Goal: Information Seeking & Learning: Learn about a topic

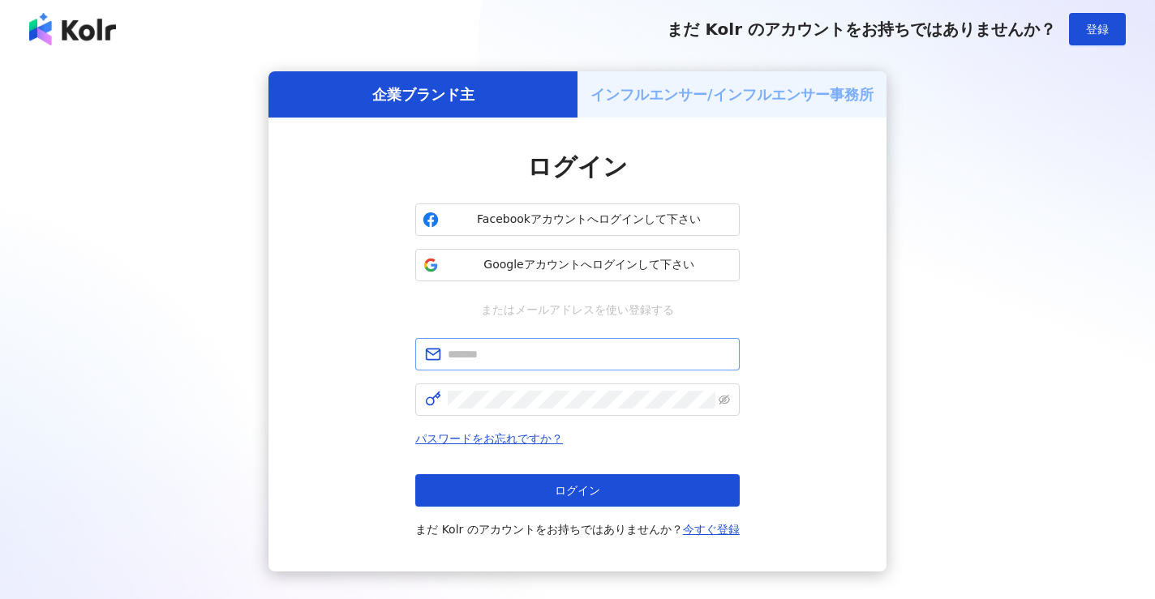
click at [470, 343] on span at bounding box center [577, 354] width 324 height 32
click at [479, 356] on input "text" at bounding box center [589, 354] width 282 height 18
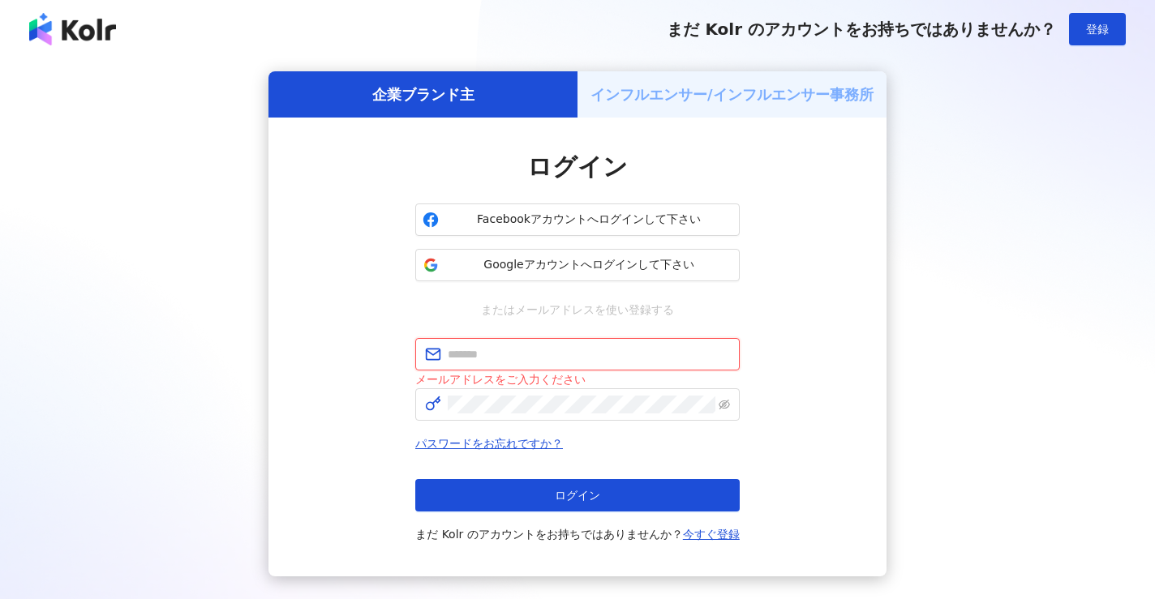
type input "**********"
click button "ログイン" at bounding box center [577, 495] width 324 height 32
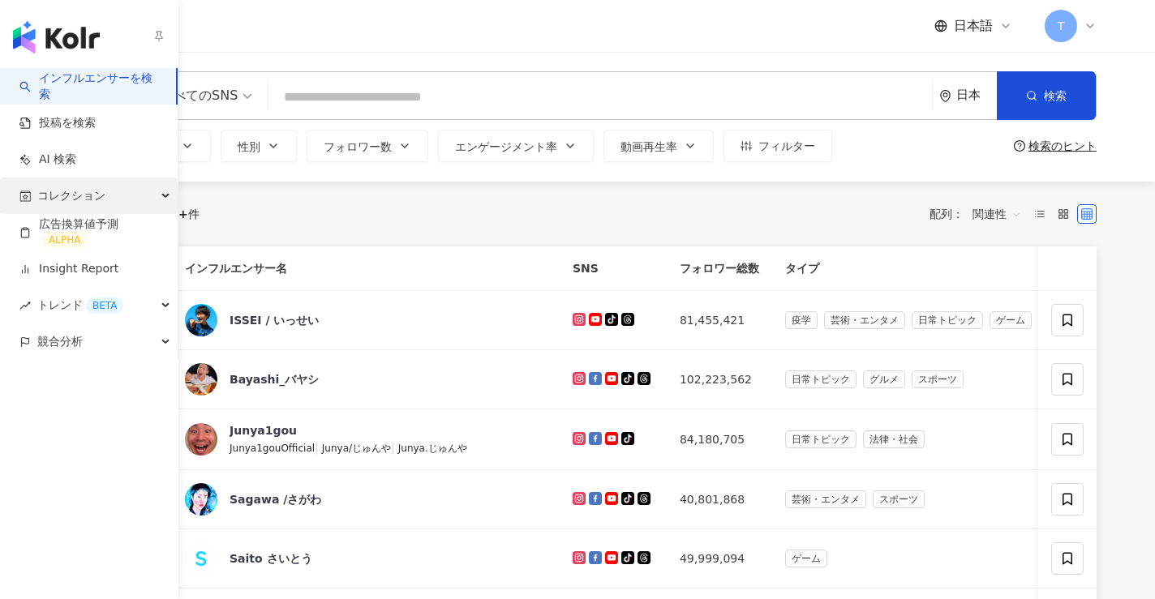
click at [51, 195] on span "コレクション" at bounding box center [71, 196] width 68 height 36
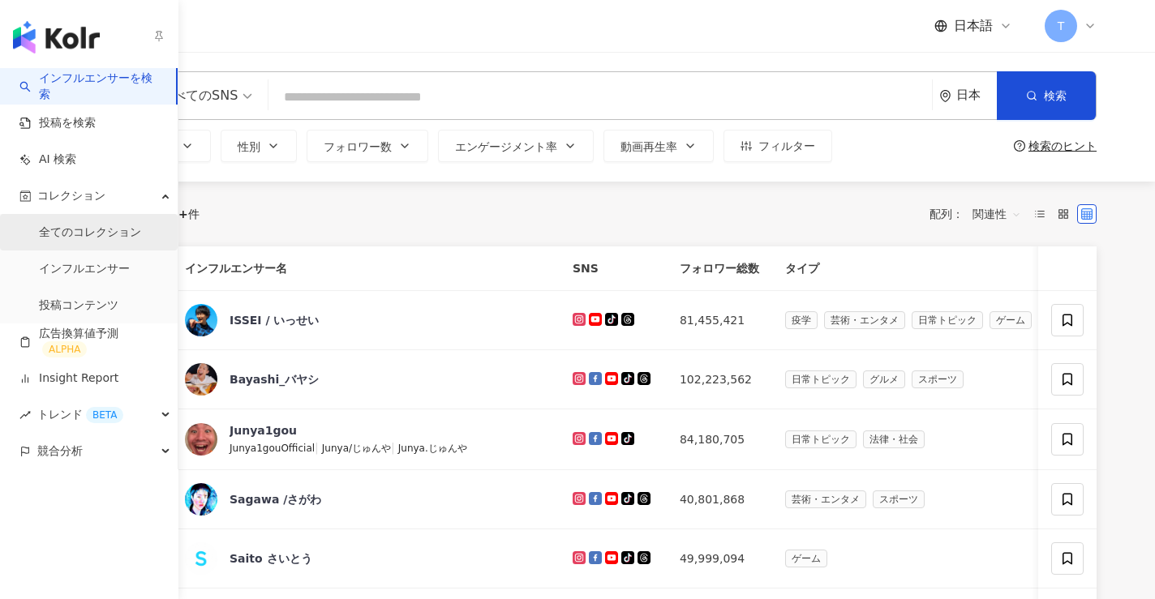
click at [114, 231] on link "全てのコレクション" at bounding box center [90, 233] width 102 height 16
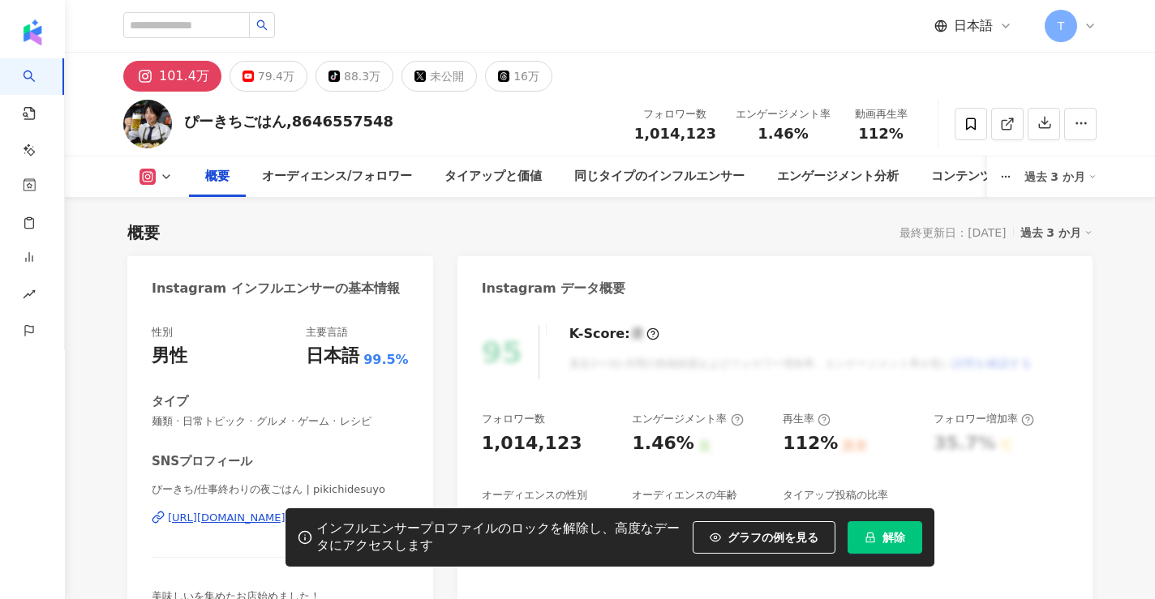
scroll to position [100, 0]
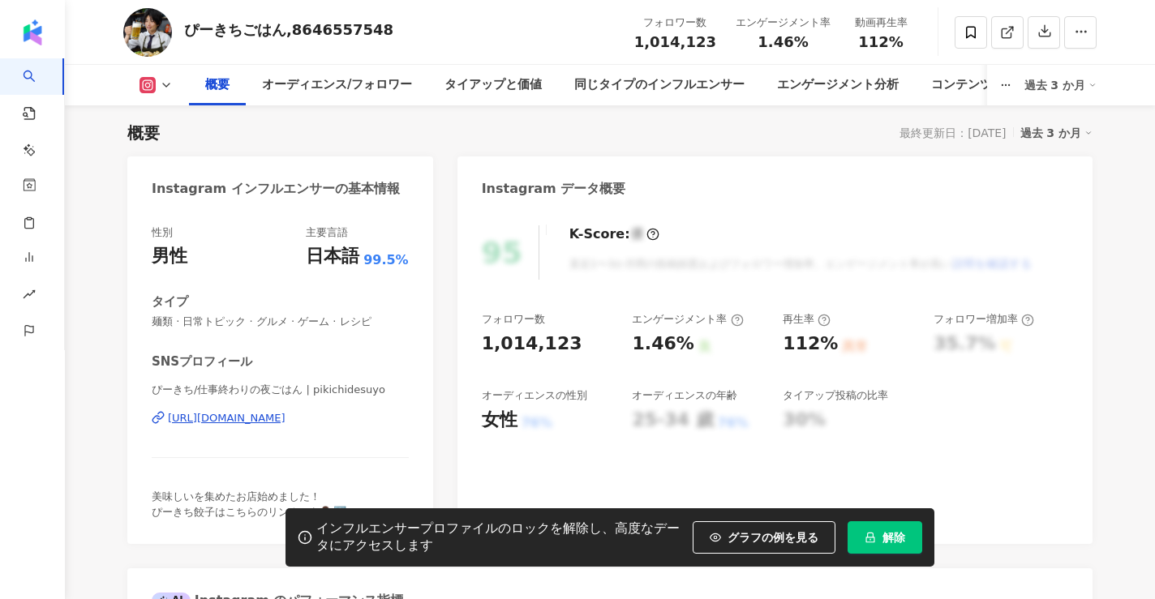
click at [915, 533] on button "解除" at bounding box center [884, 537] width 75 height 32
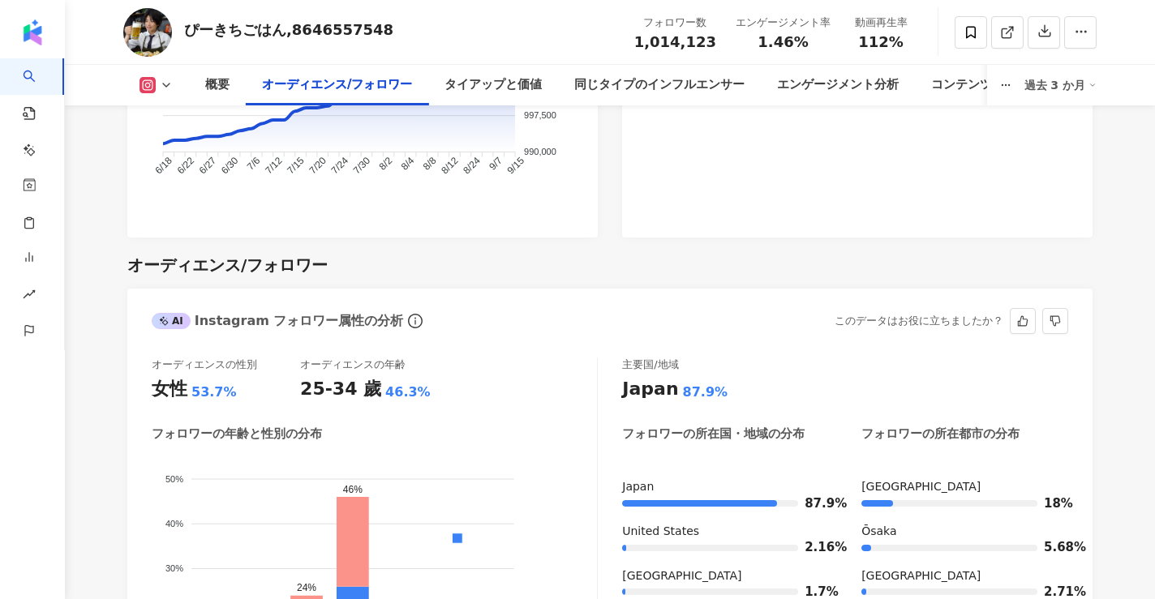
scroll to position [1480, 0]
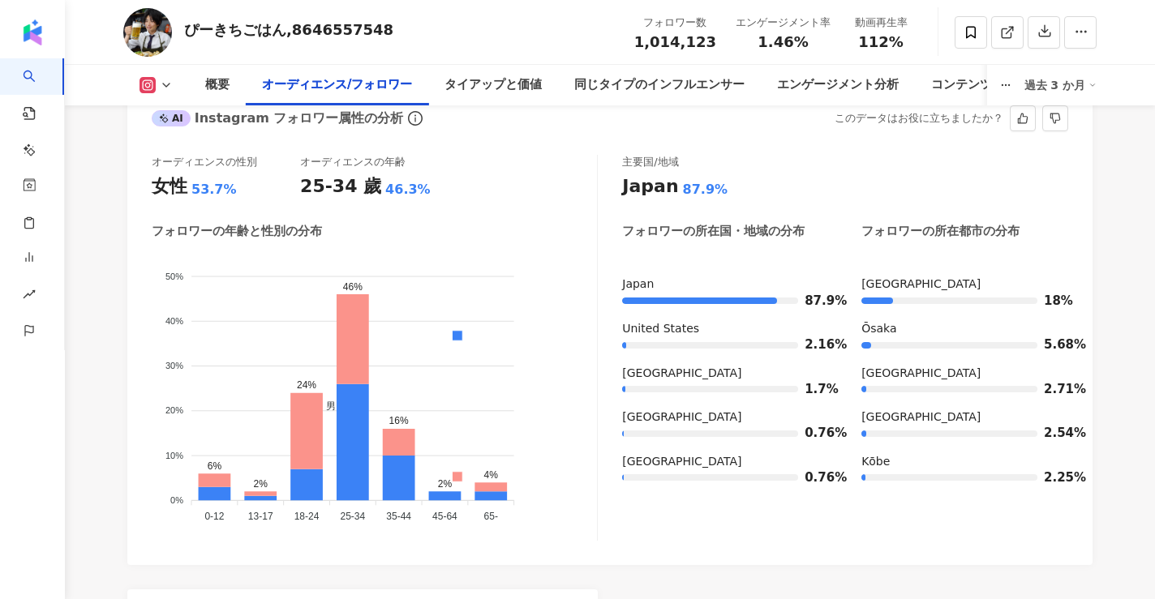
click at [364, 295] on icon at bounding box center [352, 340] width 32 height 90
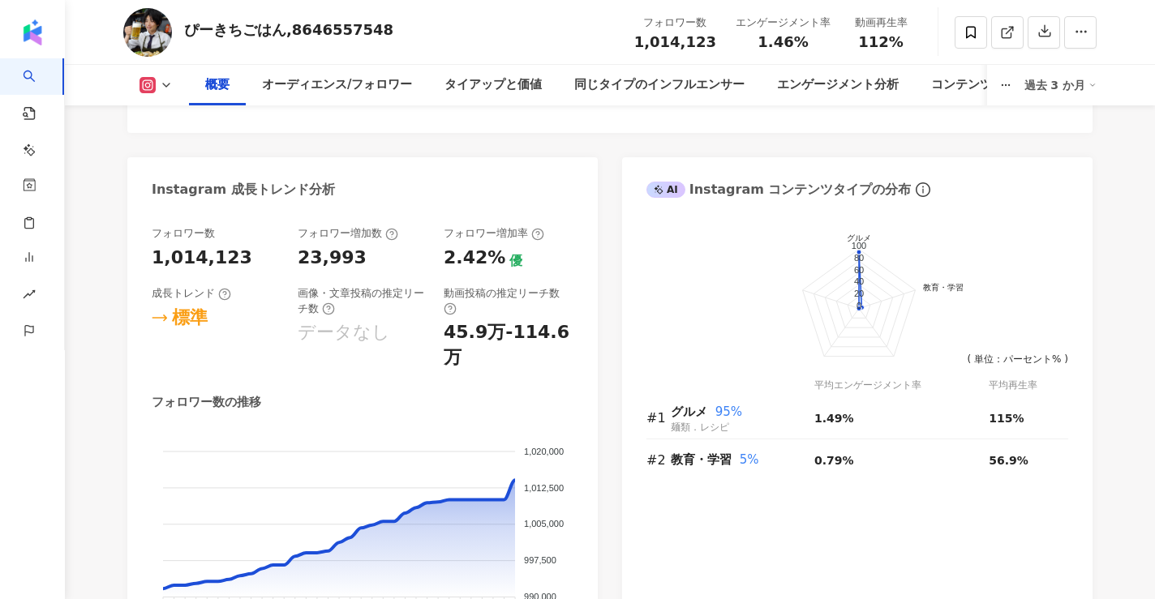
scroll to position [0, 0]
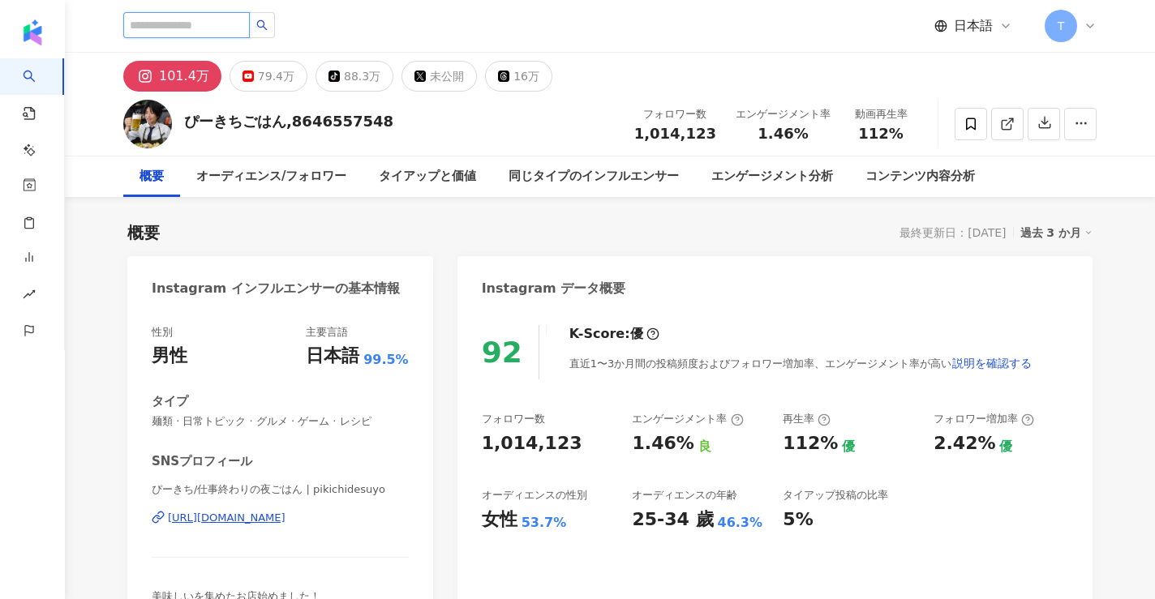
click at [206, 19] on input "search" at bounding box center [186, 25] width 126 height 26
paste input "*********"
type input "*********"
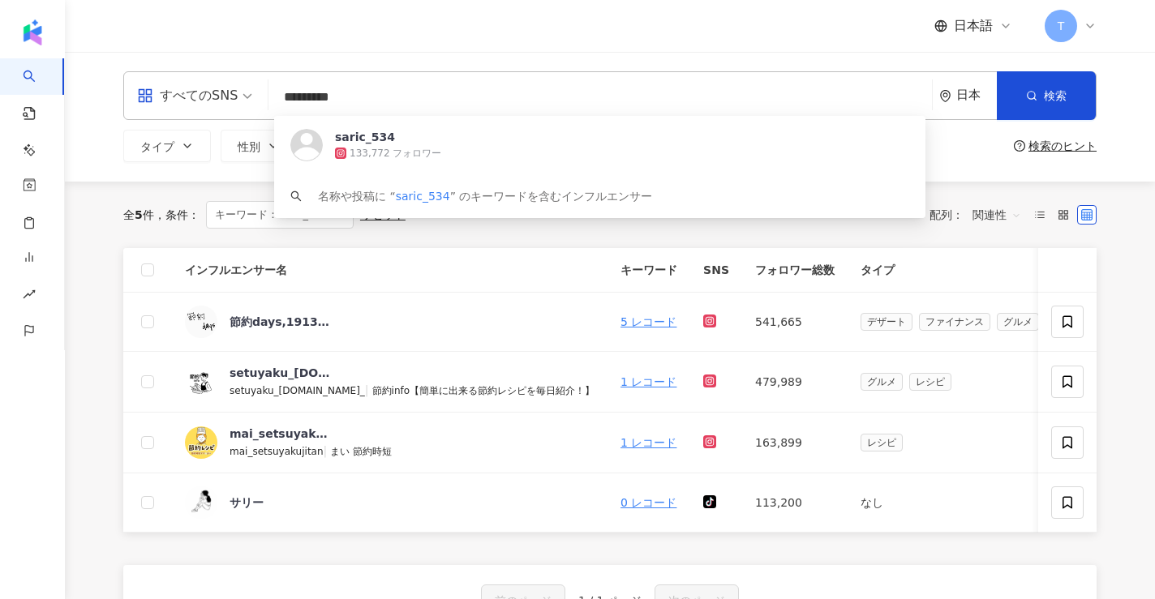
drag, startPoint x: 421, startPoint y: 99, endPoint x: 167, endPoint y: 99, distance: 253.8
click at [167, 99] on div "すべてのSNS ********* 日本 検索 https://www.instagram.com/saric_534 saric_534 133,772 フ…" at bounding box center [609, 95] width 973 height 49
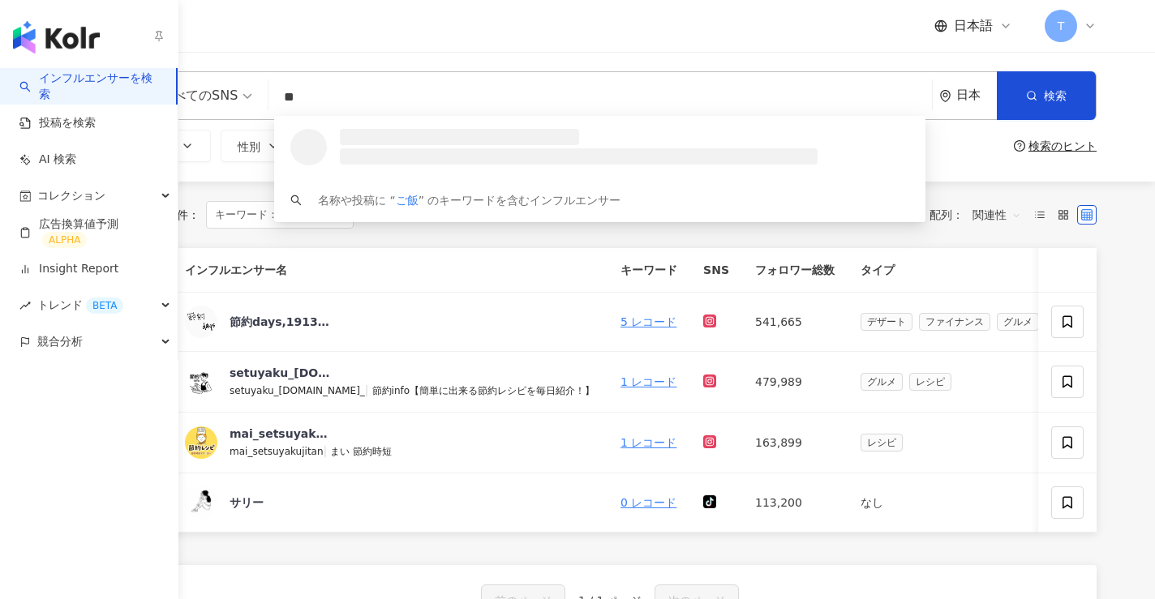
type input "**"
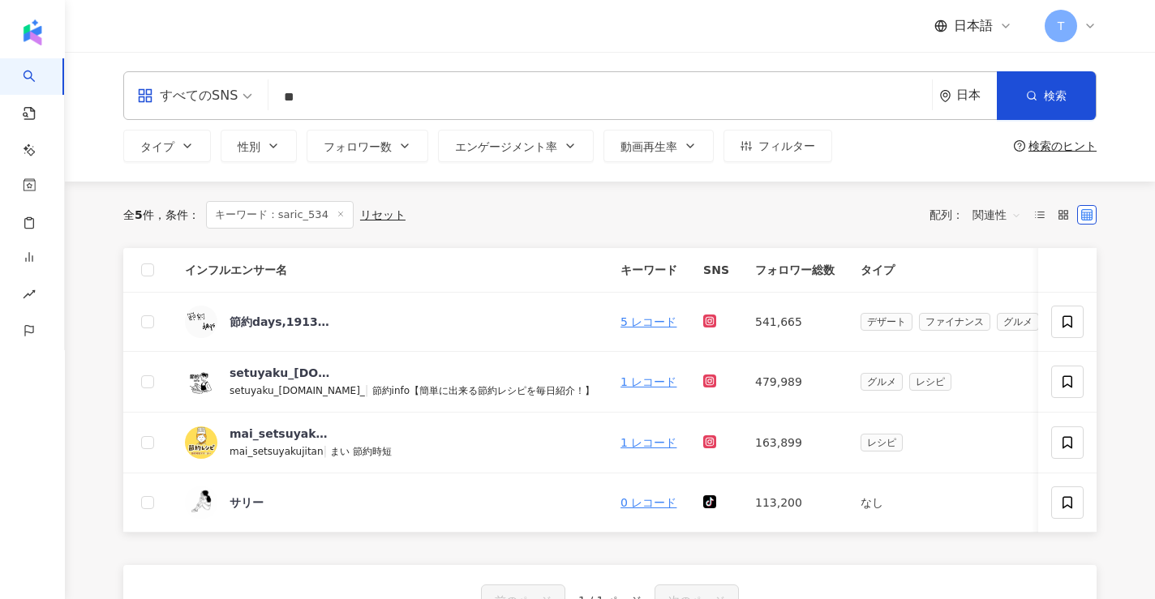
click at [270, 108] on div "すべてのSNS ** 日本 検索 loading 名称や投稿に “ ご飯 ” のキーワードを含むインフルエンサー" at bounding box center [609, 95] width 973 height 49
click at [242, 100] on span "すべてのSNS" at bounding box center [194, 96] width 115 height 26
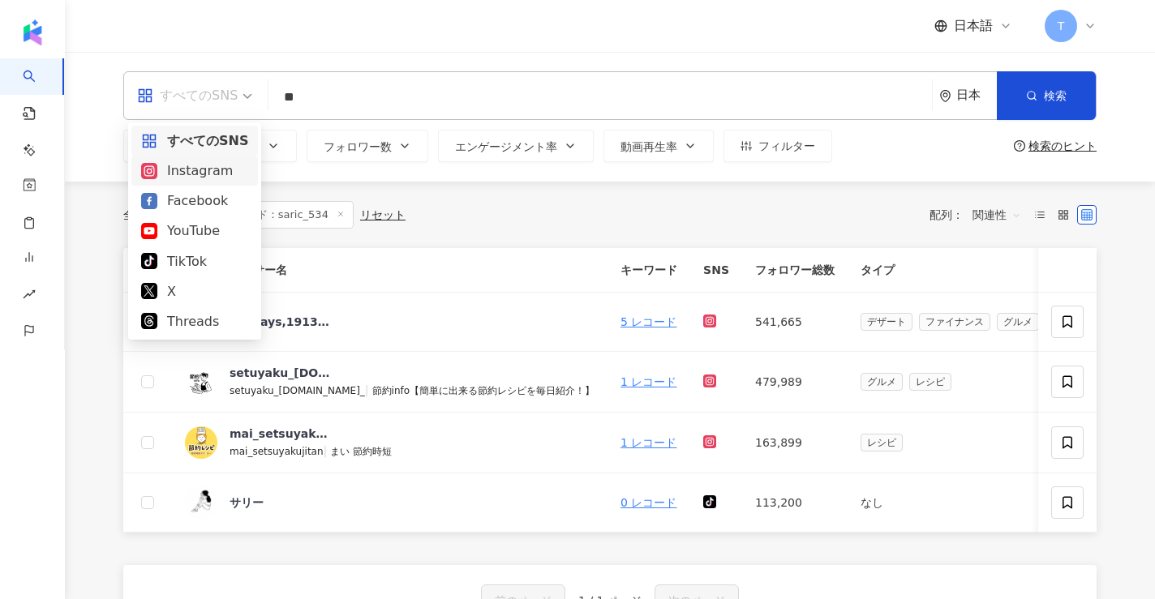
click at [209, 170] on div "Instagram" at bounding box center [194, 171] width 107 height 20
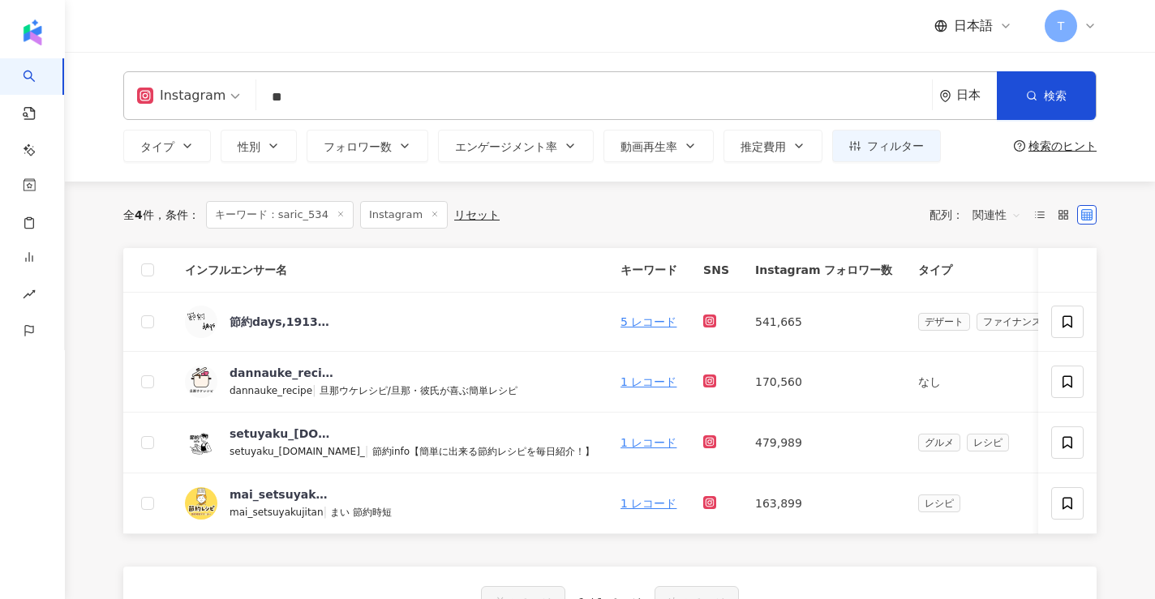
click at [345, 219] on span "キーワード：saric_534" at bounding box center [280, 215] width 148 height 28
click at [344, 216] on icon at bounding box center [340, 214] width 8 height 8
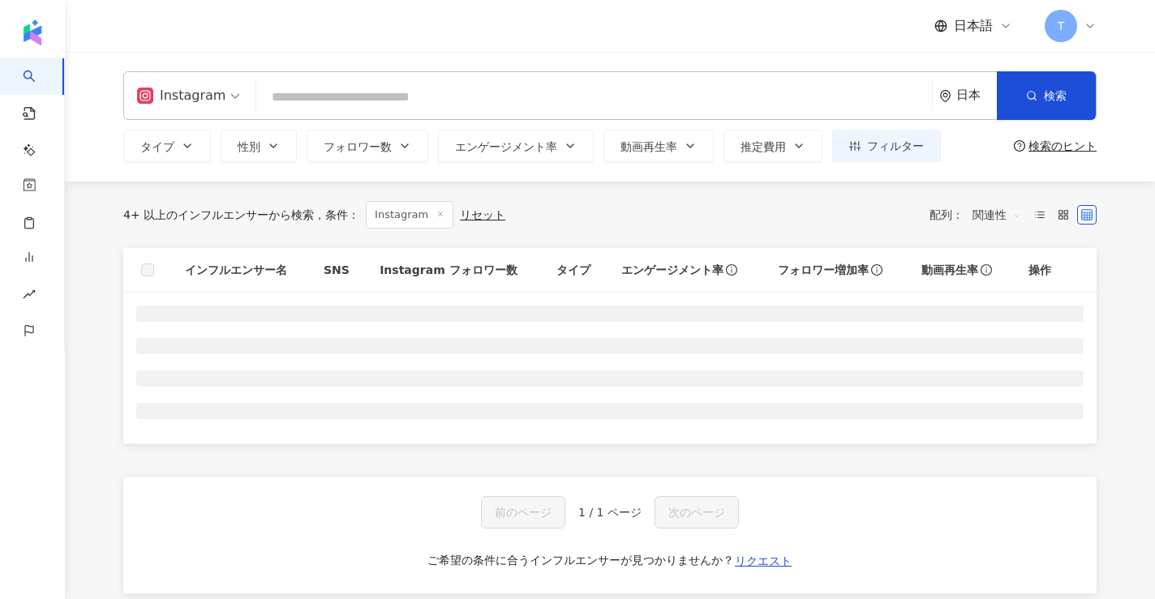
click at [460, 117] on div "Instagram 日本 検索 loading 名称や投稿に “ ご飯 ” のキーワードを含むインフルエンサー" at bounding box center [609, 95] width 973 height 49
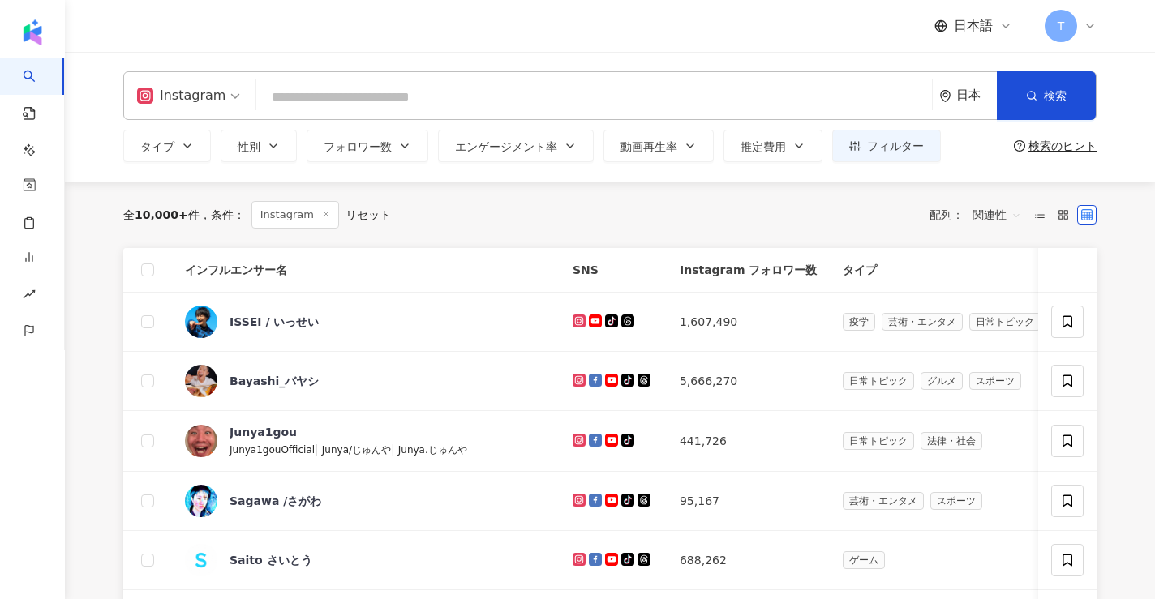
click at [475, 54] on div "Instagram 日本 検索 loading 名称や投稿に “ ご飯 ” のキーワードを含むインフルエンサー タイプ 性別 フォロワー数 エンゲージメント率…" at bounding box center [610, 117] width 1090 height 130
click at [446, 93] on input "search" at bounding box center [594, 97] width 662 height 31
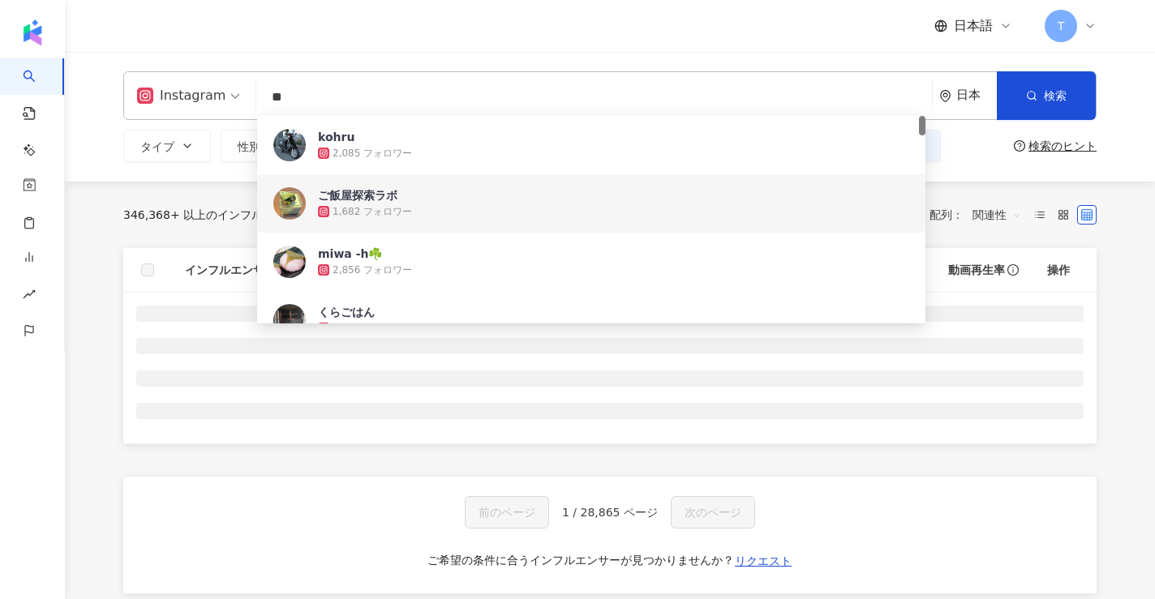
type input "**"
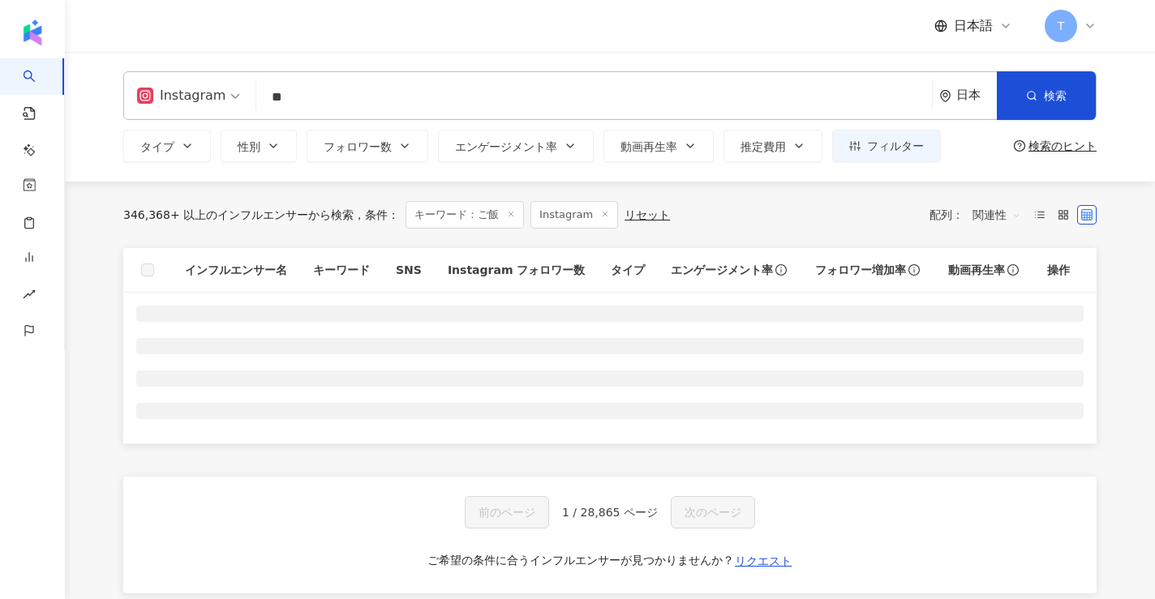
click at [174, 164] on div "Instagram ** 日本 検索 5675f21c-e470-4d4d-bcab-4341506099a0 58770280-3039-4031-9f9a…" at bounding box center [610, 117] width 1090 height 130
click at [165, 146] on span "タイプ" at bounding box center [157, 146] width 34 height 13
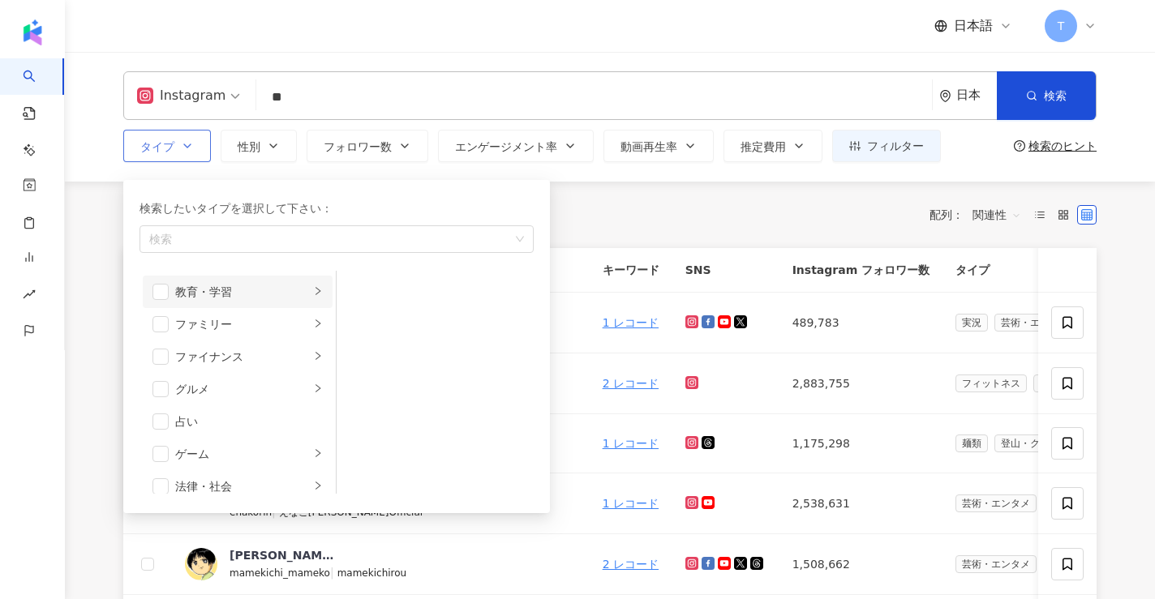
scroll to position [132, 0]
click at [161, 388] on span "button" at bounding box center [160, 385] width 16 height 16
click at [315, 380] on icon "right" at bounding box center [318, 384] width 10 height 10
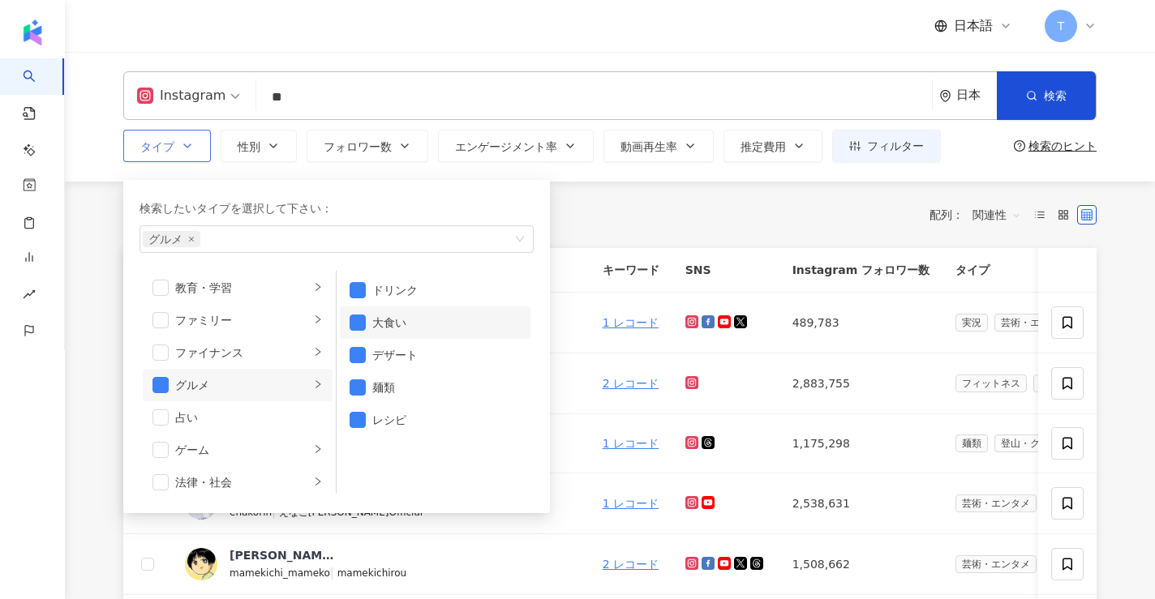
click at [378, 312] on li "大食い" at bounding box center [435, 322] width 191 height 32
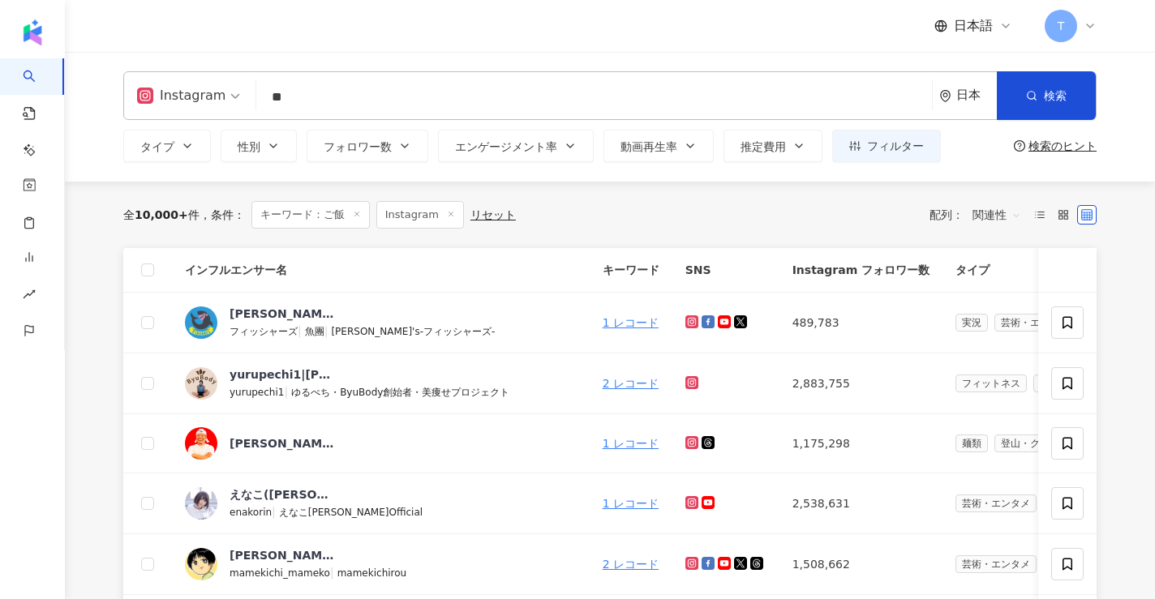
click at [1018, 123] on div "Instagram ** 日本 検索 5675f21c-e470-4d4d-bcab-4341506099a0 58770280-3039-4031-9f9a…" at bounding box center [610, 116] width 1038 height 91
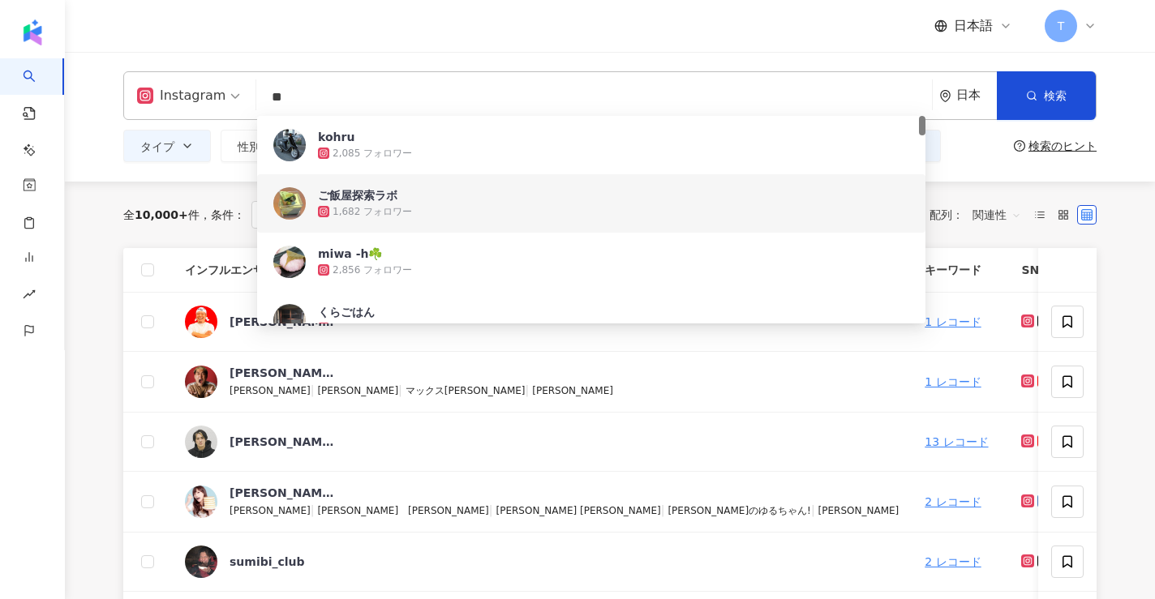
drag, startPoint x: 376, startPoint y: 103, endPoint x: 238, endPoint y: 103, distance: 137.8
click at [238, 103] on div "Instagram ** 日本 検索 5675f21c-e470-4d4d-bcab-4341506099a0 58770280-3039-4031-9f9a…" at bounding box center [609, 95] width 973 height 49
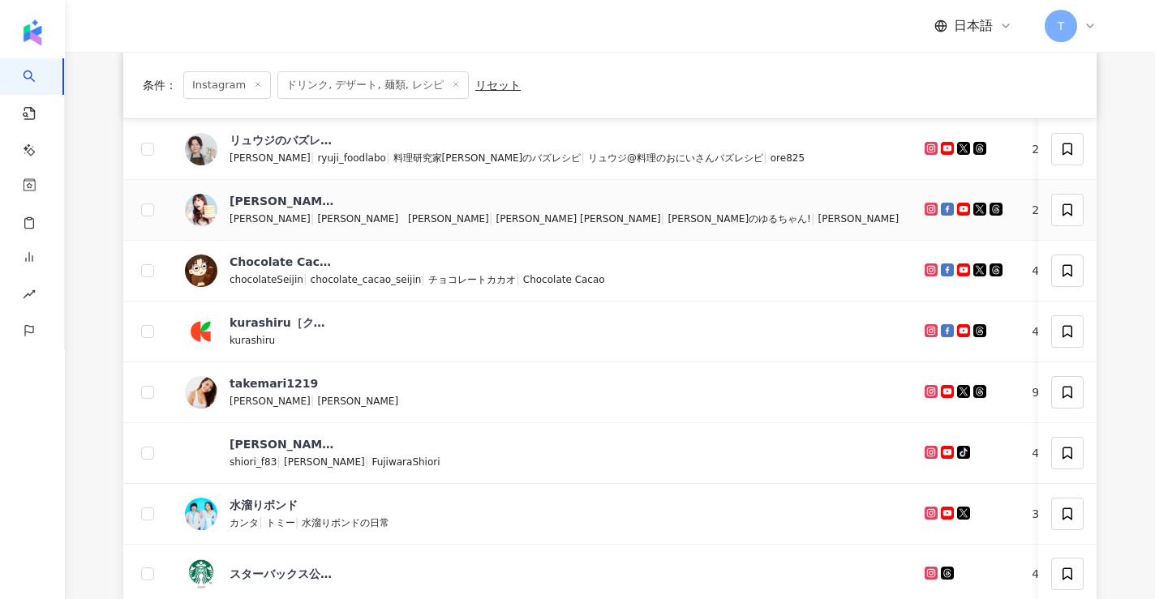
scroll to position [235, 0]
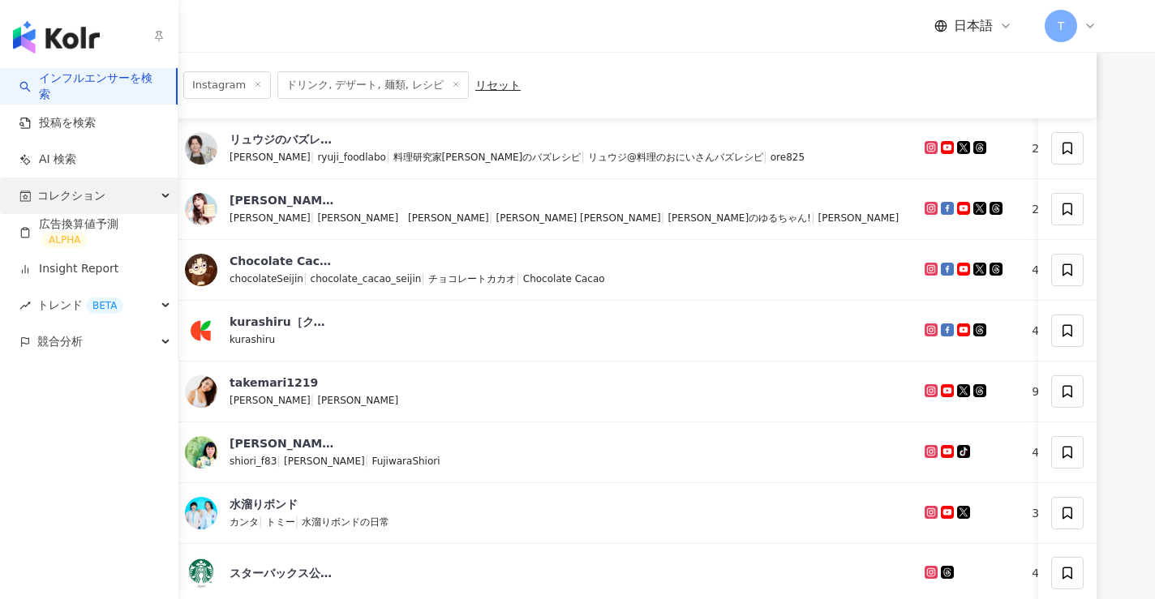
click at [73, 199] on span "コレクション" at bounding box center [71, 196] width 68 height 36
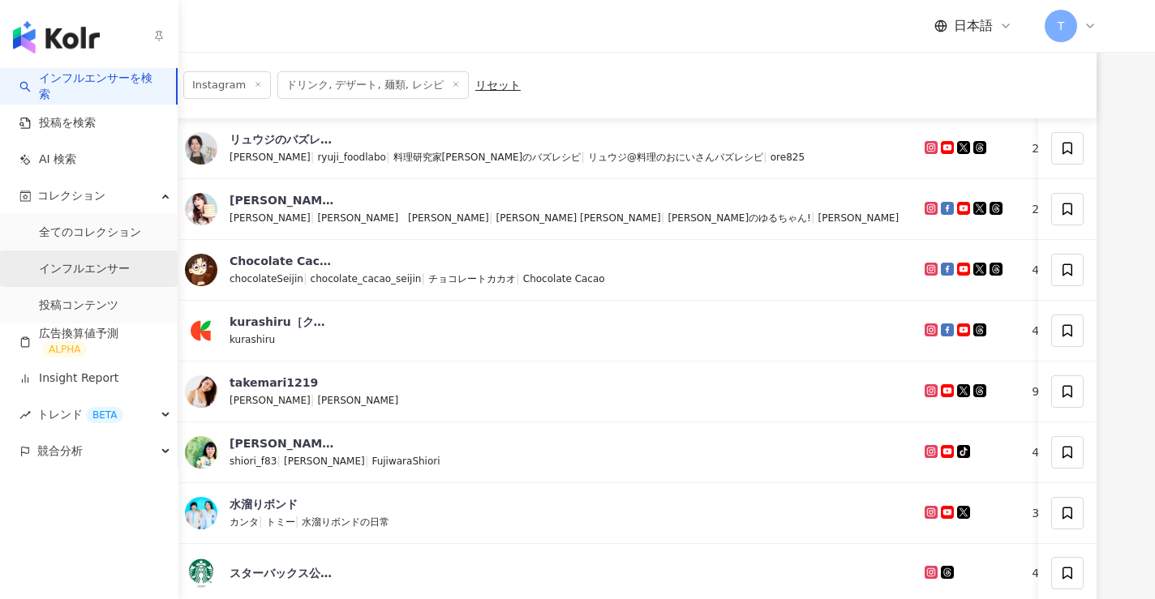
click at [110, 266] on link "インフルエンサー" at bounding box center [84, 269] width 91 height 16
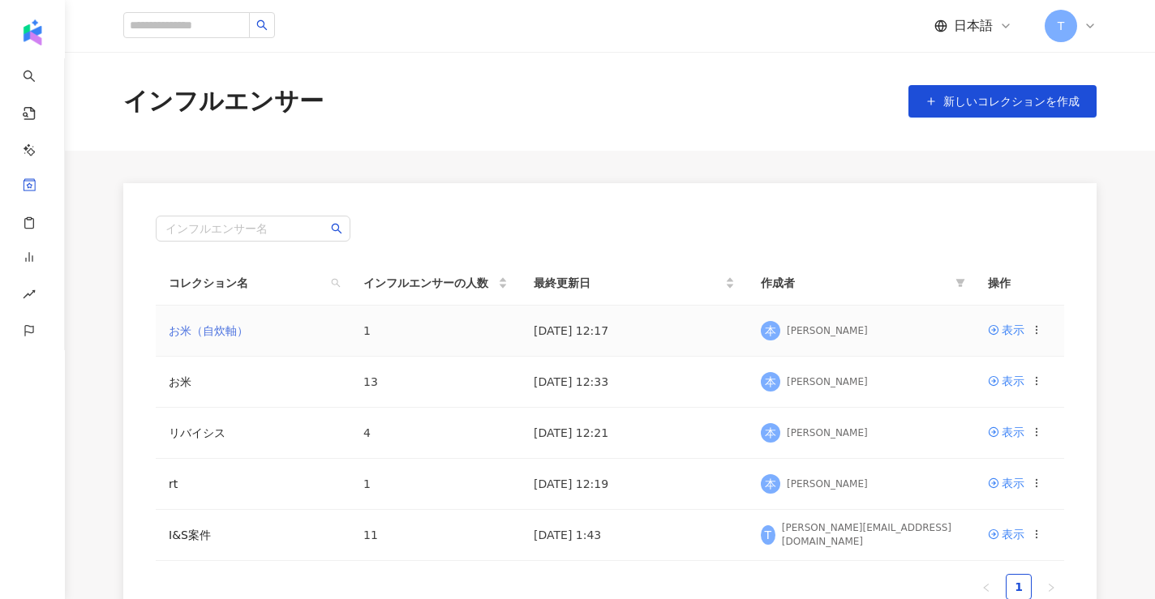
click at [205, 326] on link "お米（自炊軸）" at bounding box center [208, 330] width 79 height 13
click at [183, 384] on link "お米" at bounding box center [180, 381] width 23 height 13
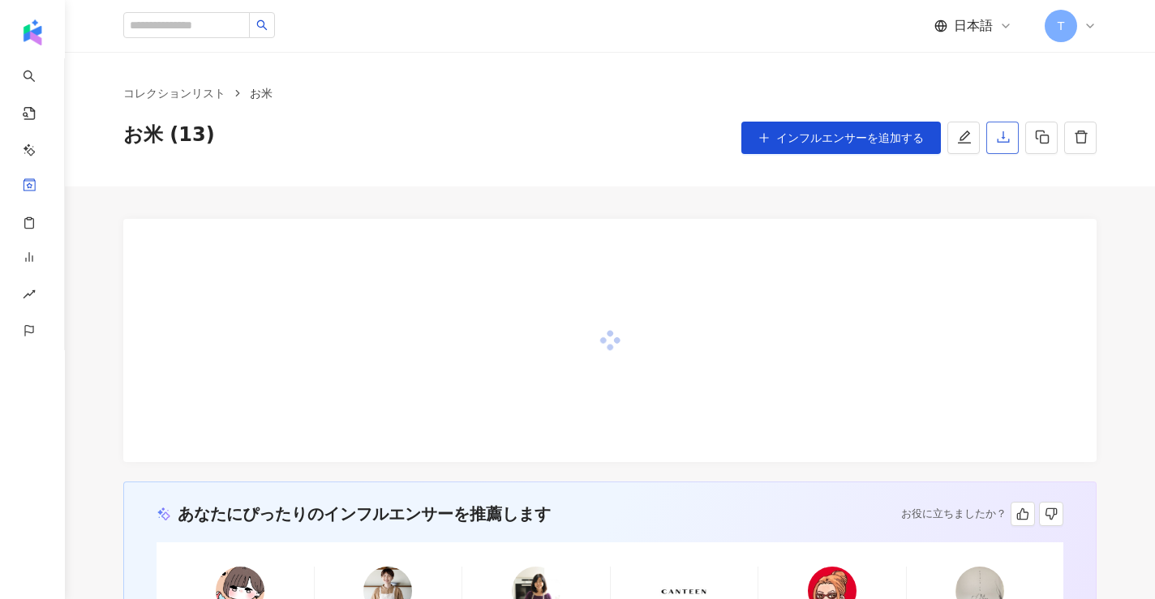
click at [995, 129] on button "button" at bounding box center [1002, 138] width 32 height 32
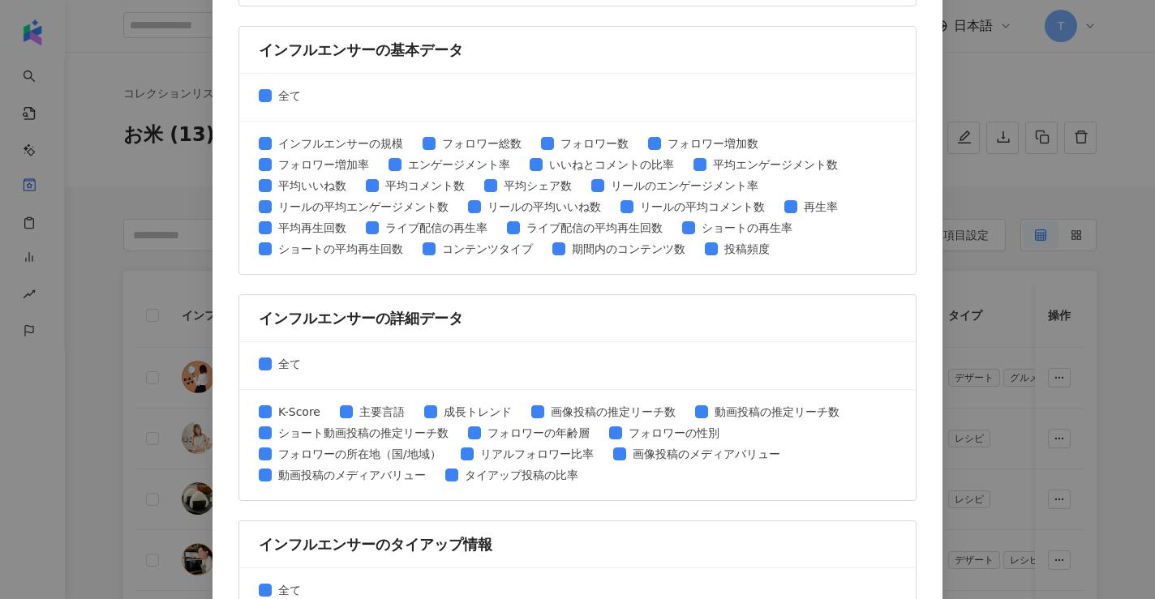
scroll to position [723, 0]
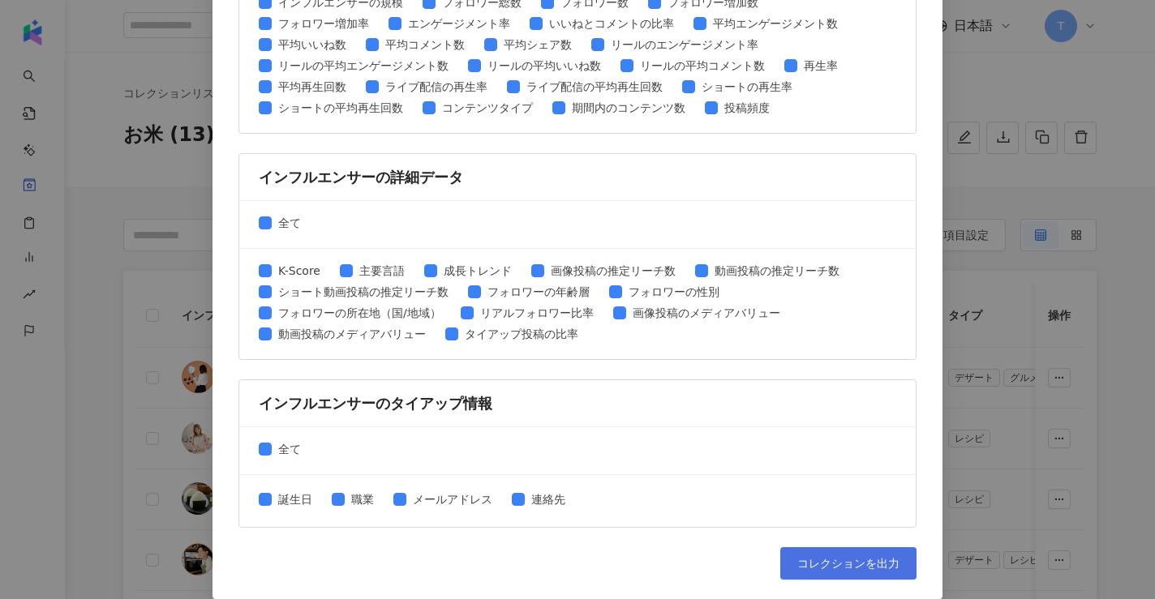
click at [818, 554] on button "コレクションを出力" at bounding box center [848, 563] width 136 height 32
click at [829, 547] on button "コレクションを出力" at bounding box center [848, 563] width 136 height 32
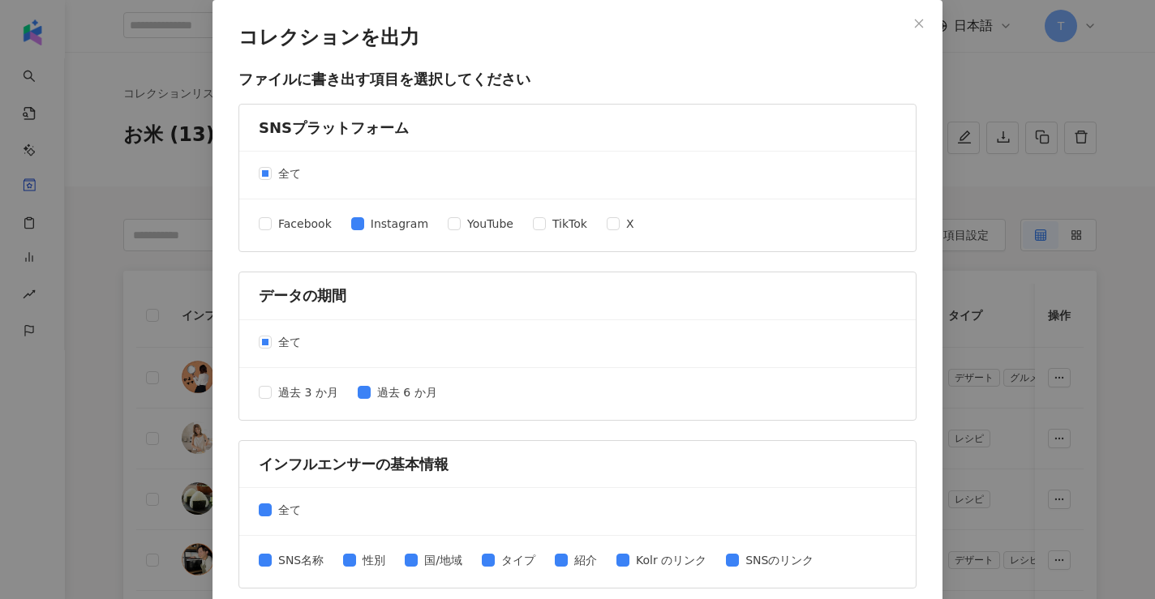
click at [1022, 176] on div "コレクションを出力 ファイルに書き出す項目を選択してください SNSプラットフォーム 全て Facebook Instagram YouTube TikTok…" at bounding box center [577, 299] width 1155 height 599
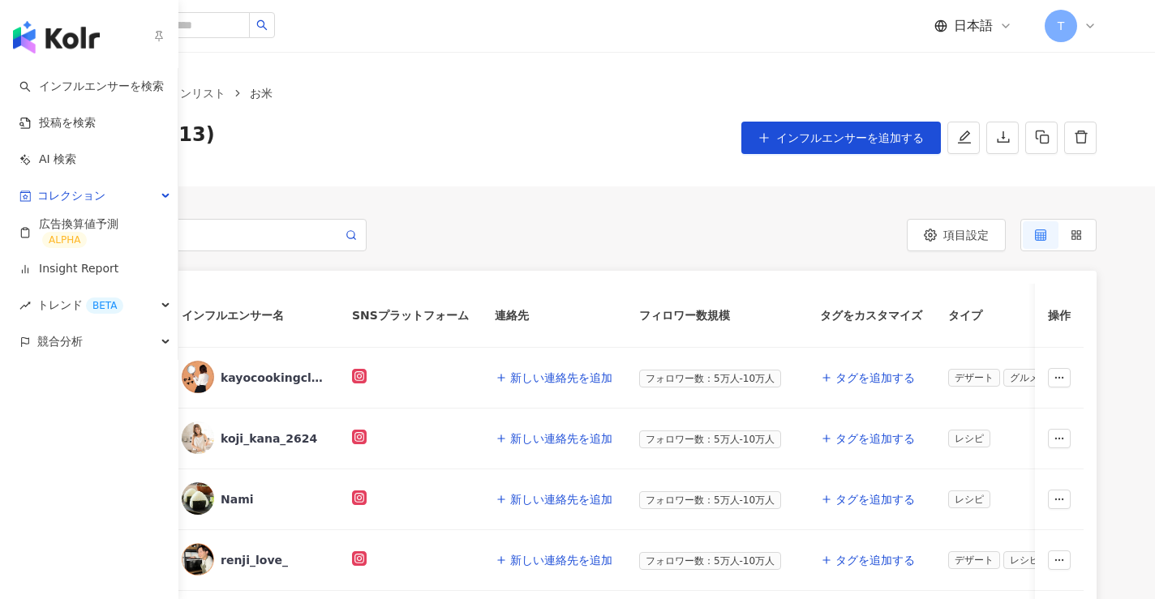
click at [28, 33] on img "button" at bounding box center [56, 37] width 87 height 32
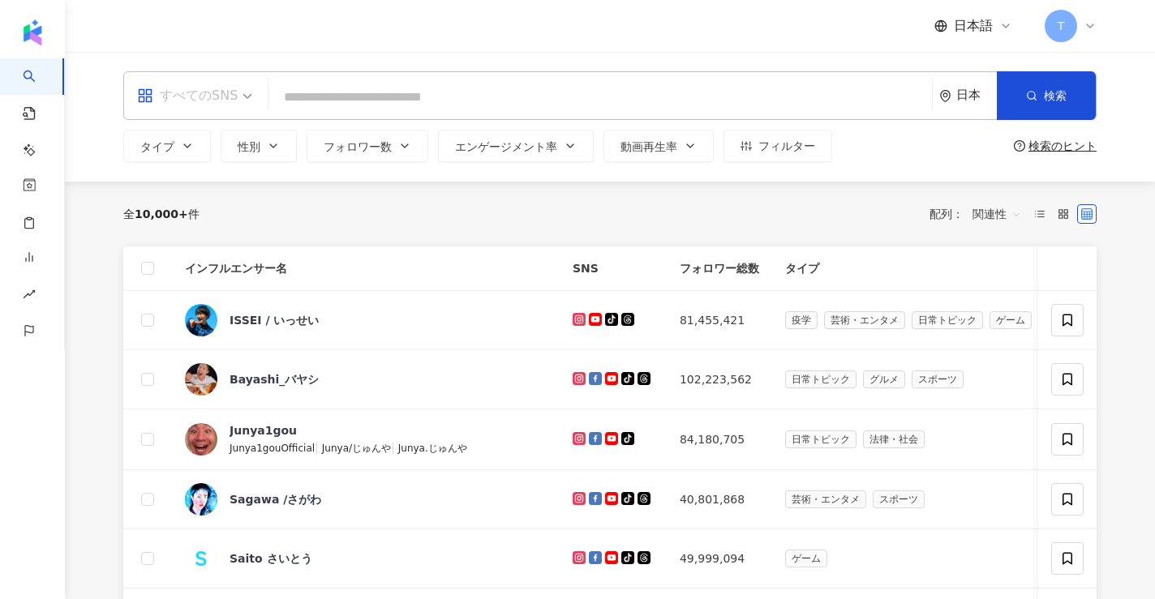
click at [230, 105] on div "すべてのSNS" at bounding box center [187, 96] width 101 height 26
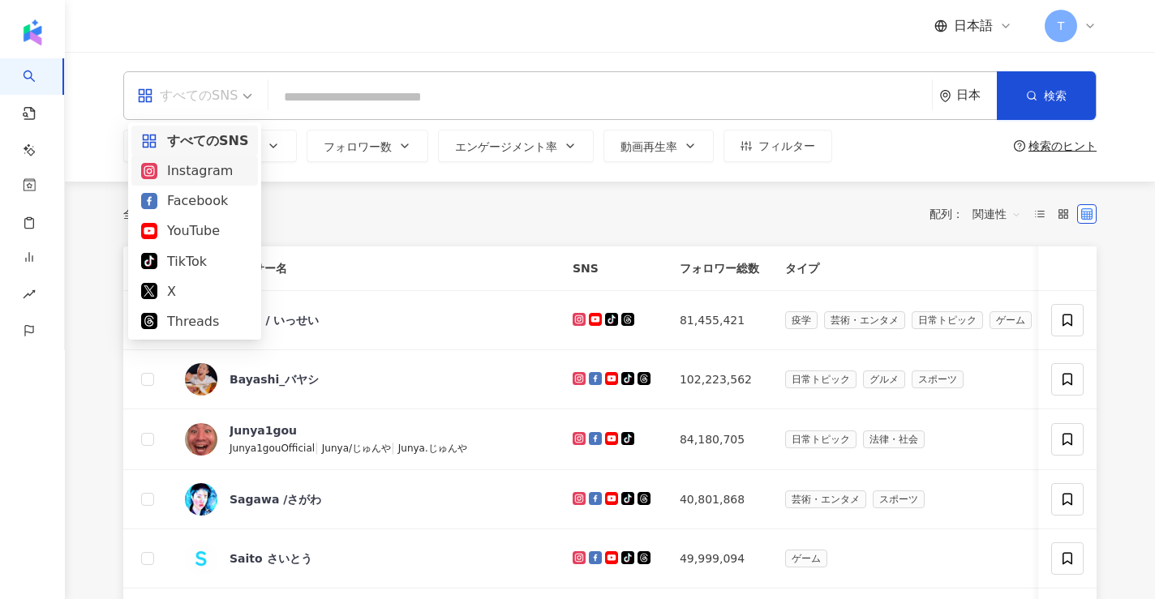
click at [211, 156] on div "Instagram" at bounding box center [194, 171] width 126 height 30
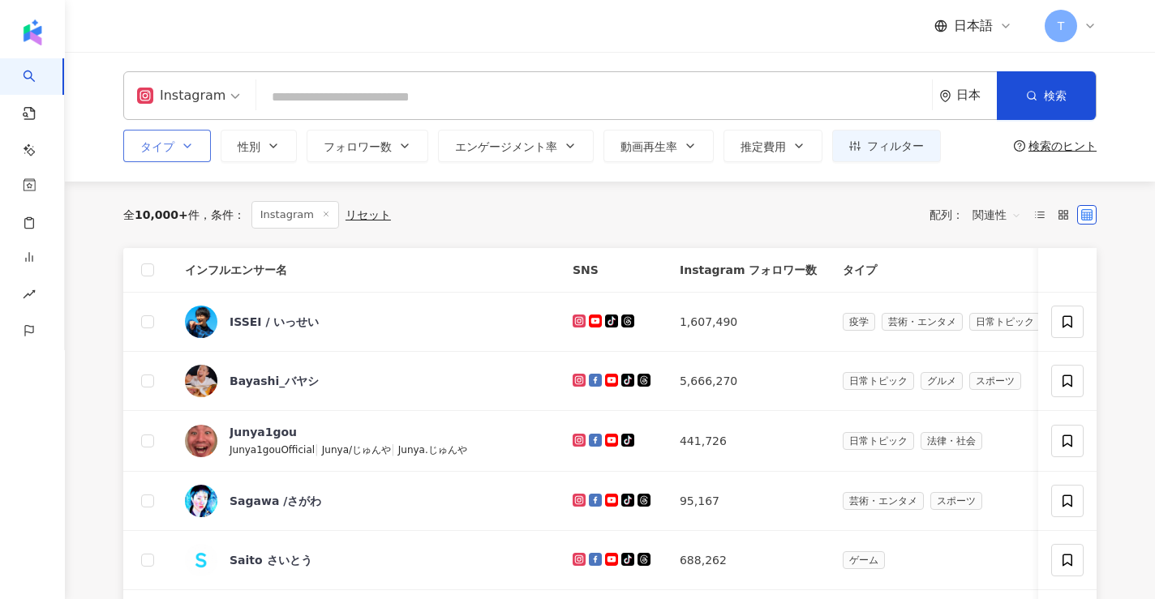
click at [205, 138] on button "タイプ" at bounding box center [167, 146] width 88 height 32
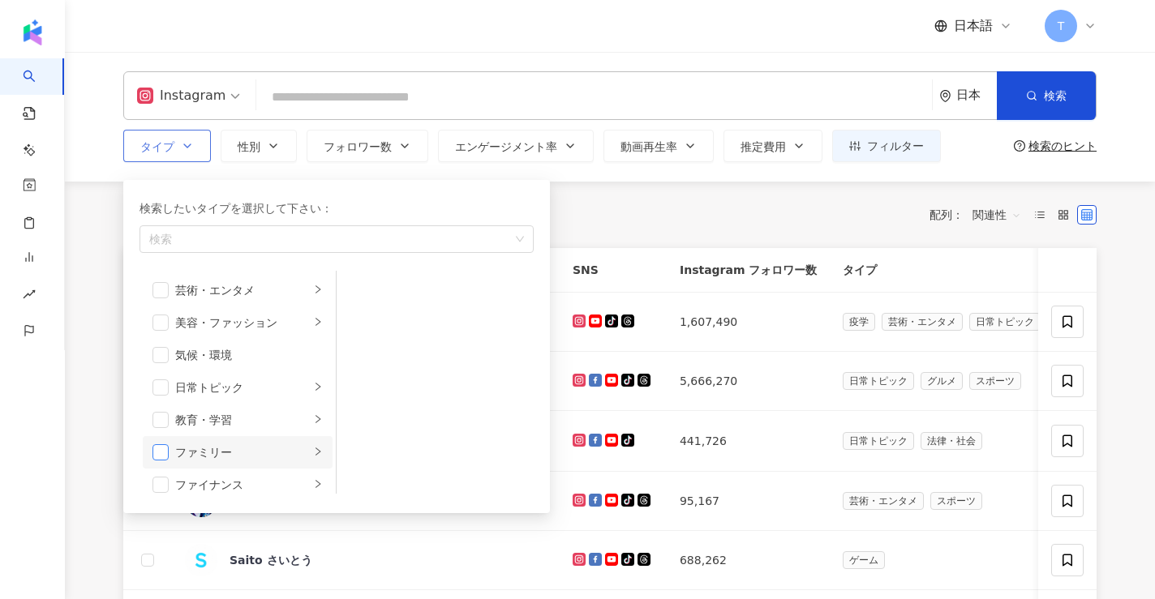
click at [167, 451] on span "button" at bounding box center [160, 452] width 16 height 16
click at [169, 446] on li "ファミリー" at bounding box center [238, 452] width 190 height 32
click at [156, 460] on span "button" at bounding box center [160, 452] width 16 height 16
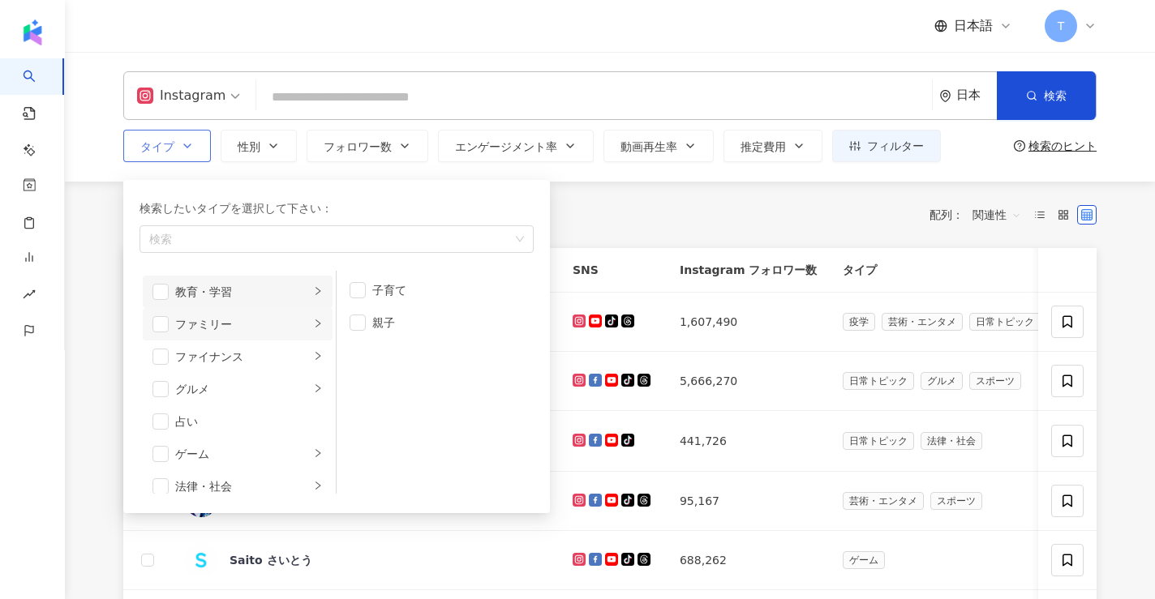
scroll to position [130, 0]
click at [169, 388] on li "グルメ" at bounding box center [238, 387] width 190 height 32
click at [157, 396] on li "グルメ" at bounding box center [238, 387] width 190 height 32
click at [159, 392] on span "button" at bounding box center [160, 387] width 16 height 16
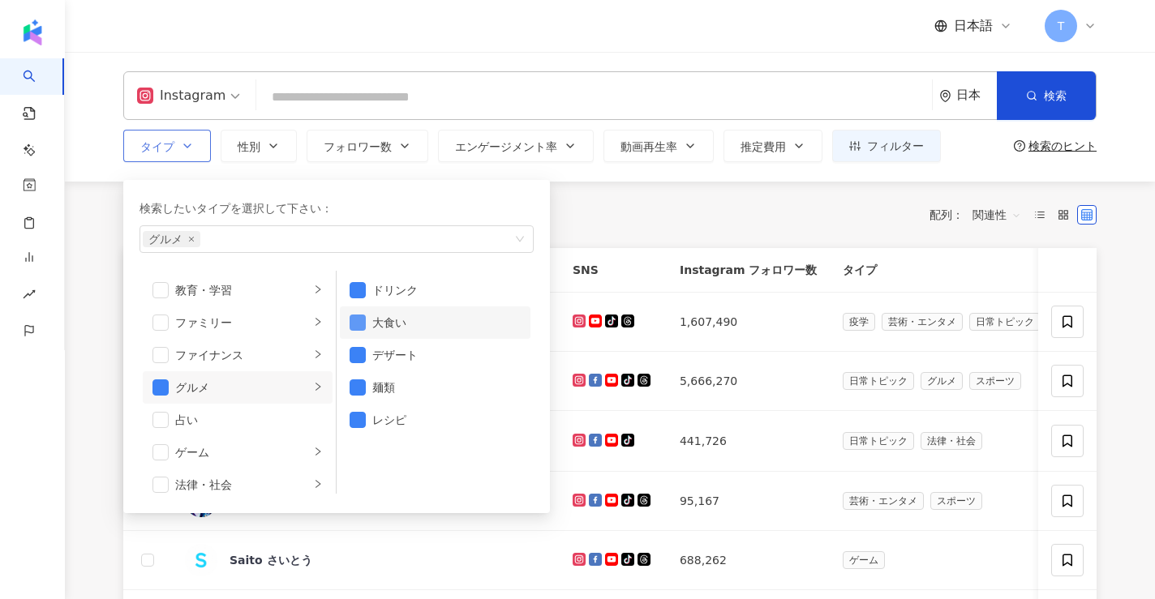
click at [355, 315] on span "button" at bounding box center [357, 323] width 16 height 16
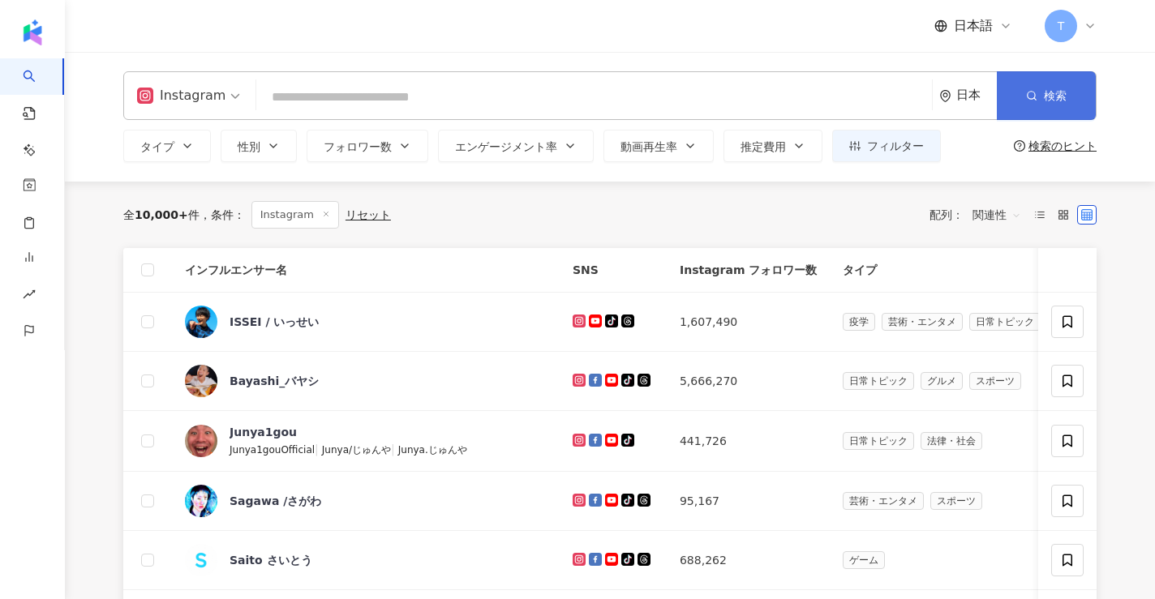
click at [1035, 93] on icon "button" at bounding box center [1031, 95] width 11 height 11
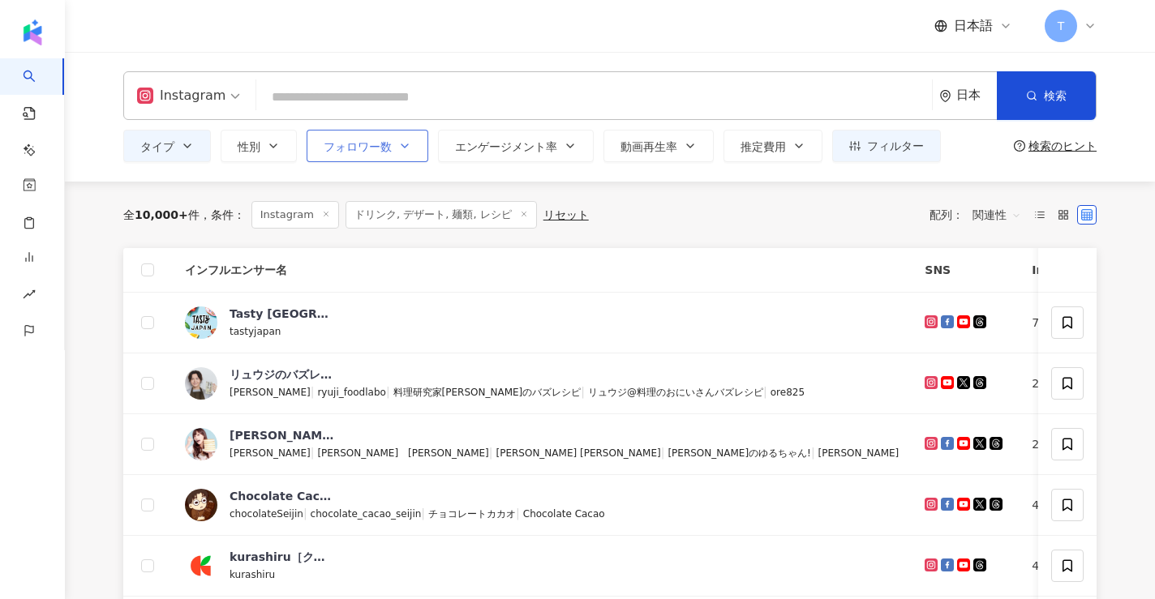
click at [390, 151] on span "フォロワー数" at bounding box center [358, 146] width 68 height 13
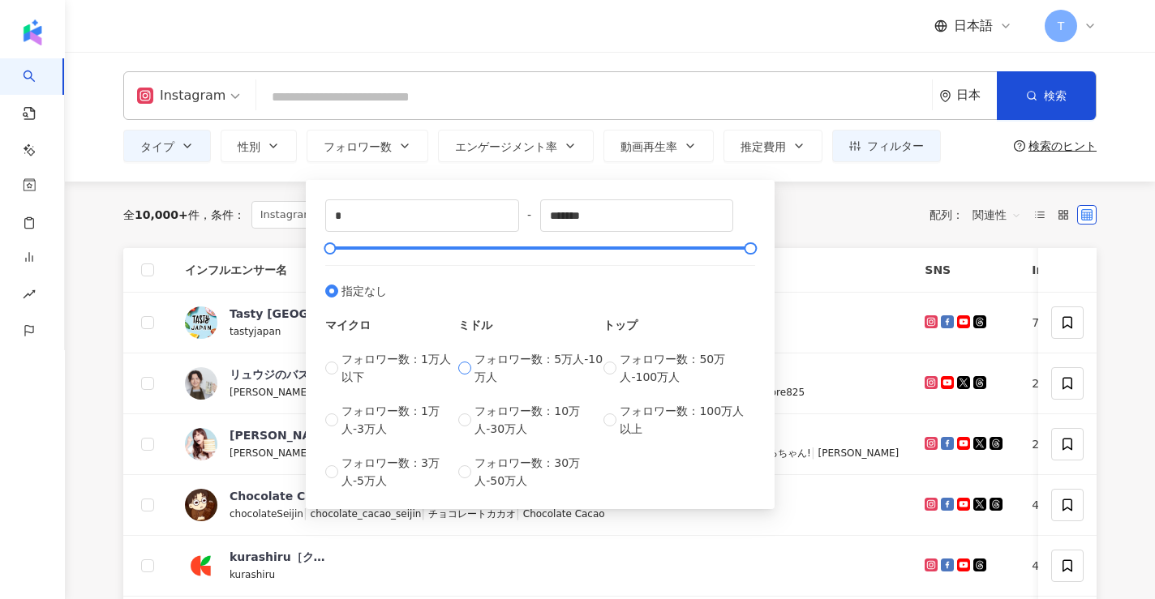
click at [504, 375] on span "フォロワー数：5万人-10万人" at bounding box center [538, 368] width 129 height 36
type input "*****"
click at [885, 204] on div "全 10,000+ 件 条件 ： Instagram ドリンク, デザート, 麺類, レシピ リセット 配列： 関連性" at bounding box center [609, 215] width 973 height 28
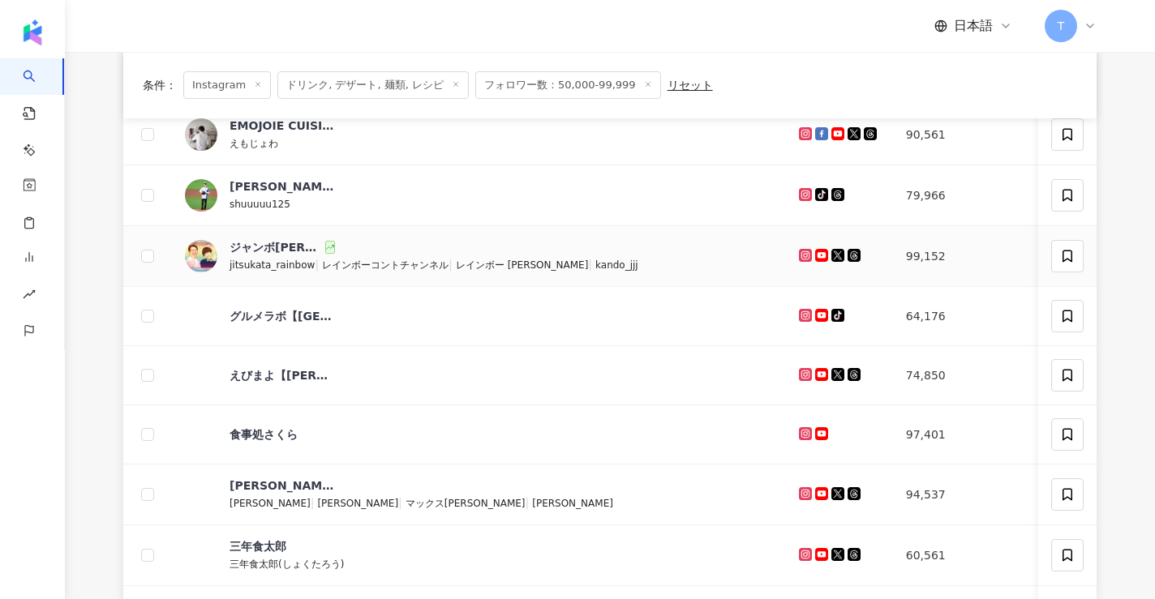
scroll to position [218, 0]
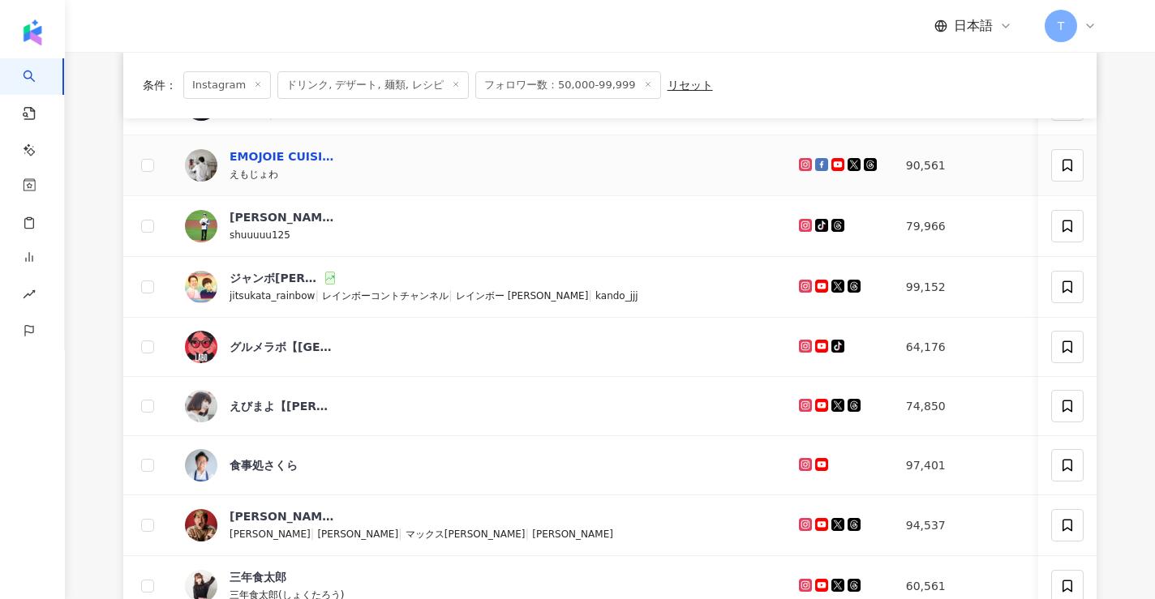
click at [306, 150] on div "EMOJOIE CUISINE" at bounding box center [281, 156] width 105 height 16
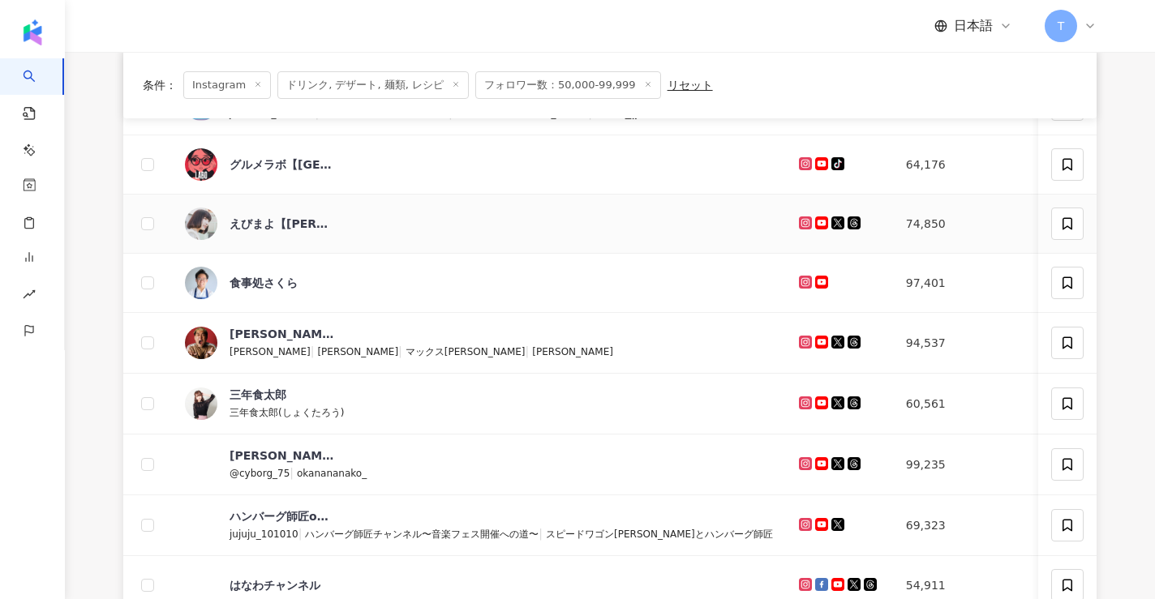
scroll to position [404, 0]
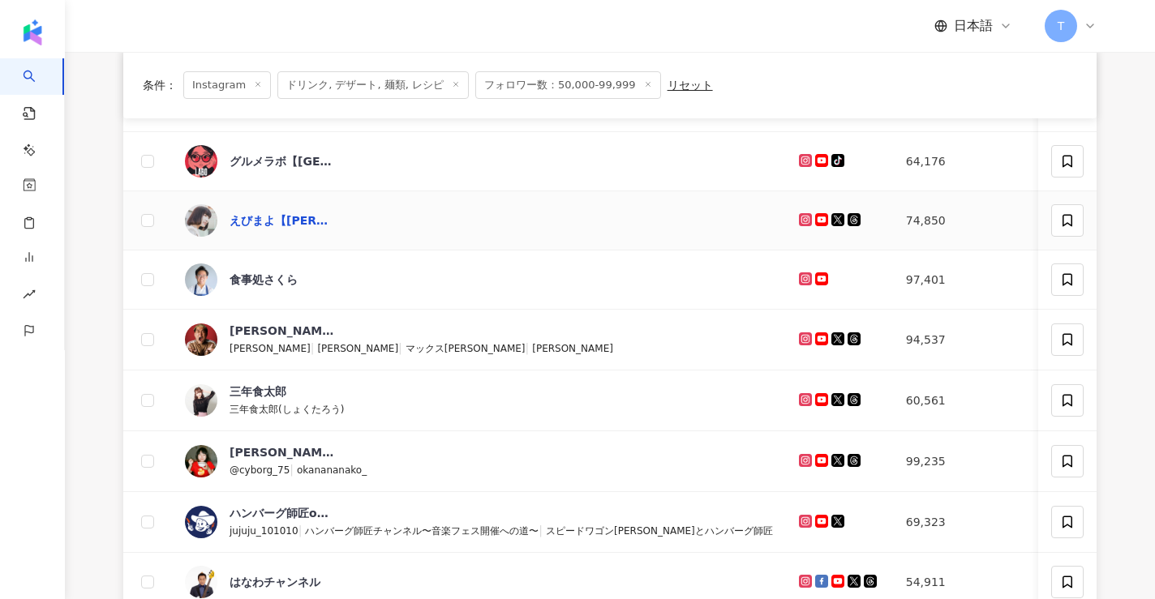
click at [245, 216] on div "えびまよ【海老原まよい】" at bounding box center [281, 220] width 105 height 16
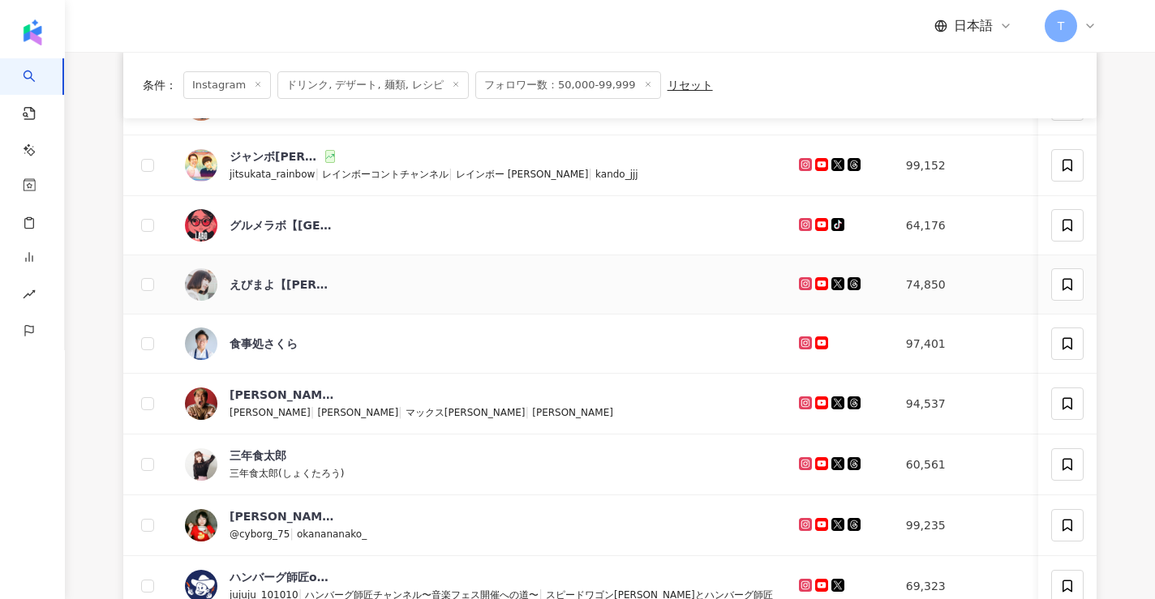
scroll to position [0, 0]
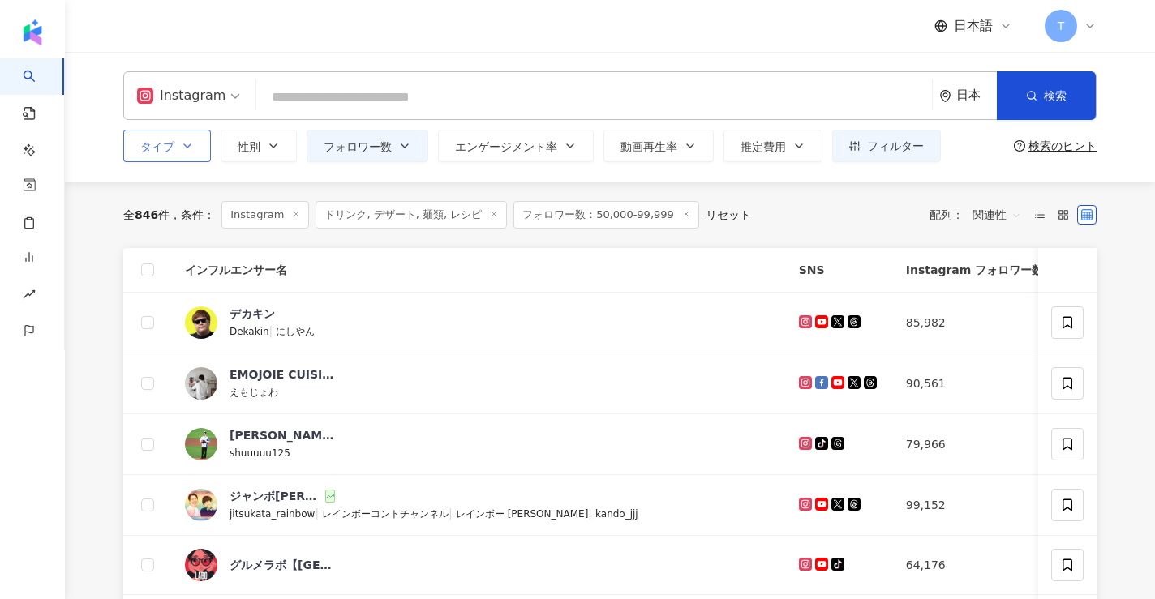
click at [185, 148] on icon "button" at bounding box center [187, 145] width 13 height 13
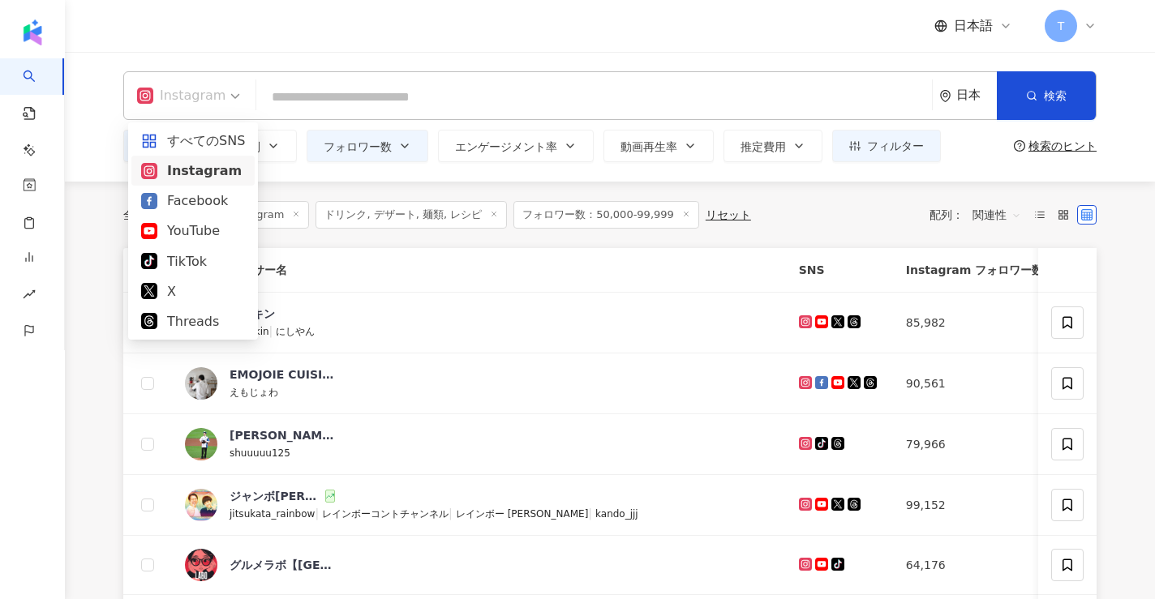
drag, startPoint x: 223, startPoint y: 97, endPoint x: 427, endPoint y: 122, distance: 205.8
click at [427, 122] on div "Instagram 日本 検索 タイプ 性別 フォロワー数 エンゲージメント率 動画再生率 推定費用 フィルター ***** - ***** 指定なし マイク…" at bounding box center [610, 116] width 1038 height 91
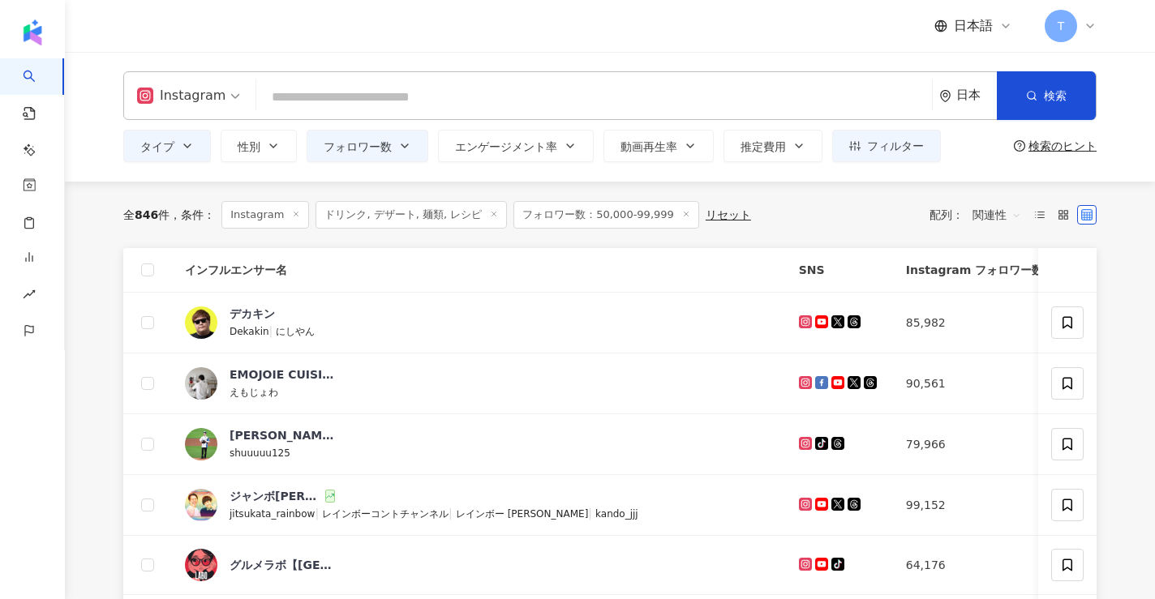
click at [427, 96] on input "search" at bounding box center [594, 97] width 662 height 31
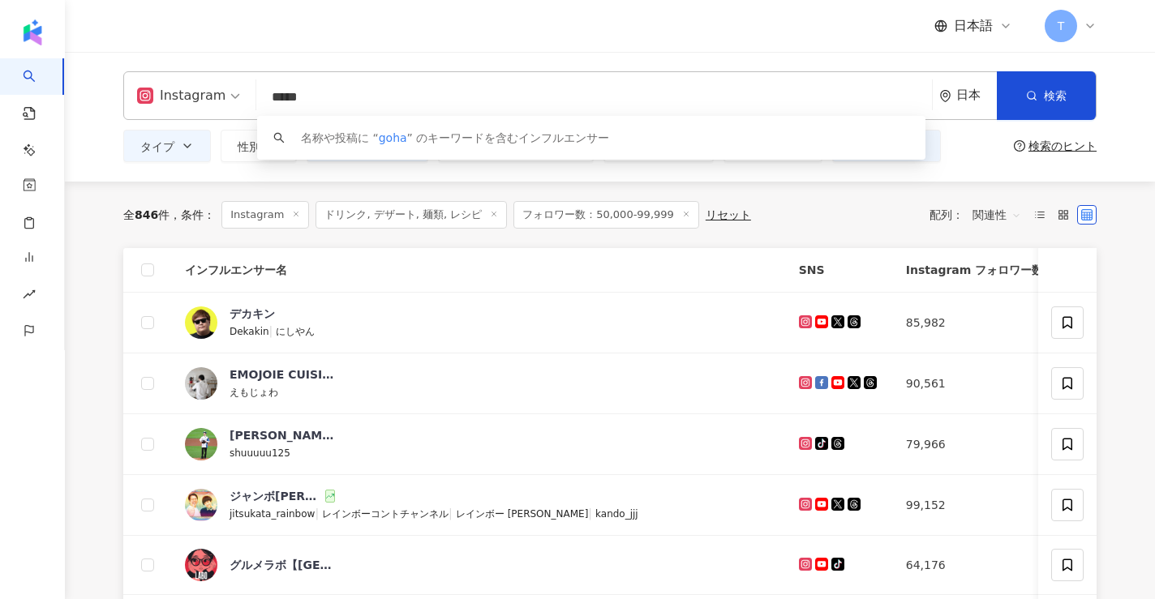
type input "******"
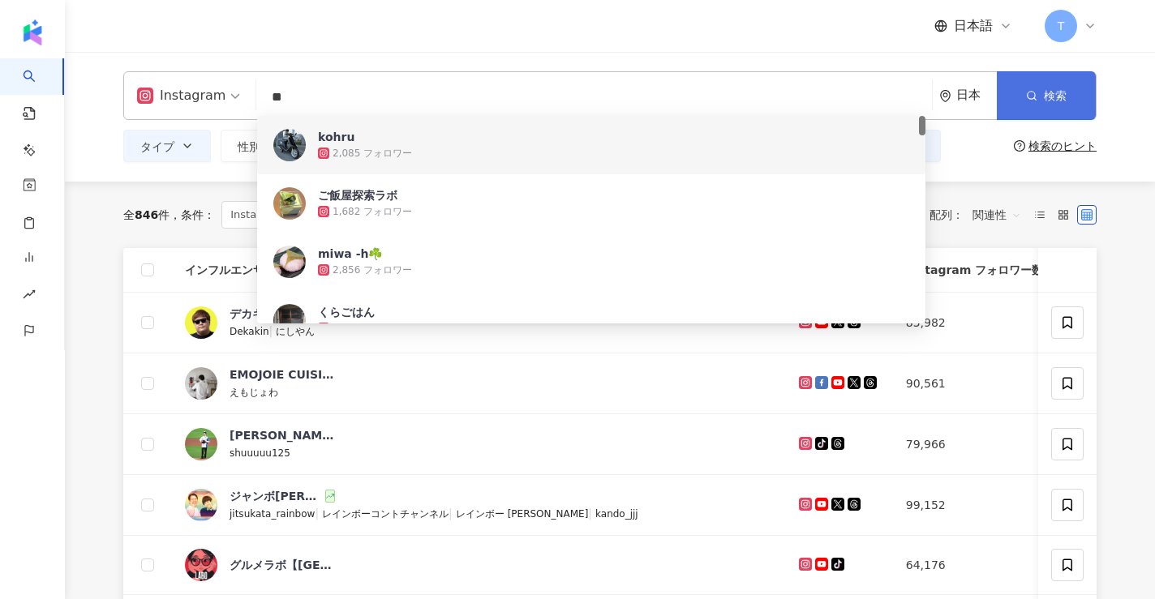
type input "**"
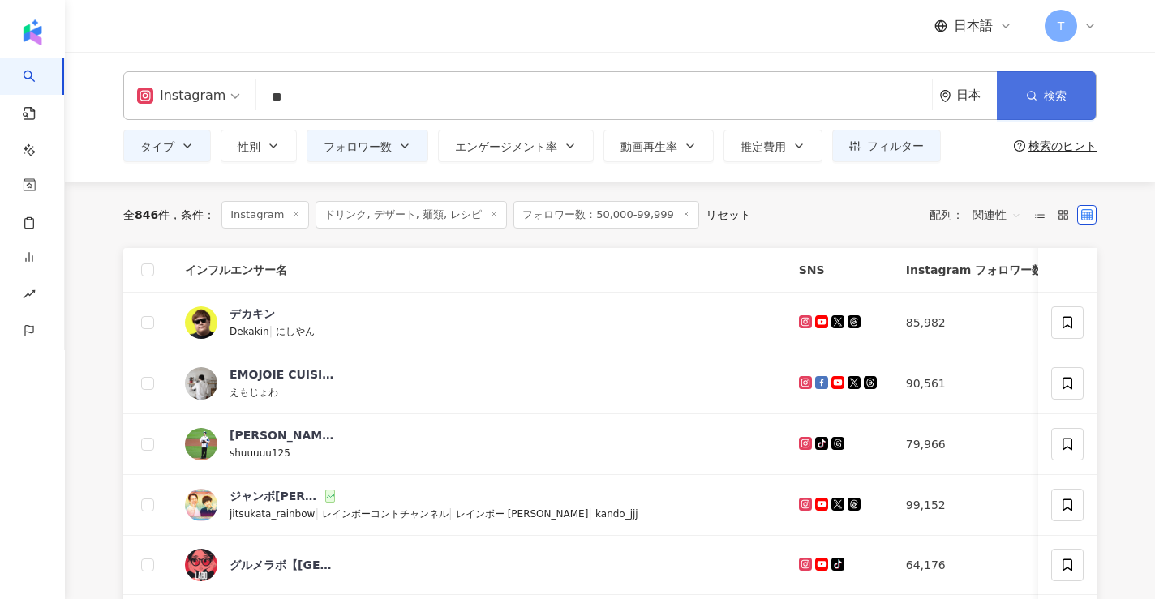
click at [1040, 87] on button "検索" at bounding box center [1046, 95] width 99 height 49
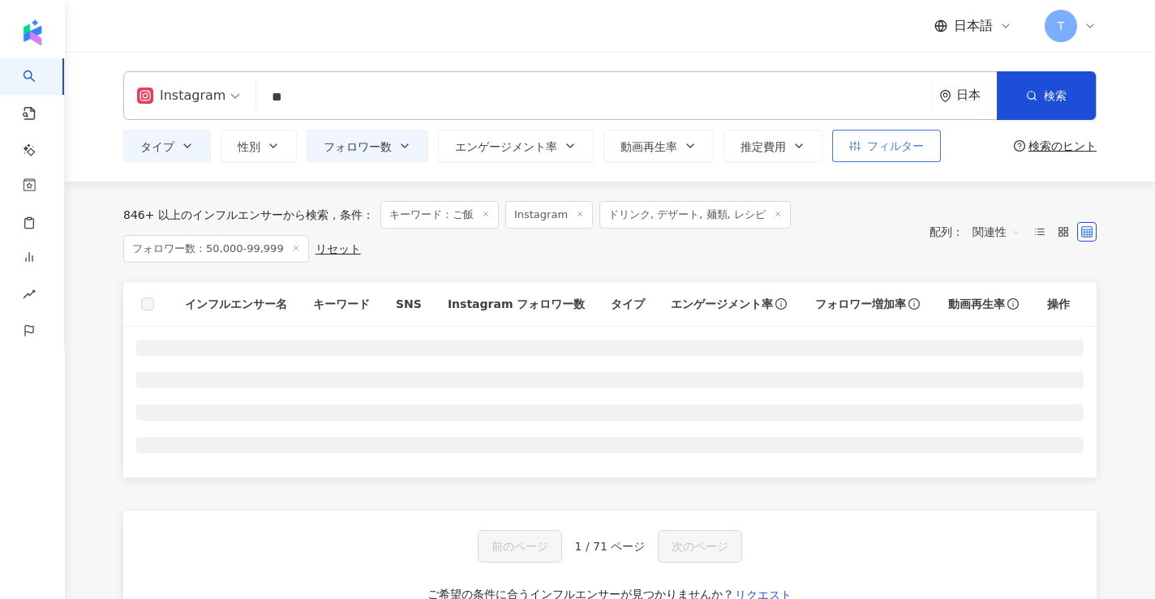
click at [922, 152] on button "フィルター" at bounding box center [886, 146] width 109 height 32
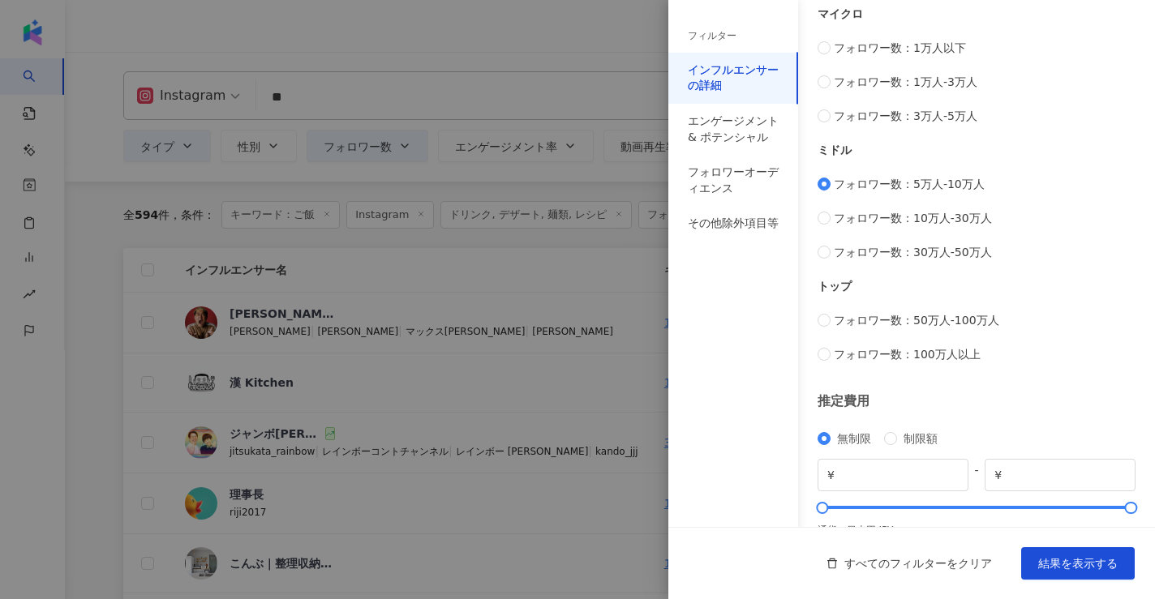
scroll to position [626, 0]
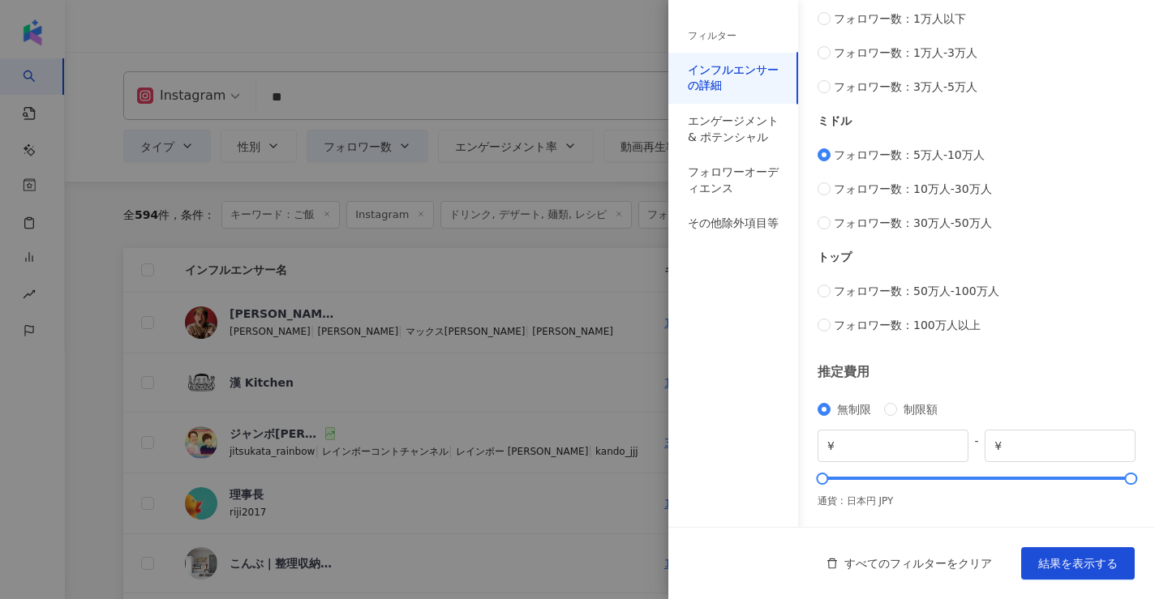
click at [714, 36] on div "フィルター" at bounding box center [712, 36] width 49 height 14
click at [718, 96] on div "インフルエンサーの詳細" at bounding box center [733, 78] width 130 height 51
click at [718, 143] on div "エンゲージメント & ポテンシャル" at bounding box center [733, 130] width 91 height 32
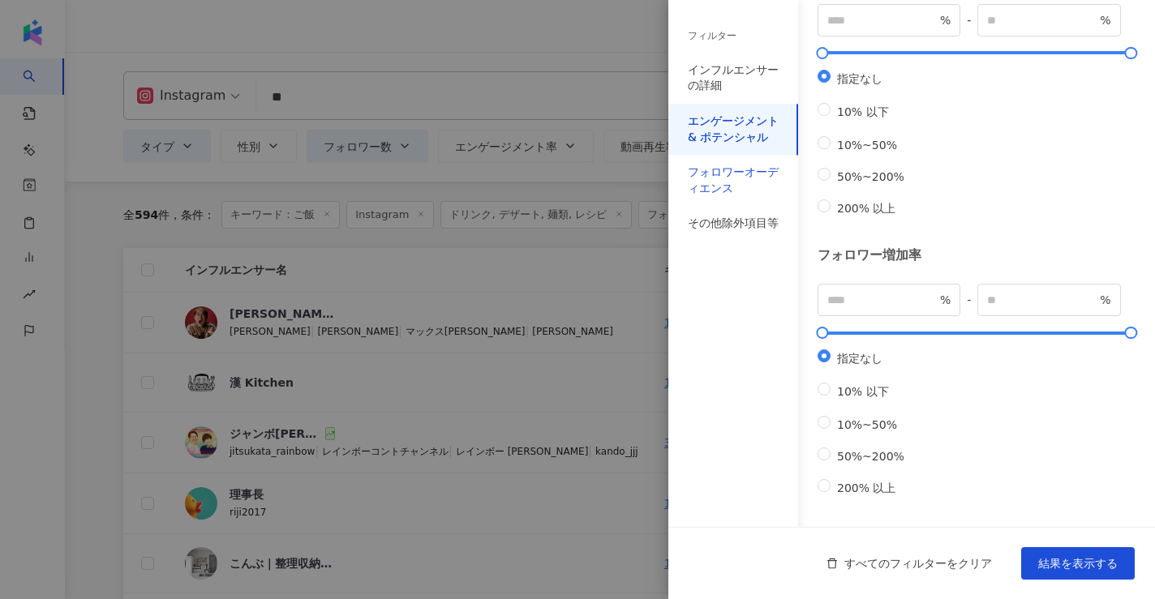
click at [719, 167] on div "フォロワーオーディエンス" at bounding box center [733, 181] width 91 height 32
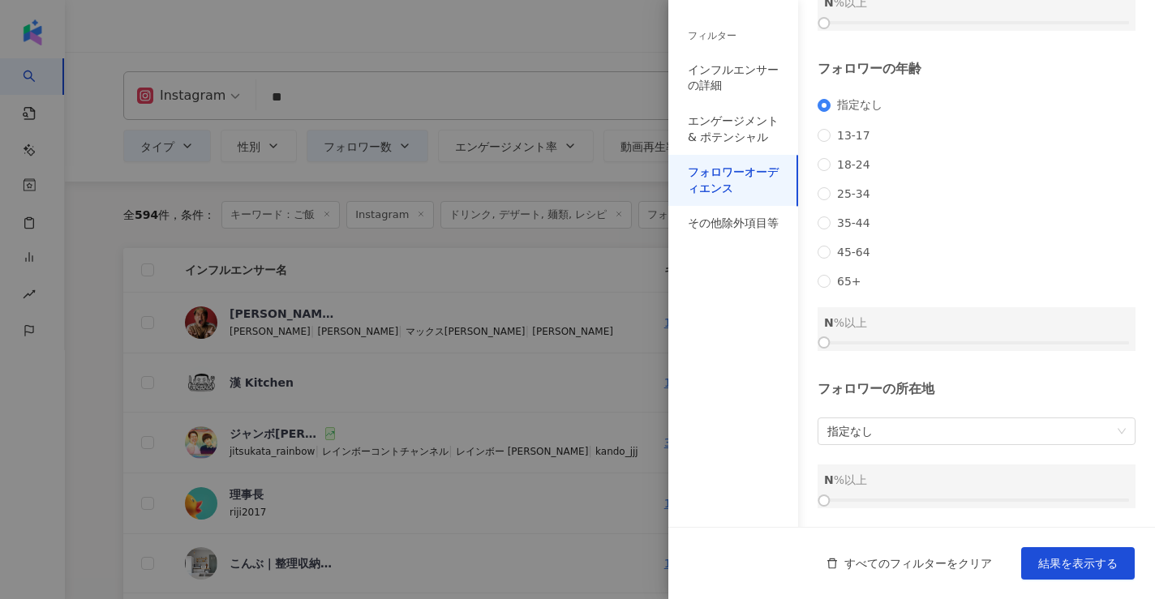
scroll to position [194, 0]
click at [722, 234] on div "その他除外項目等" at bounding box center [733, 224] width 130 height 36
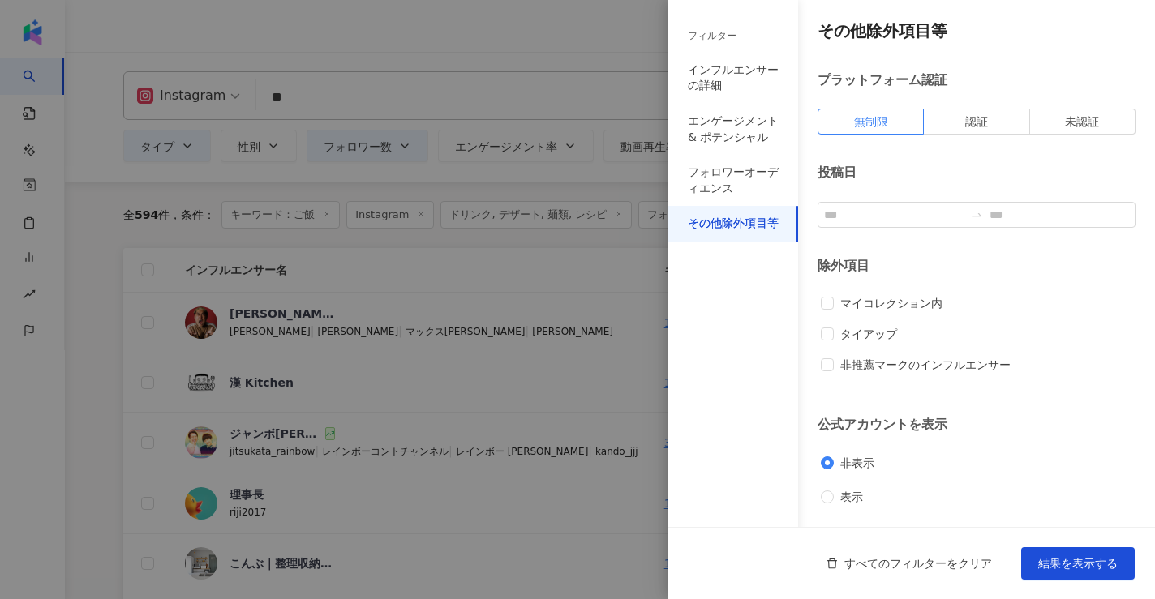
scroll to position [0, 0]
click at [607, 139] on div at bounding box center [577, 299] width 1155 height 599
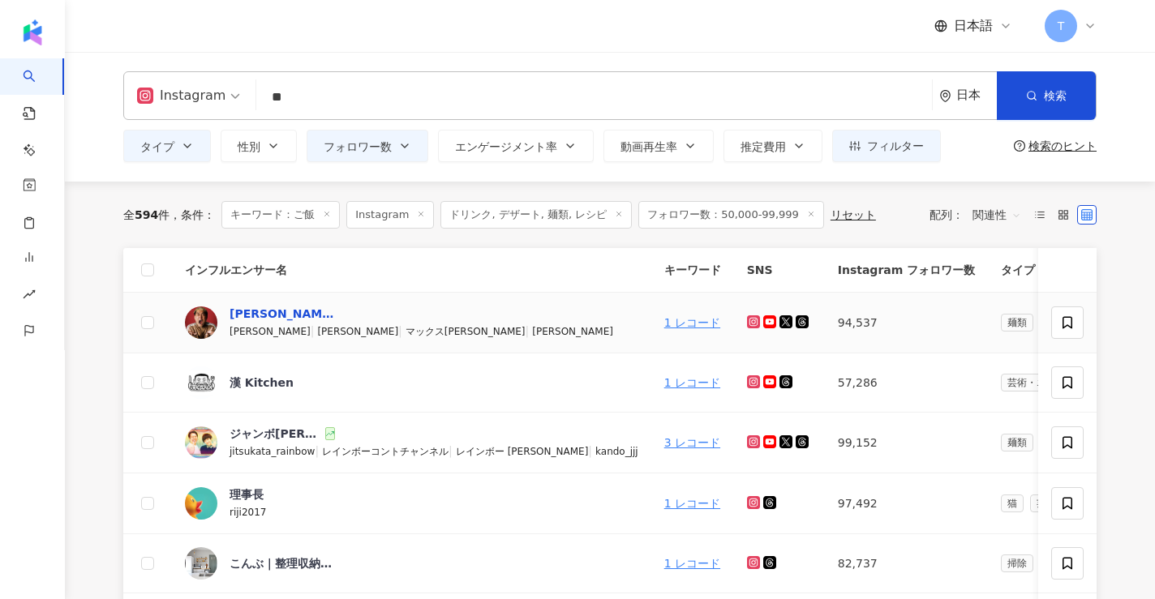
click at [269, 317] on div "MAX鈴木 TV" at bounding box center [281, 314] width 105 height 16
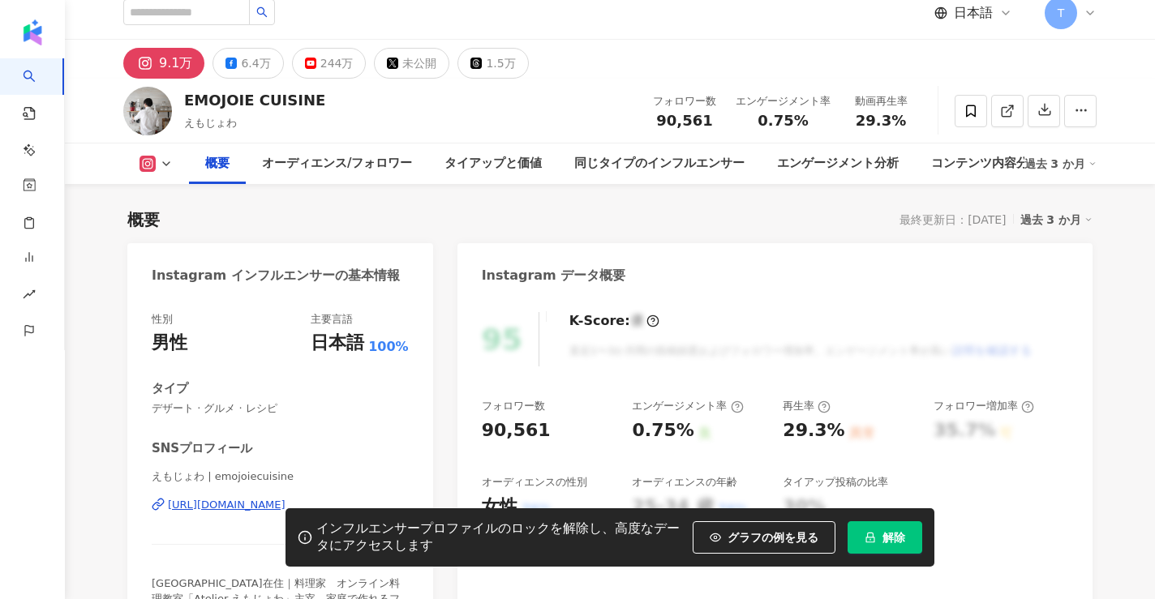
scroll to position [199, 0]
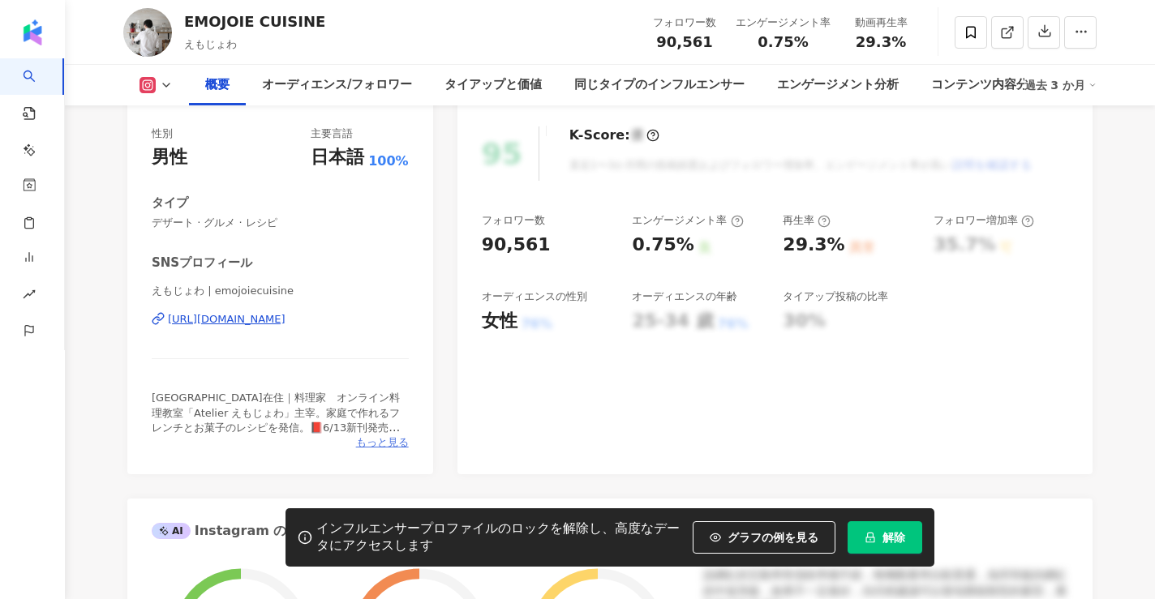
click at [374, 447] on span "もっと見る" at bounding box center [382, 442] width 53 height 15
click at [388, 442] on span "もっと見る" at bounding box center [382, 442] width 53 height 15
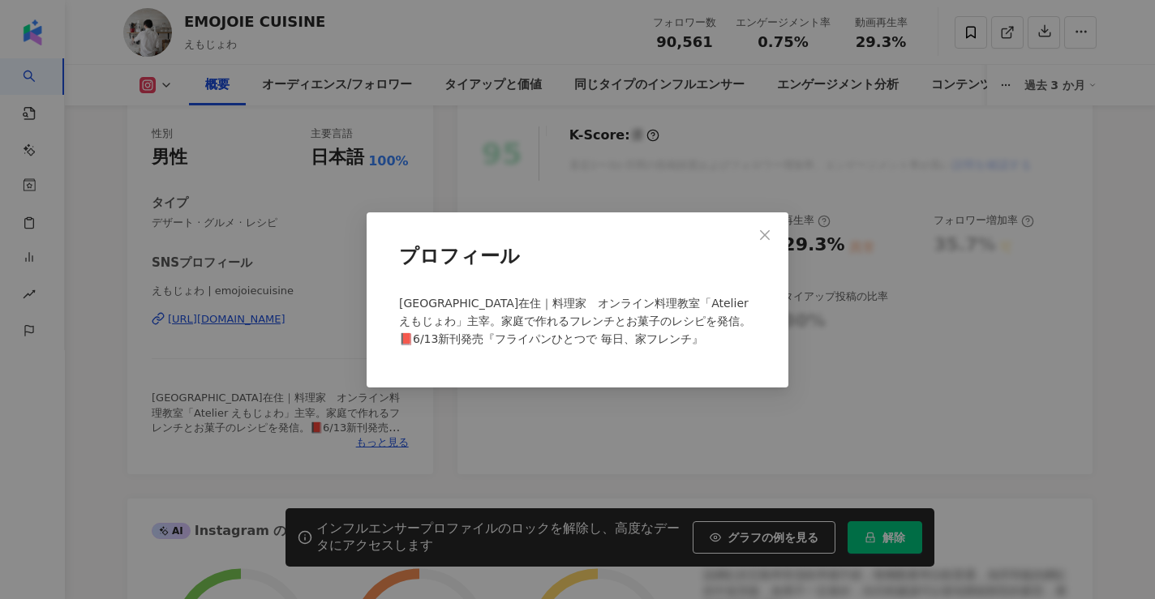
click at [885, 545] on div "プロフィール パリ在住｜料理家　オンライン料理教室「Atelier えもじょわ」主宰。家庭で作れるフレンチとお菓子のレシピを発信。📕6/13新刊発売『フライパ…" at bounding box center [577, 299] width 1155 height 599
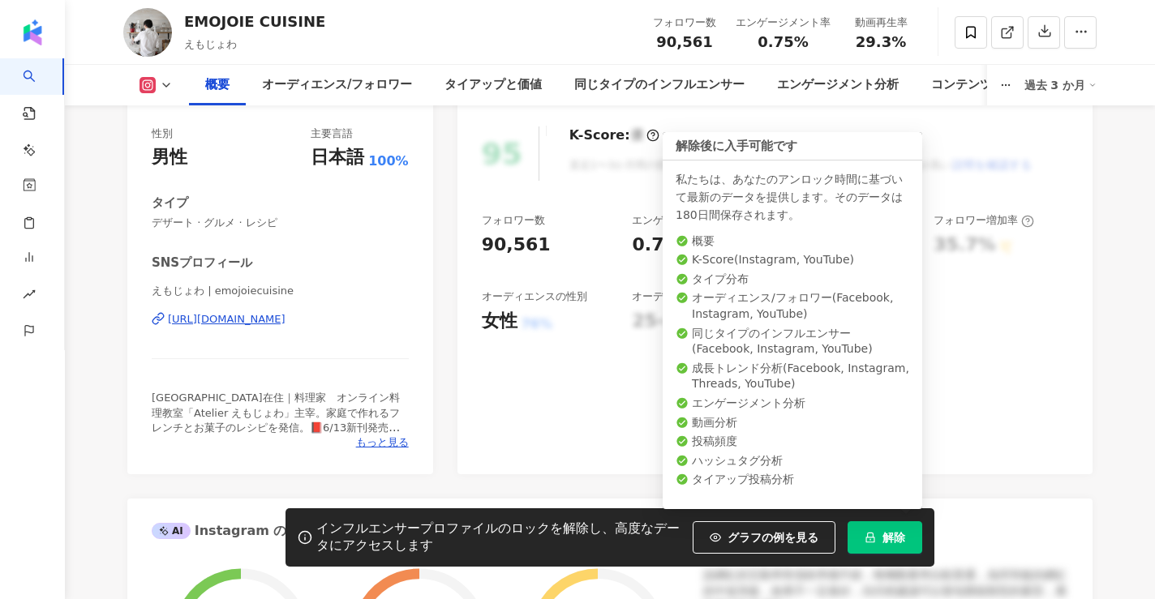
click at [885, 538] on span "解除" at bounding box center [893, 537] width 23 height 13
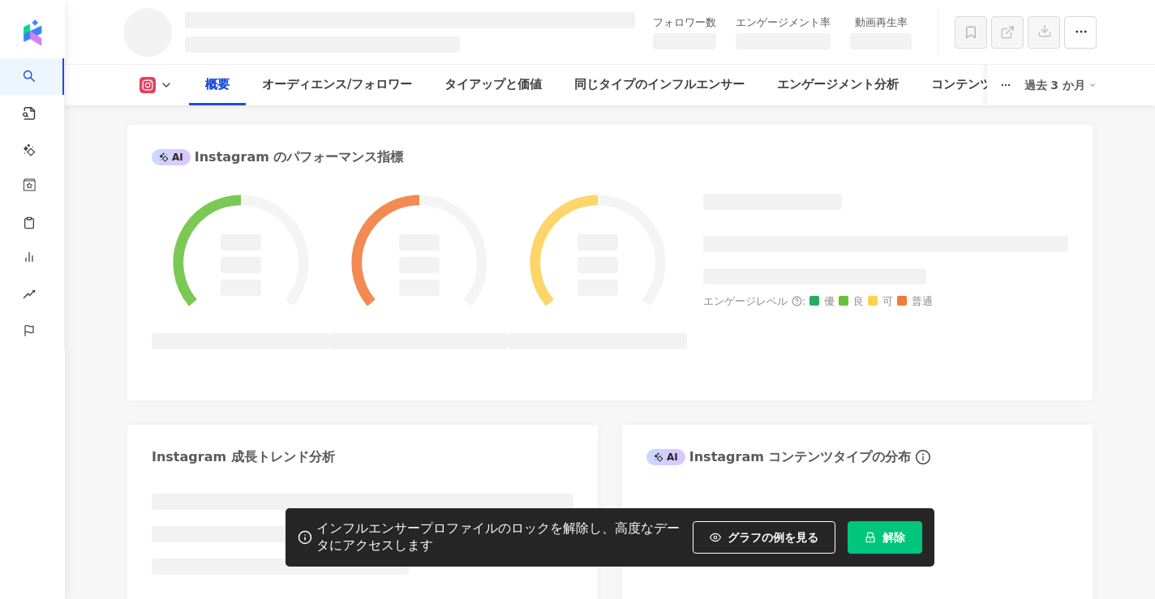
scroll to position [619, 0]
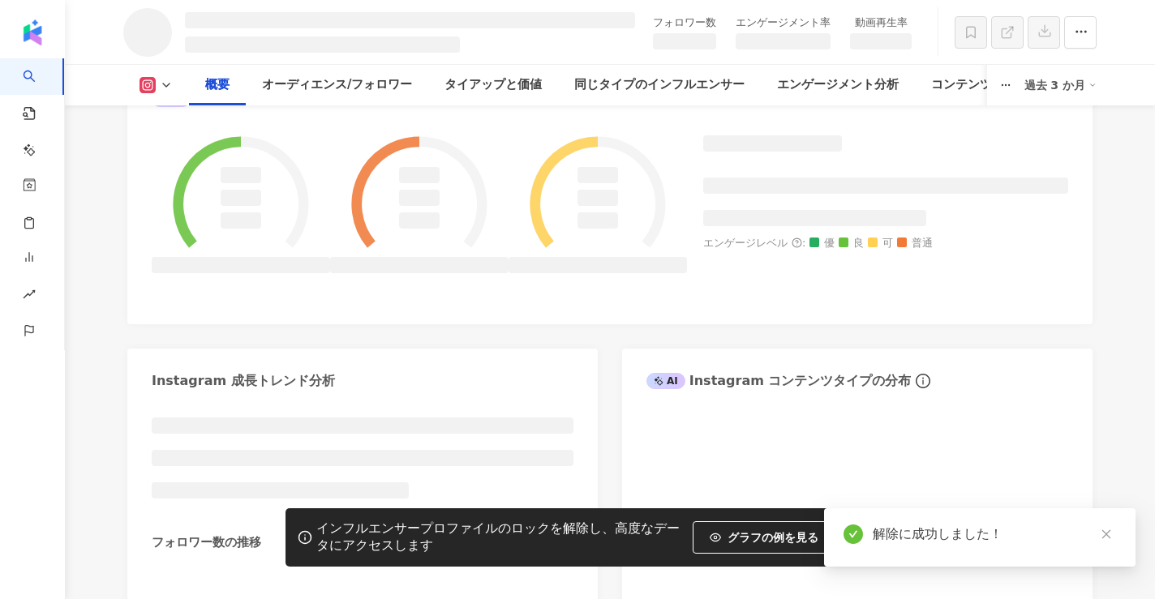
click at [568, 354] on div "Instagram インフルエンサーの基本情報 Instagram データ概要 AI Instagram のパフォーマンス指標 エンゲージレベル : 優 良 …" at bounding box center [609, 172] width 965 height 1068
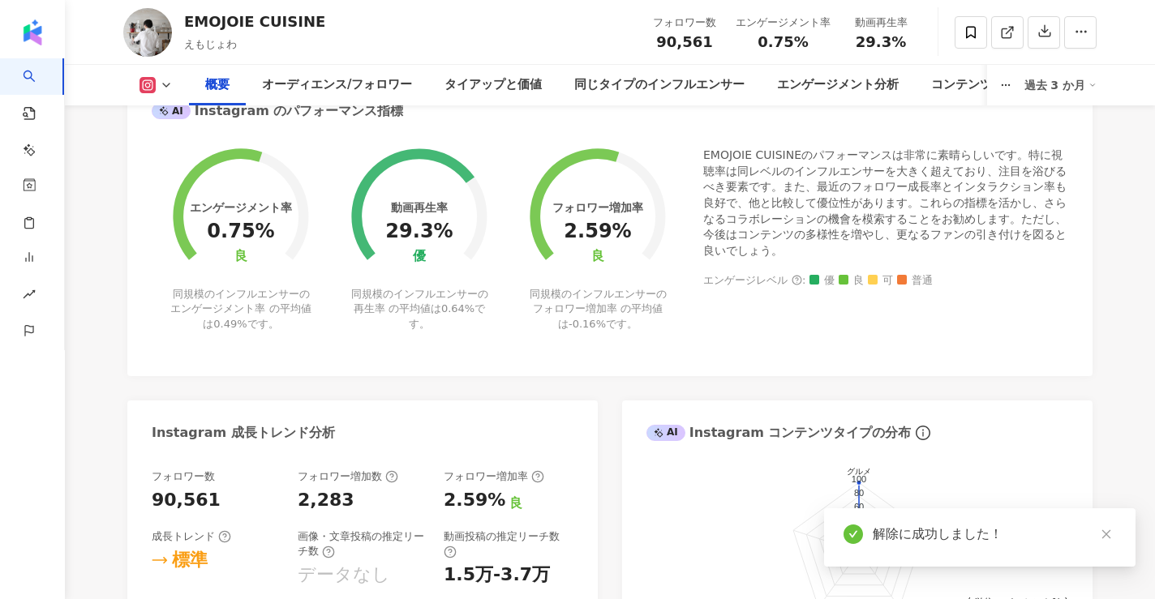
scroll to position [101, 0]
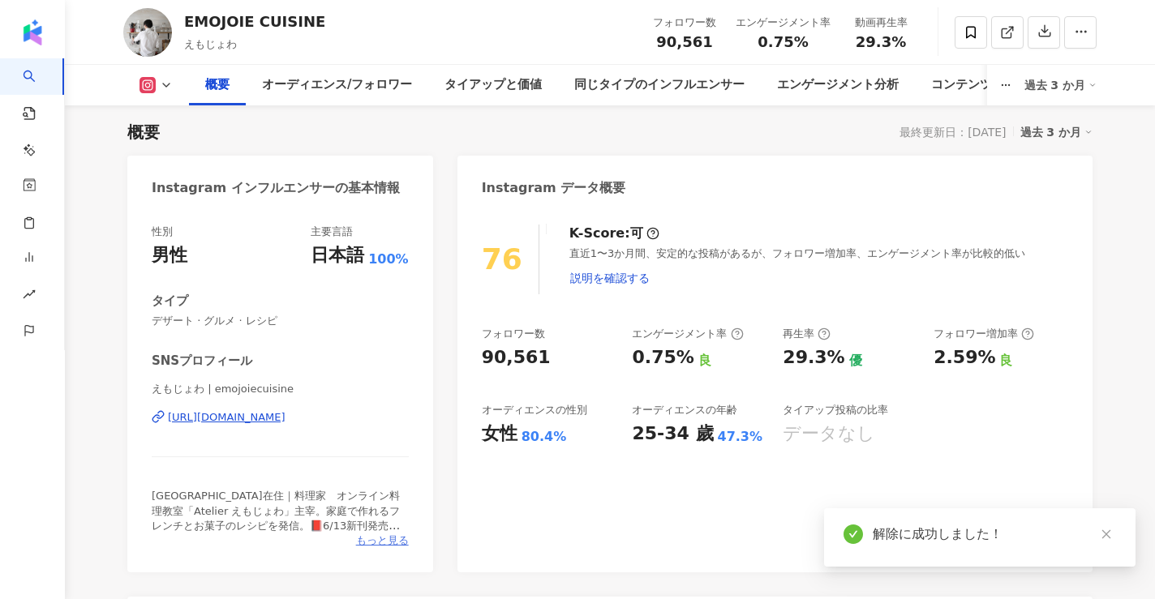
click at [371, 542] on span "もっと見る" at bounding box center [382, 541] width 53 height 15
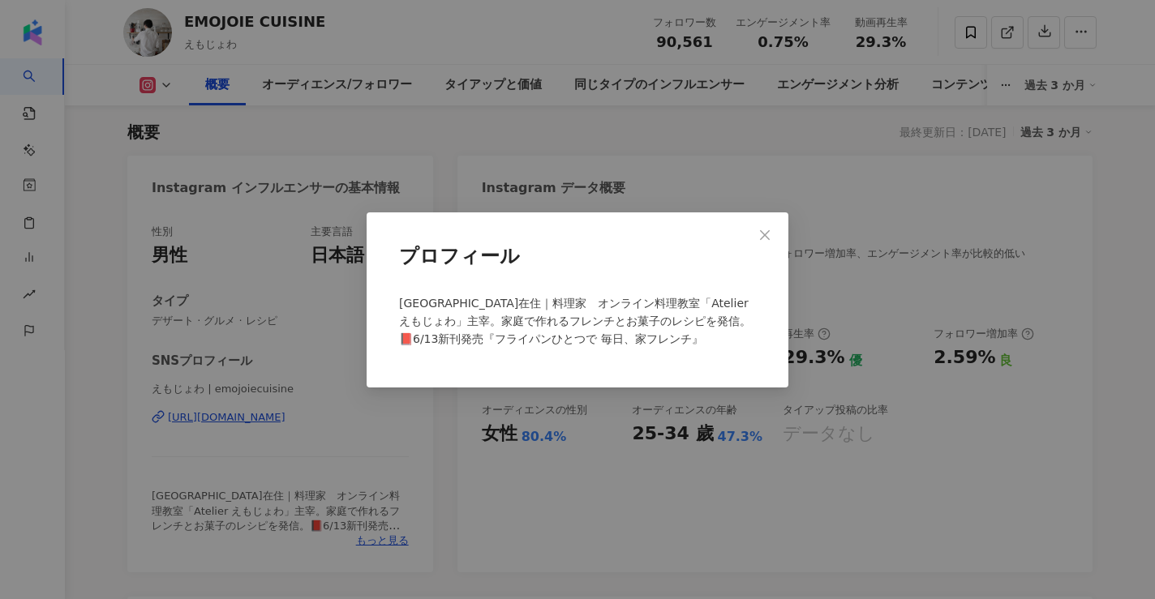
click at [453, 505] on div "プロフィール パリ在住｜料理家　オンライン料理教室「Atelier えもじょわ」主宰。家庭で作れるフレンチとお菓子のレシピを発信。📕6/13新刊発売『フライパ…" at bounding box center [577, 299] width 1155 height 599
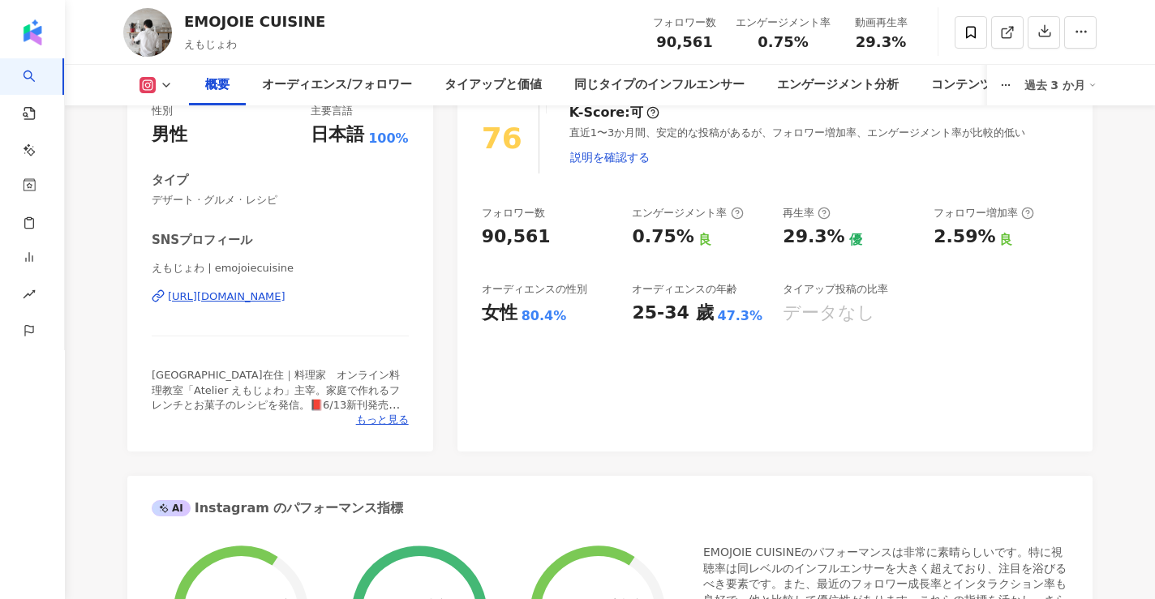
scroll to position [0, 0]
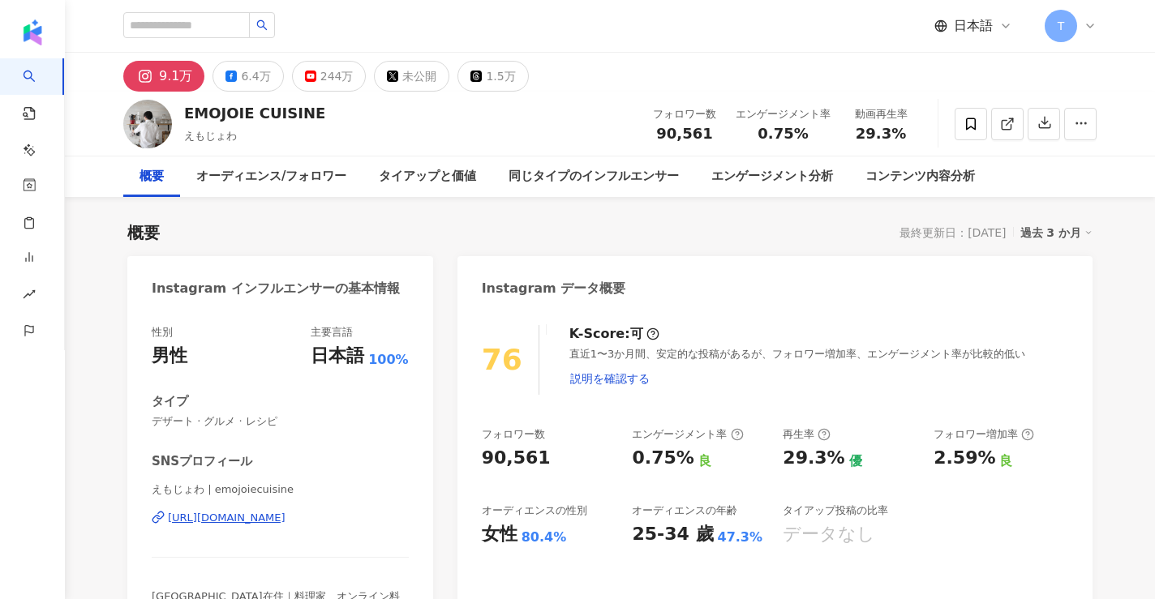
click at [252, 521] on div "https://www.instagram.com/emojoiecuisine/" at bounding box center [227, 518] width 118 height 15
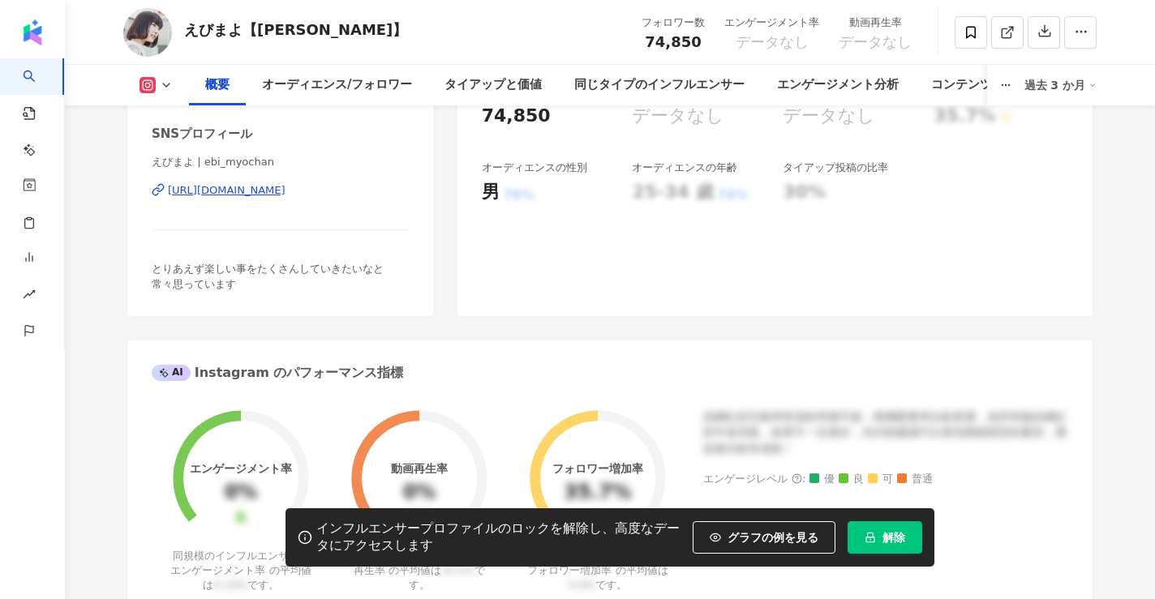
scroll to position [71, 0]
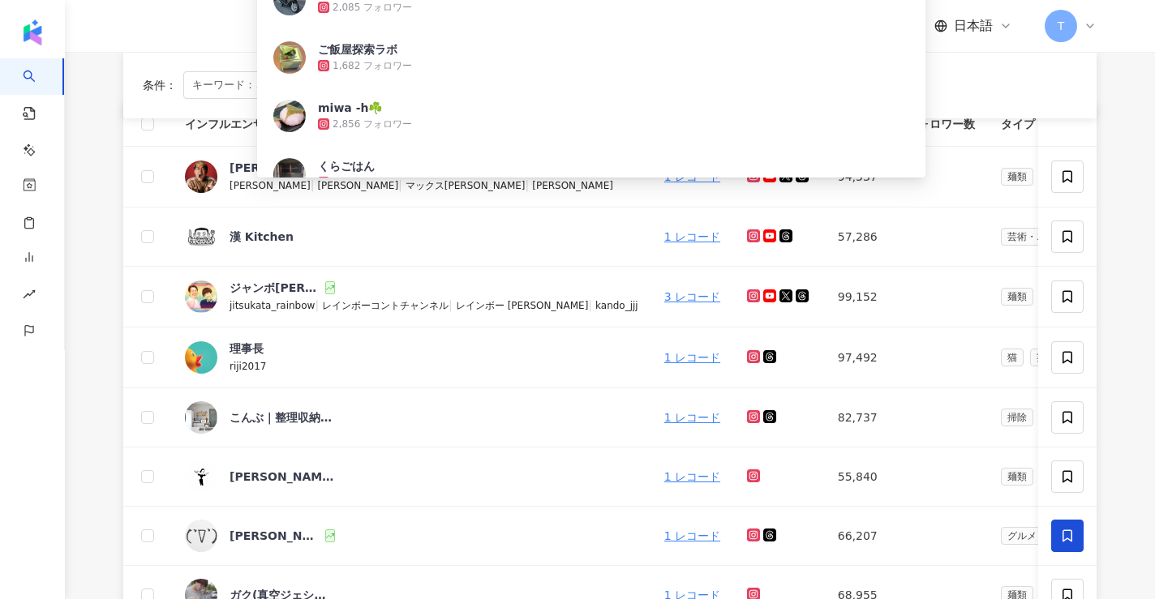
click at [88, 225] on main "Instagram ** 日本 検索 5675f21c-e470-4d4d-bcab-4341506099a0 kohru 2,085 フォロワー ご飯屋探索…" at bounding box center [610, 479] width 1090 height 1147
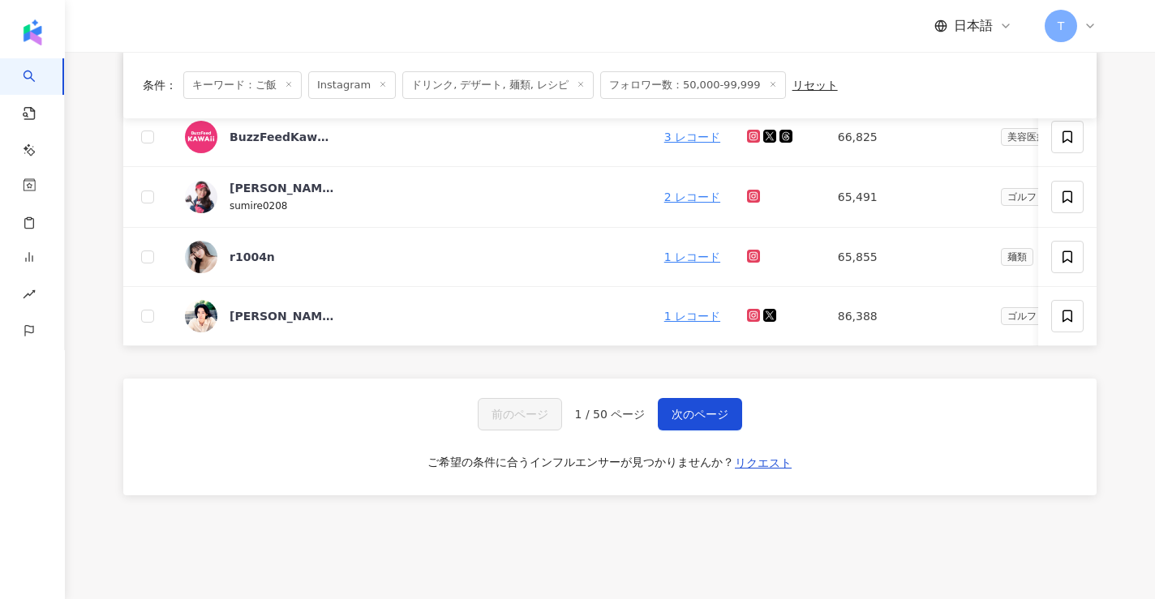
scroll to position [662, 0]
click at [713, 425] on button "次のページ" at bounding box center [700, 416] width 84 height 32
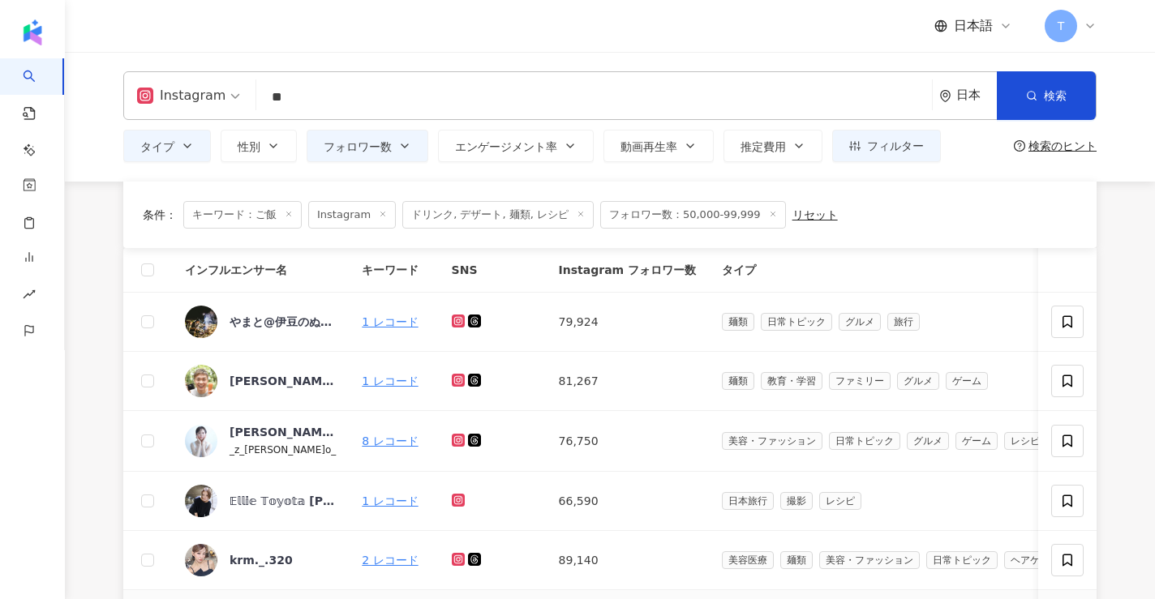
scroll to position [778, 0]
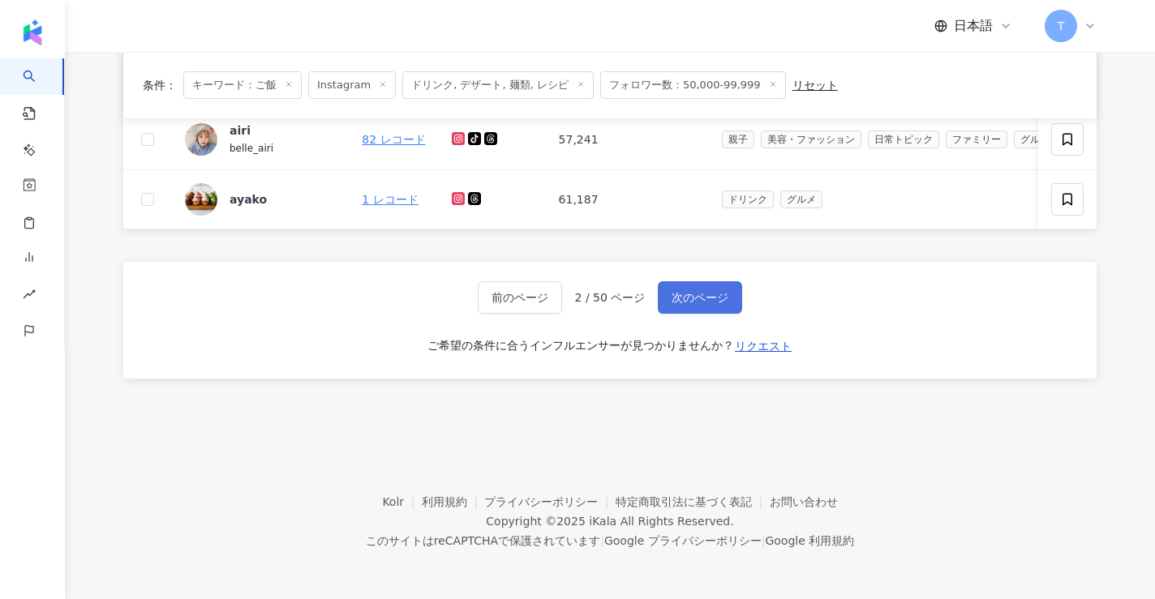
click at [702, 297] on span "次のページ" at bounding box center [699, 297] width 57 height 13
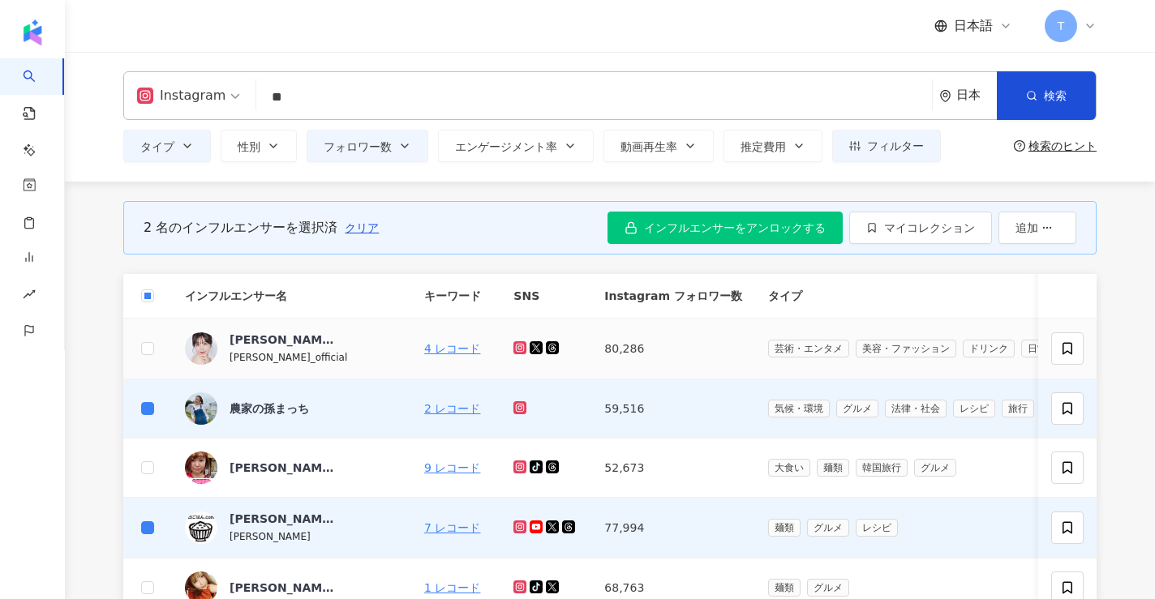
scroll to position [118, 0]
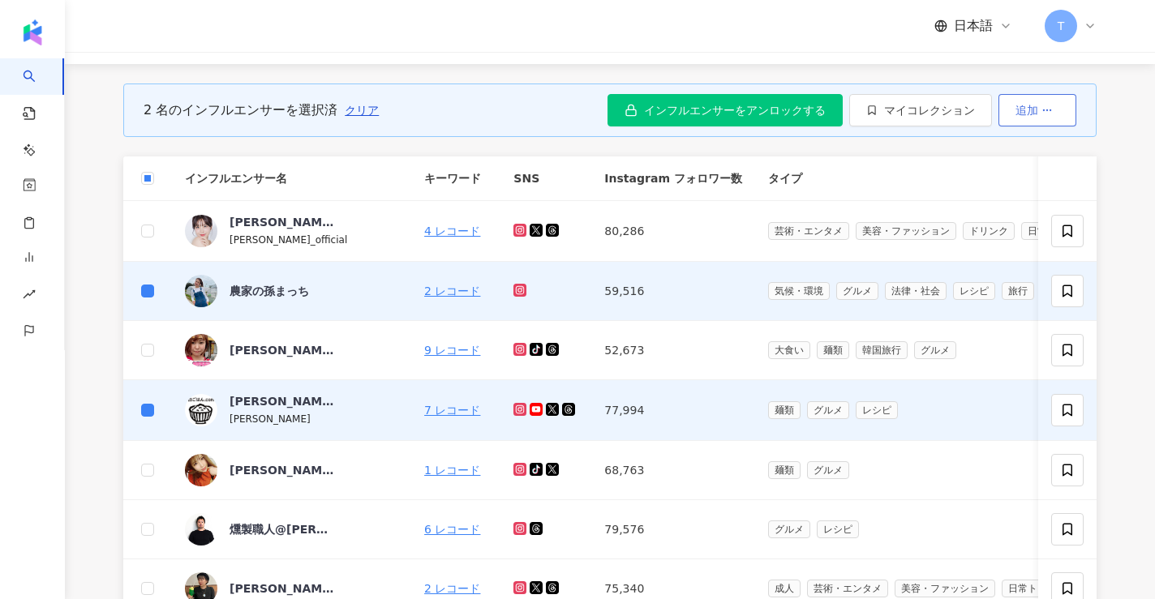
click at [1008, 96] on button "追加" at bounding box center [1037, 110] width 78 height 32
click at [977, 116] on button "マイコレクション" at bounding box center [920, 110] width 143 height 32
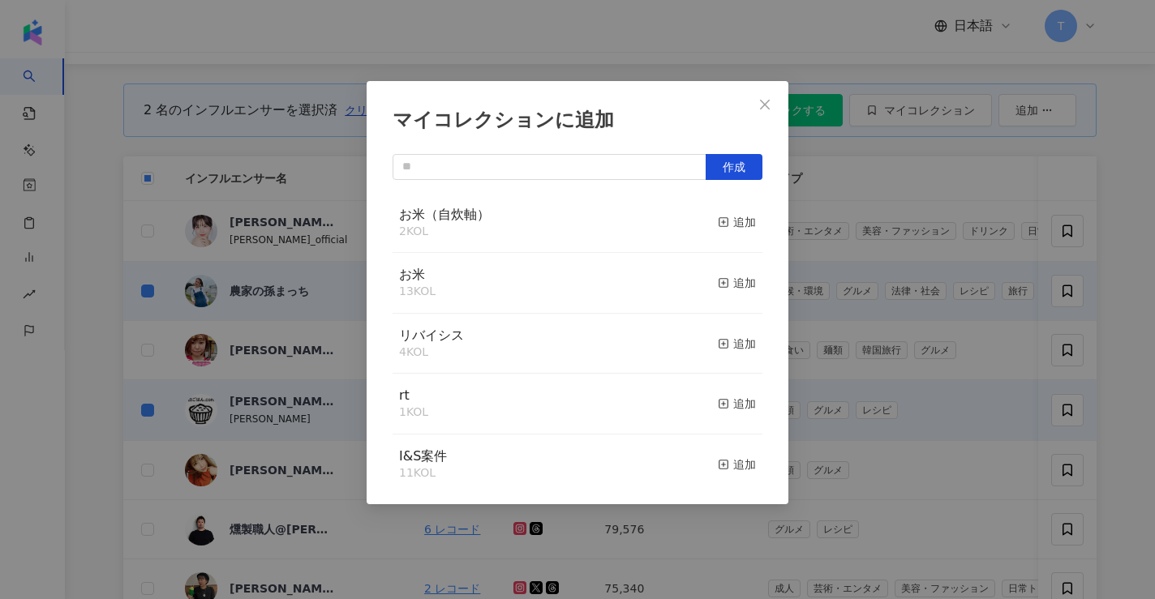
click at [751, 206] on button "追加" at bounding box center [737, 223] width 38 height 34
click at [848, 239] on div "マイコレクションに追加 作成 お米（自炊軸） 4 KOL 追加済み お米 13 KOL 追加 リバイシス 4 KOL 追加 rt 1 KOL 追加 I&S案件…" at bounding box center [577, 299] width 1155 height 599
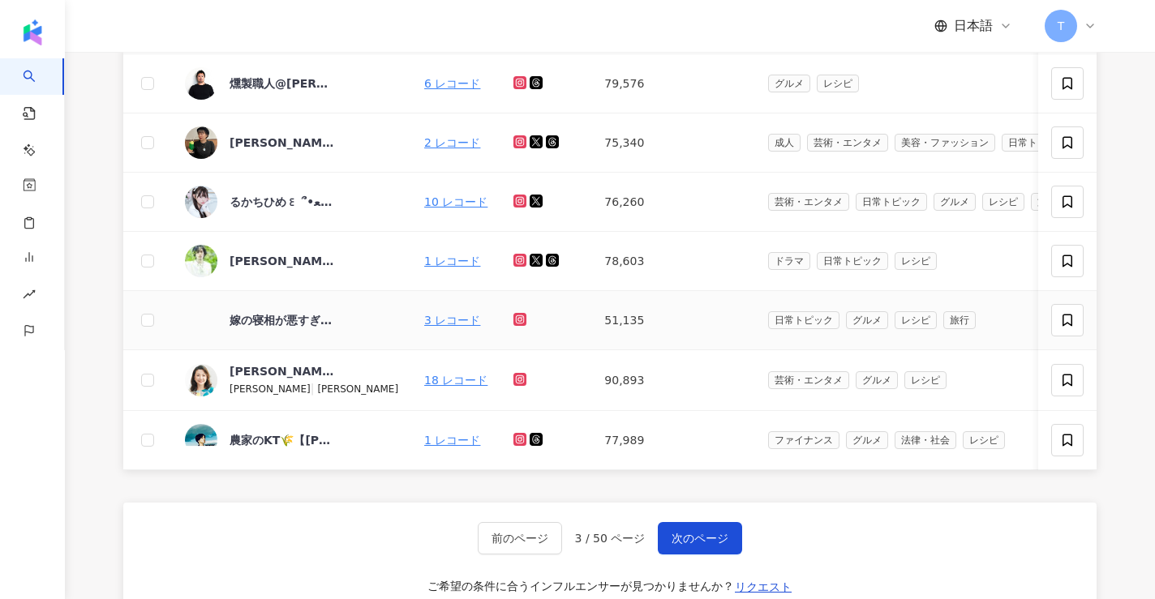
scroll to position [586, 0]
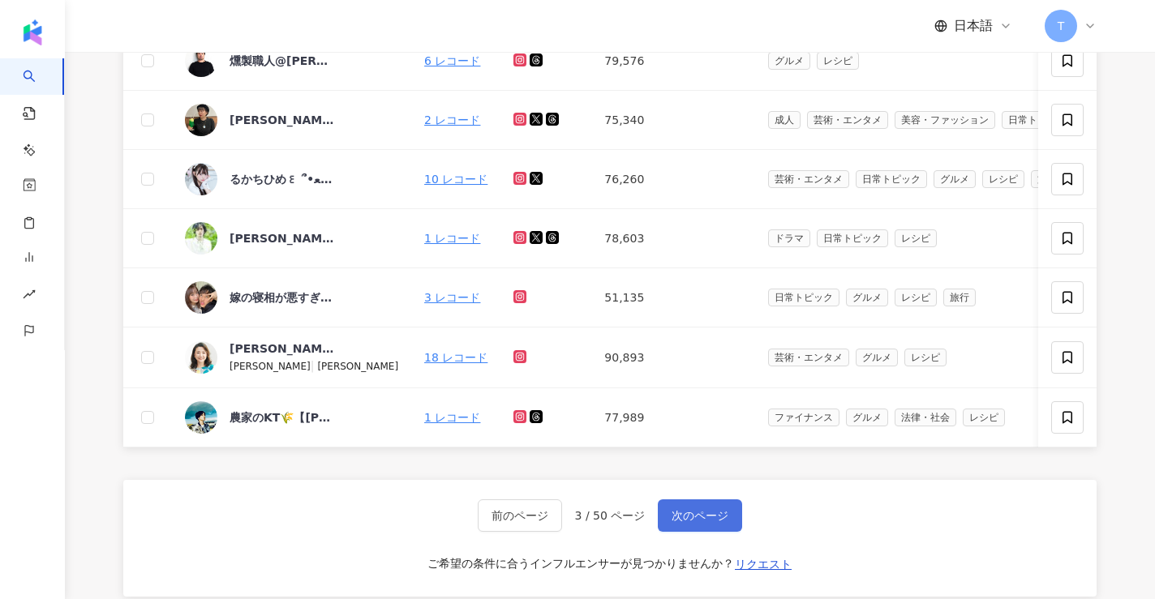
click at [720, 524] on button "次のページ" at bounding box center [700, 515] width 84 height 32
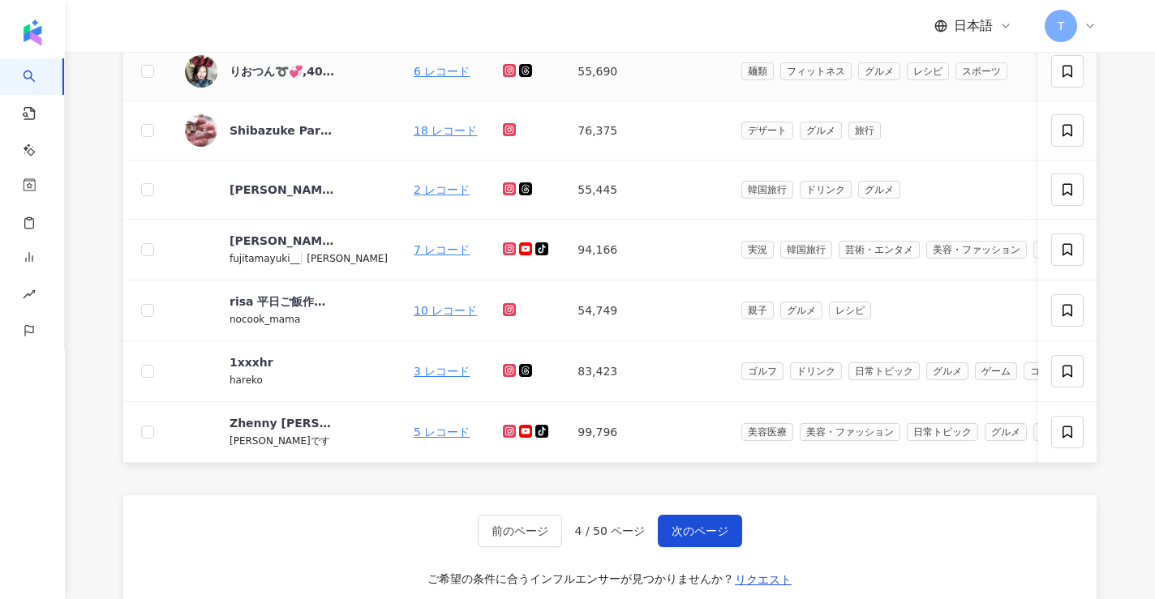
scroll to position [575, 0]
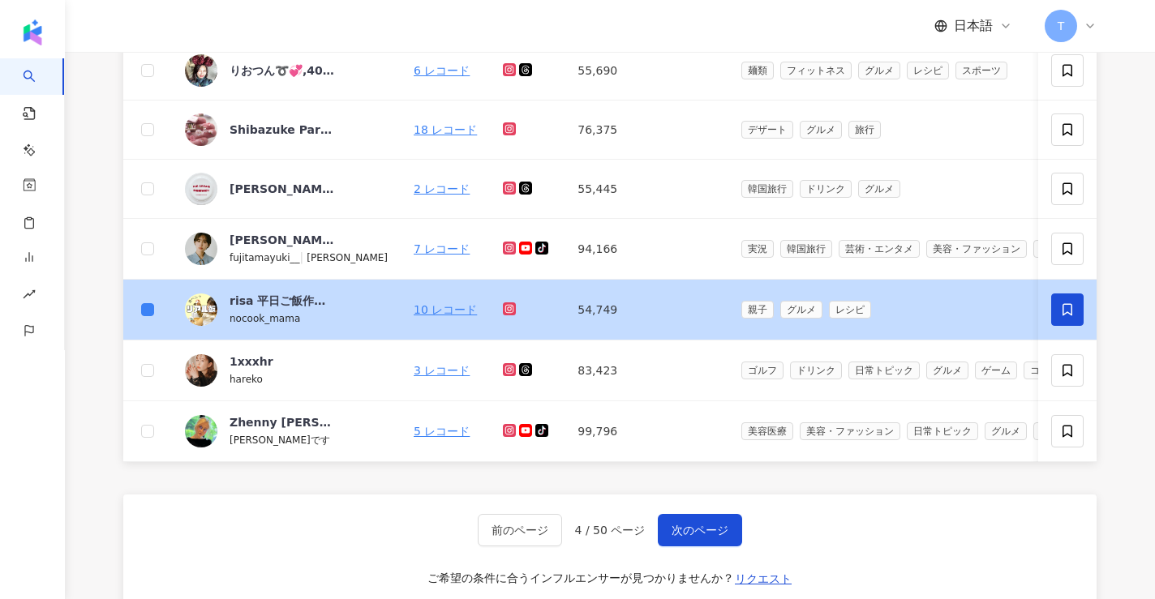
click at [1066, 306] on icon at bounding box center [1067, 309] width 15 height 15
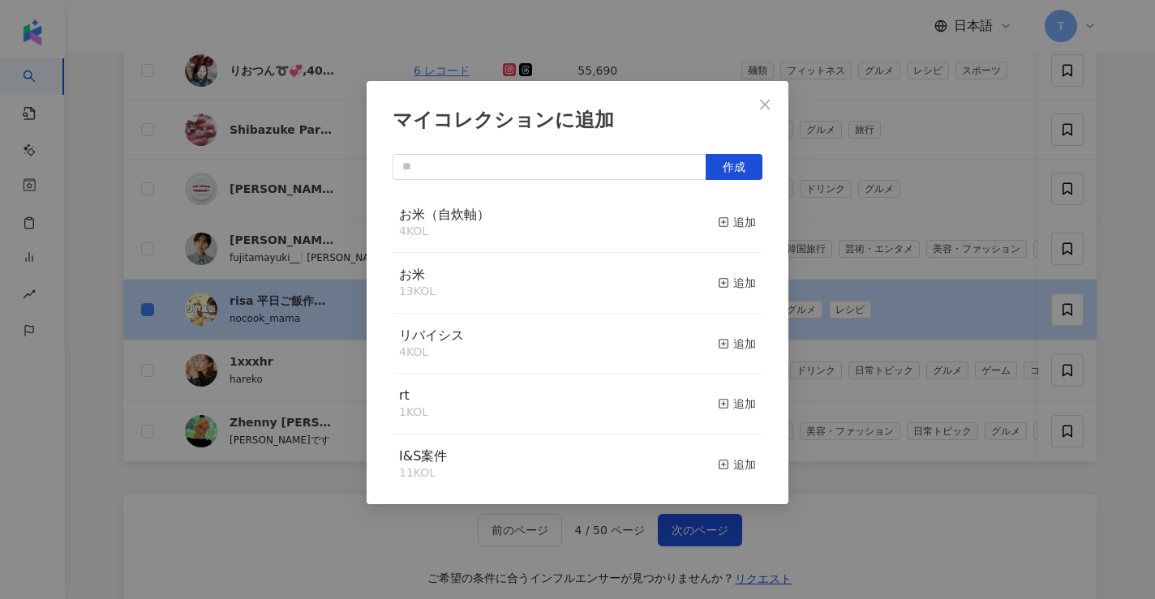
click at [717, 228] on div "お米（自炊軸） 4 KOL 追加" at bounding box center [577, 223] width 370 height 61
click at [720, 227] on rect "button" at bounding box center [723, 222] width 9 height 9
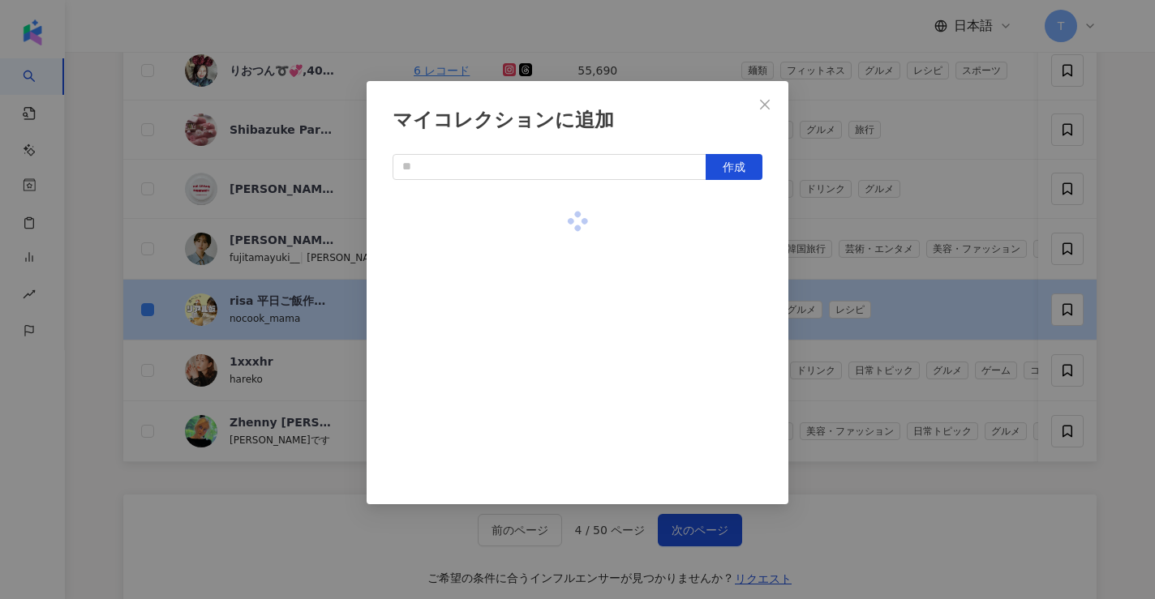
click at [493, 553] on div "マイコレクションに追加 作成" at bounding box center [577, 299] width 1155 height 599
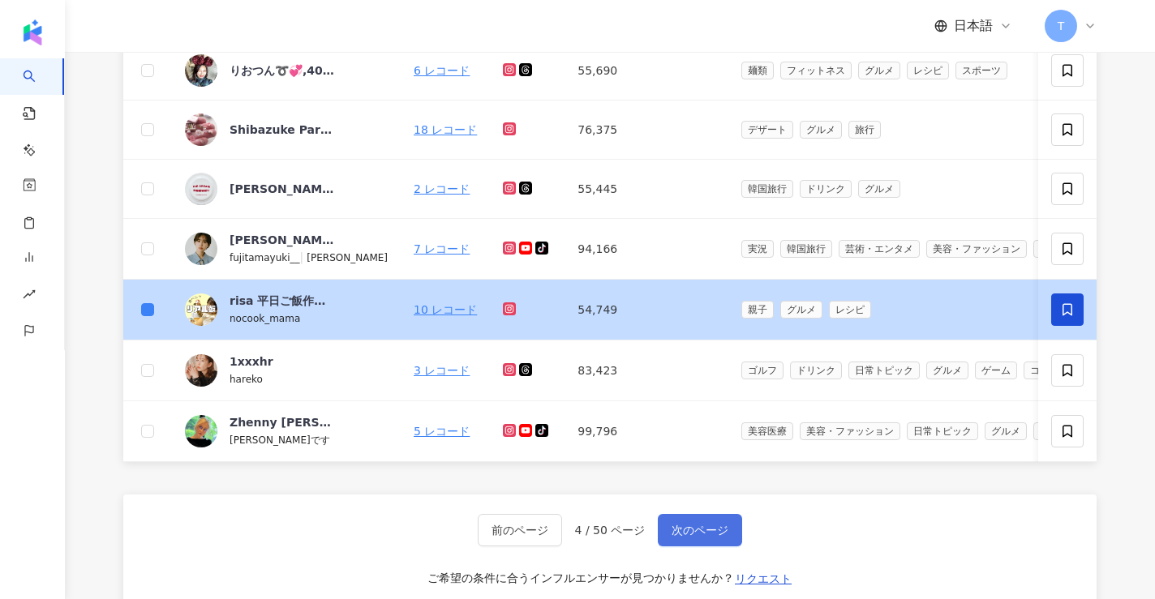
click at [684, 517] on button "次のページ" at bounding box center [700, 530] width 84 height 32
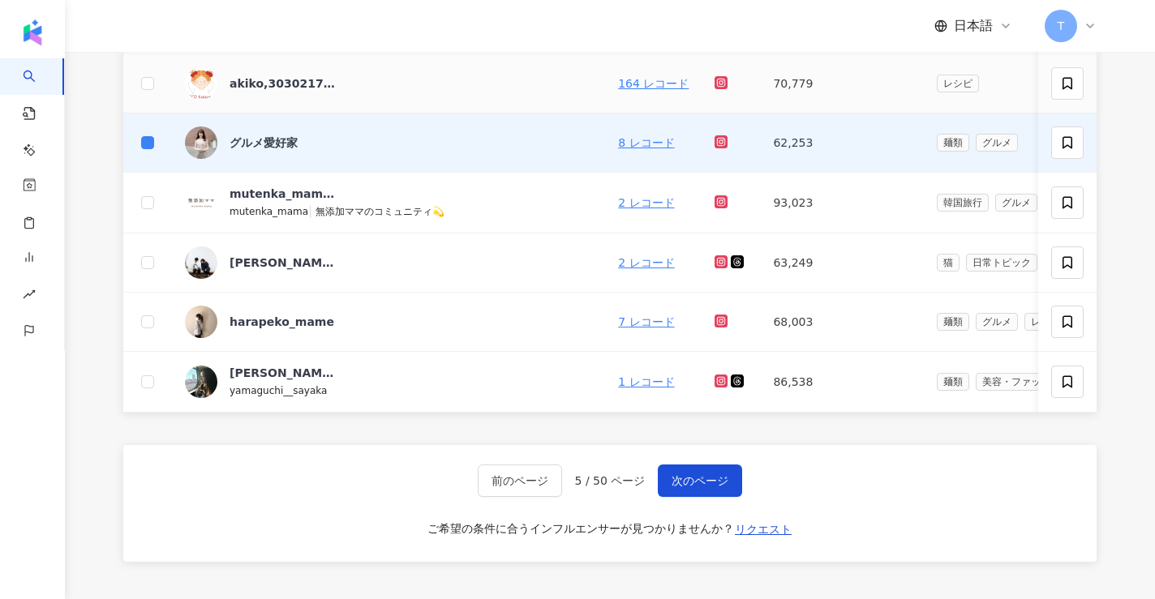
scroll to position [624, 0]
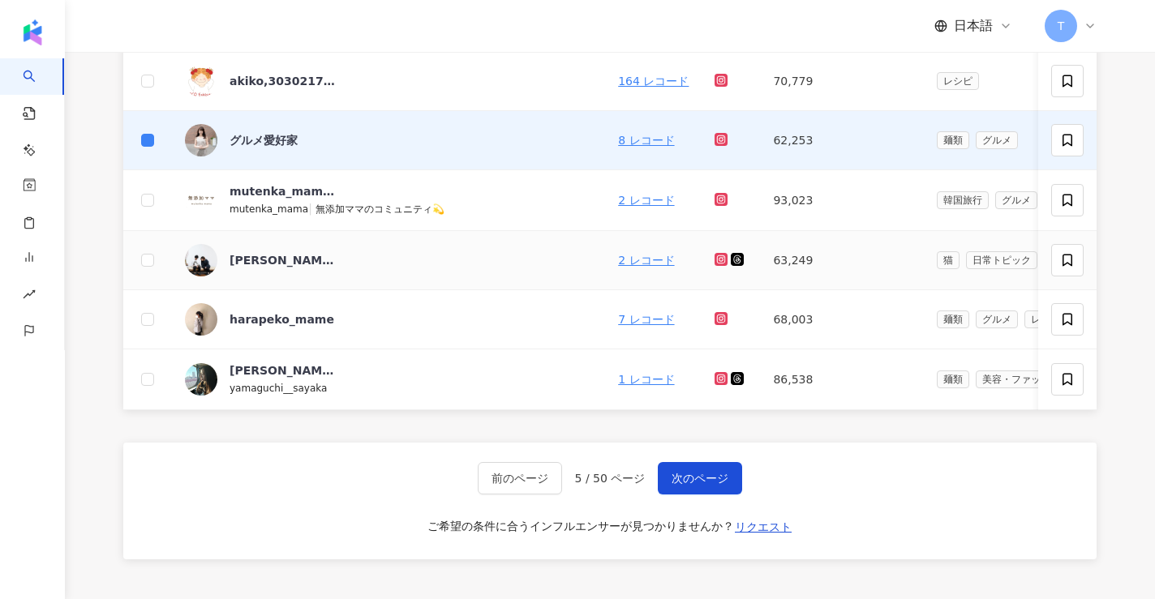
click at [154, 259] on td at bounding box center [147, 260] width 49 height 59
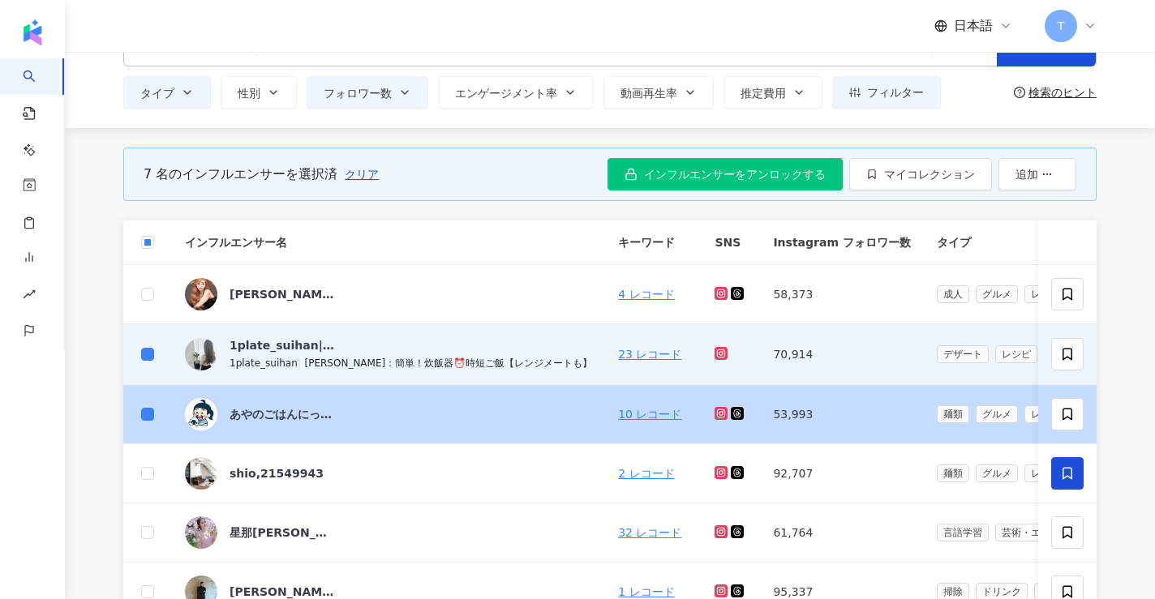
scroll to position [0, 0]
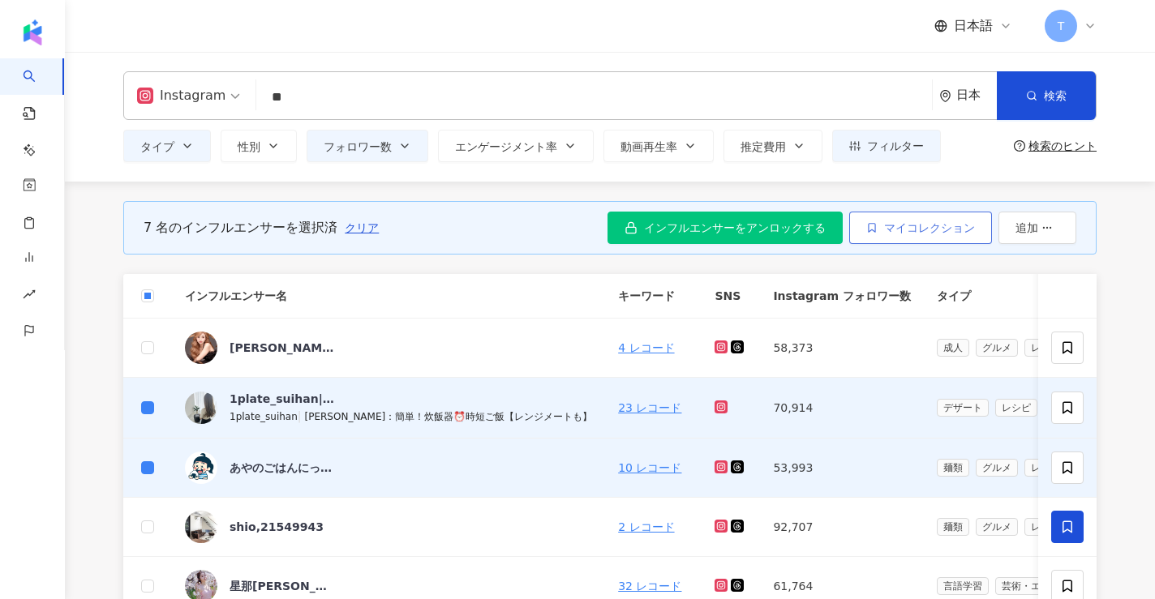
click at [929, 223] on span "マイコレクション" at bounding box center [929, 227] width 91 height 13
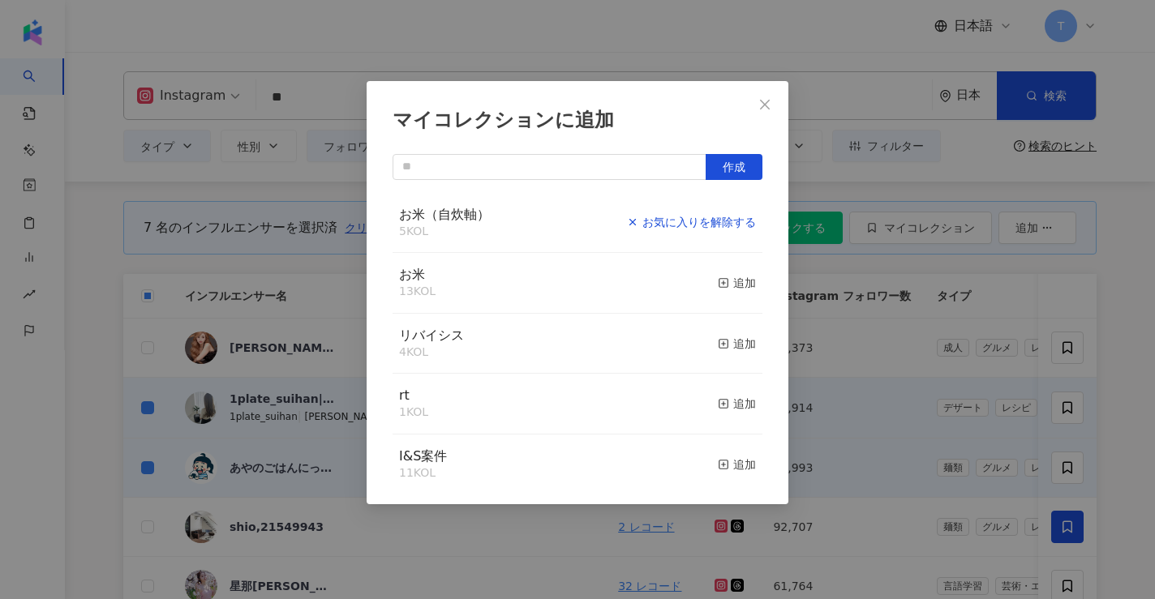
click at [749, 223] on div "お気に入りを解除する" at bounding box center [691, 222] width 129 height 18
click at [726, 218] on rect "button" at bounding box center [723, 222] width 9 height 9
click at [864, 254] on div "マイコレクションに追加 作成 お米（自炊軸） 9 KOL 追加済み お米 13 KOL 追加 リバイシス 4 KOL 追加 rt 1 KOL 追加 I&S案件…" at bounding box center [577, 299] width 1155 height 599
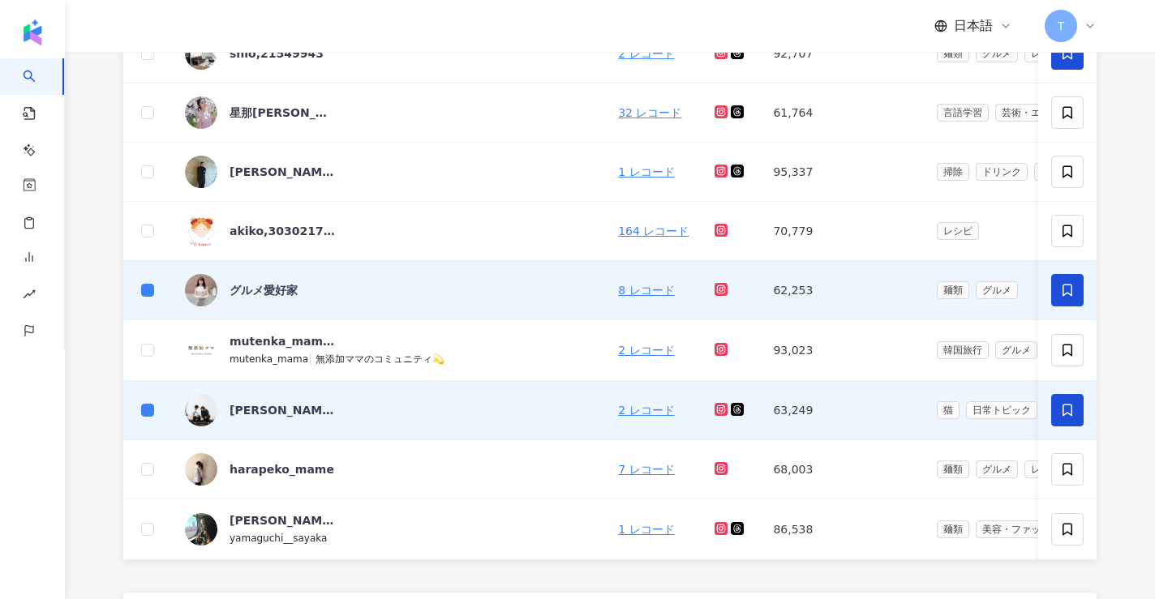
scroll to position [804, 0]
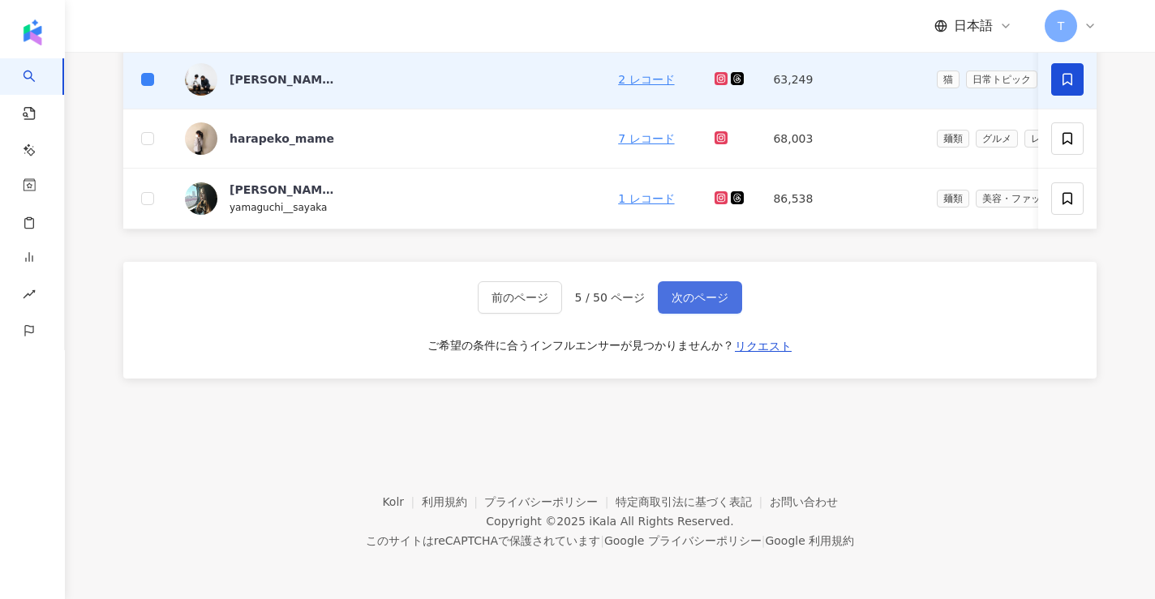
click at [703, 304] on button "次のページ" at bounding box center [700, 297] width 84 height 32
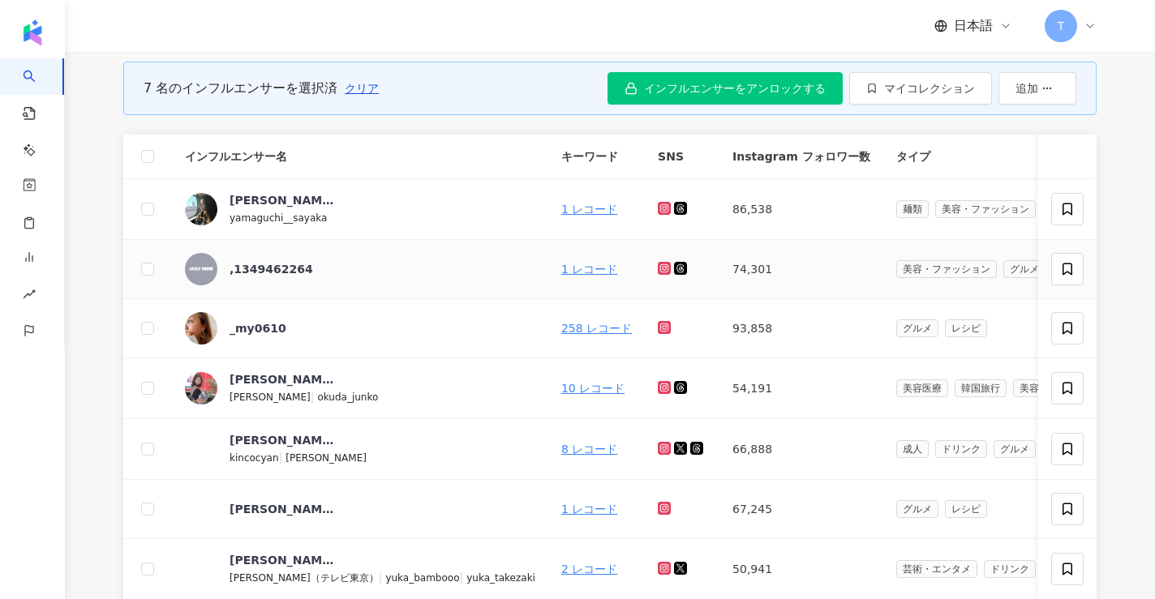
scroll to position [141, 0]
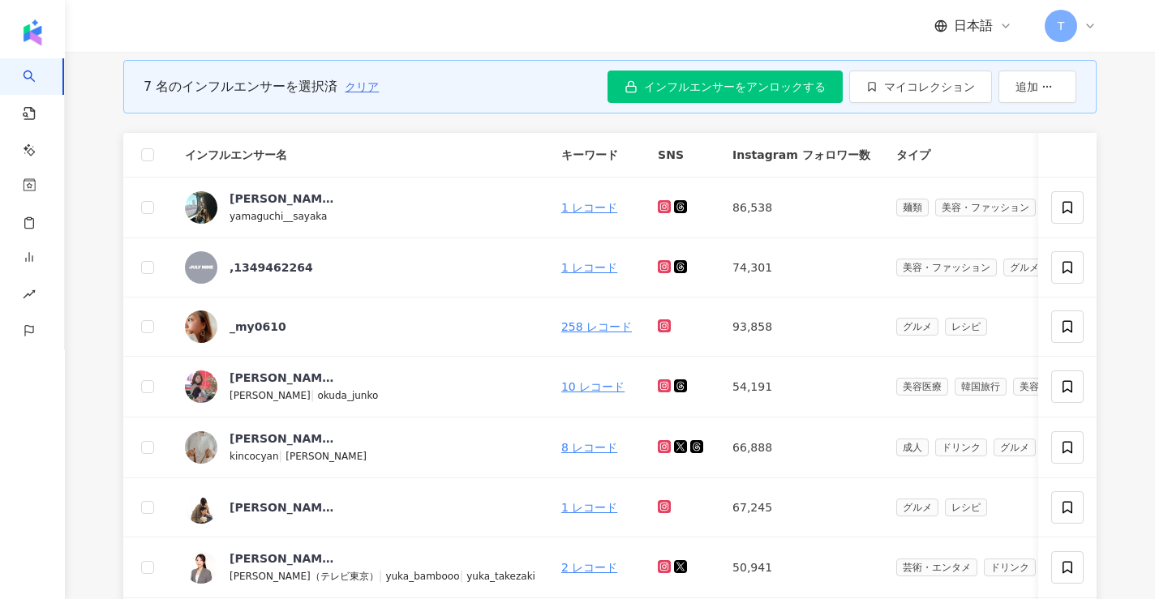
click at [365, 85] on span "クリア" at bounding box center [362, 86] width 34 height 13
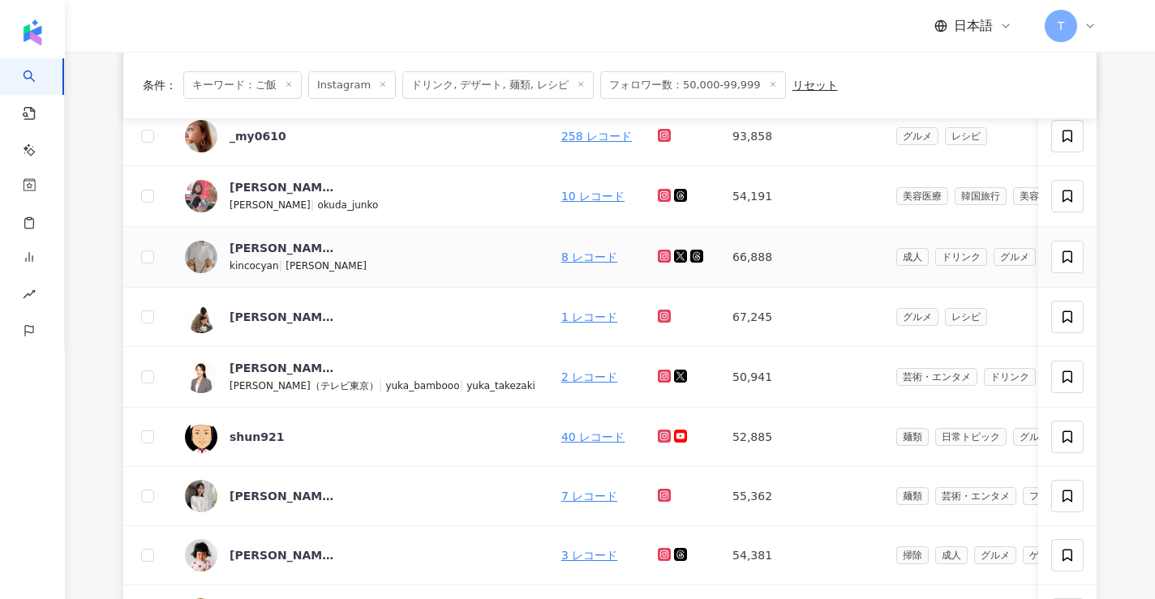
scroll to position [335, 0]
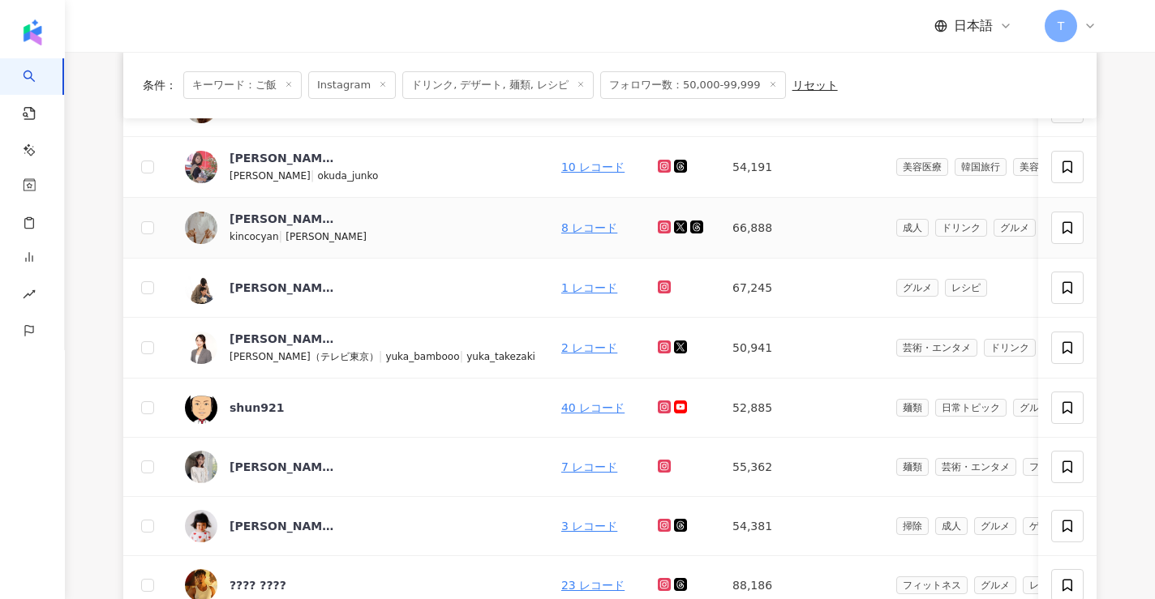
click at [146, 217] on td at bounding box center [147, 228] width 49 height 61
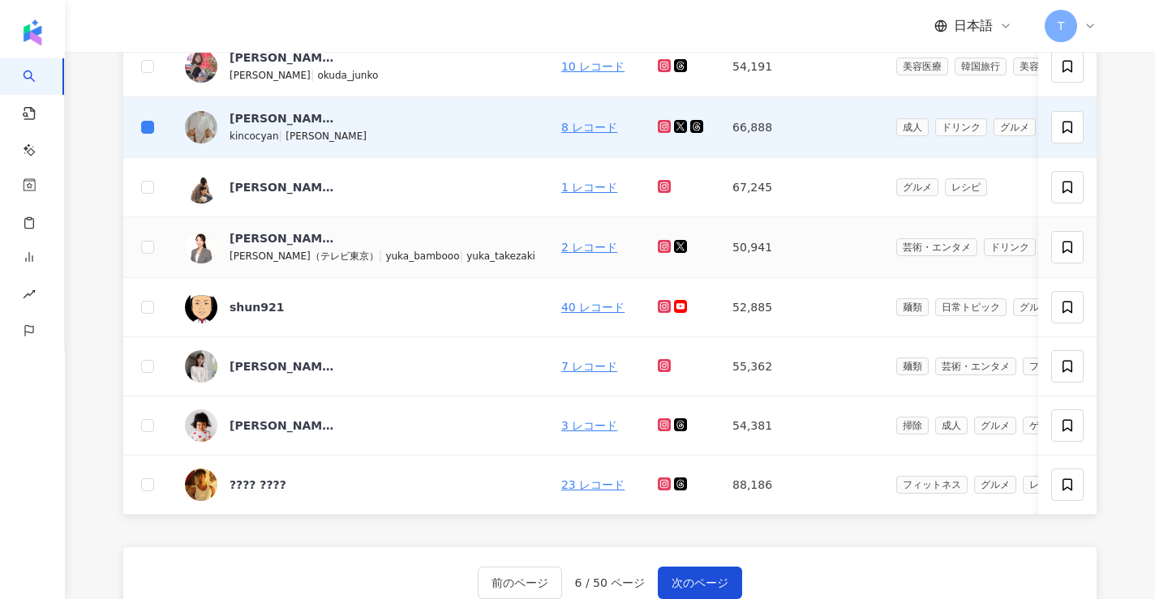
scroll to position [463, 0]
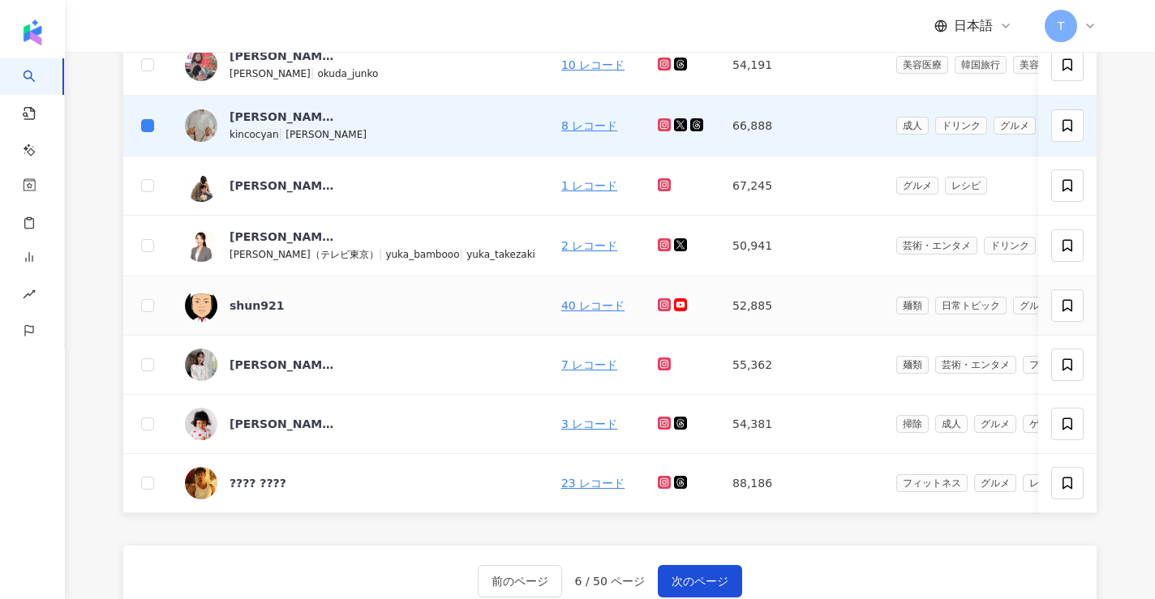
click at [154, 311] on td at bounding box center [147, 305] width 49 height 59
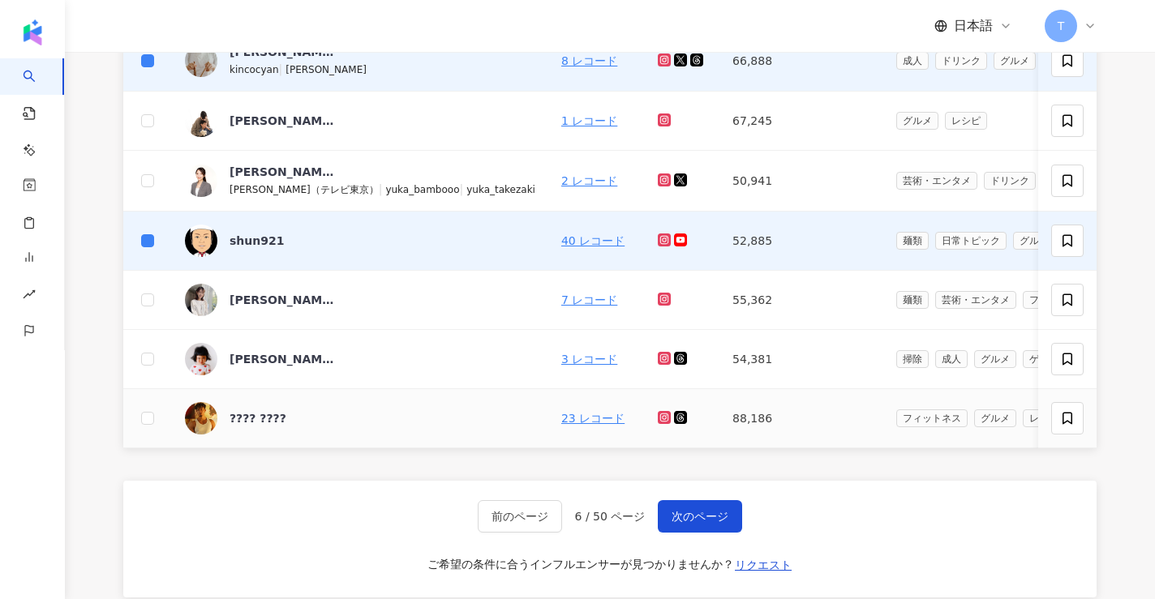
scroll to position [539, 0]
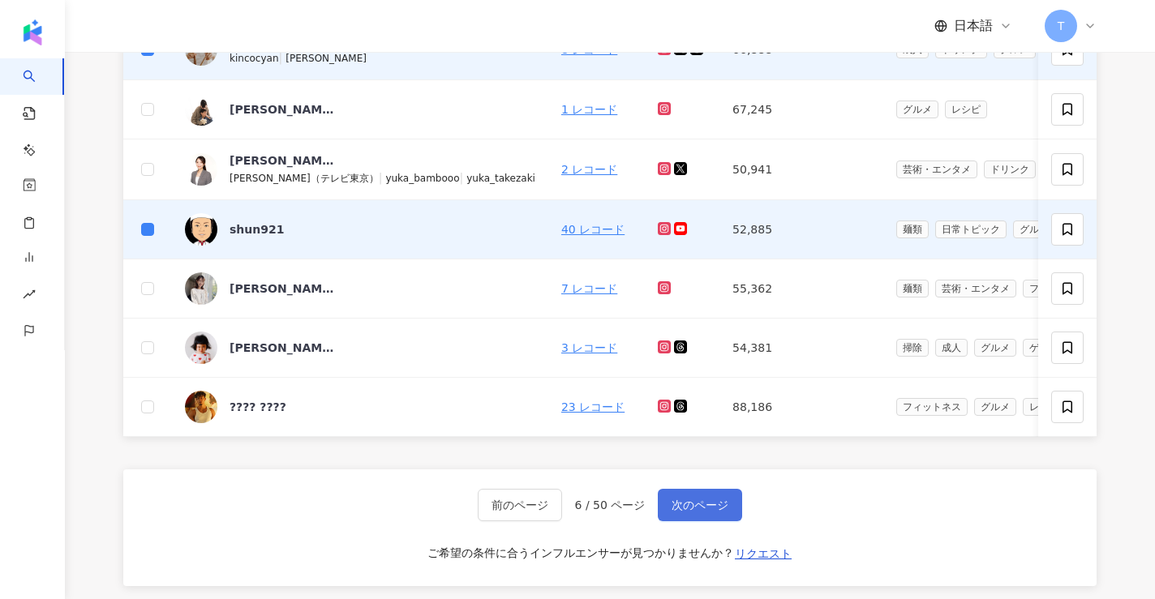
click at [671, 492] on button "次のページ" at bounding box center [700, 505] width 84 height 32
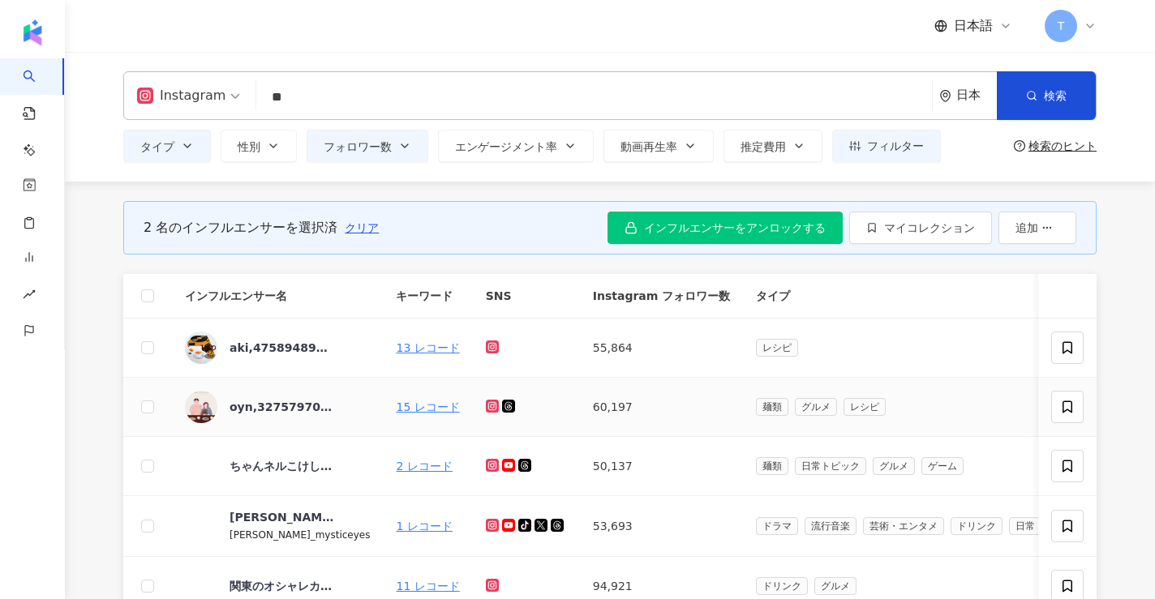
scroll to position [163, 0]
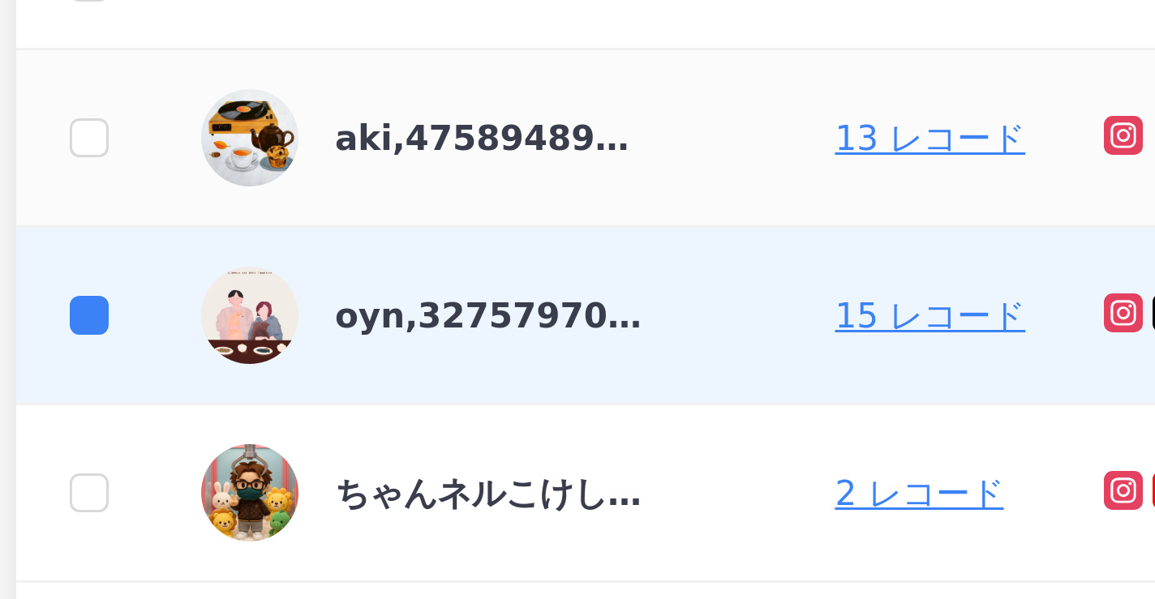
click at [152, 174] on td at bounding box center [147, 185] width 49 height 59
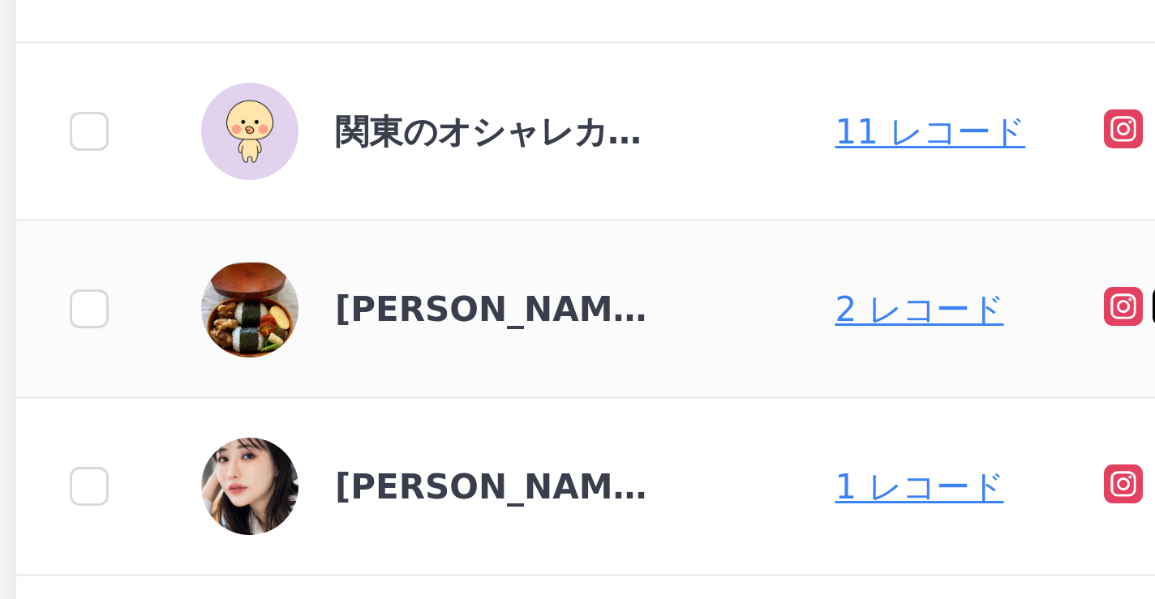
click at [139, 487] on td at bounding box center [147, 482] width 49 height 59
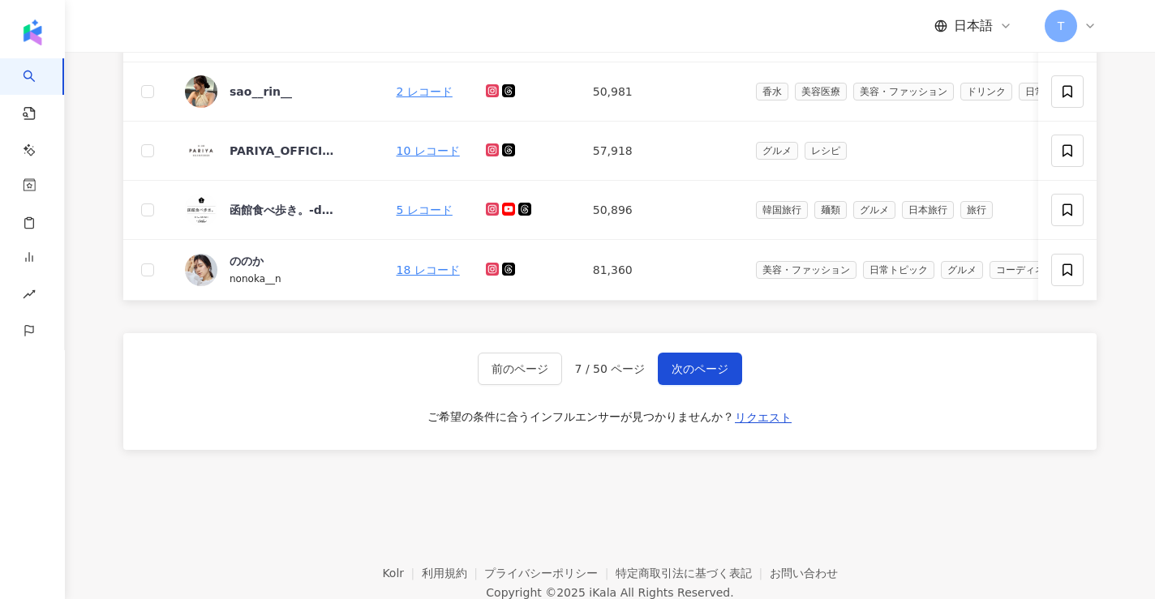
scroll to position [677, 0]
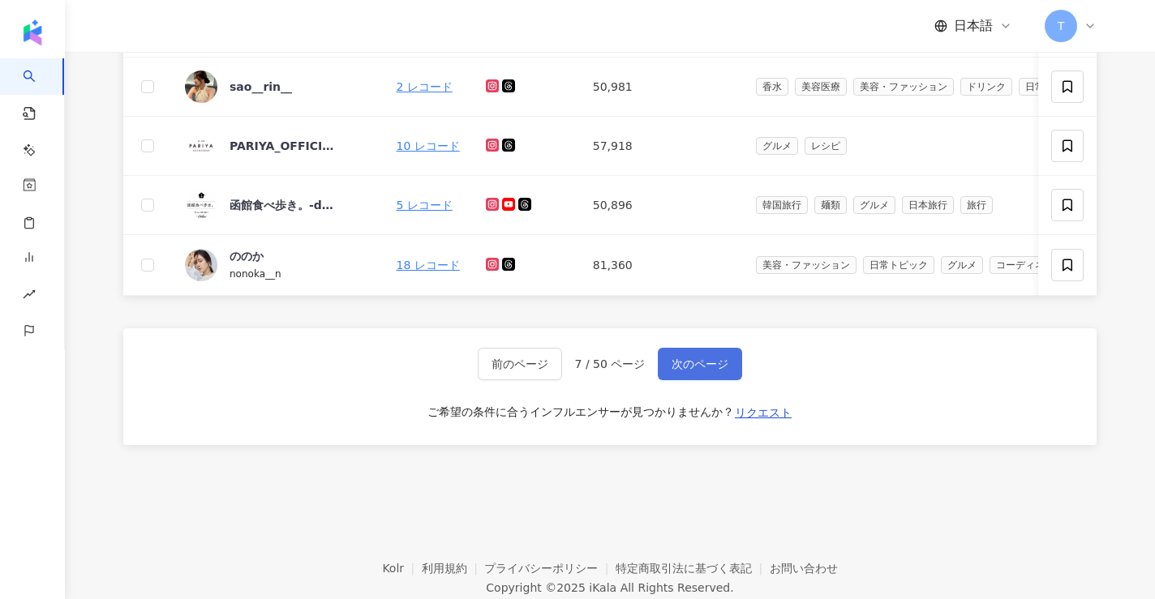
click at [696, 368] on span "次のページ" at bounding box center [699, 364] width 57 height 13
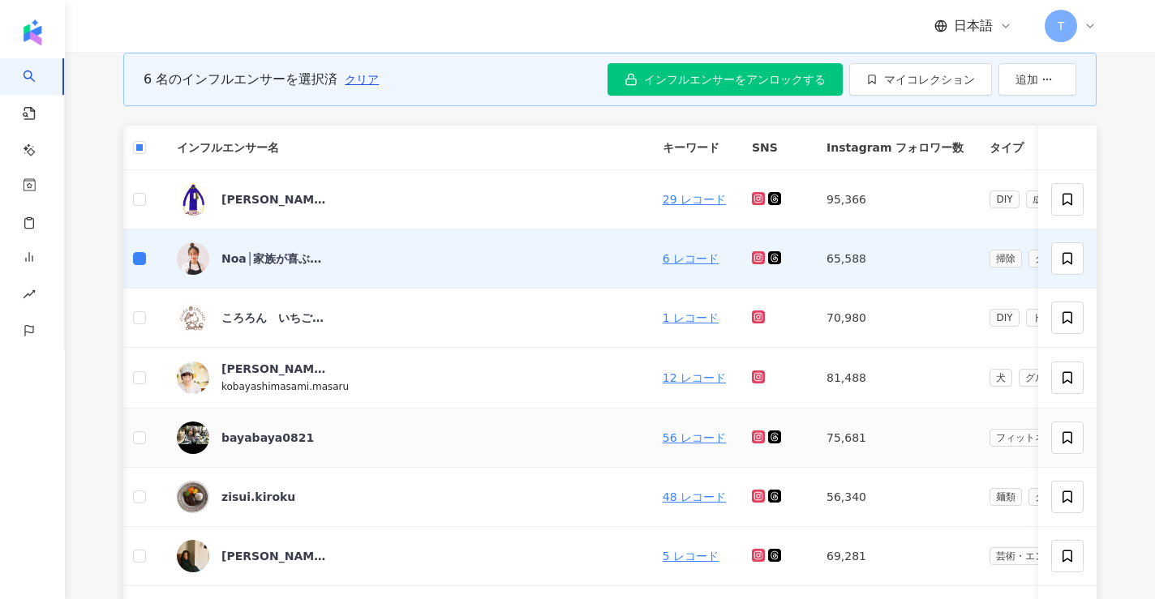
scroll to position [145, 0]
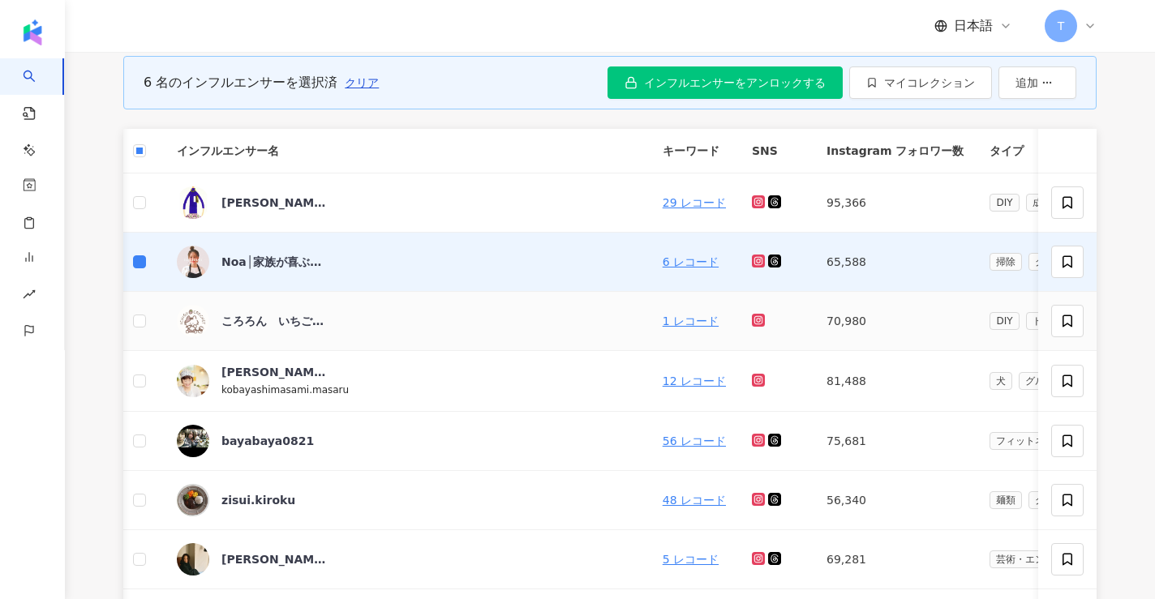
click at [147, 319] on td at bounding box center [139, 321] width 49 height 59
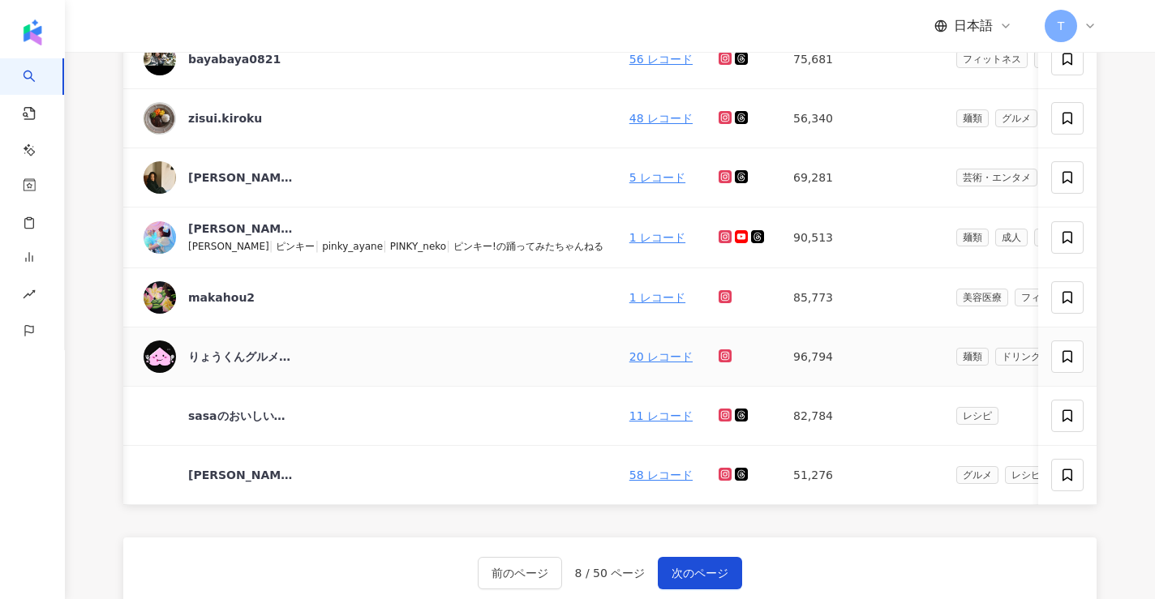
scroll to position [0, 0]
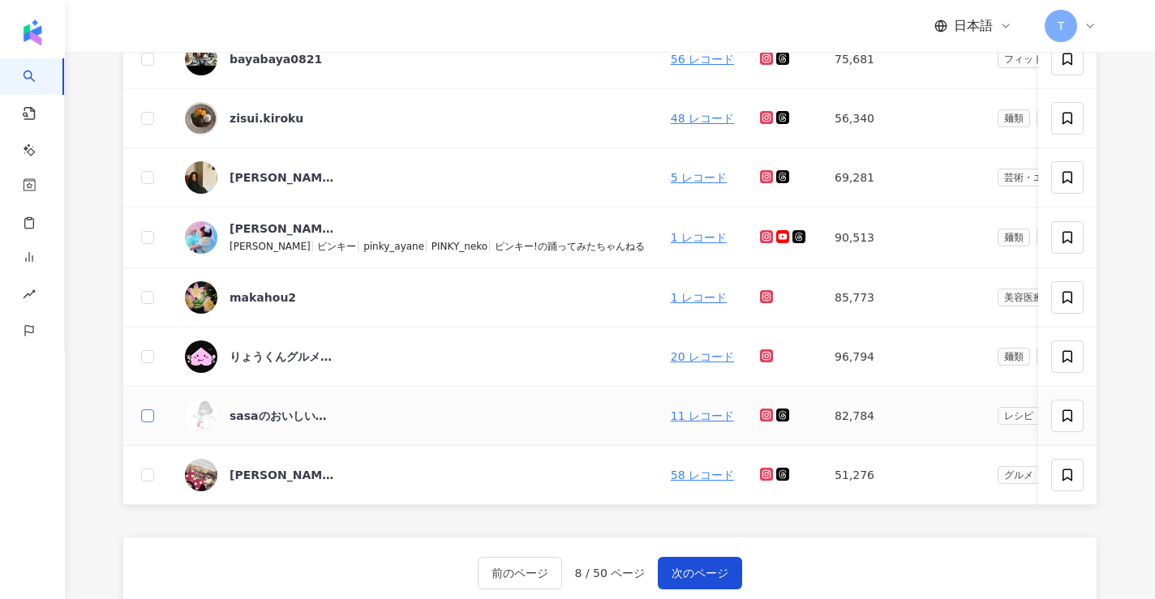
click at [151, 422] on label at bounding box center [147, 416] width 13 height 18
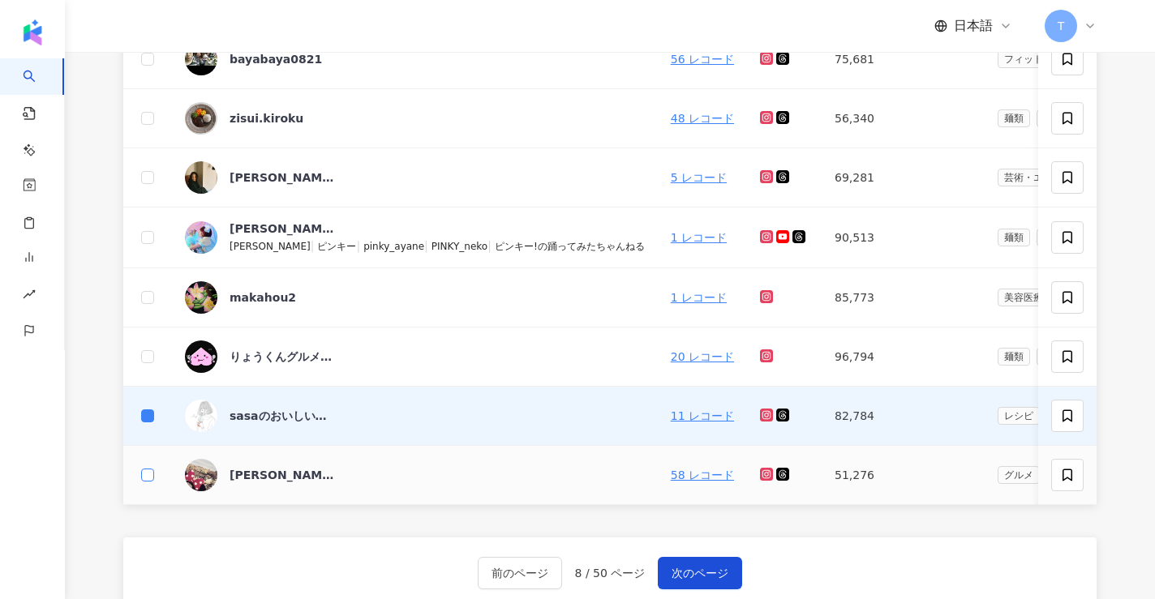
click at [151, 466] on label at bounding box center [147, 475] width 13 height 18
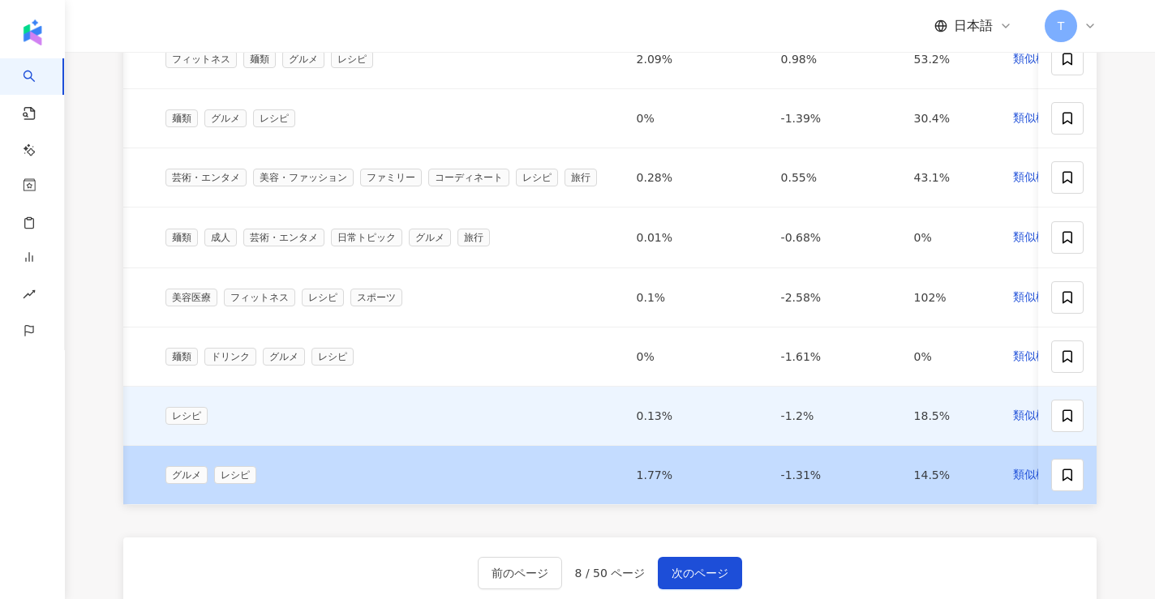
scroll to position [0, 490]
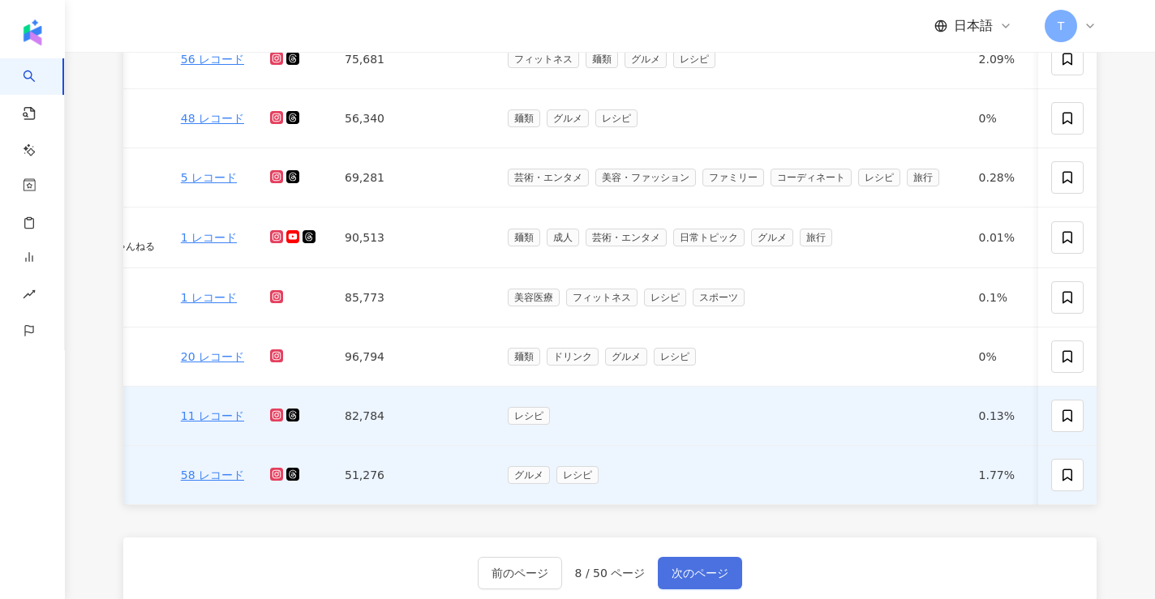
click at [705, 562] on button "次のページ" at bounding box center [700, 573] width 84 height 32
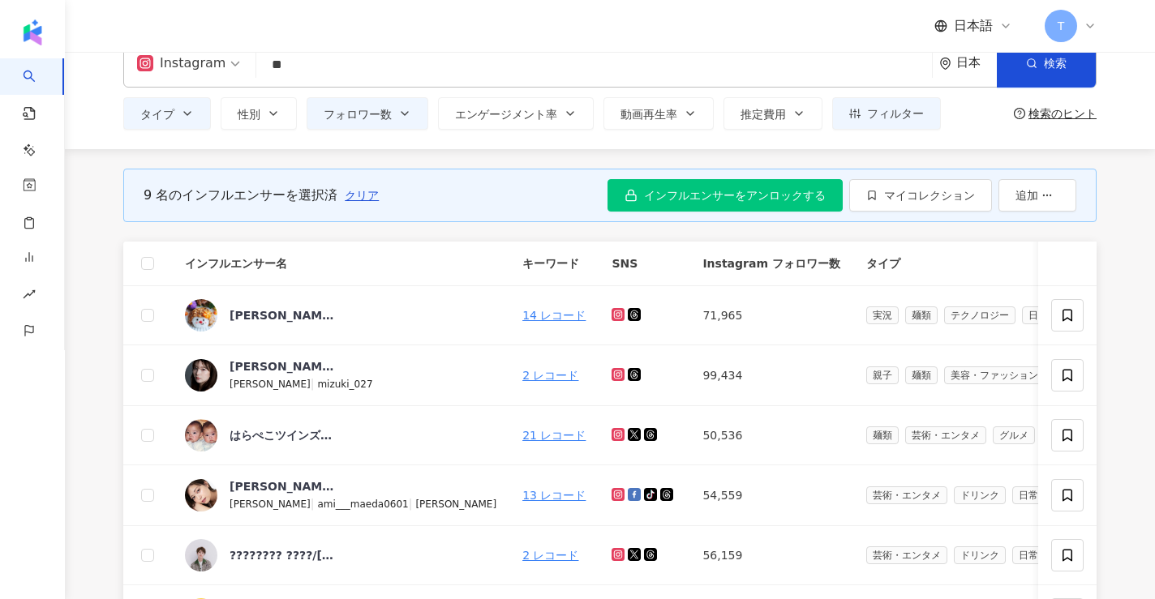
scroll to position [0, 0]
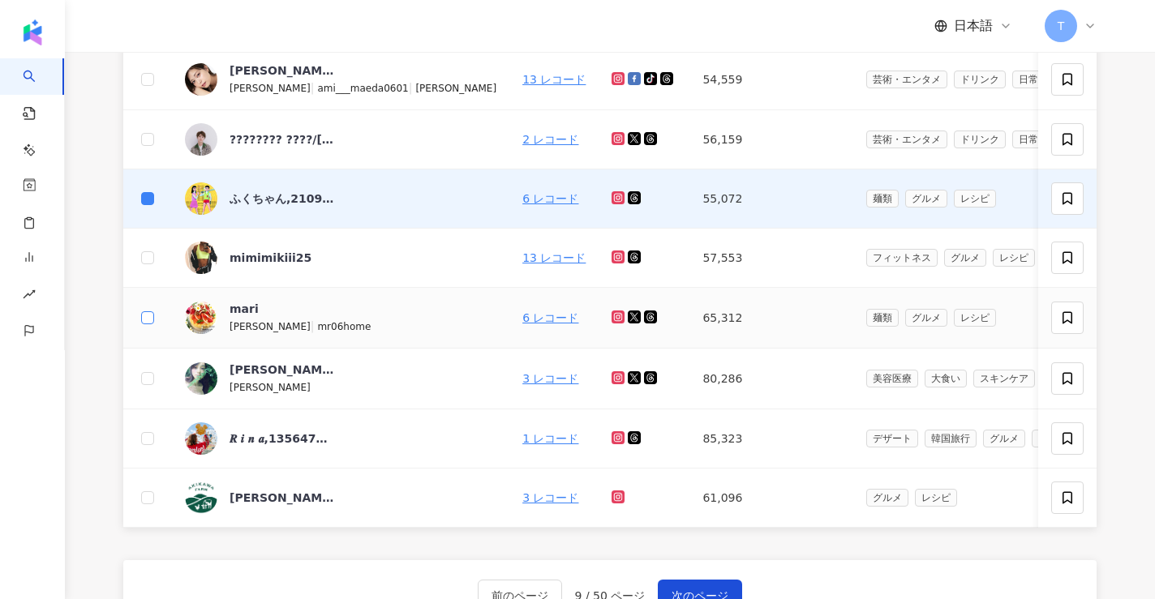
click at [144, 325] on label at bounding box center [147, 318] width 13 height 18
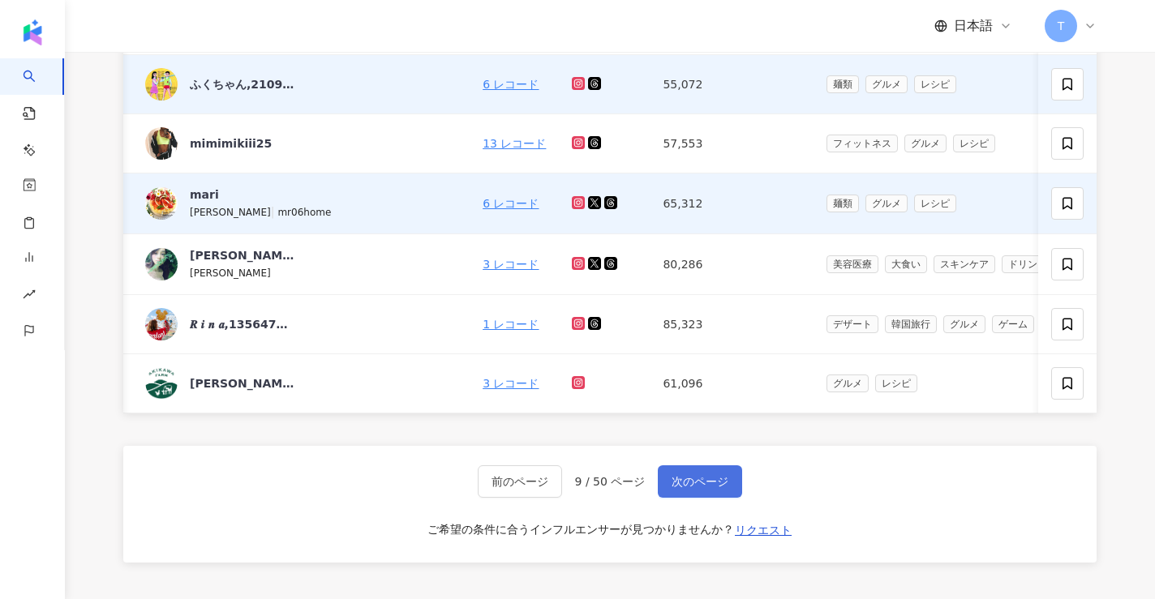
click at [659, 477] on button "次のページ" at bounding box center [700, 481] width 84 height 32
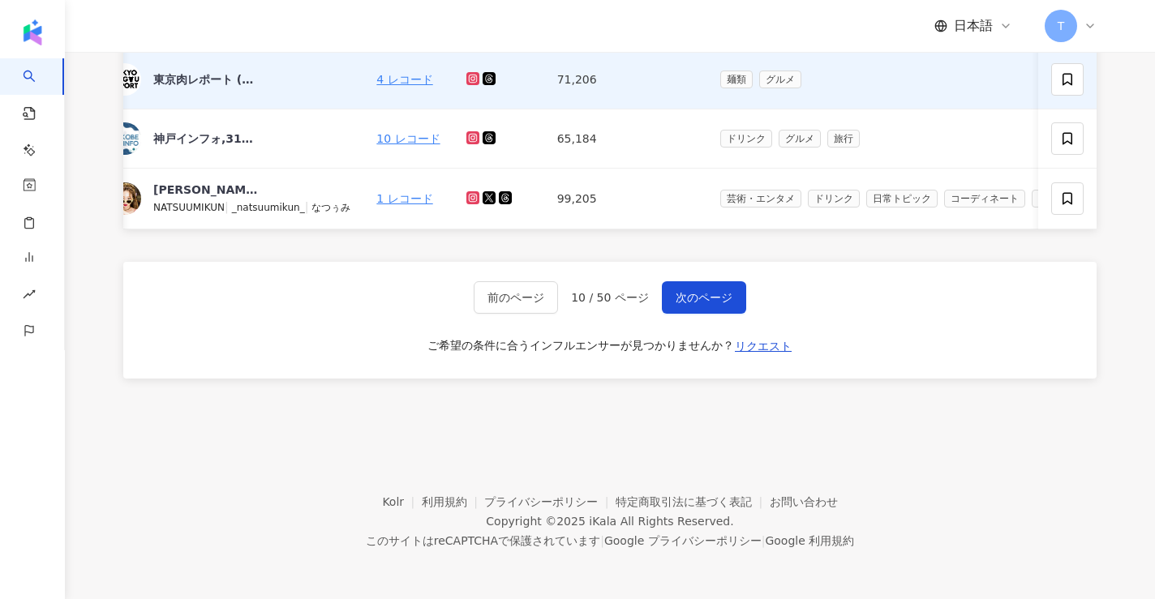
click at [697, 315] on div "前のページ 10 / 50 ページ 次のページ ご希望の条件に合うインフルエンサーが見つかりませんか？ リクエスト" at bounding box center [609, 320] width 973 height 117
click at [697, 306] on button "次のページ" at bounding box center [704, 297] width 84 height 32
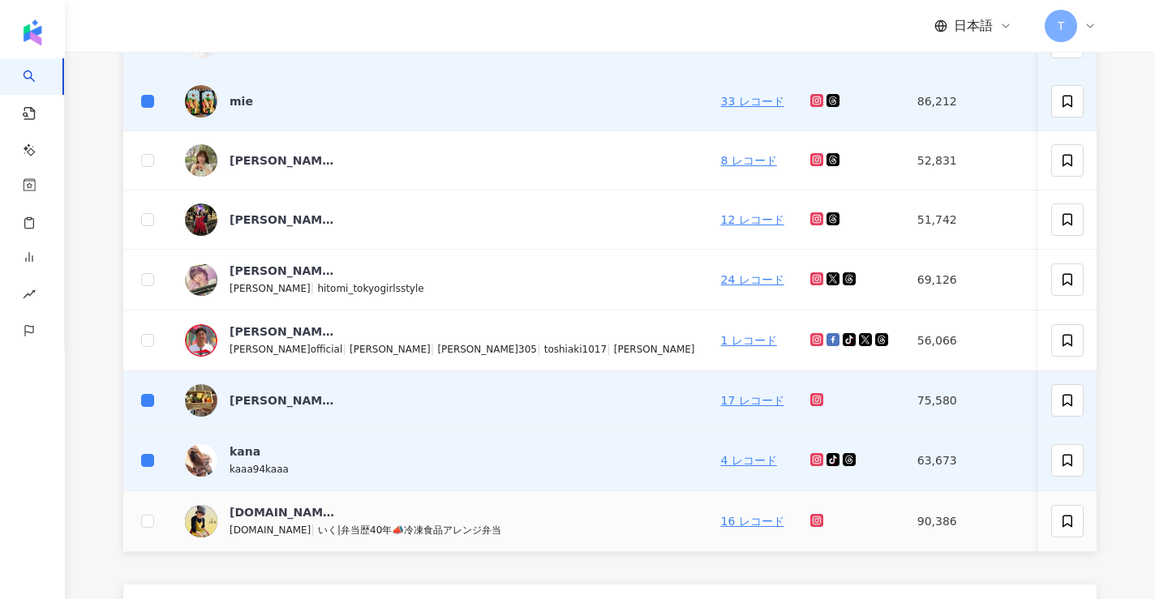
click at [147, 534] on td at bounding box center [147, 521] width 49 height 61
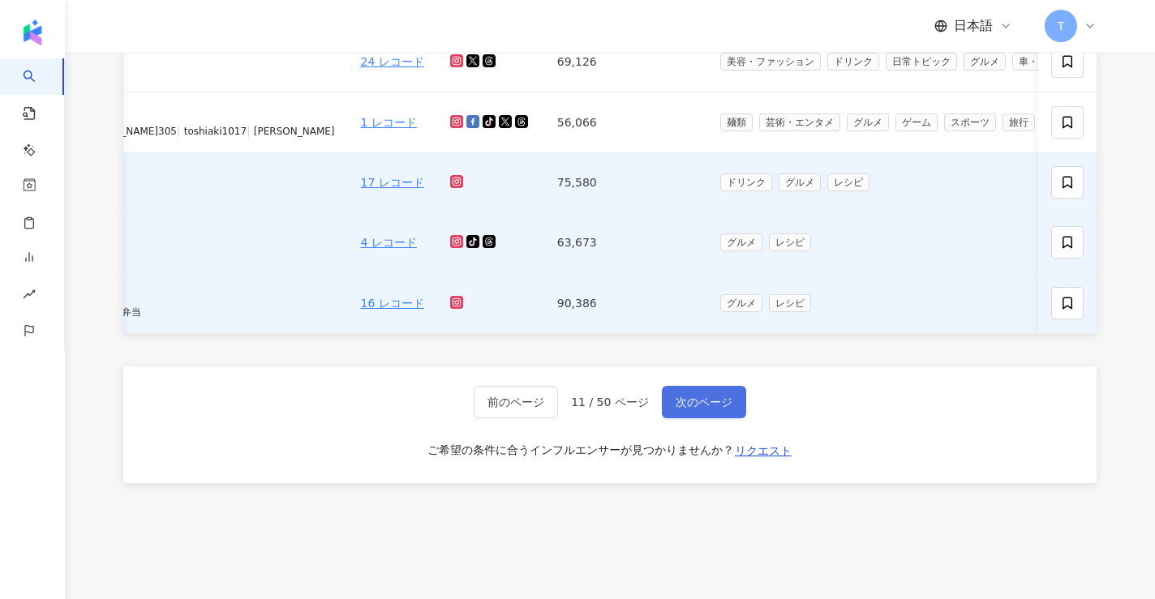
click at [705, 411] on button "次のページ" at bounding box center [704, 402] width 84 height 32
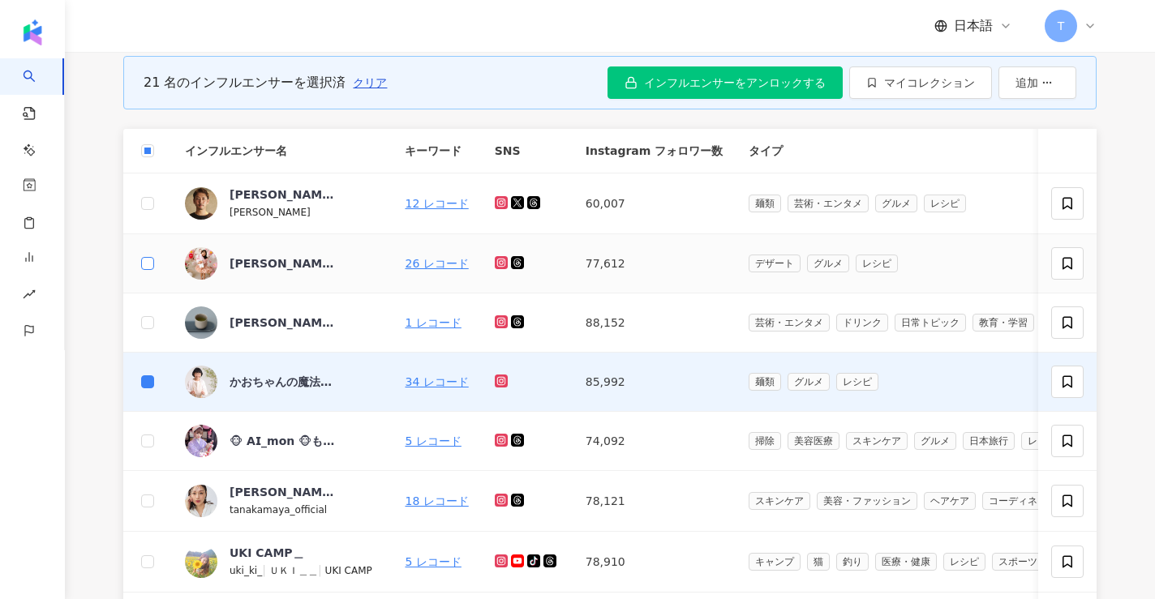
click at [144, 256] on label at bounding box center [147, 264] width 13 height 18
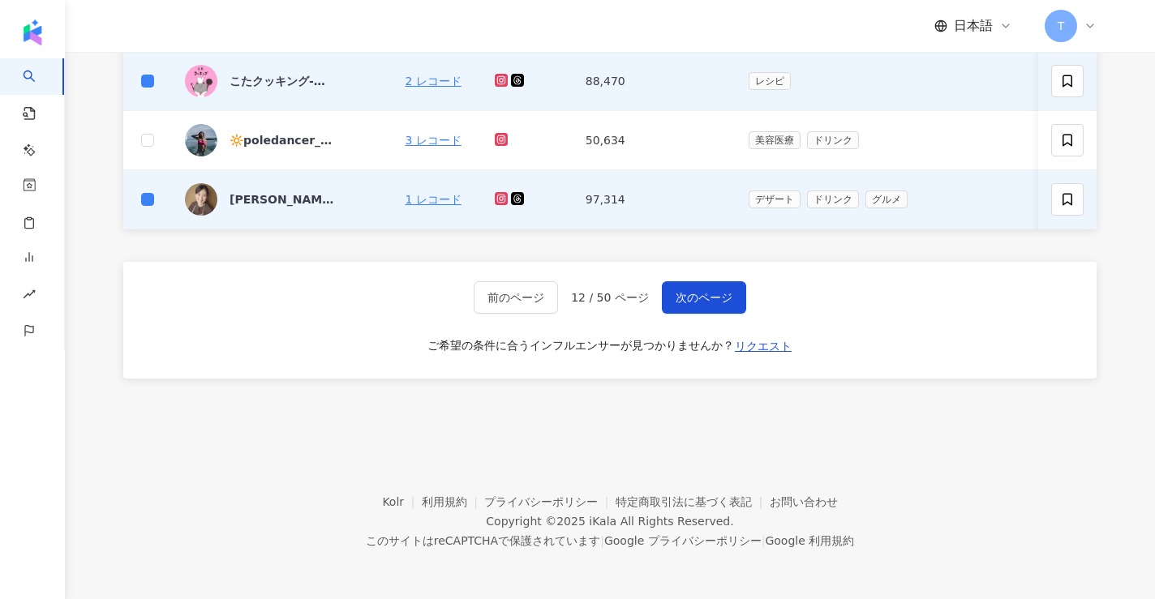
click at [727, 319] on div "前のページ 12 / 50 ページ 次のページ ご希望の条件に合うインフルエンサーが見つかりませんか？ リクエスト" at bounding box center [609, 320] width 973 height 117
click at [722, 316] on div "前のページ 12 / 50 ページ 次のページ ご希望の条件に合うインフルエンサーが見つかりませんか？ リクエスト" at bounding box center [609, 320] width 973 height 117
click at [721, 310] on button "次のページ" at bounding box center [704, 297] width 84 height 32
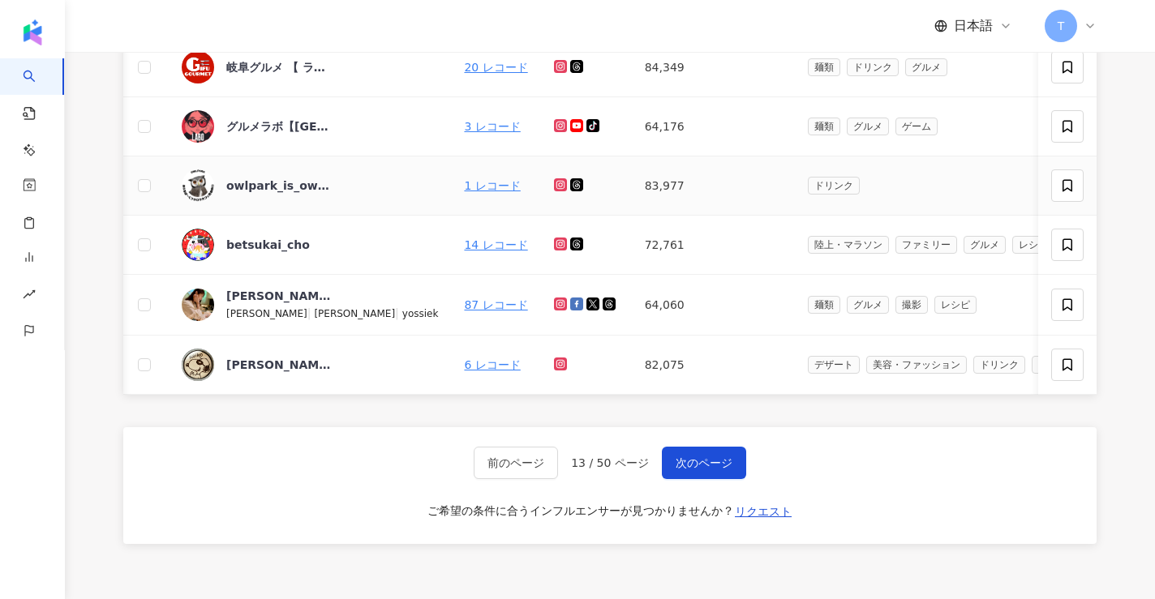
scroll to position [645, 0]
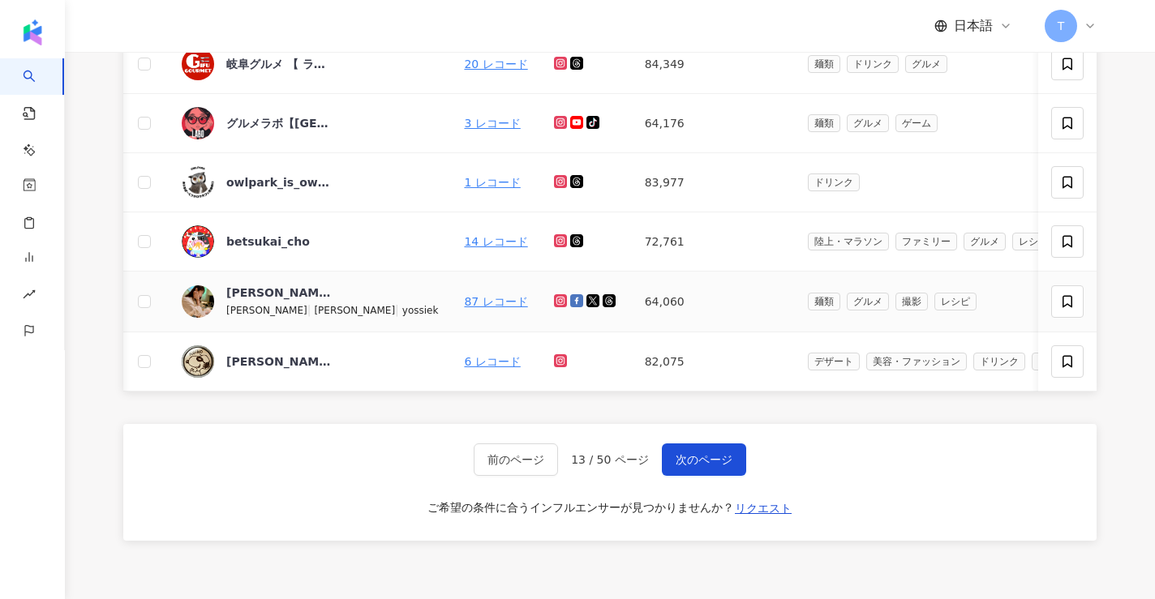
click at [138, 287] on td at bounding box center [144, 302] width 49 height 61
click at [142, 289] on td at bounding box center [144, 302] width 49 height 61
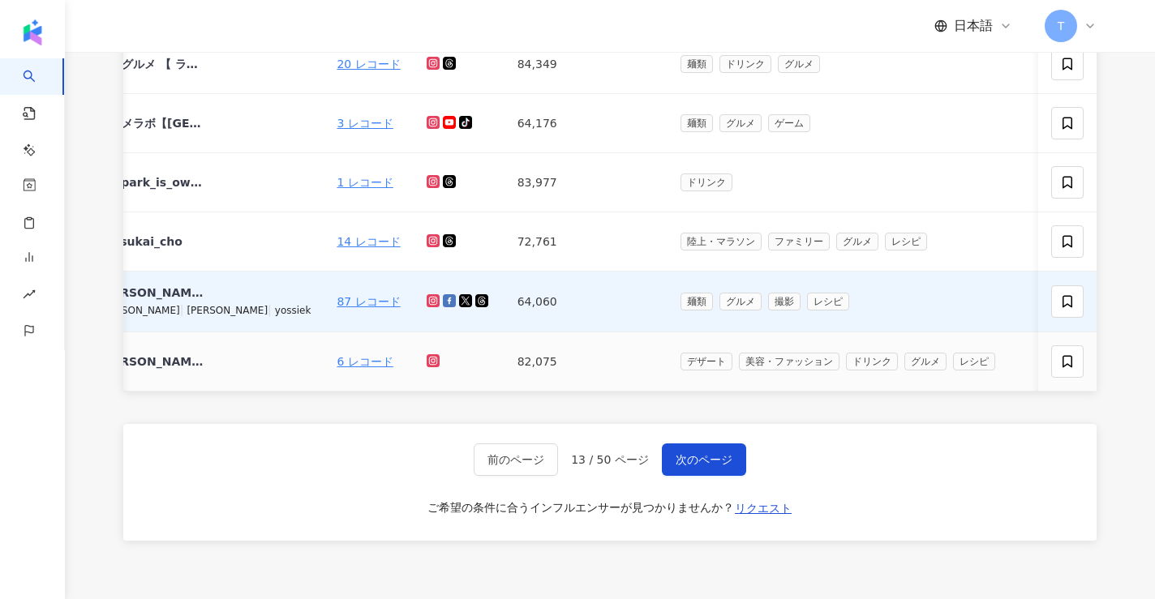
scroll to position [0, 0]
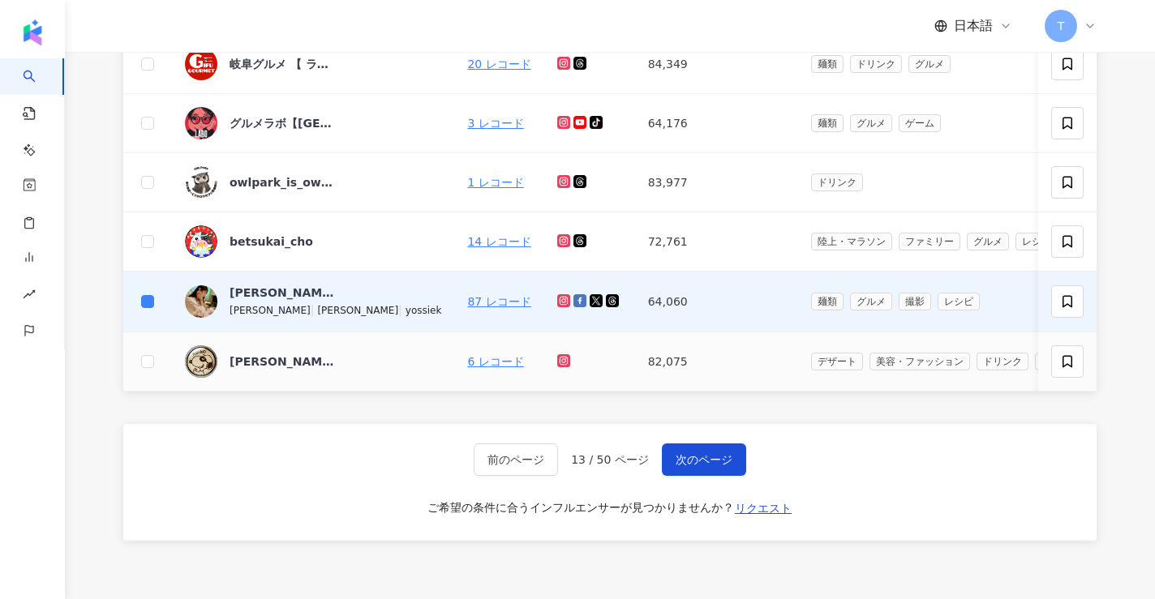
click at [148, 371] on td at bounding box center [147, 361] width 49 height 59
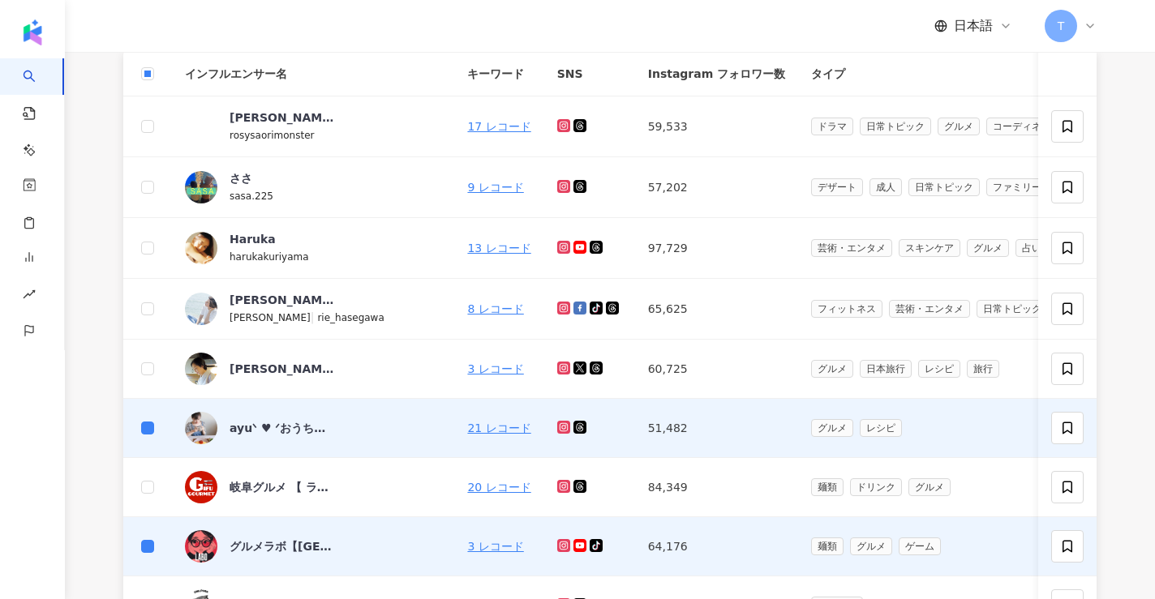
scroll to position [808, 0]
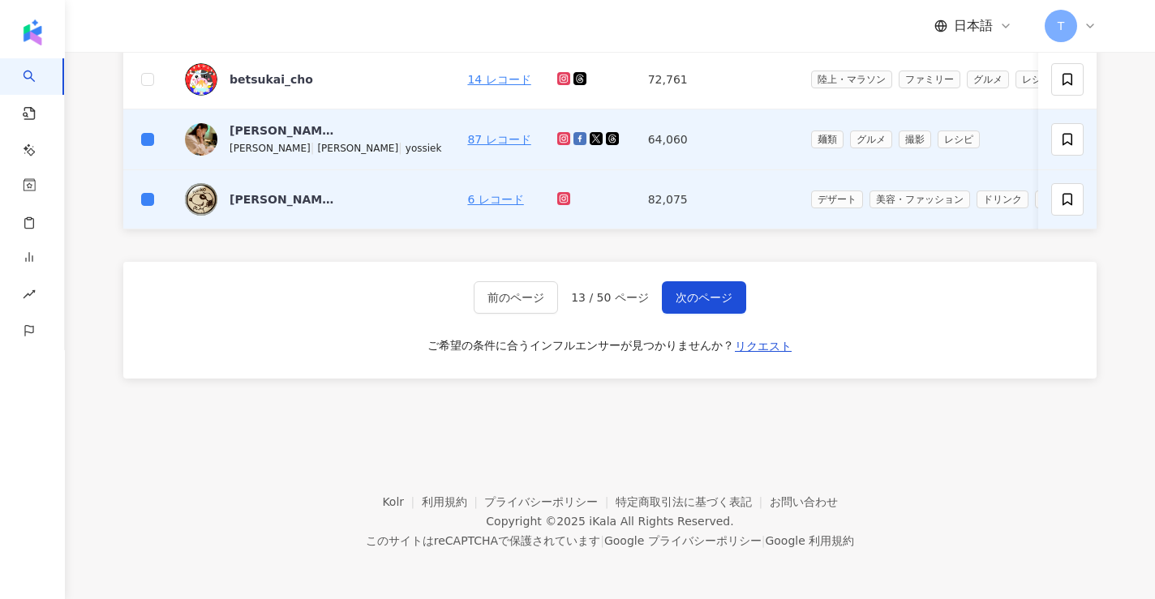
click at [679, 280] on div "前のページ 13 / 50 ページ 次のページ ご希望の条件に合うインフルエンサーが見つかりませんか？ リクエスト" at bounding box center [609, 320] width 973 height 117
click at [679, 291] on span "次のページ" at bounding box center [703, 297] width 57 height 13
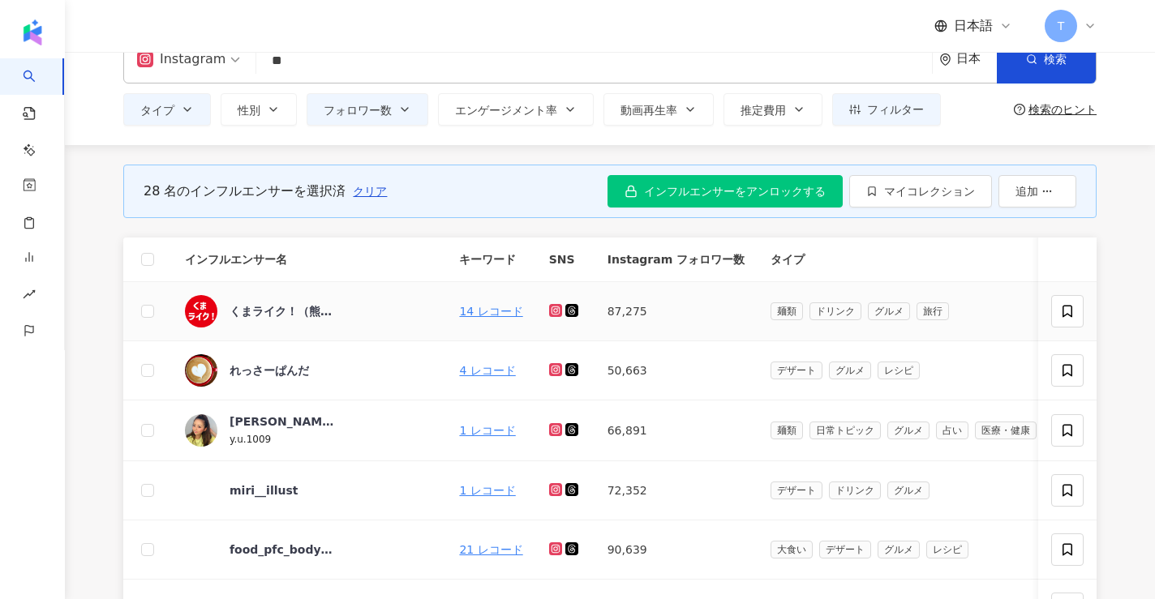
scroll to position [171, 0]
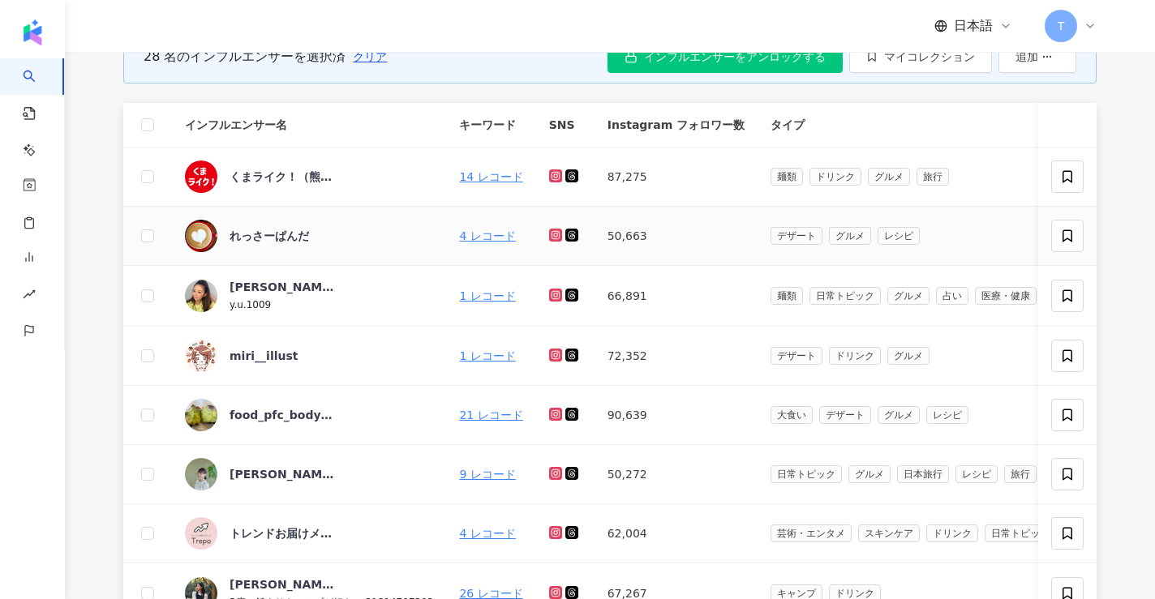
click at [156, 237] on td at bounding box center [147, 236] width 49 height 59
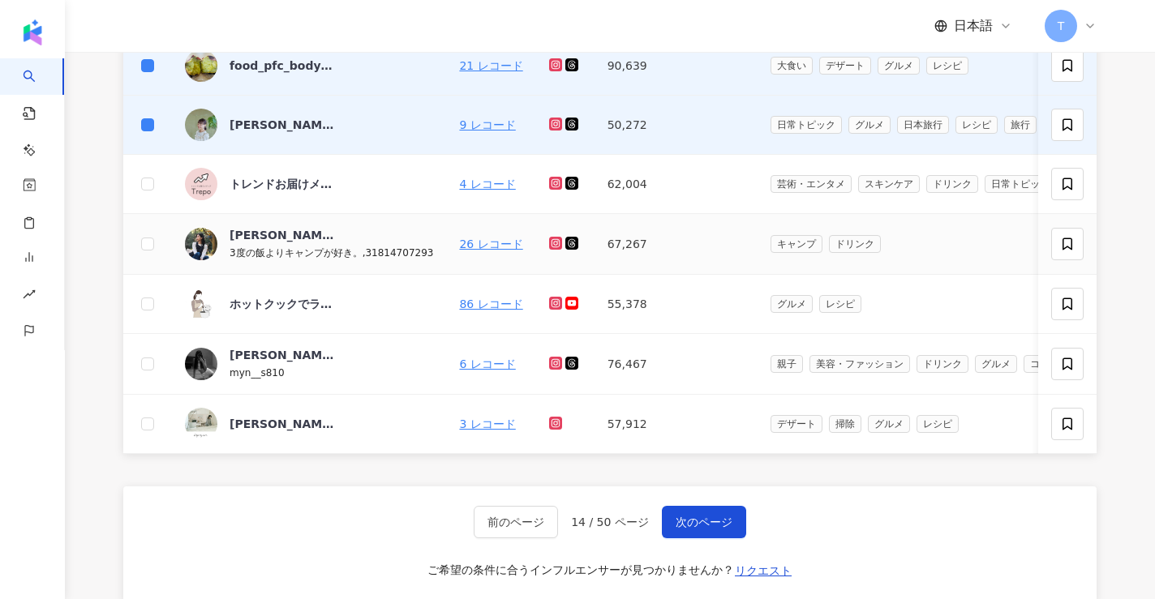
scroll to position [522, 0]
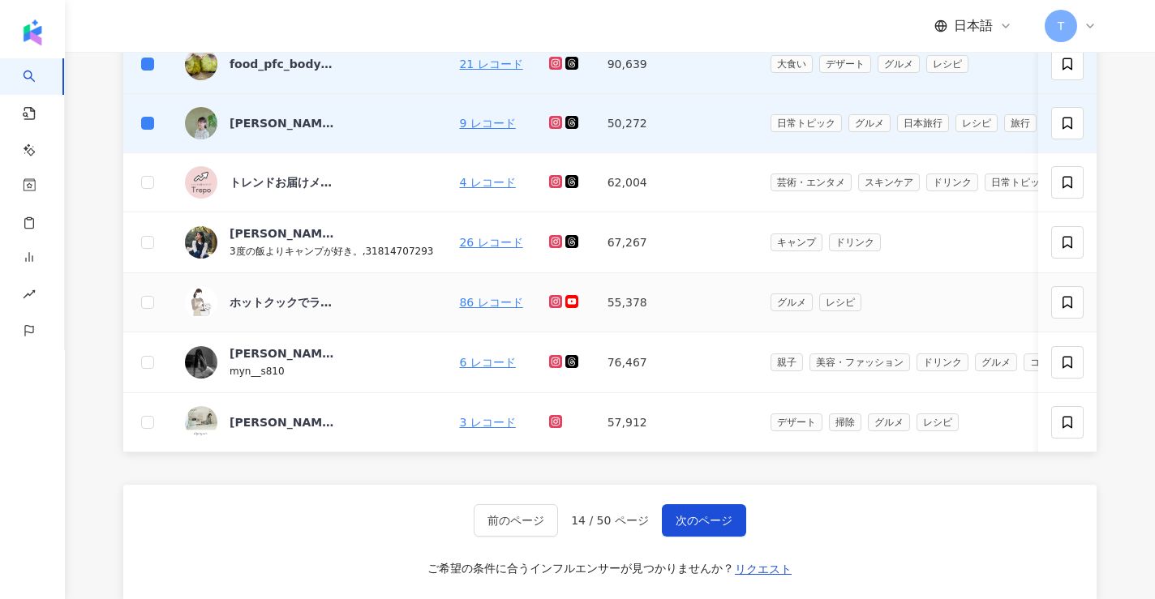
click at [155, 302] on td at bounding box center [147, 302] width 49 height 59
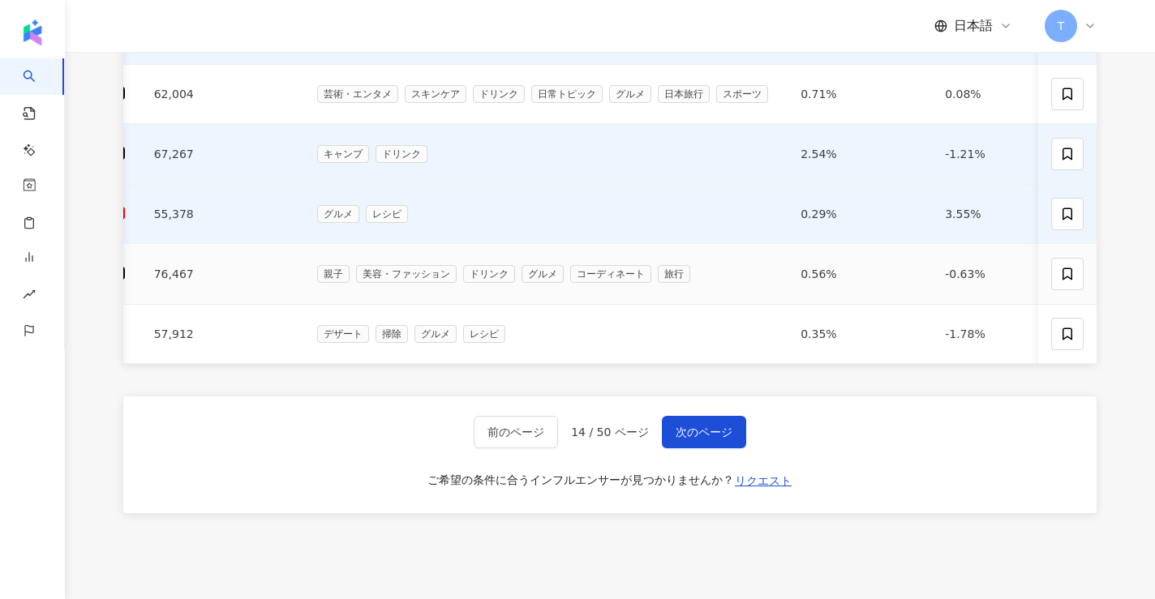
scroll to position [0, 0]
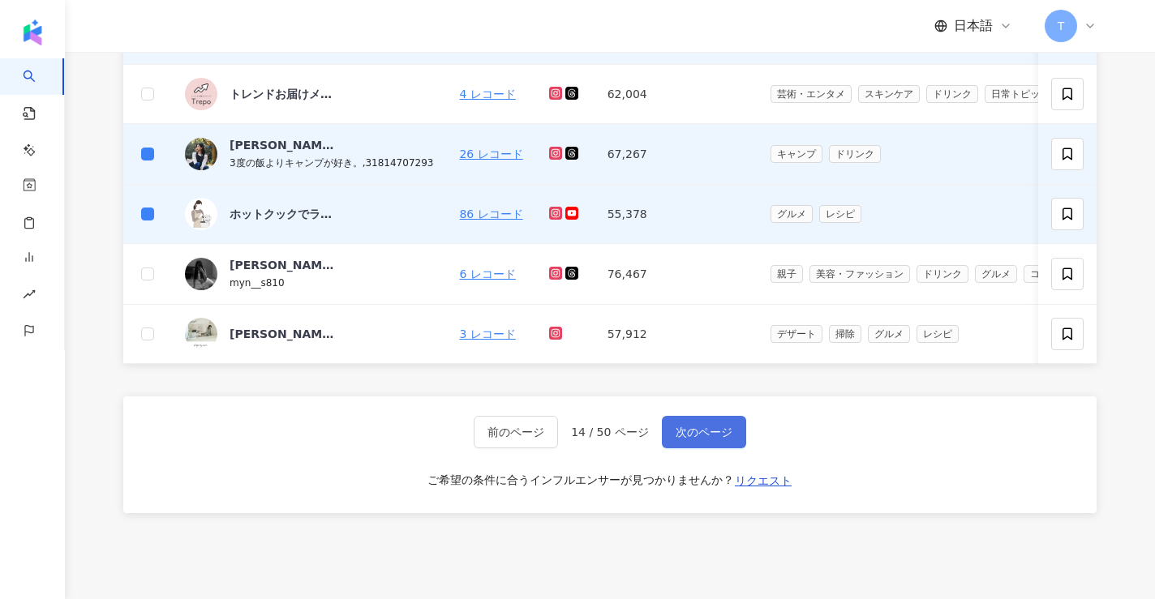
click at [714, 427] on span "次のページ" at bounding box center [703, 432] width 57 height 13
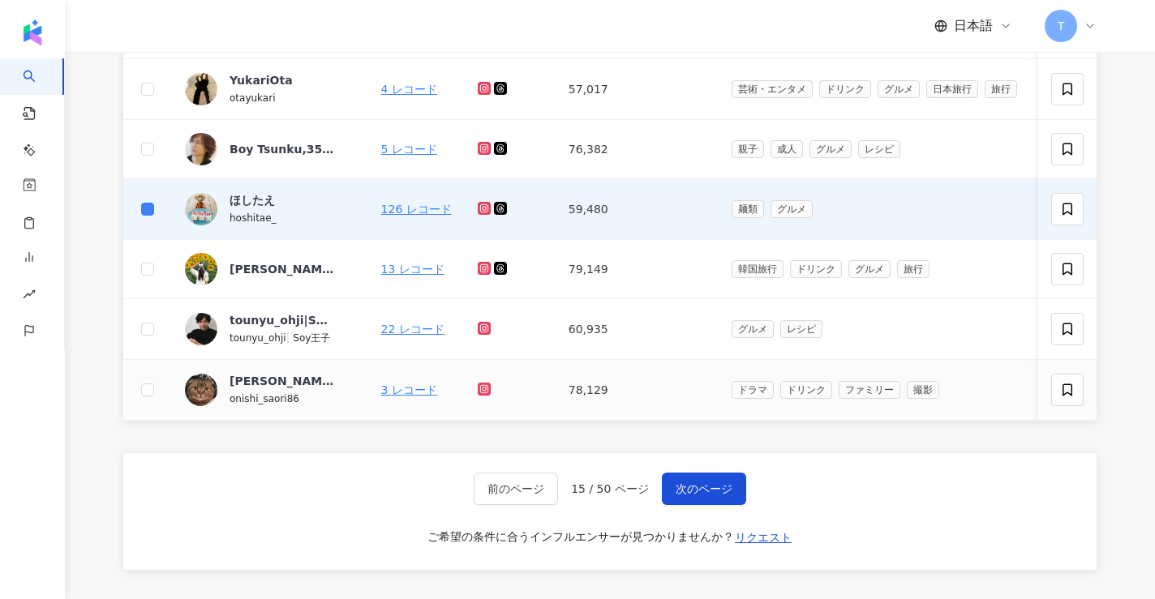
scroll to position [563, 0]
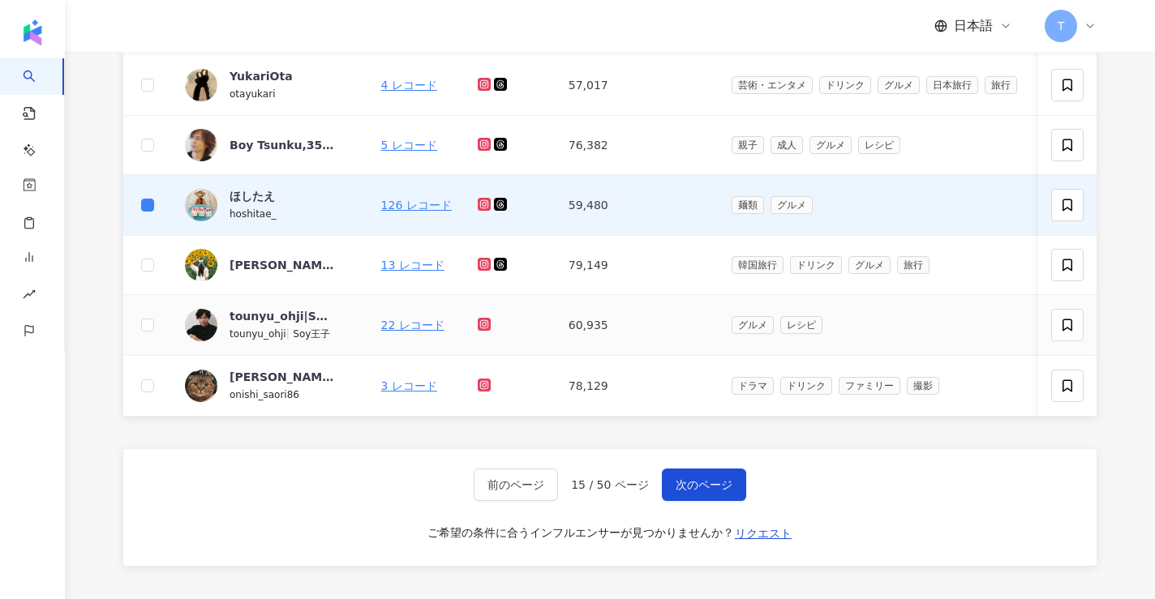
click at [156, 328] on td at bounding box center [147, 325] width 49 height 61
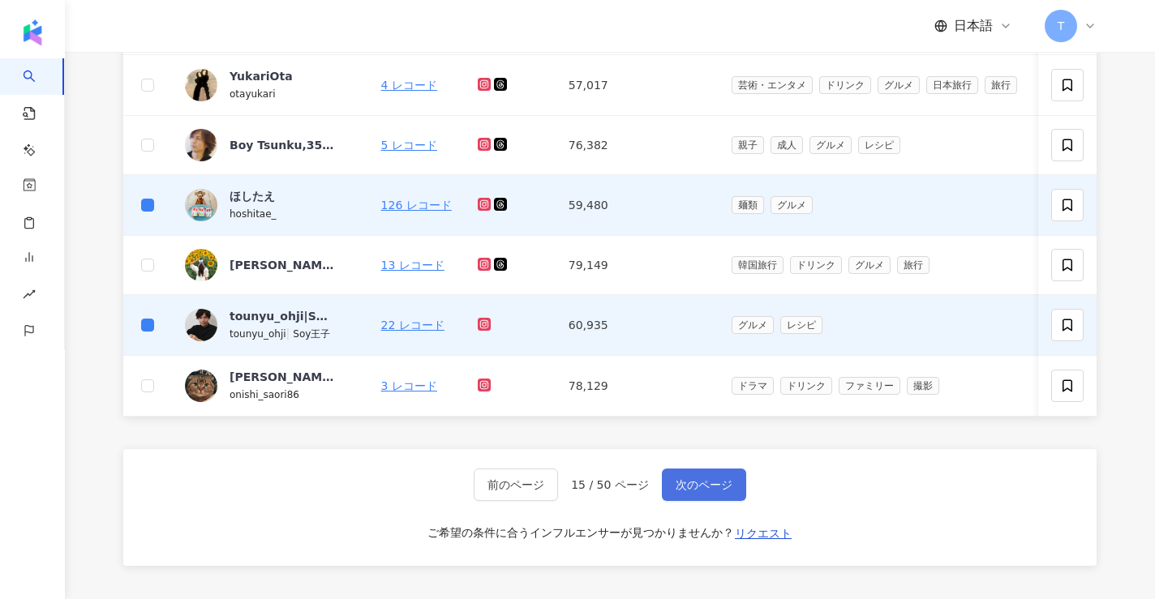
click at [705, 496] on button "次のページ" at bounding box center [704, 485] width 84 height 32
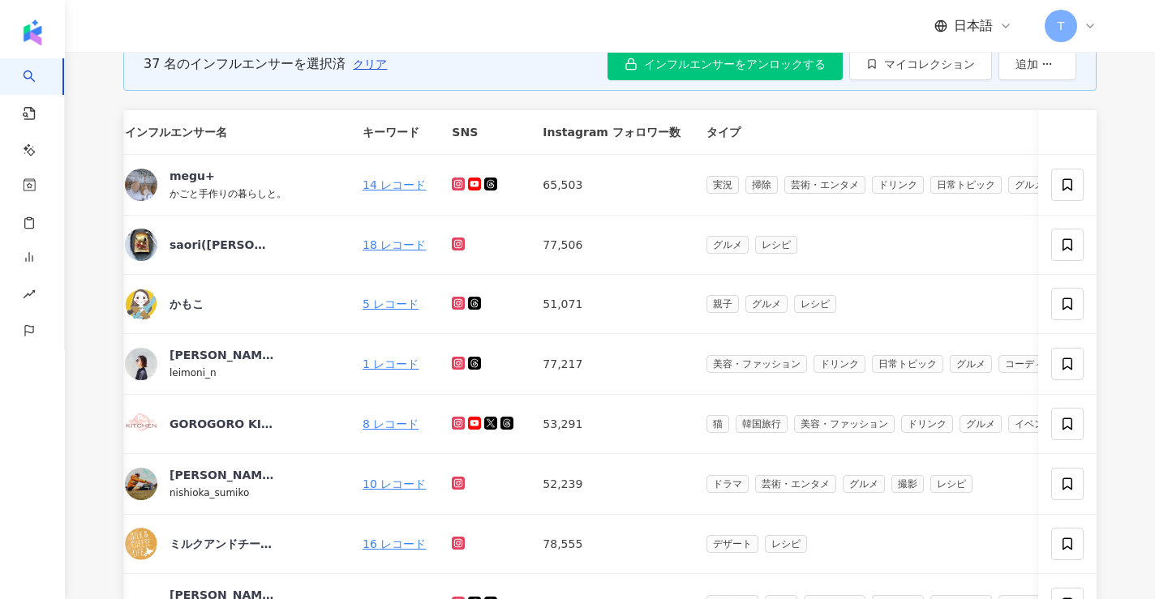
scroll to position [0, 0]
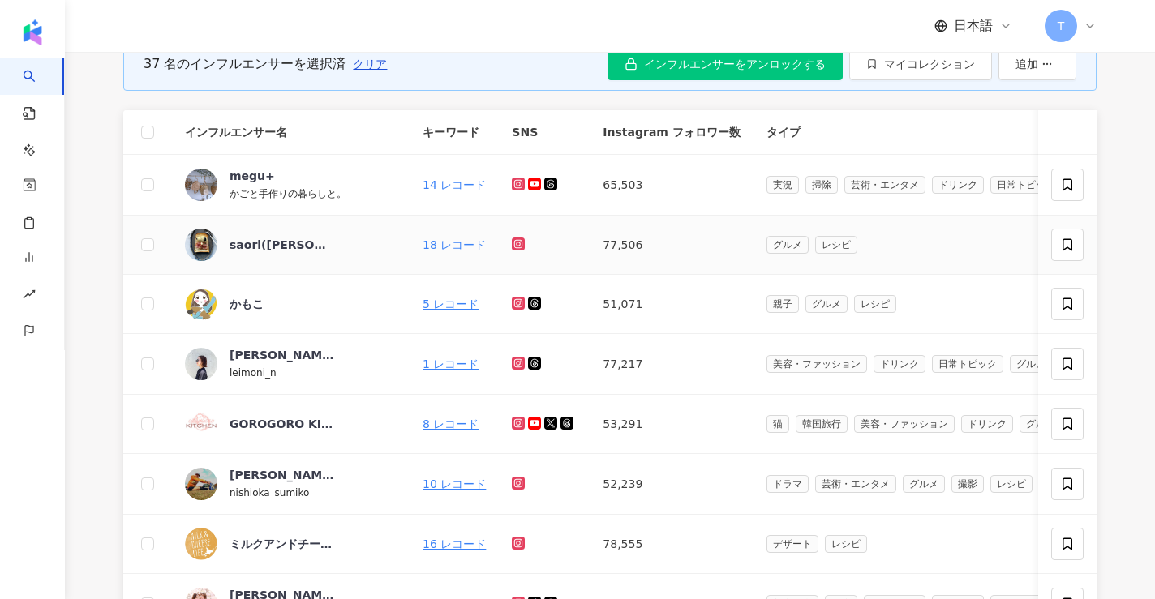
click at [135, 242] on td at bounding box center [147, 245] width 49 height 59
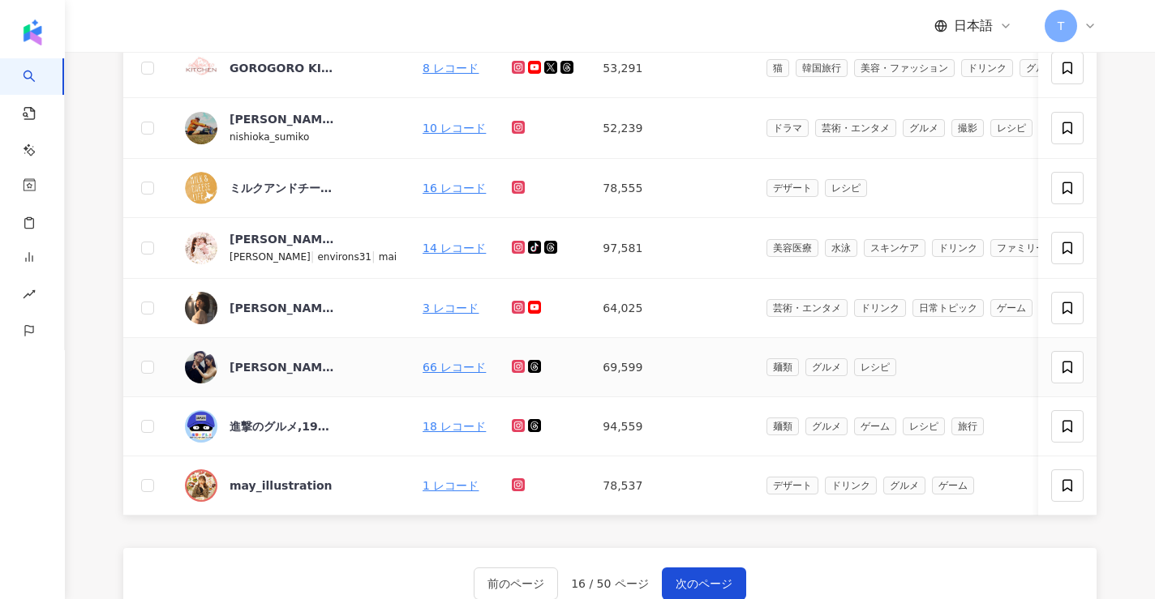
click at [156, 362] on td at bounding box center [147, 367] width 49 height 59
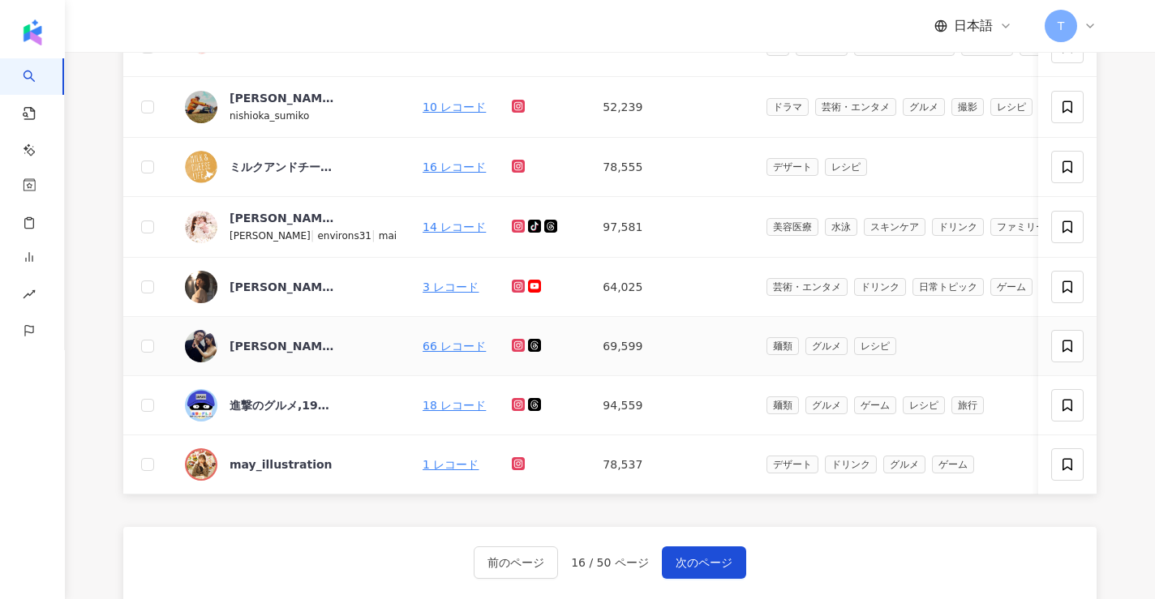
scroll to position [544, 0]
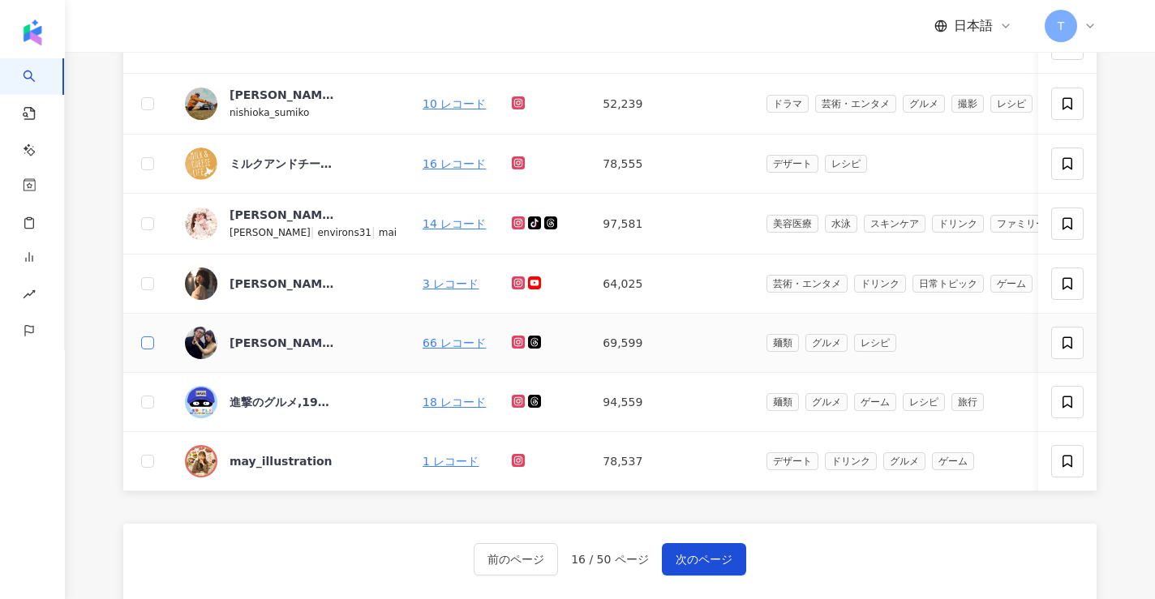
click at [144, 334] on label at bounding box center [147, 343] width 13 height 18
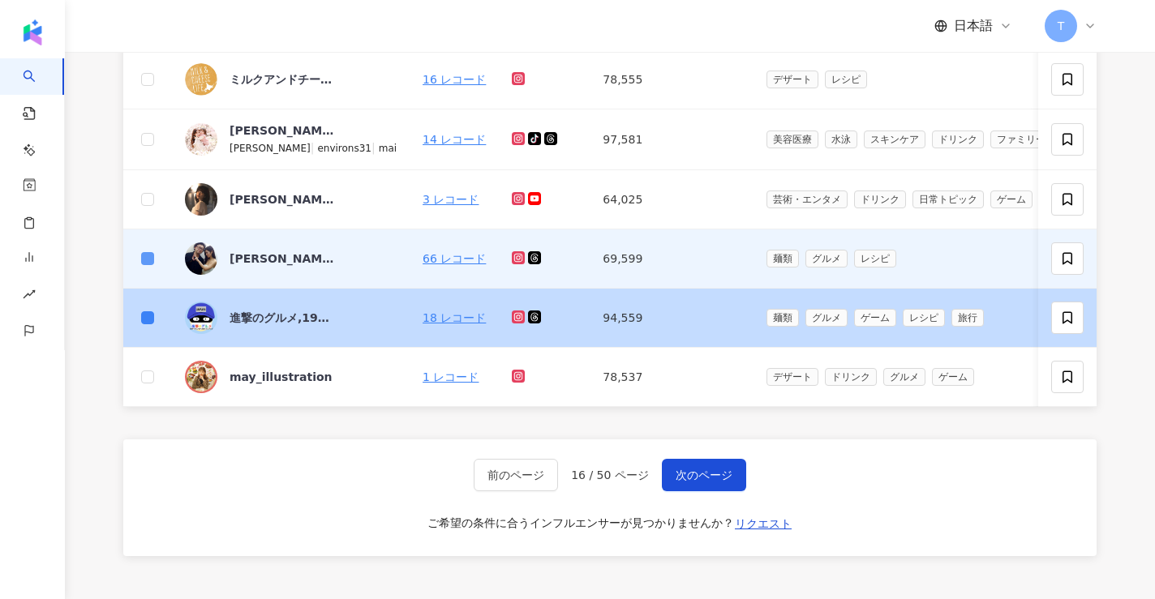
scroll to position [630, 0]
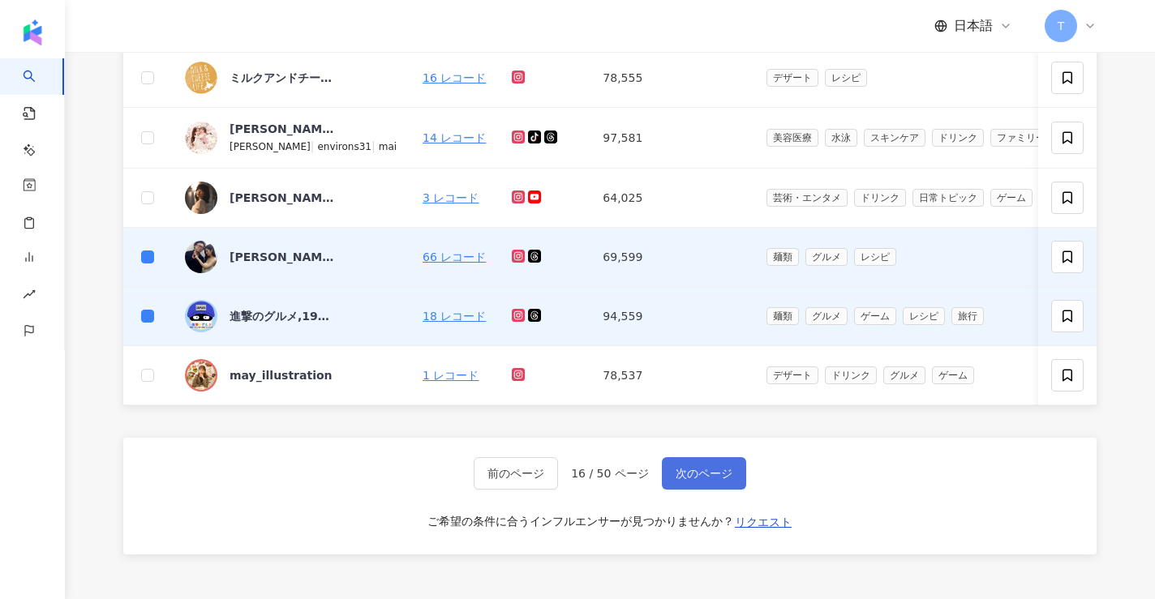
click at [679, 473] on span "次のページ" at bounding box center [703, 473] width 57 height 13
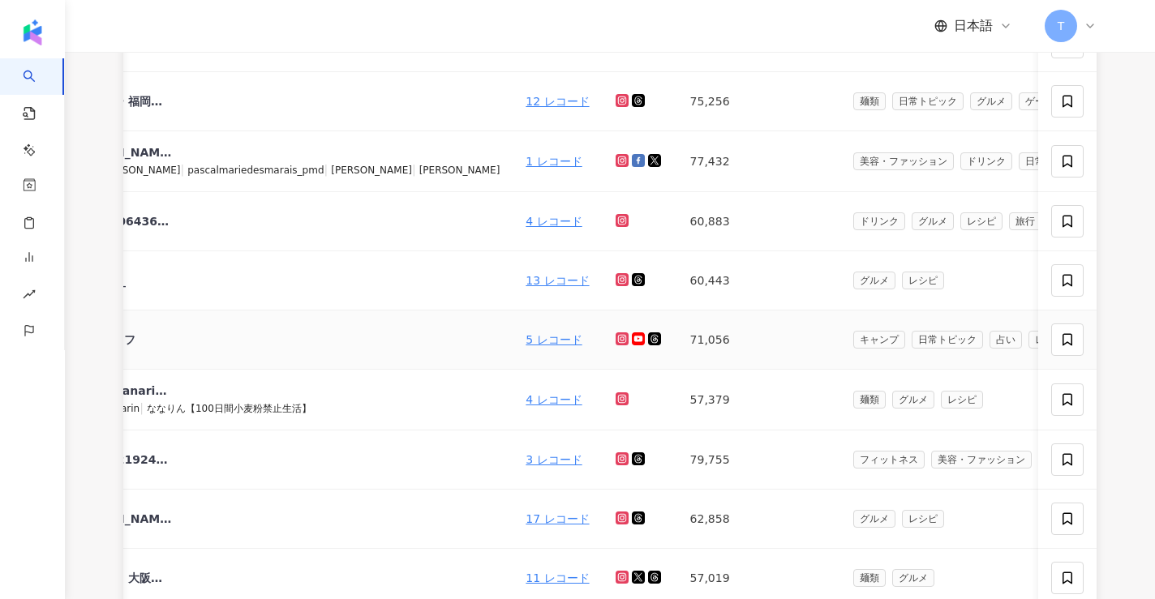
scroll to position [0, 0]
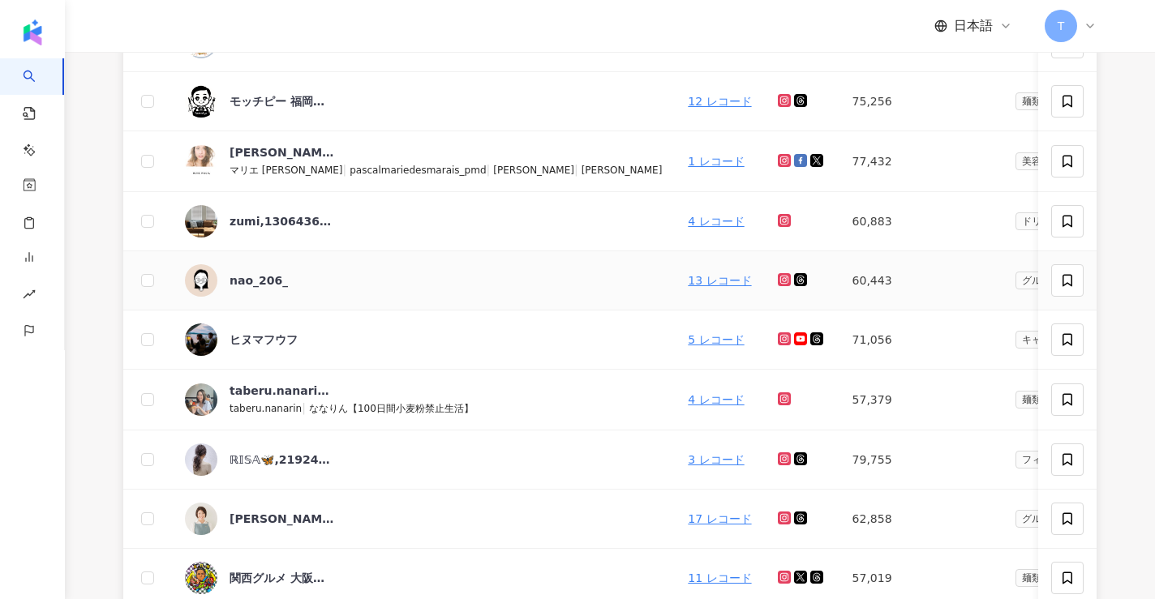
click at [139, 283] on td at bounding box center [147, 280] width 49 height 59
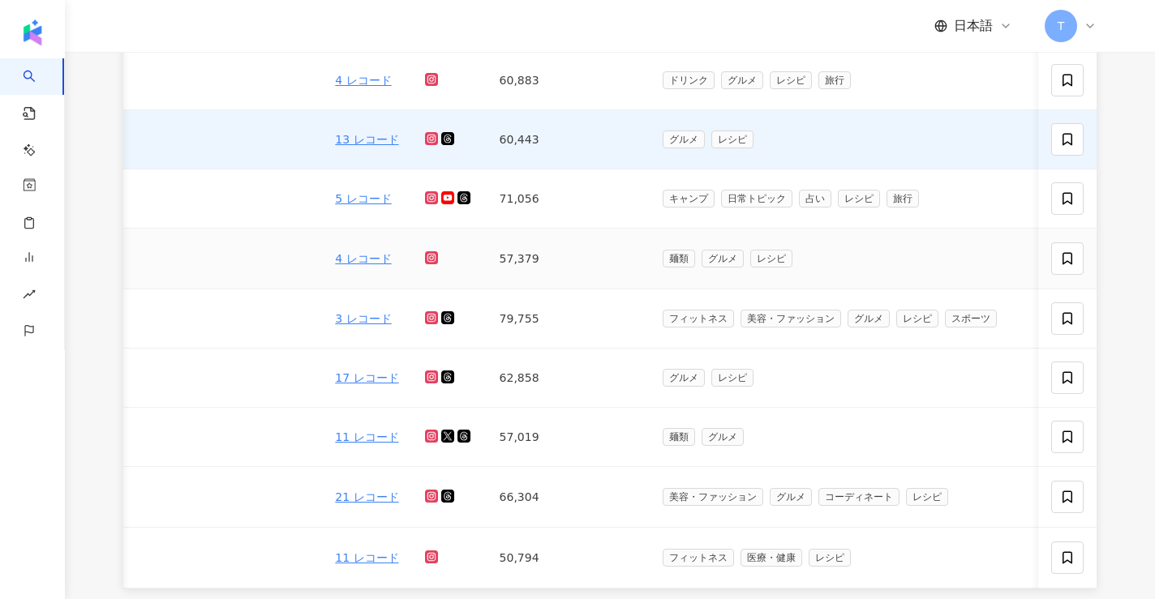
scroll to position [0, 60]
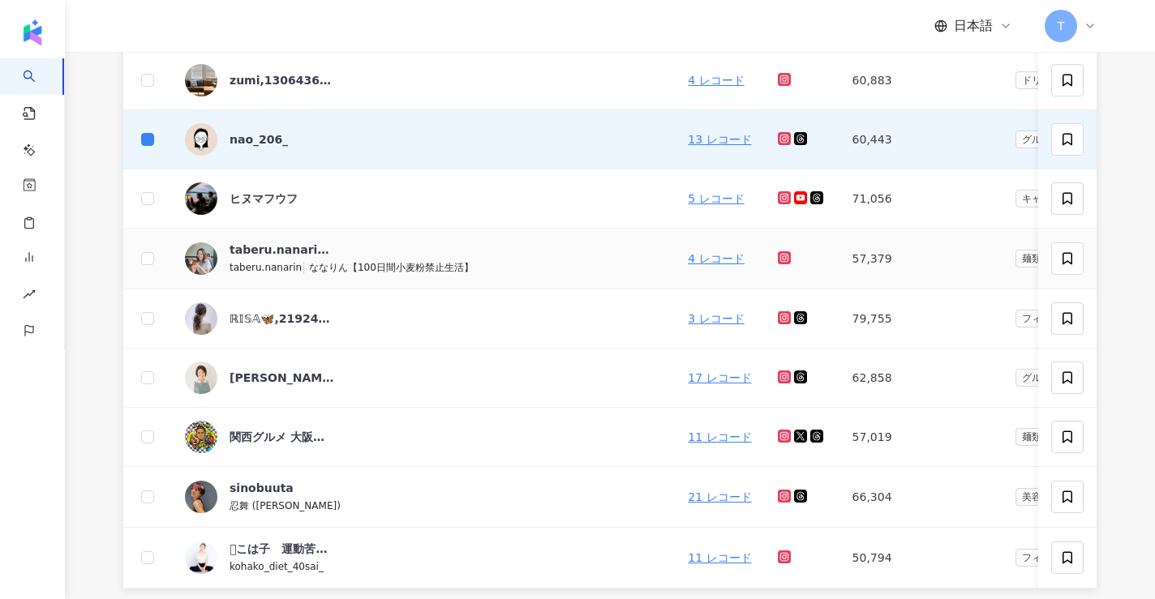
click at [156, 258] on td at bounding box center [147, 259] width 49 height 61
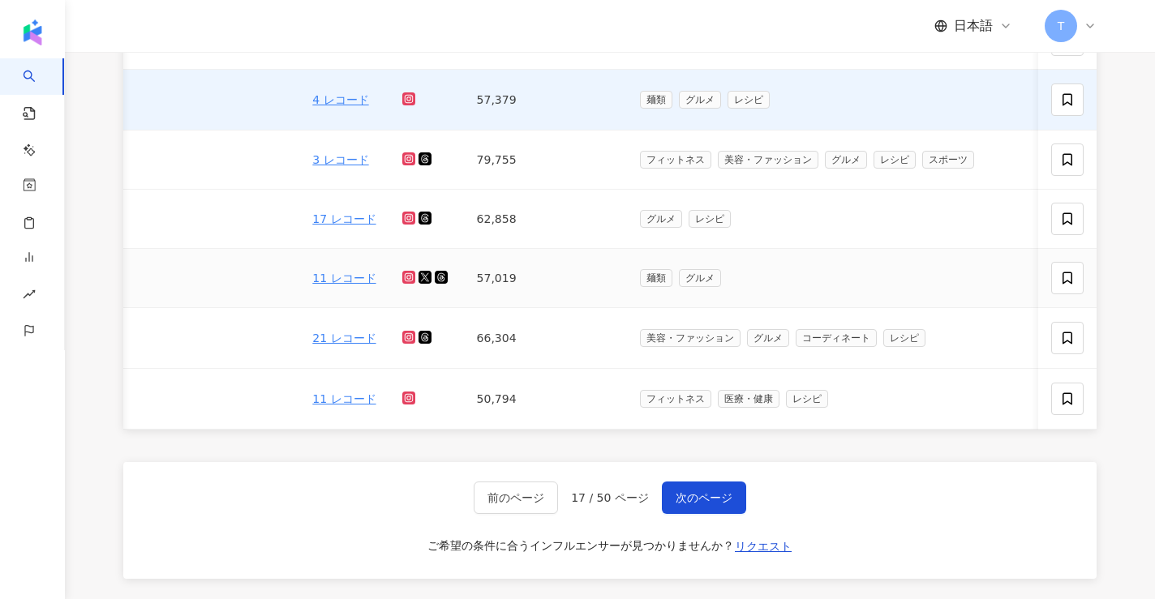
scroll to position [0, 185]
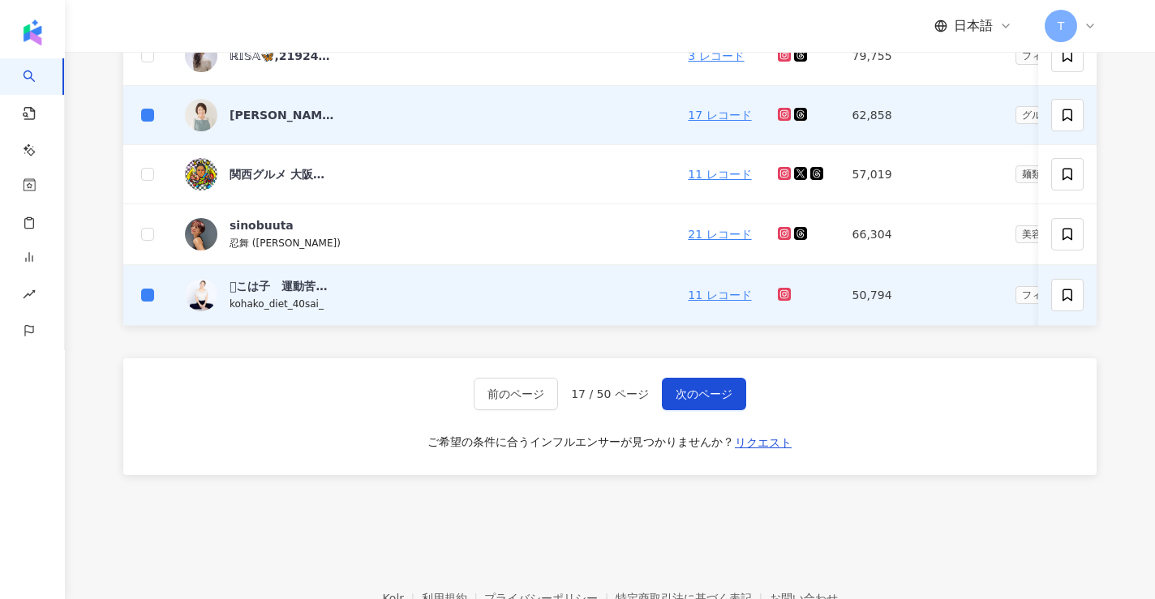
click at [712, 375] on div "前のページ 17 / 50 ページ 次のページ ご希望の条件に合うインフルエンサーが見つかりませんか？ リクエスト" at bounding box center [609, 416] width 973 height 117
click at [712, 387] on button "次のページ" at bounding box center [704, 394] width 84 height 32
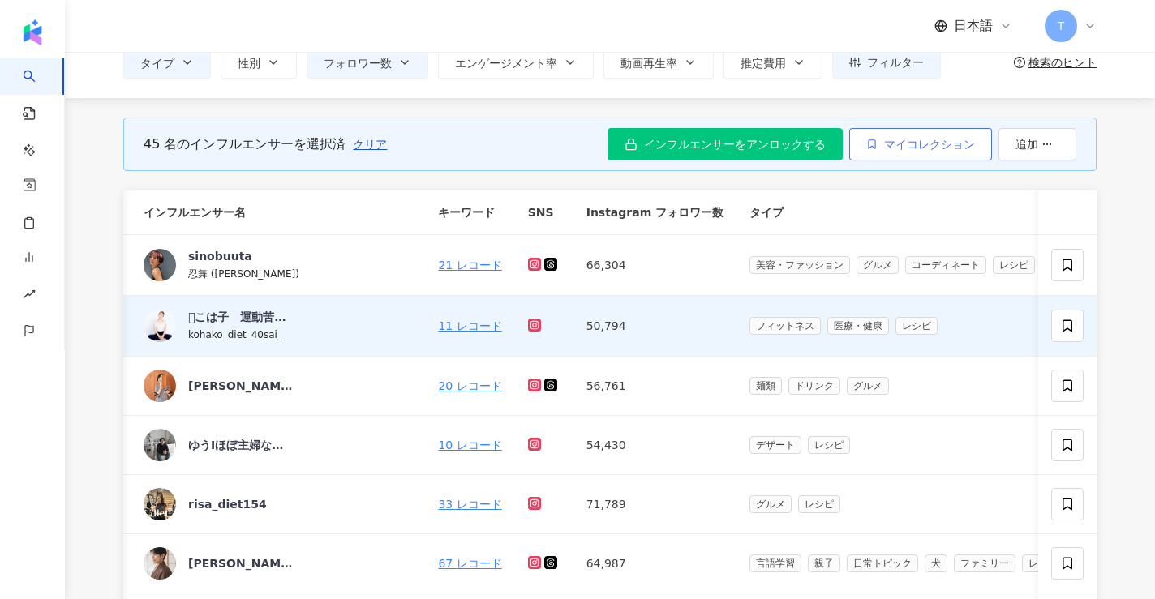
click at [906, 144] on span "マイコレクション" at bounding box center [929, 144] width 91 height 13
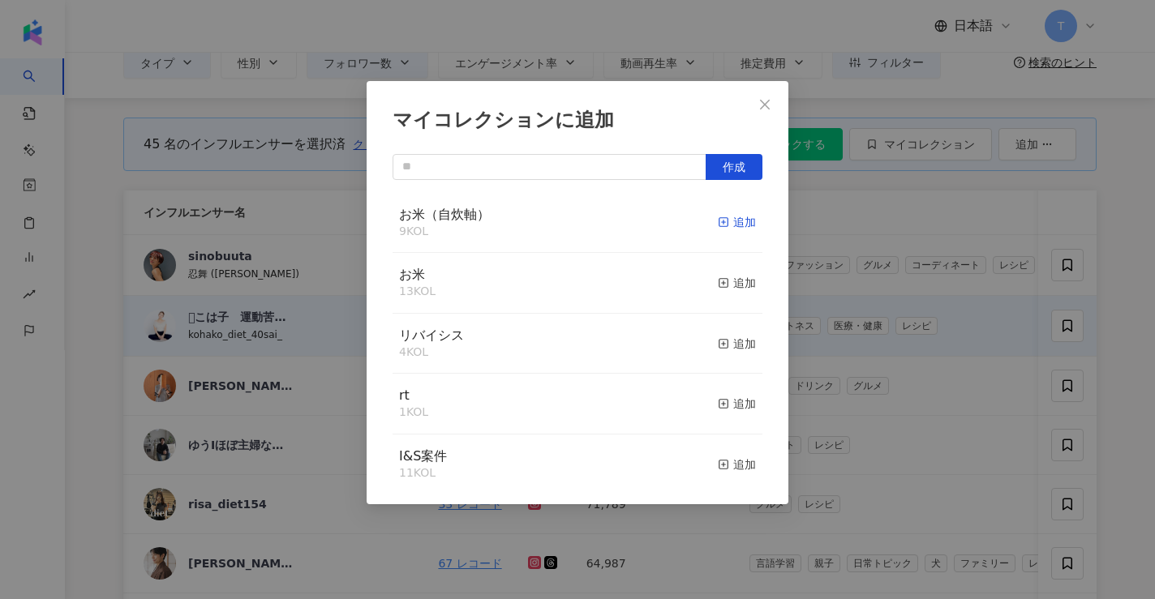
click at [729, 227] on div "追加" at bounding box center [737, 222] width 38 height 18
click at [854, 229] on div "マイコレクションに追加 作成 お米（自炊軸） 54 KOL 追加済み お米 13 KOL 追加 リバイシス 4 KOL 追加 rt 1 KOL 追加 I&S案…" at bounding box center [577, 299] width 1155 height 599
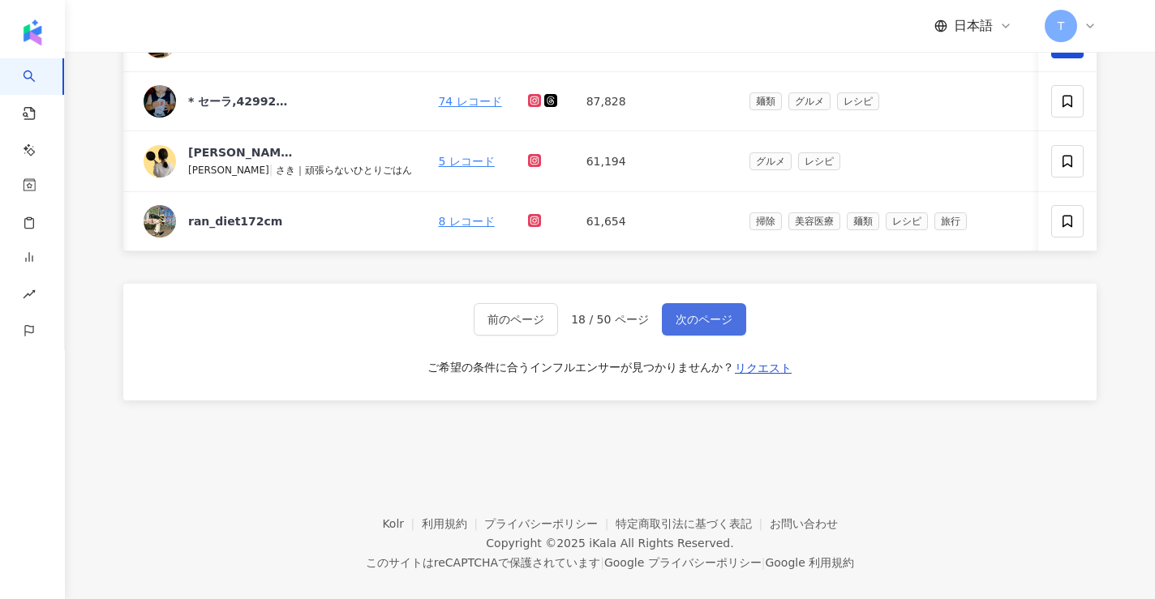
click at [700, 309] on button "次のページ" at bounding box center [704, 319] width 84 height 32
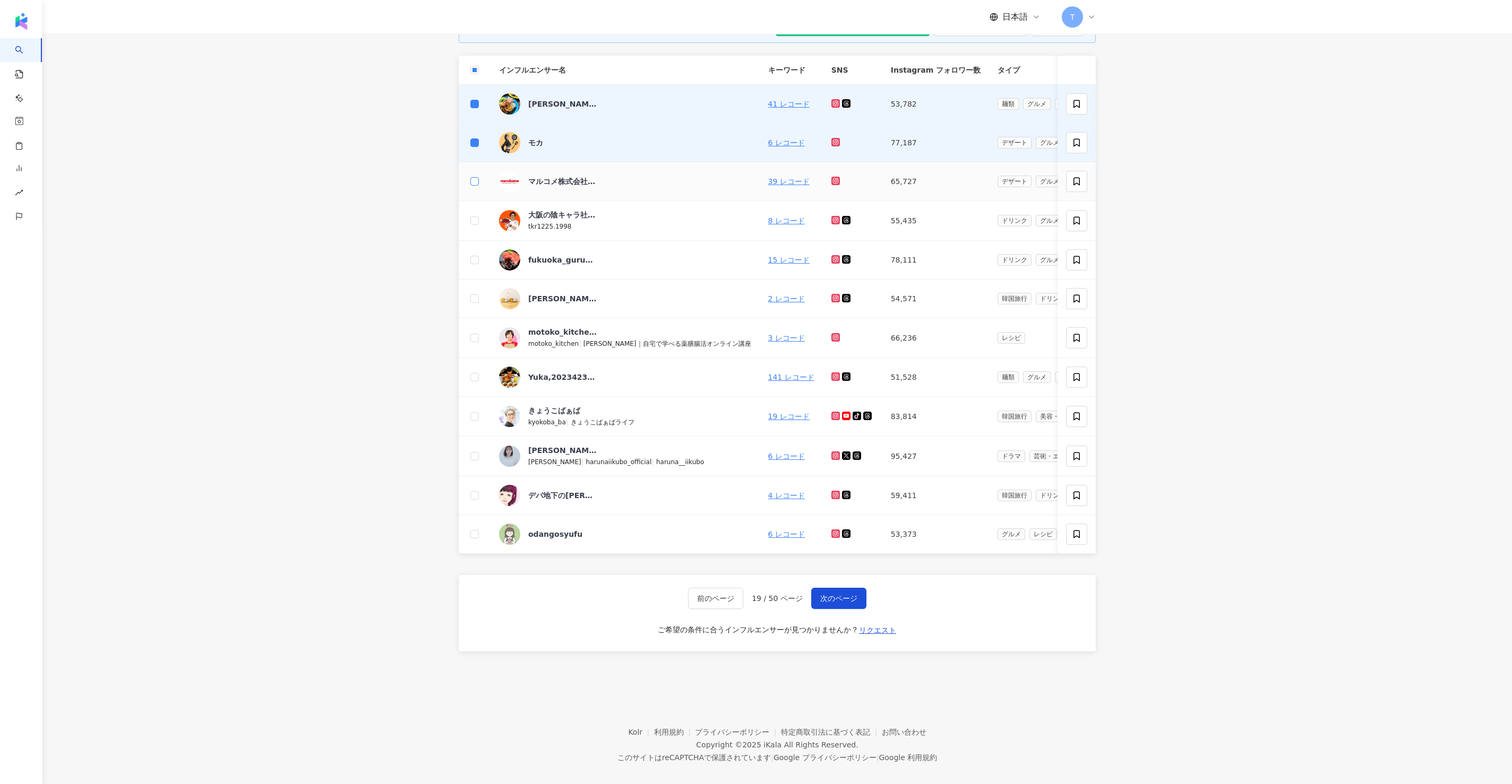
click at [473, 175] on label at bounding box center [474, 181] width 9 height 12
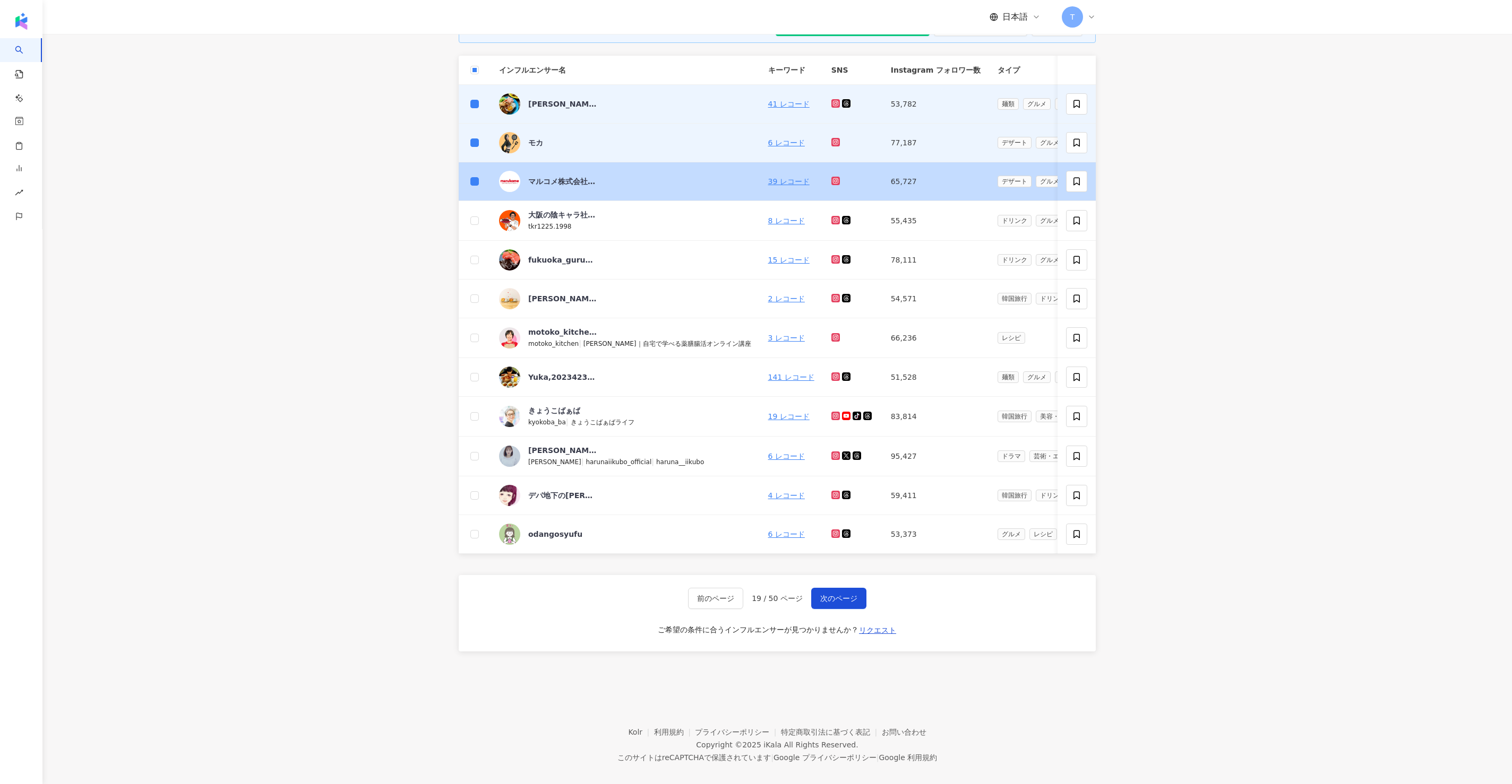
click at [470, 168] on td at bounding box center [475, 181] width 32 height 39
click at [471, 173] on td at bounding box center [475, 181] width 32 height 39
click at [466, 178] on td at bounding box center [475, 181] width 32 height 39
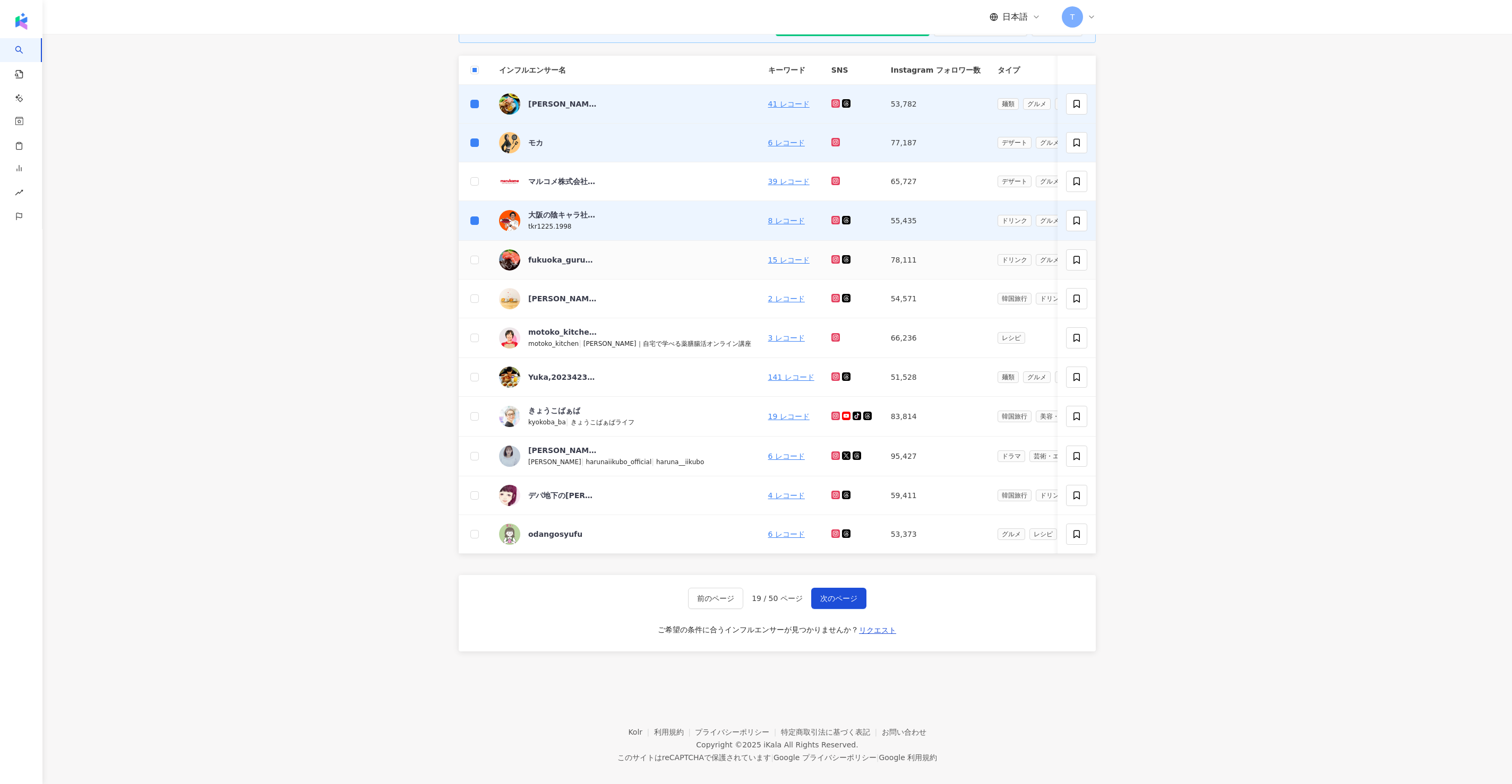
click at [483, 268] on td at bounding box center [475, 260] width 32 height 39
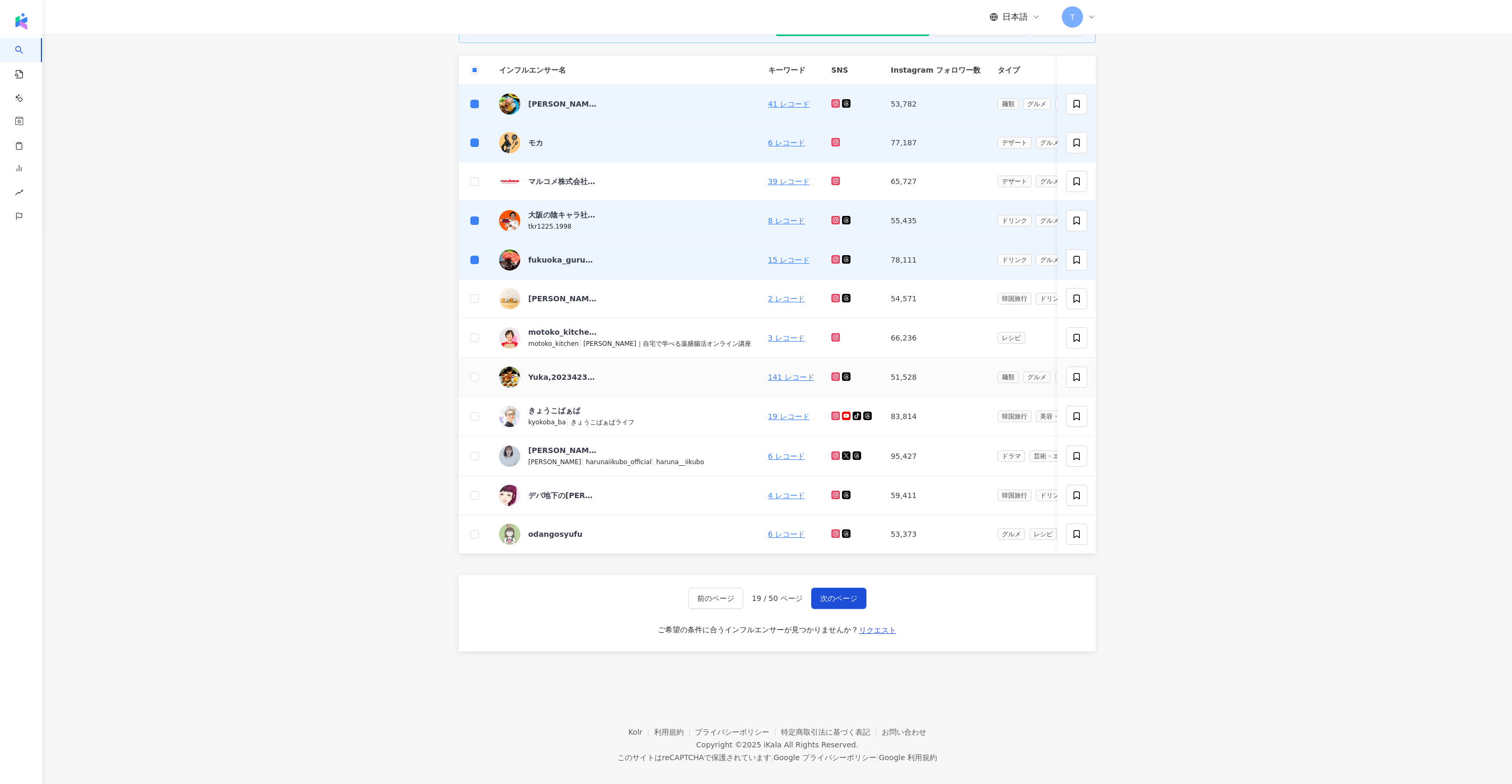
click at [483, 375] on td at bounding box center [475, 377] width 32 height 39
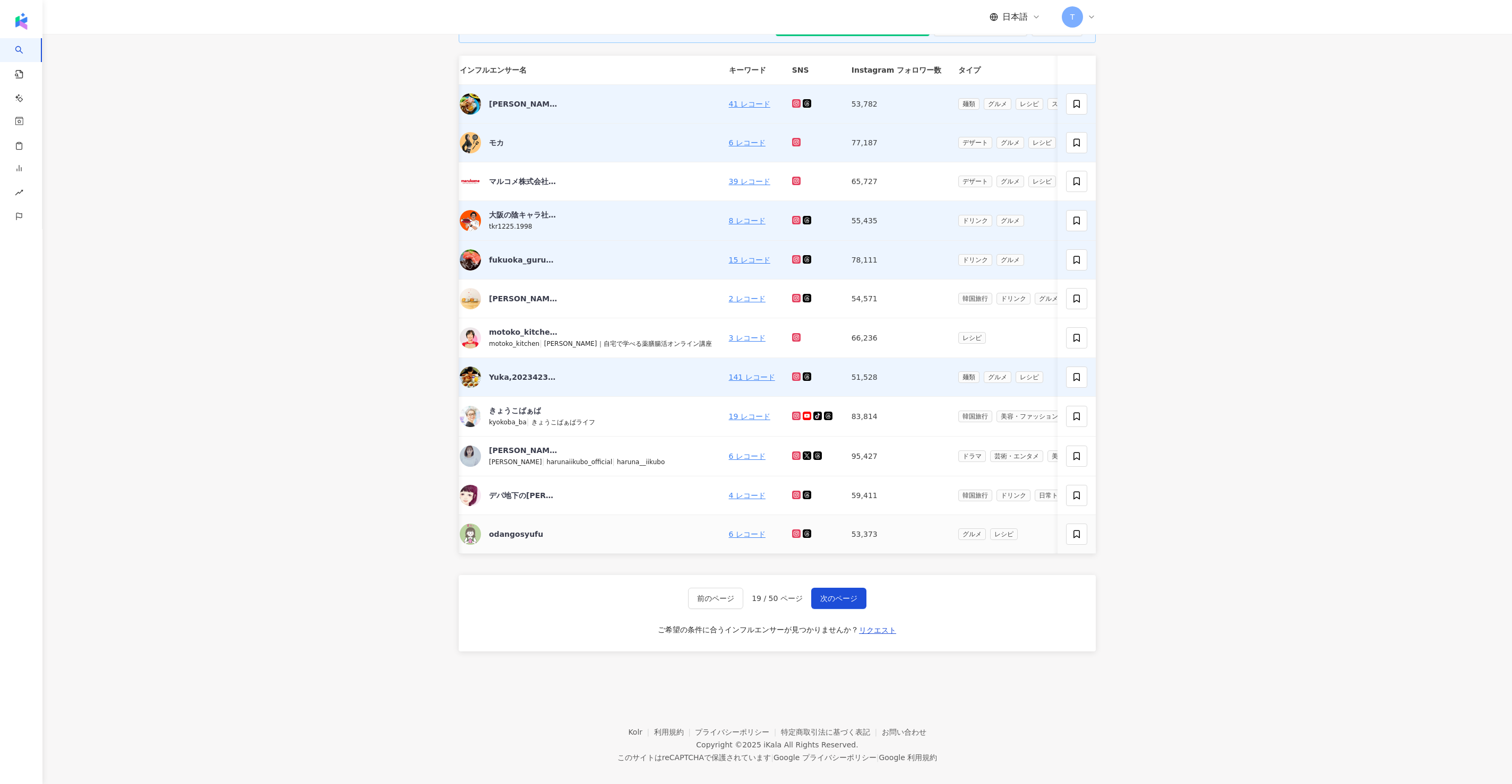
scroll to position [0, 0]
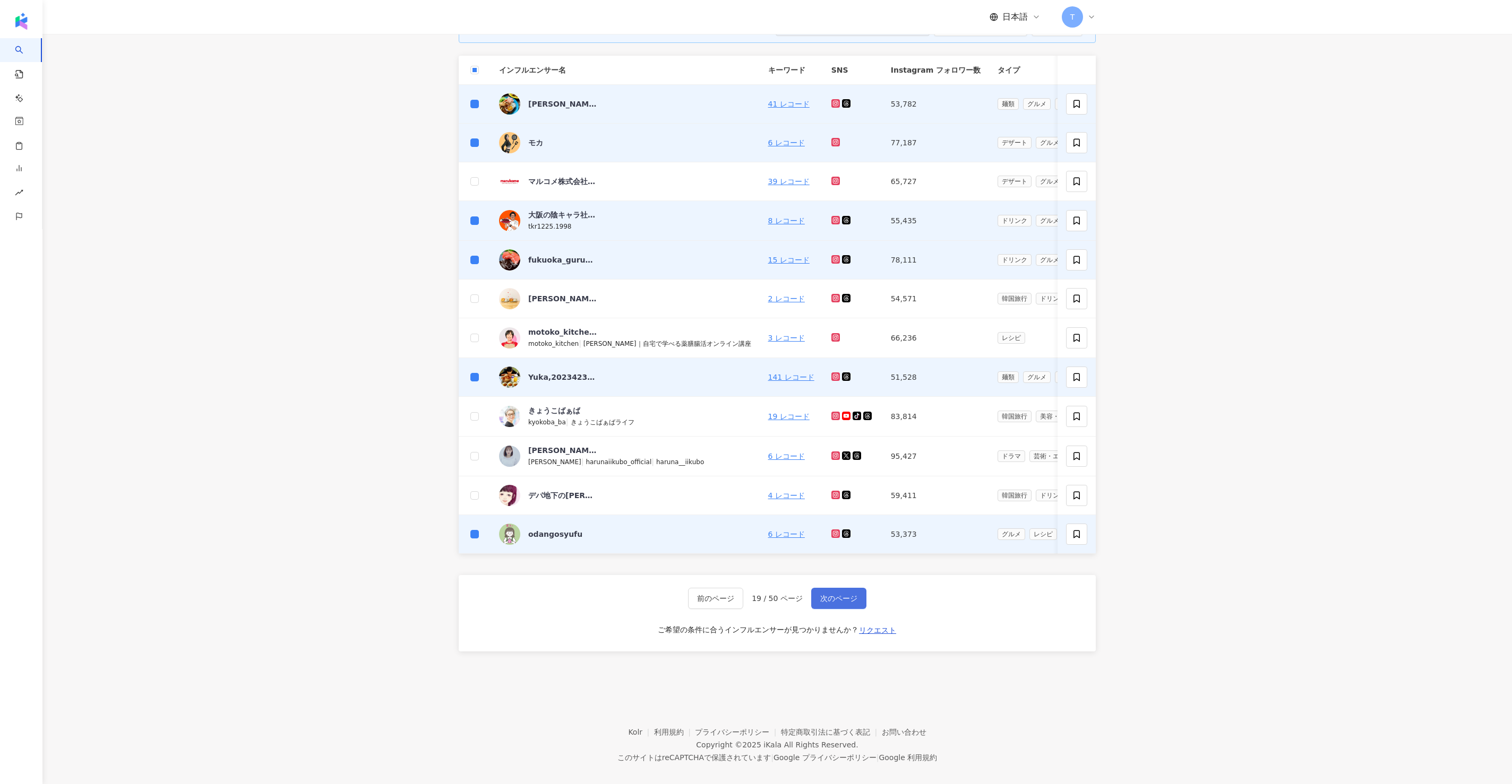
click at [756, 391] on span "次のページ" at bounding box center [839, 598] width 37 height 9
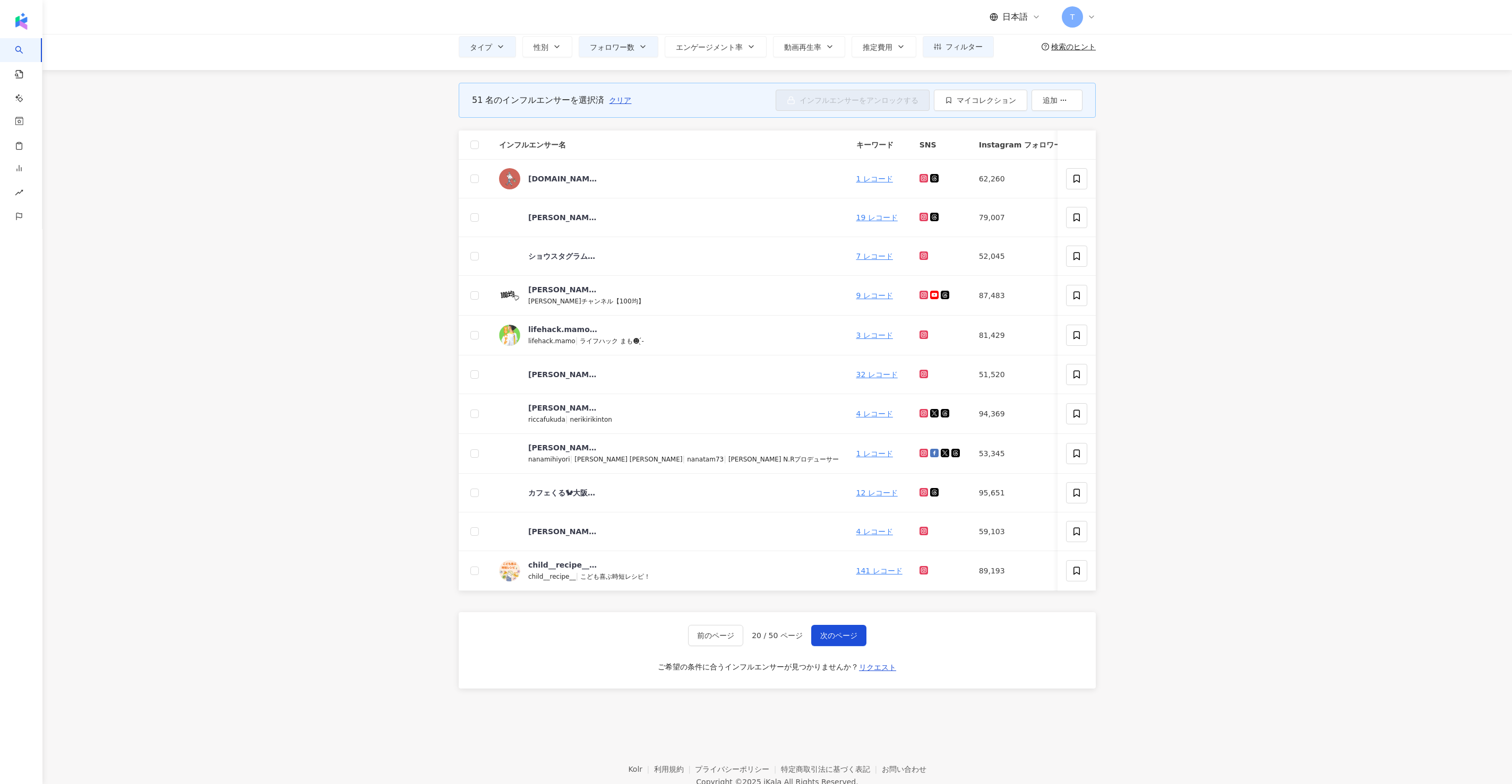
scroll to position [98, 0]
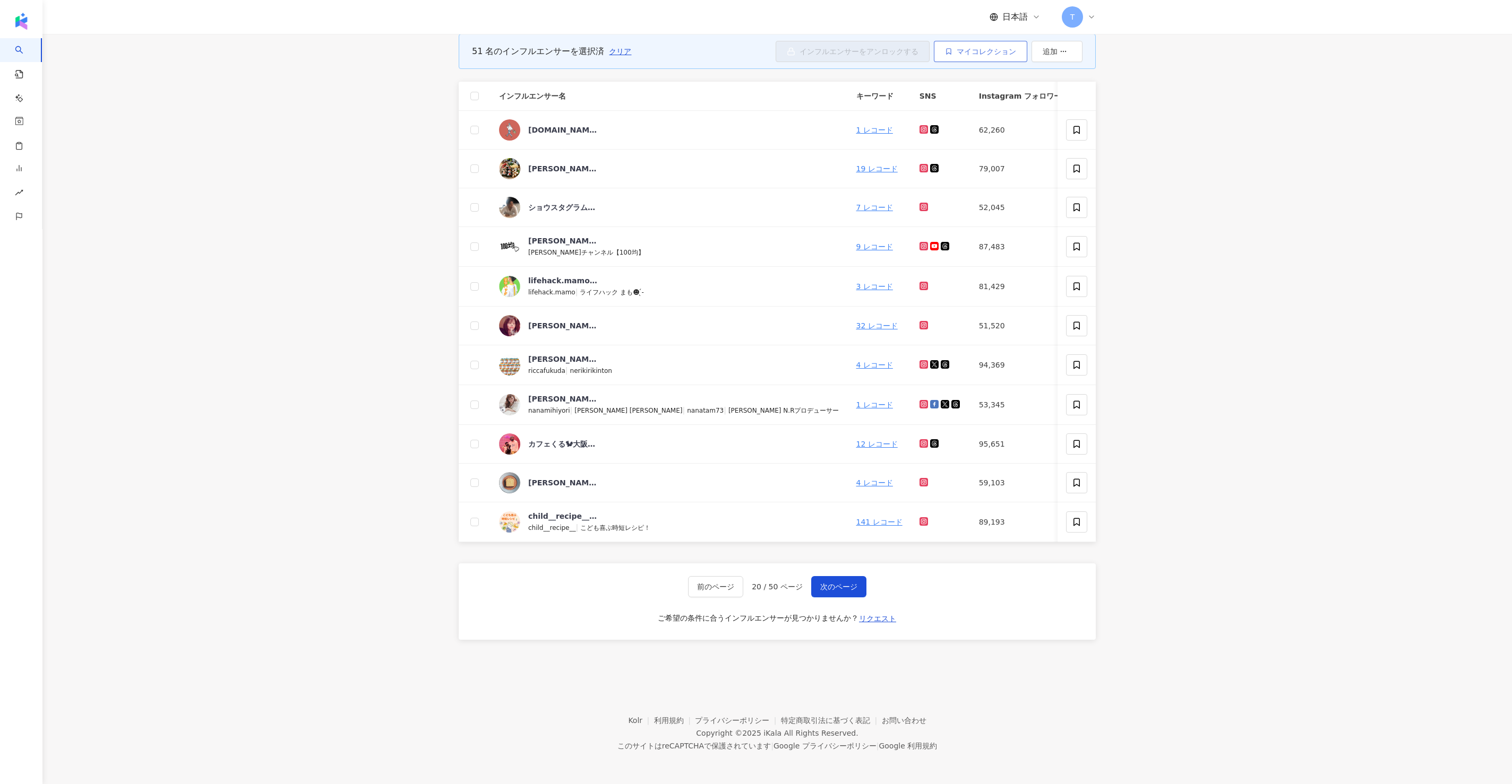
click at [756, 50] on span "マイコレクション" at bounding box center [986, 51] width 60 height 9
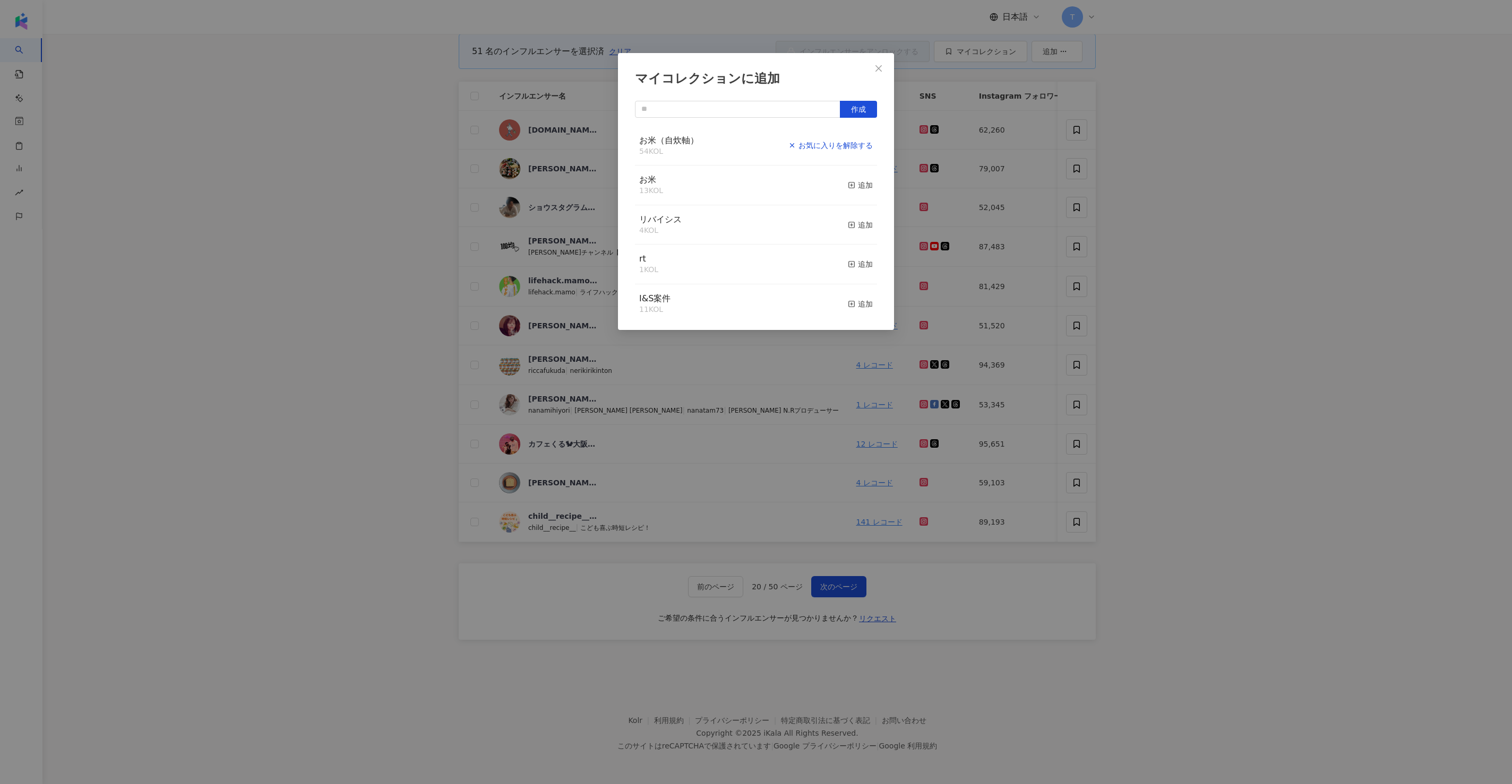
click at [756, 143] on div "お気に入りを解除する" at bounding box center [830, 145] width 84 height 12
click at [756, 143] on rect "button" at bounding box center [852, 145] width 6 height 6
click at [756, 66] on span "Close" at bounding box center [879, 68] width 21 height 9
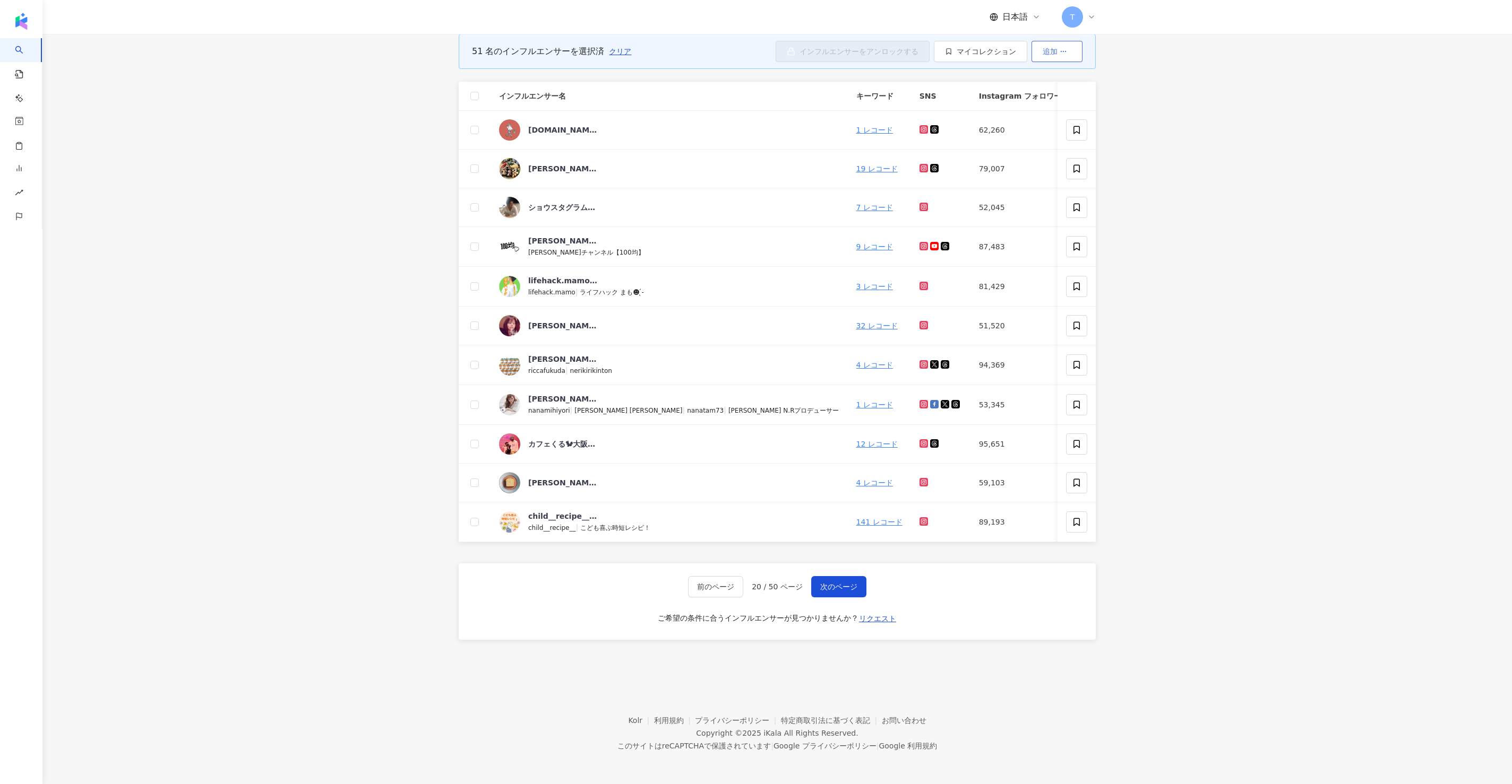
click at [756, 43] on button "追加" at bounding box center [1057, 51] width 51 height 21
click at [756, 58] on button "マイコレクション" at bounding box center [980, 51] width 94 height 21
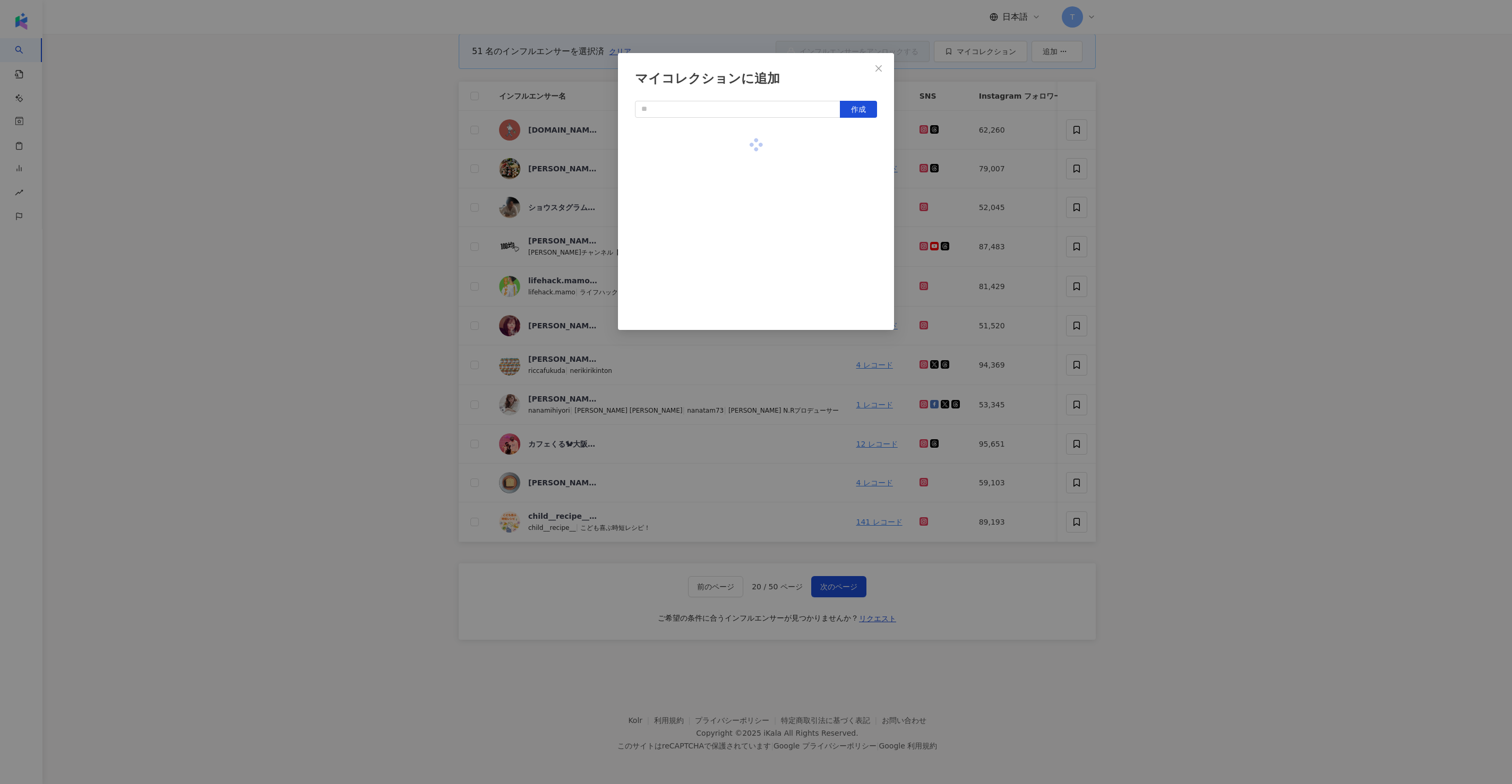
click at [215, 240] on div "マイコレクションに追加 作成" at bounding box center [756, 392] width 1512 height 784
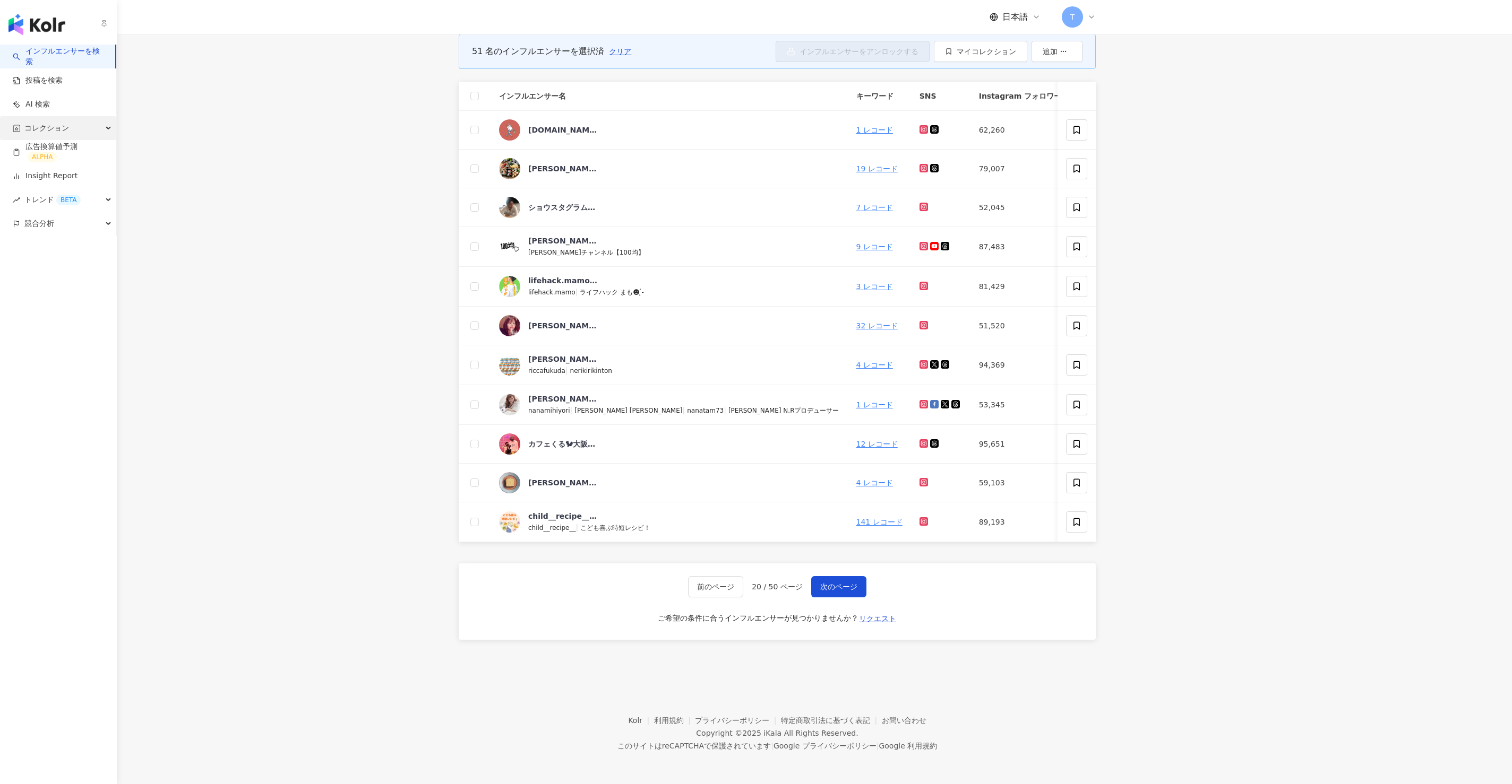
click at [58, 129] on span "コレクション" at bounding box center [46, 128] width 45 height 24
click at [68, 181] on link "インフルエンサー" at bounding box center [55, 176] width 60 height 10
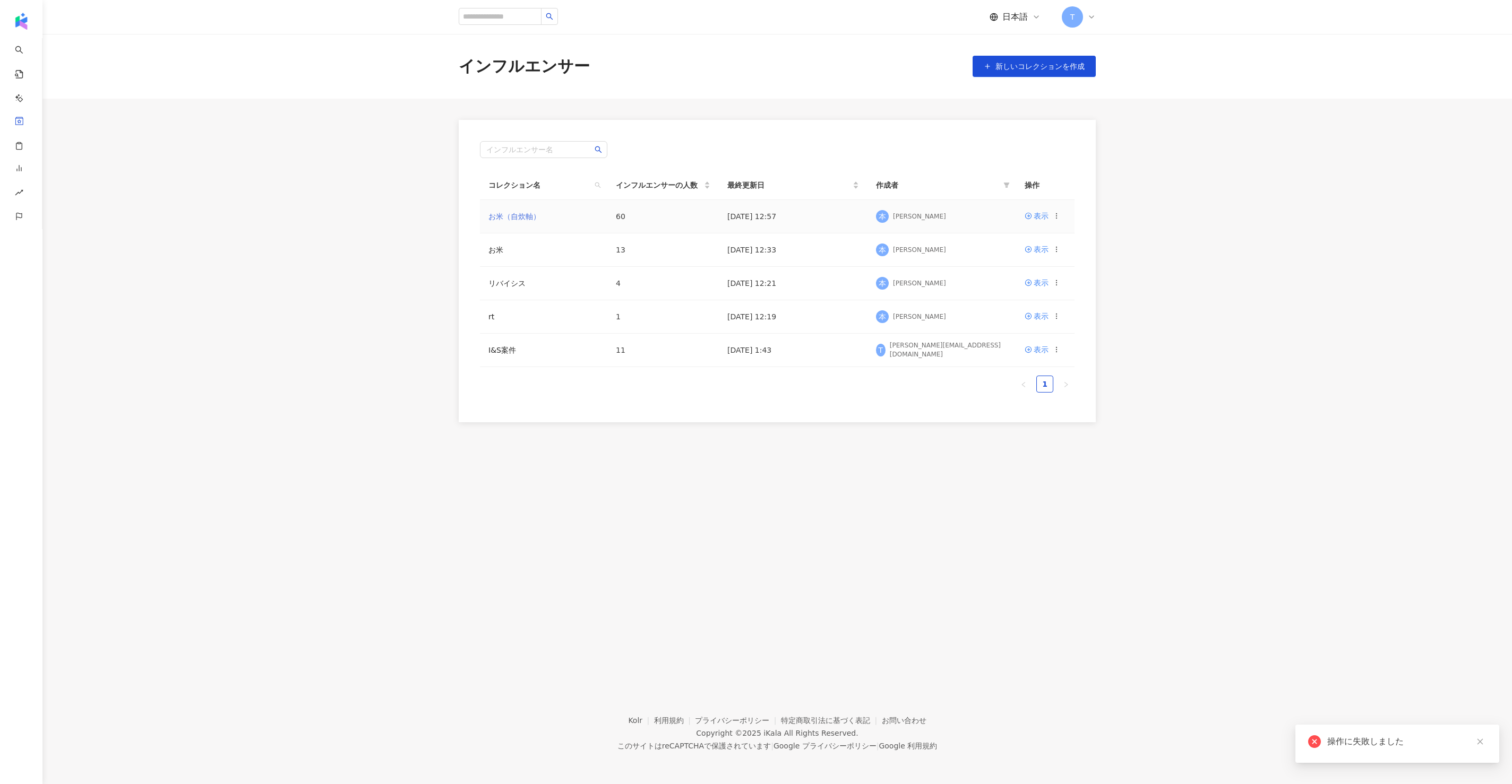
click at [505, 218] on link "お米（自炊軸）" at bounding box center [514, 216] width 52 height 9
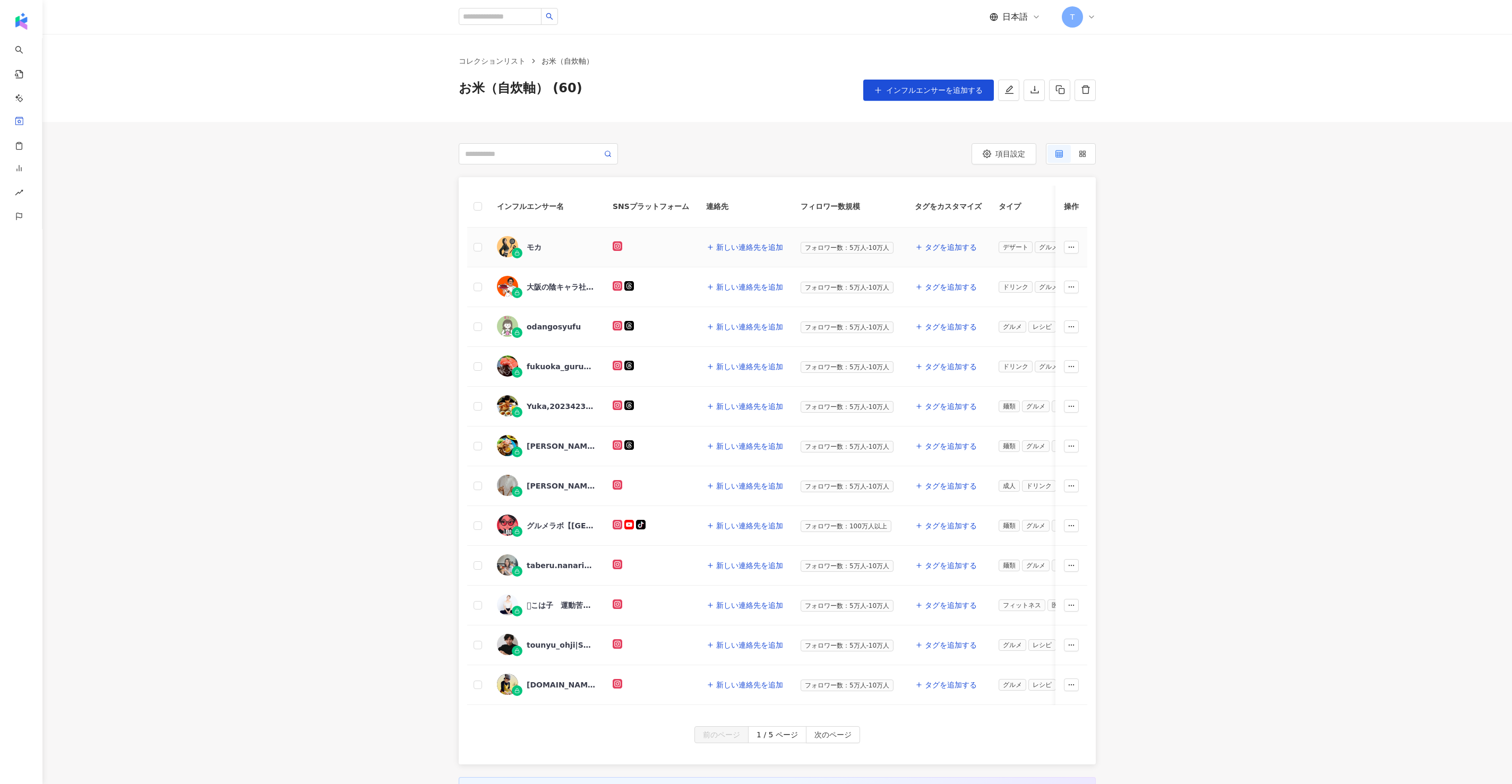
click at [618, 248] on icon at bounding box center [618, 246] width 5 height 5
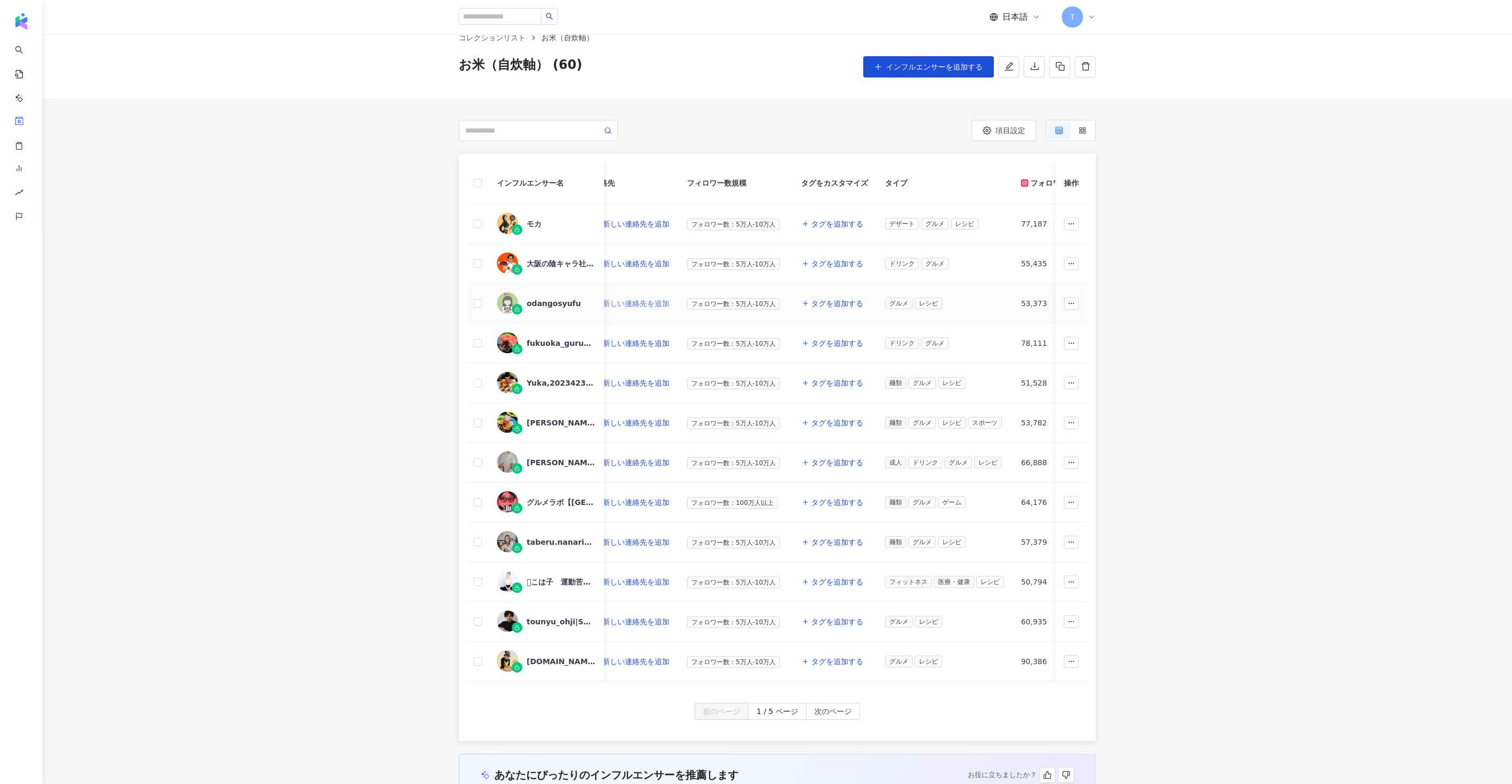
scroll to position [0, 115]
click at [756, 230] on button "タグを追加する" at bounding box center [832, 224] width 63 height 21
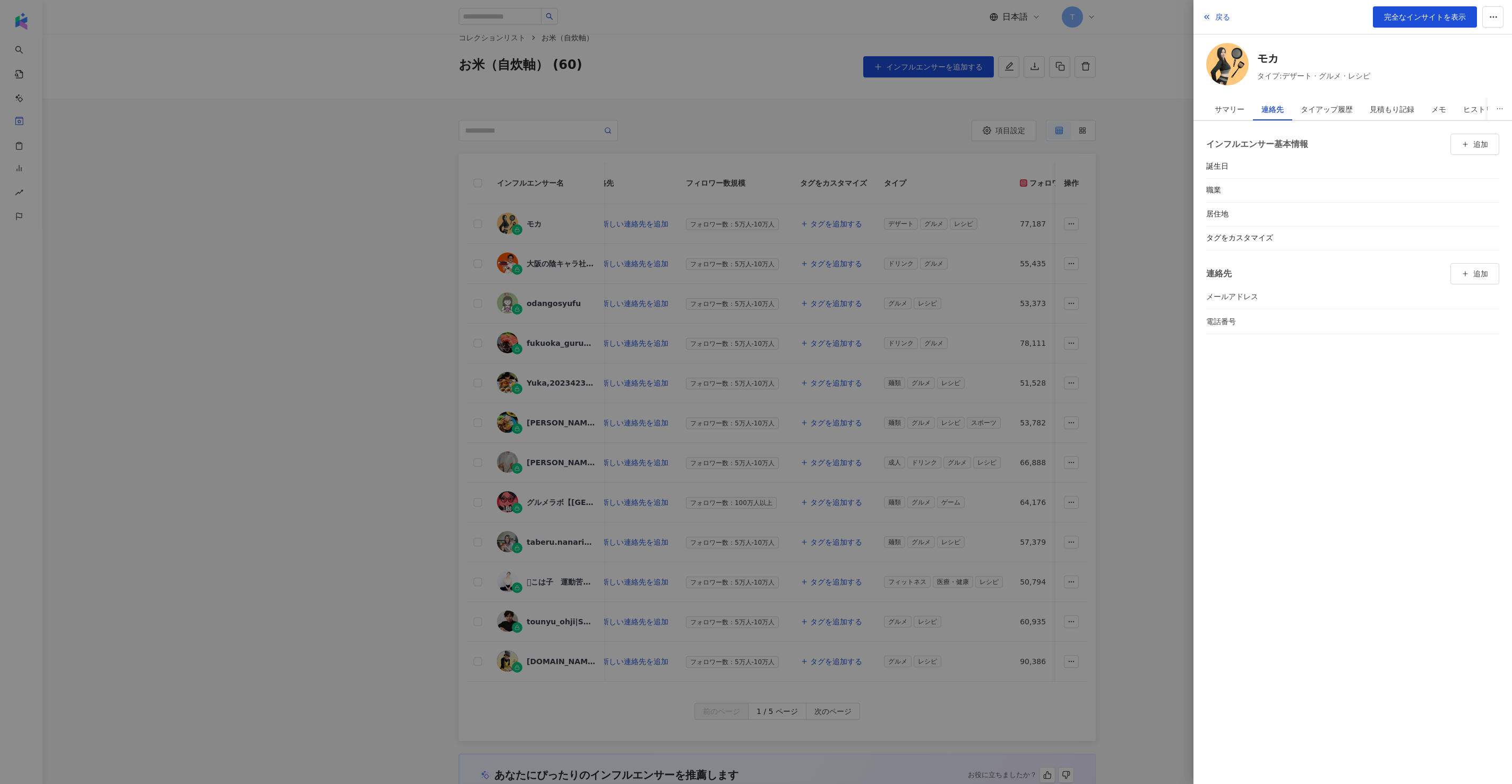
click at [756, 105] on div at bounding box center [756, 392] width 1512 height 784
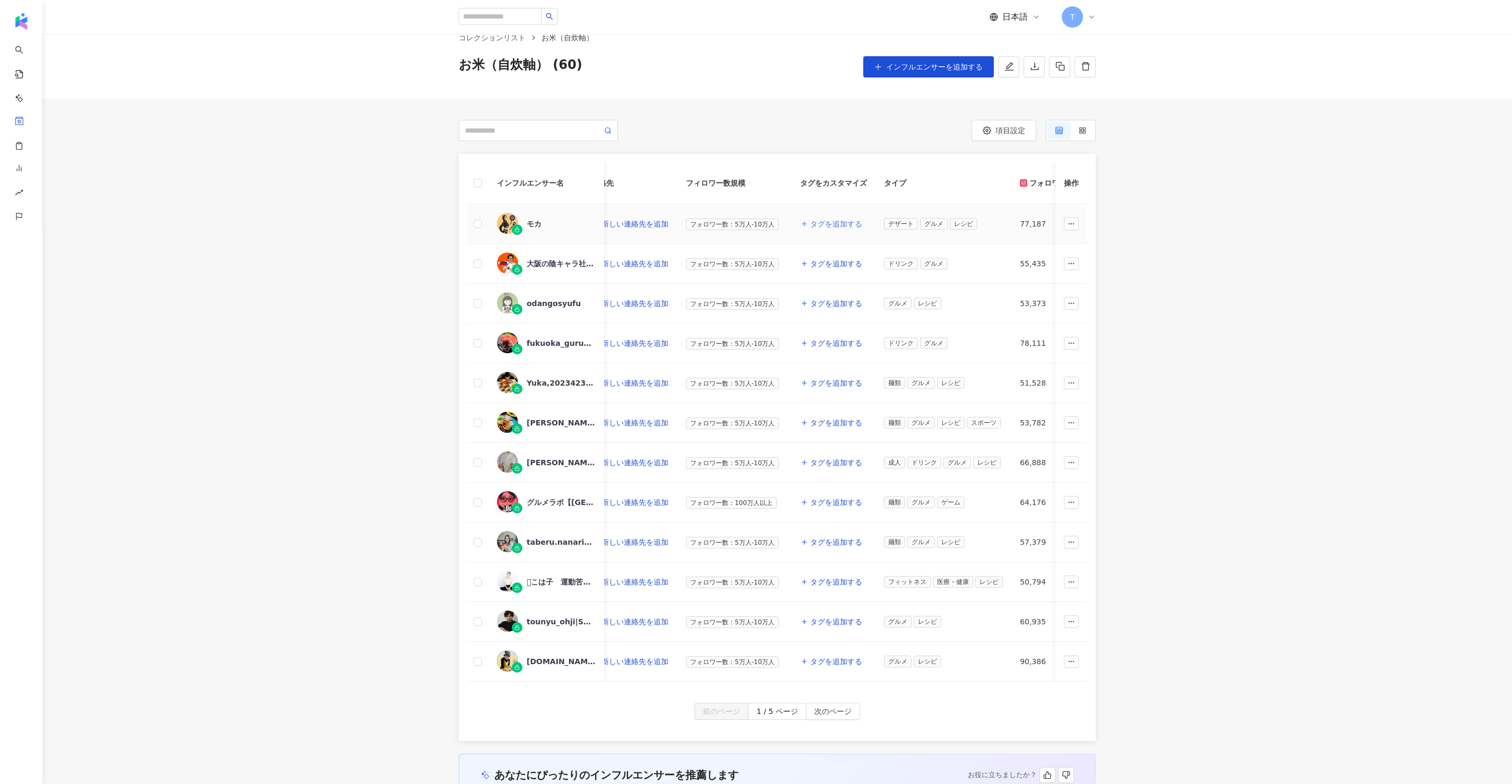
click at [756, 223] on span "タグを追加する" at bounding box center [836, 224] width 52 height 9
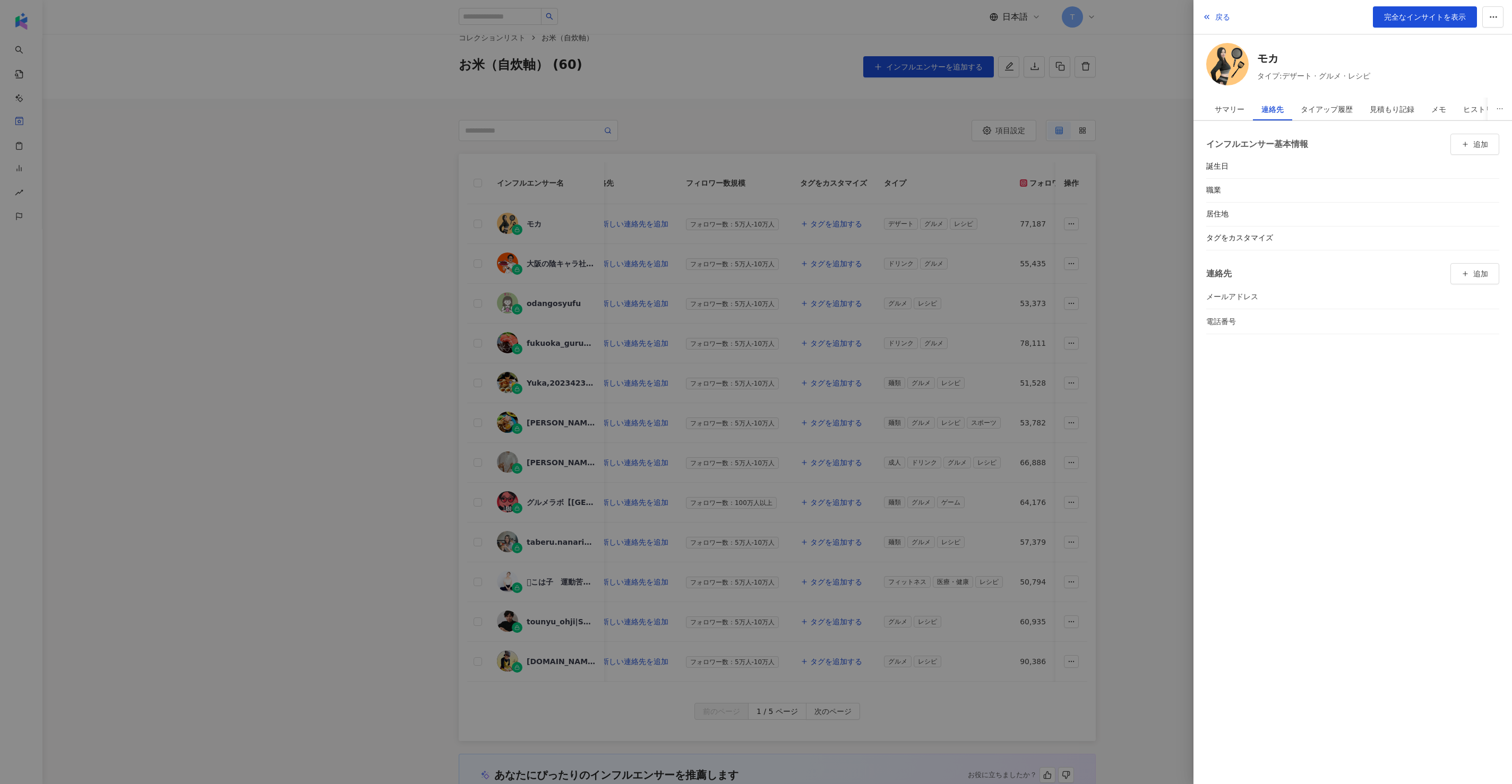
click at [756, 238] on div "インフルエンサー基本情報 追加 誕生日 職業 居住地 タグをカスタマイズ 連絡先 追加 メールアドレス 電話番号" at bounding box center [1353, 234] width 319 height 226
click at [756, 238] on button "button" at bounding box center [1494, 238] width 10 height 10
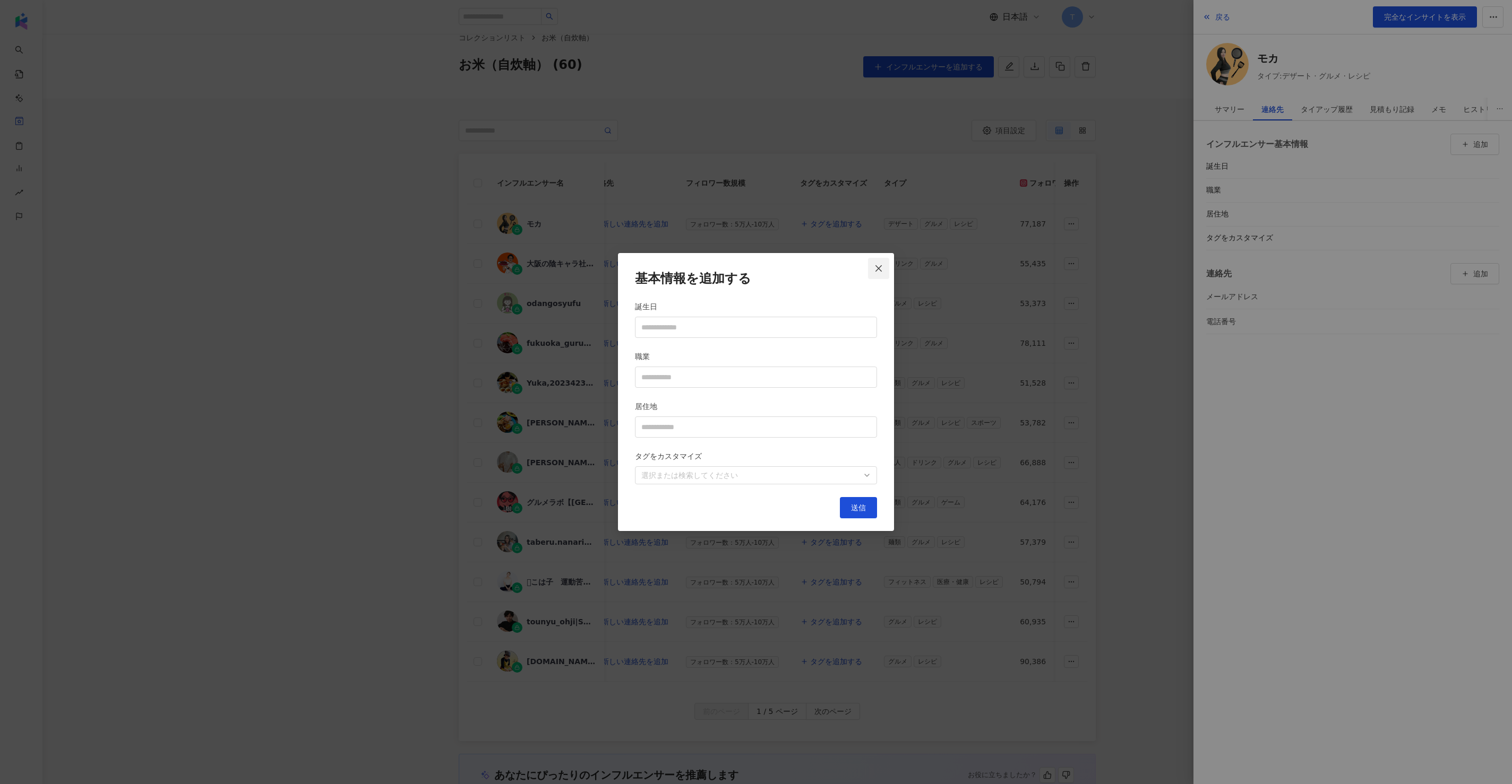
click at [756, 266] on icon "close" at bounding box center [878, 268] width 9 height 9
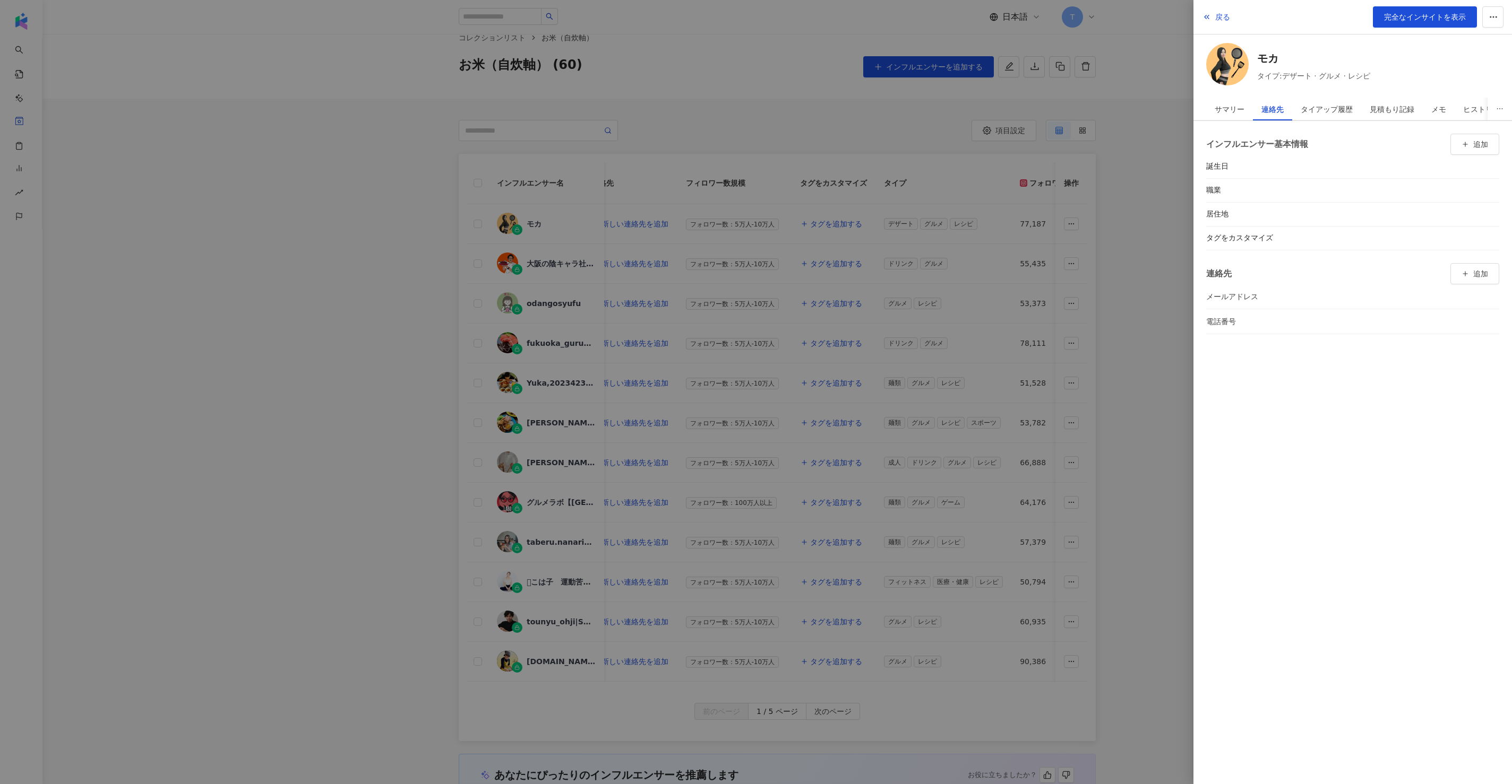
click at [756, 252] on div at bounding box center [756, 392] width 1512 height 784
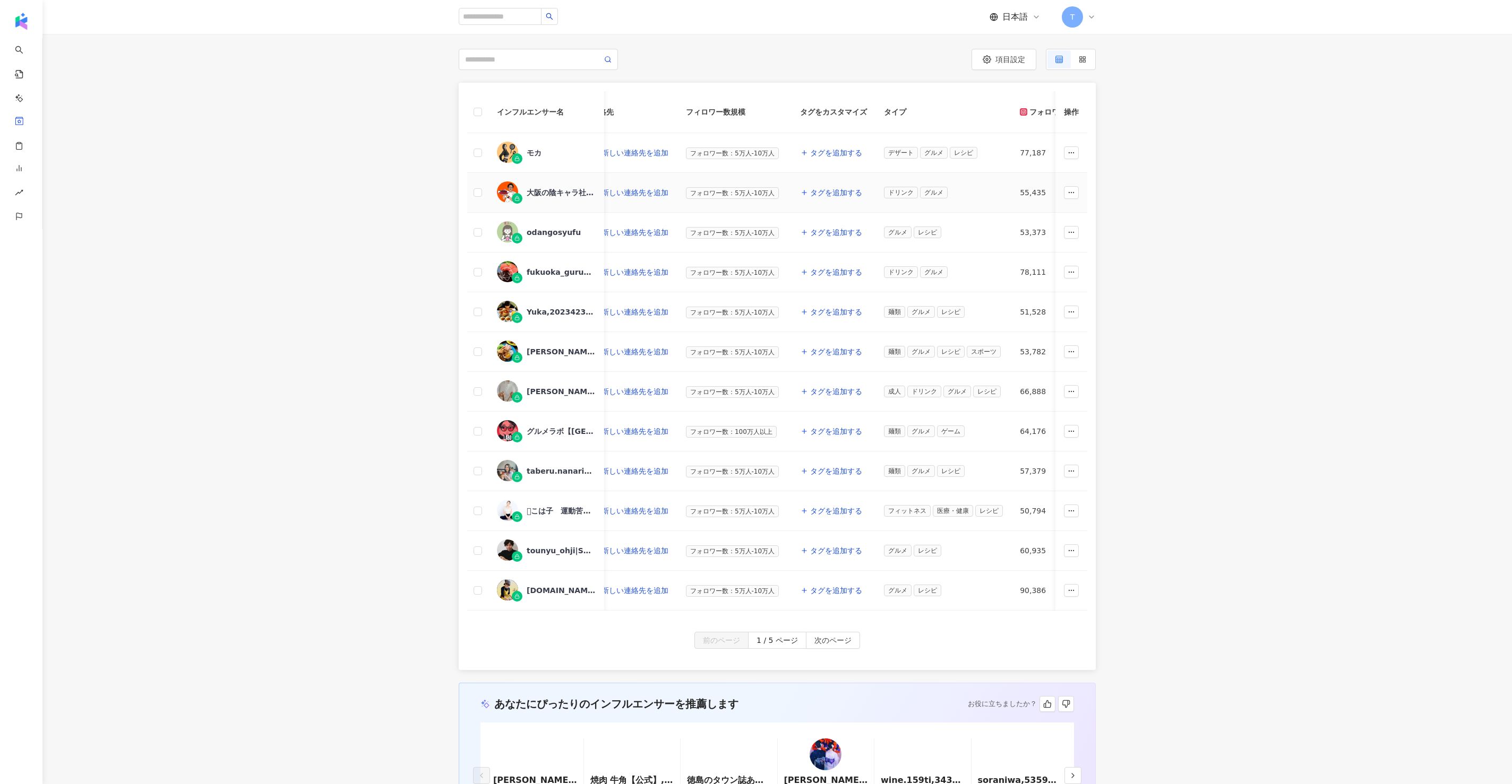
scroll to position [96, 0]
click at [276, 228] on div "インフルエンサー名 SNSプラットフォーム 連絡先 フィロワー数規模 タグをカスタマイズ タイプ フォロワー数 K-Score 過去 3 か月 オーディエンス…" at bounding box center [777, 376] width 1469 height 588
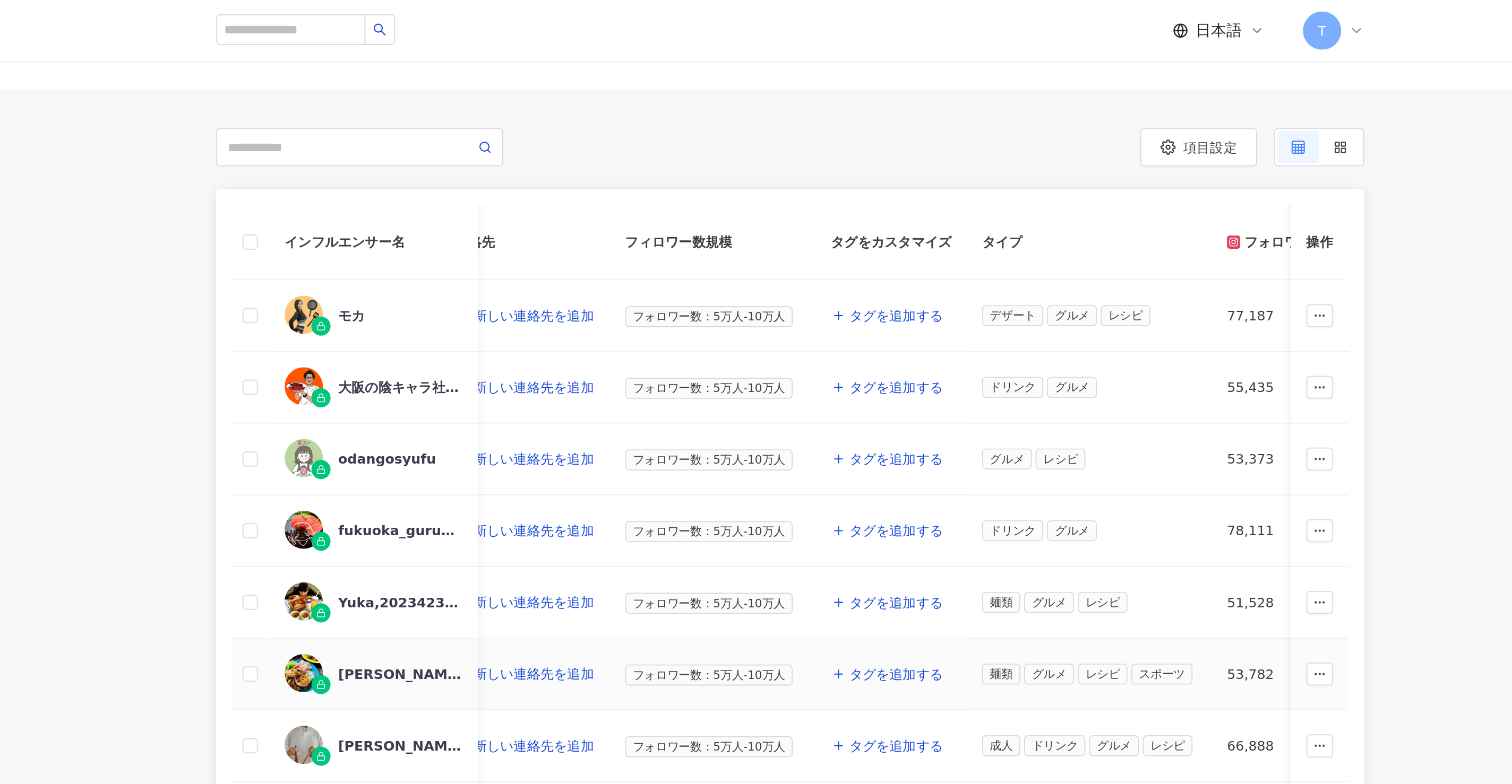
scroll to position [0, 0]
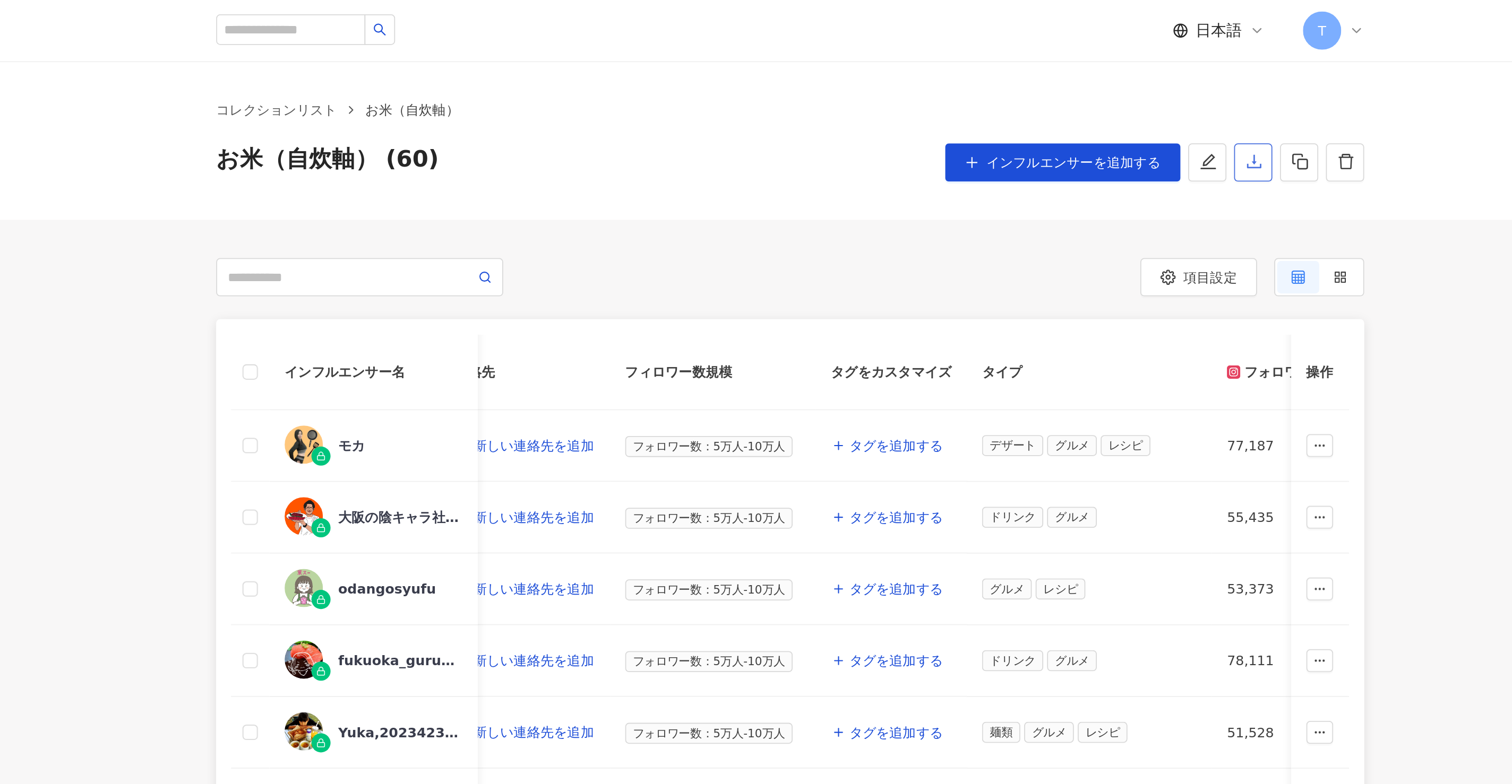
click at [756, 94] on icon "download" at bounding box center [1035, 90] width 10 height 10
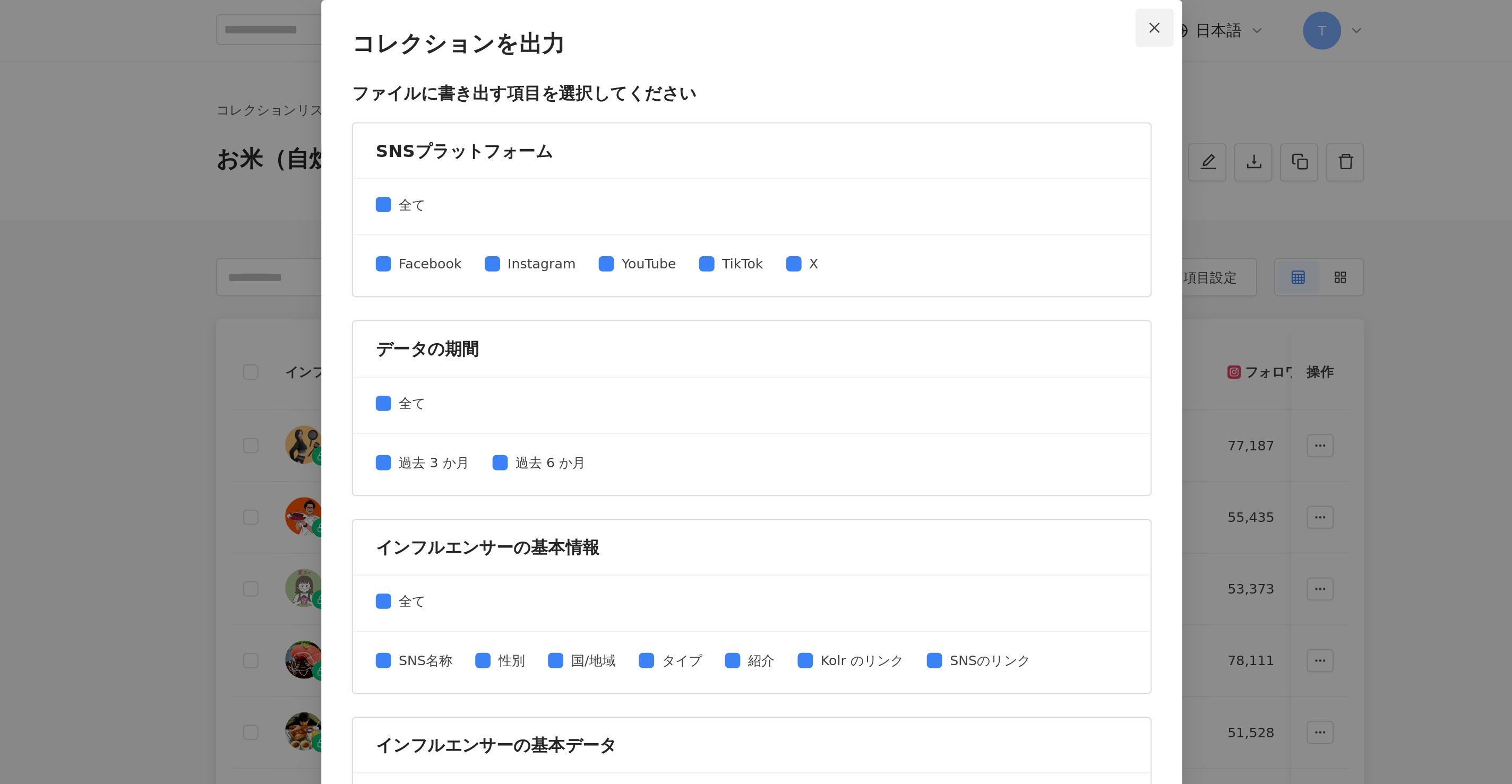
click at [756, 8] on button "Close" at bounding box center [980, 15] width 21 height 21
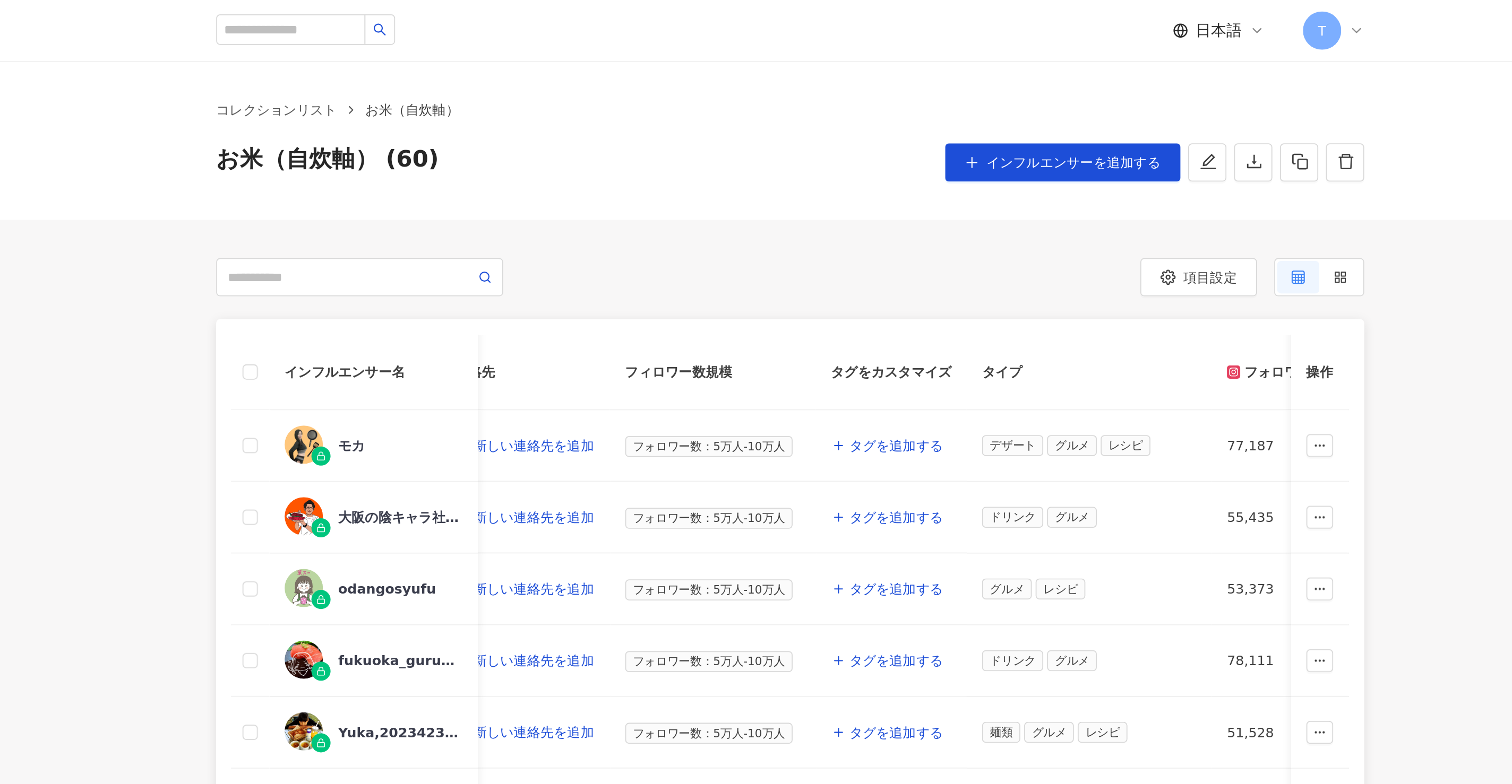
click at [693, 147] on div at bounding box center [618, 154] width 319 height 21
click at [476, 201] on label at bounding box center [477, 206] width 9 height 12
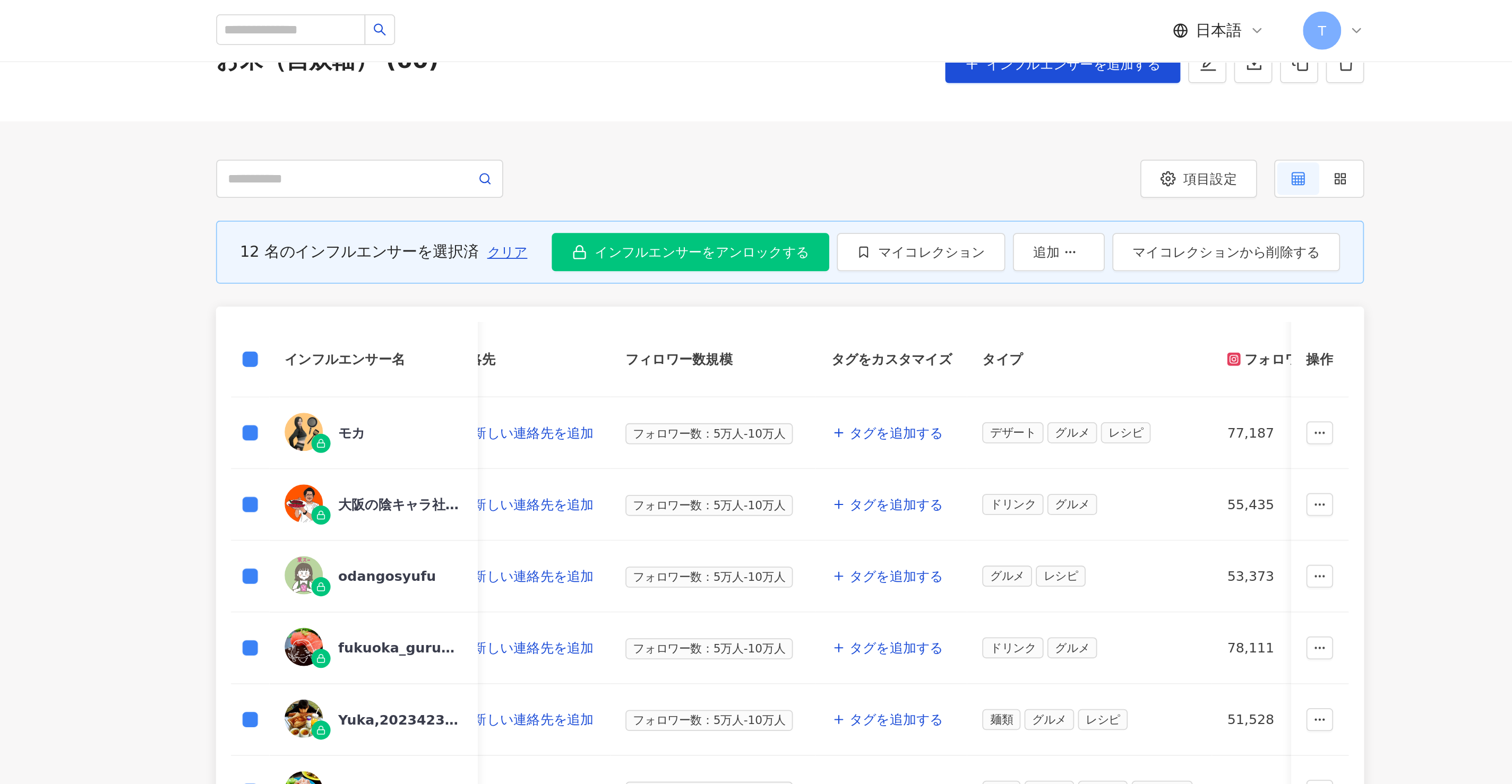
scroll to position [39, 0]
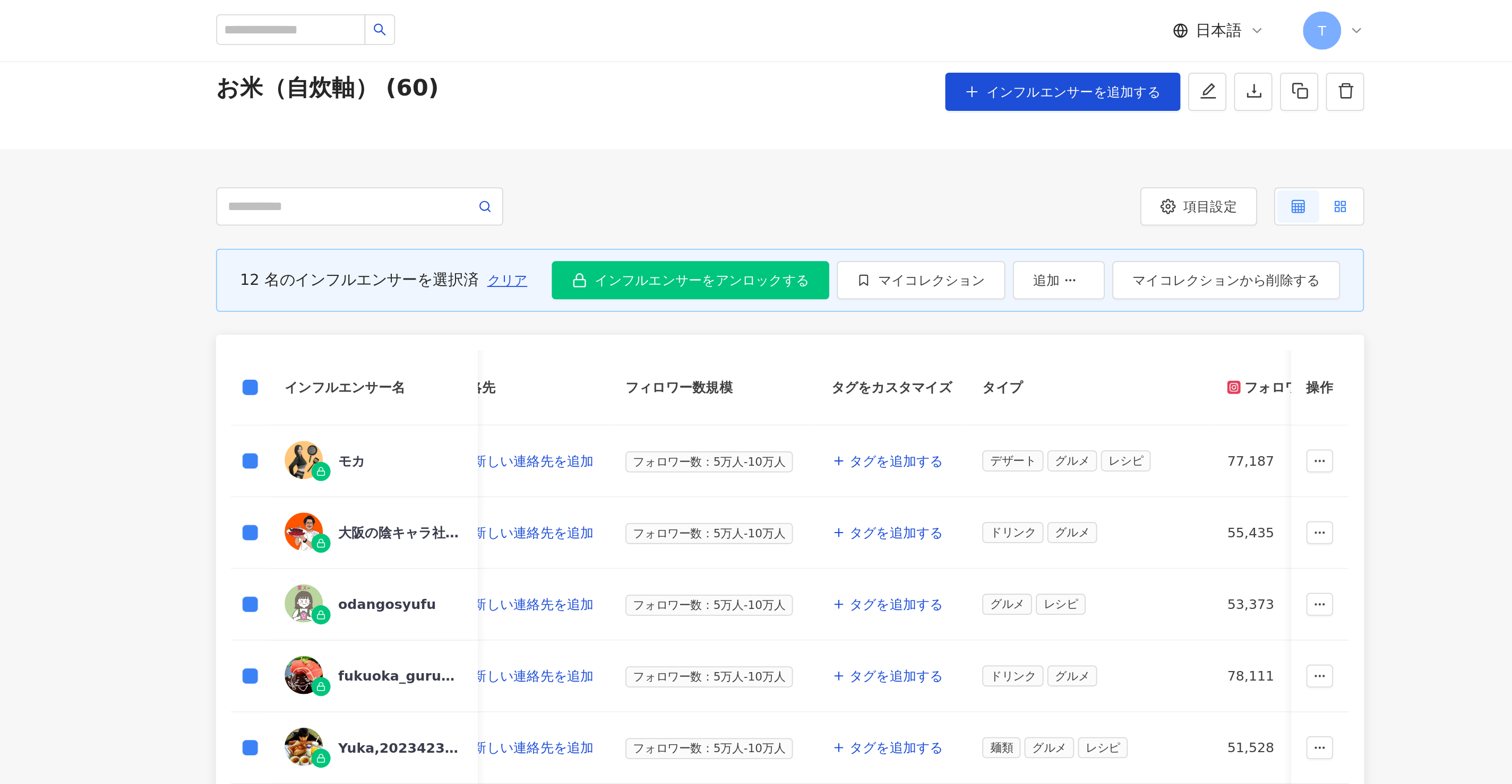
click at [756, 109] on label at bounding box center [1082, 115] width 24 height 18
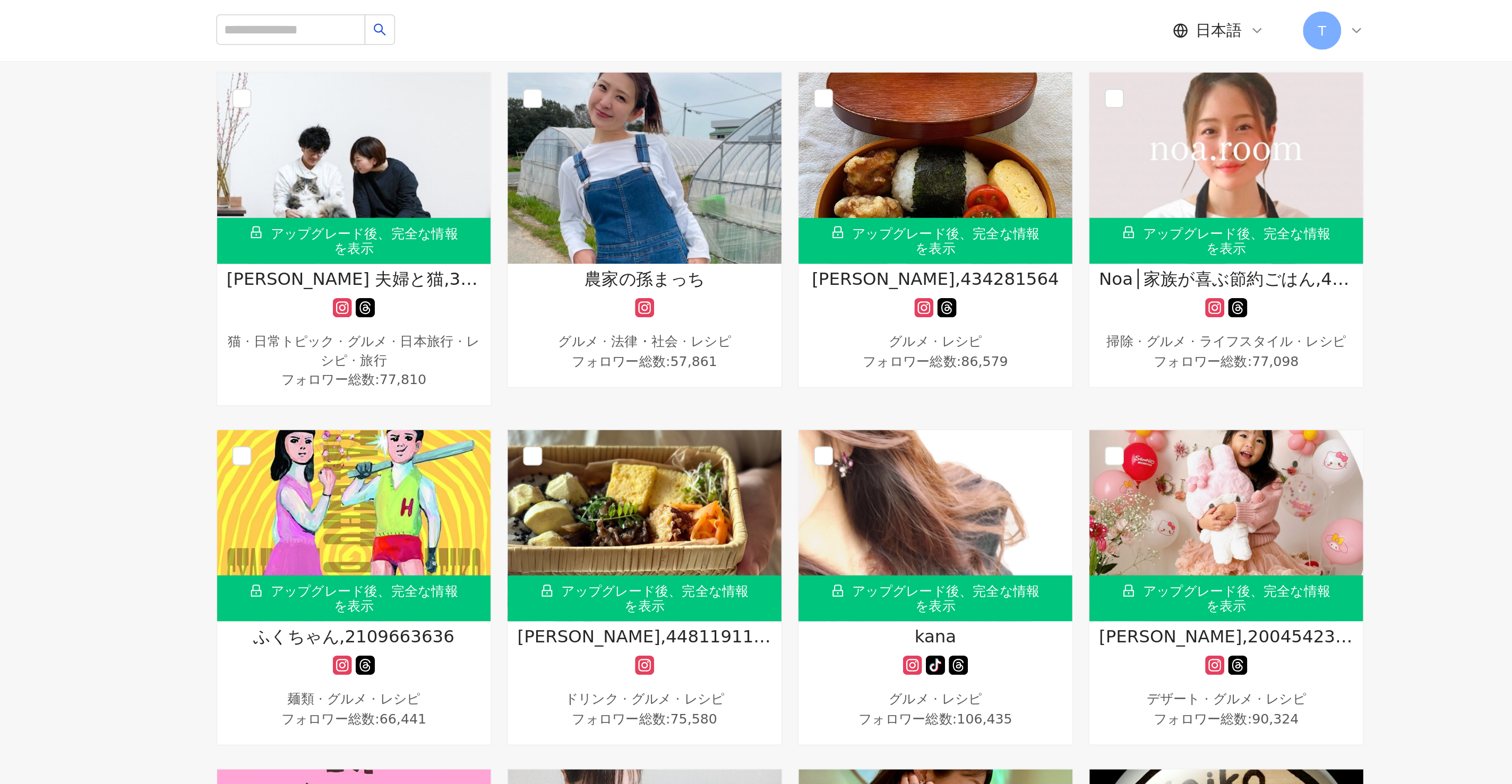
scroll to position [0, 0]
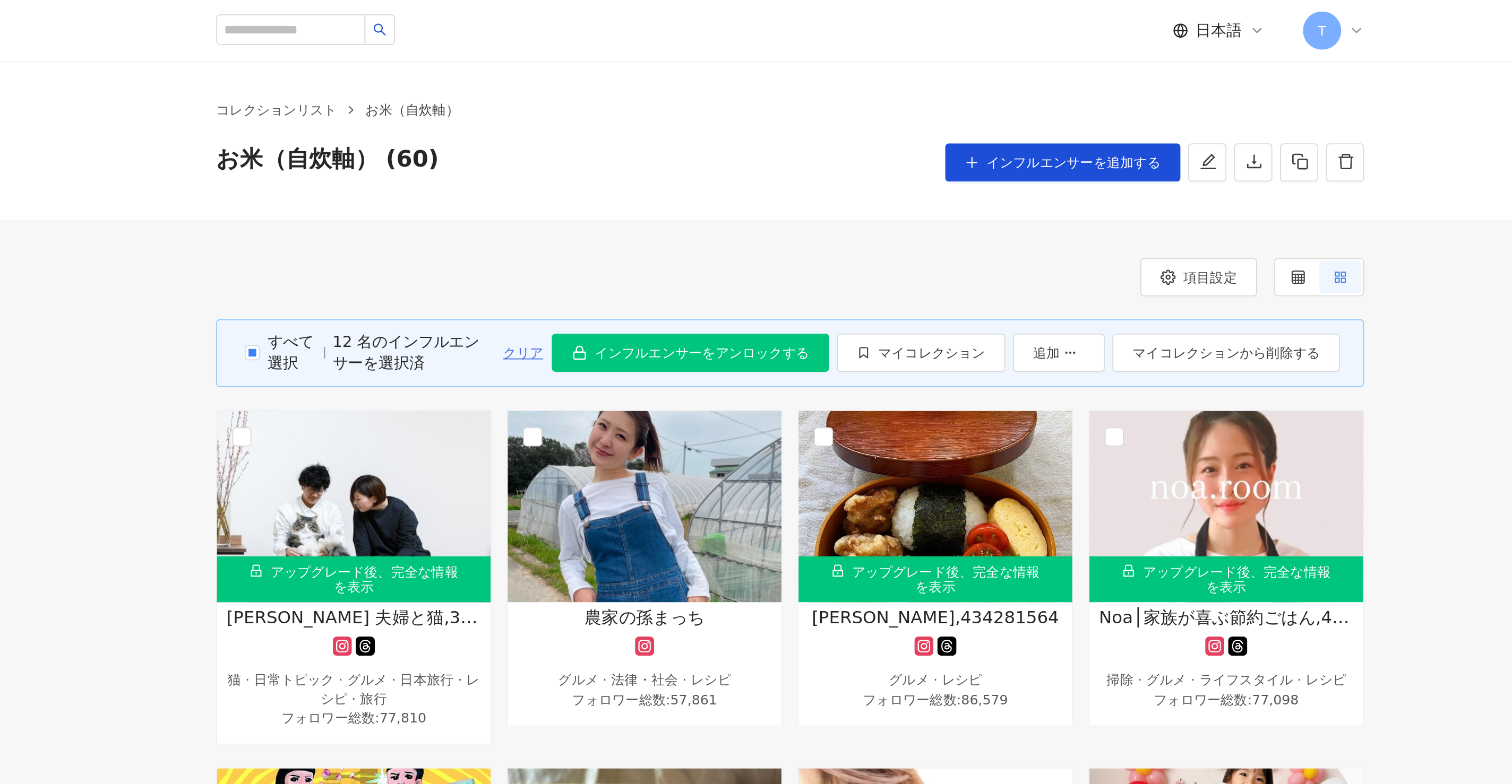
click at [625, 198] on span "クリア" at bounding box center [629, 196] width 22 height 9
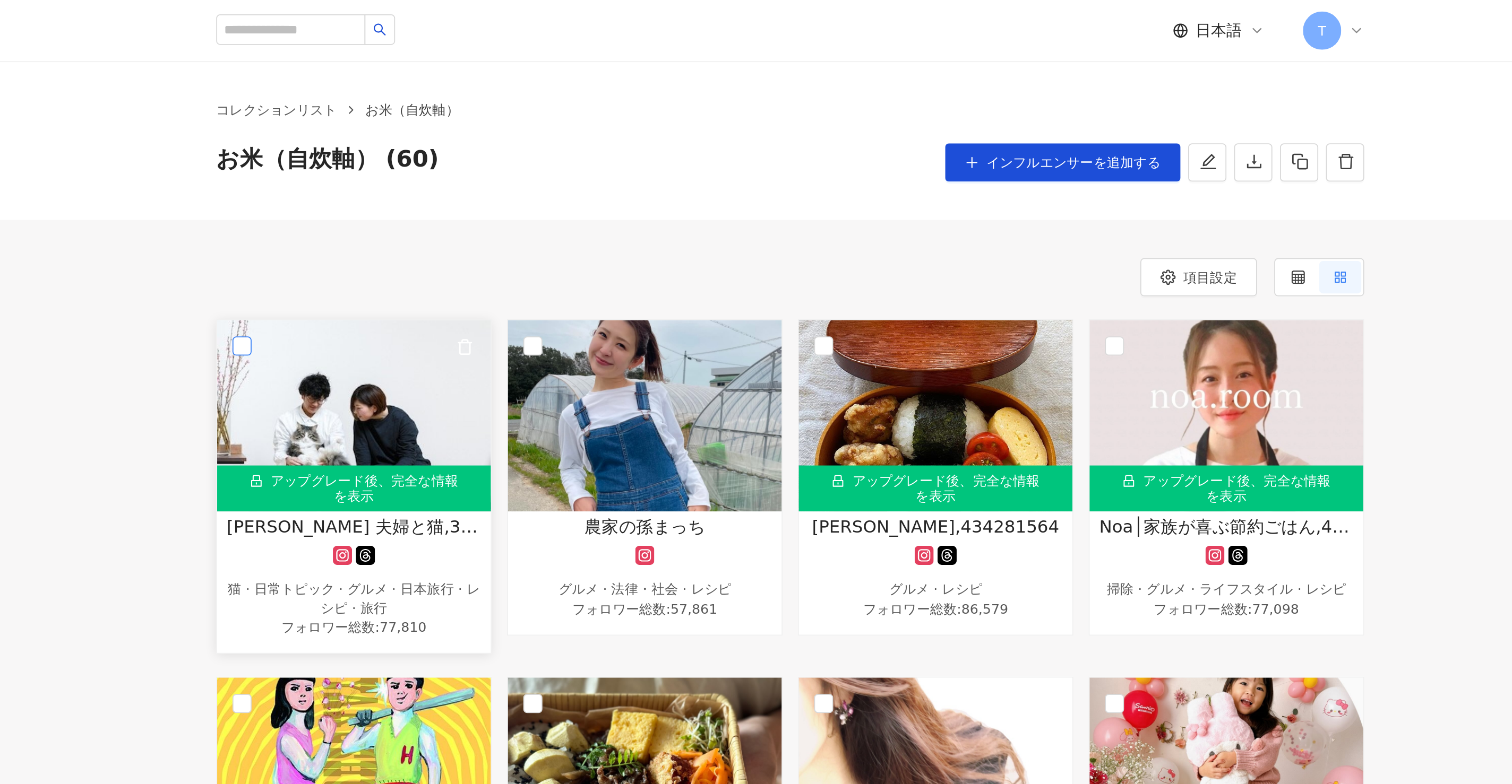
click at [468, 187] on label at bounding box center [473, 192] width 10 height 12
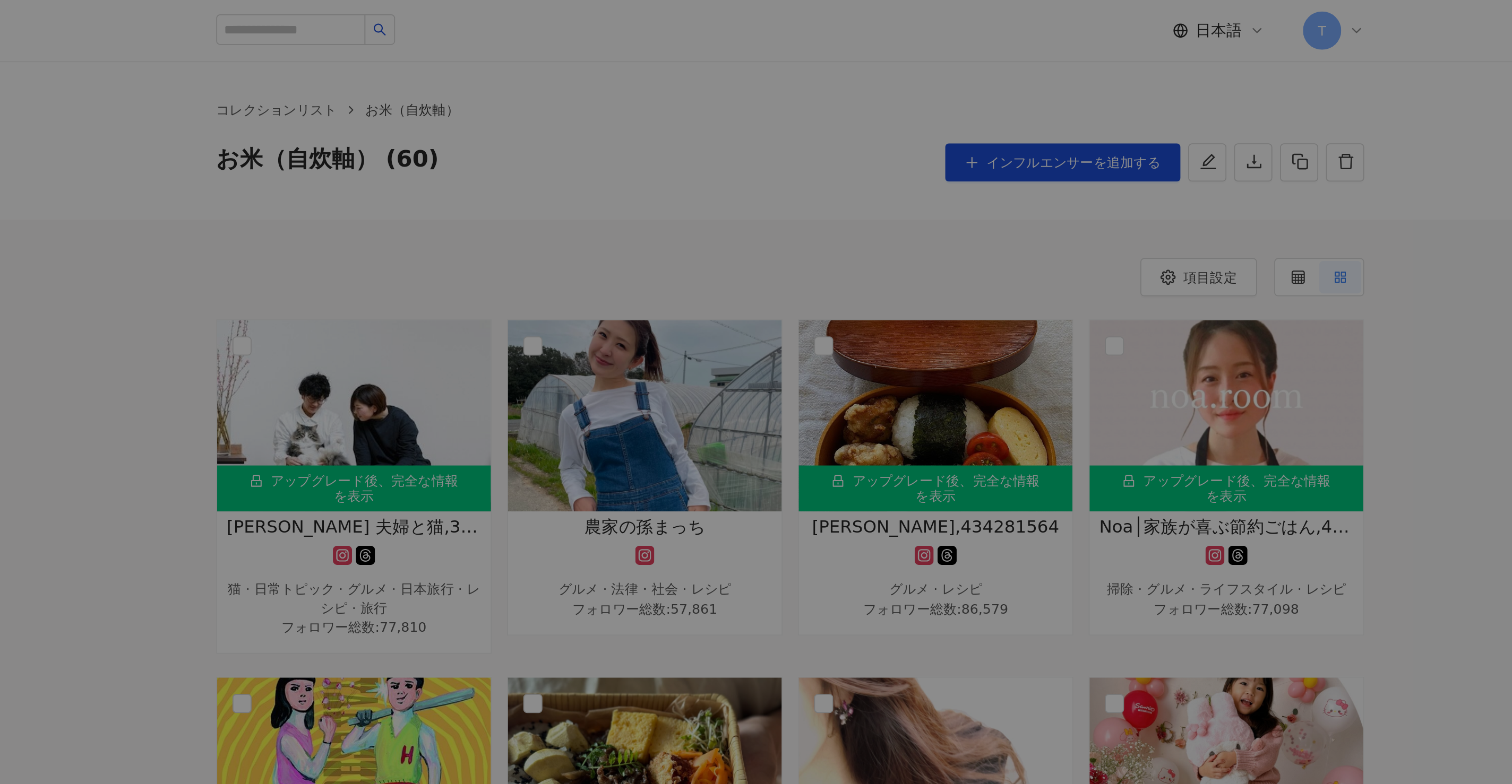
click at [475, 146] on div at bounding box center [756, 392] width 1512 height 784
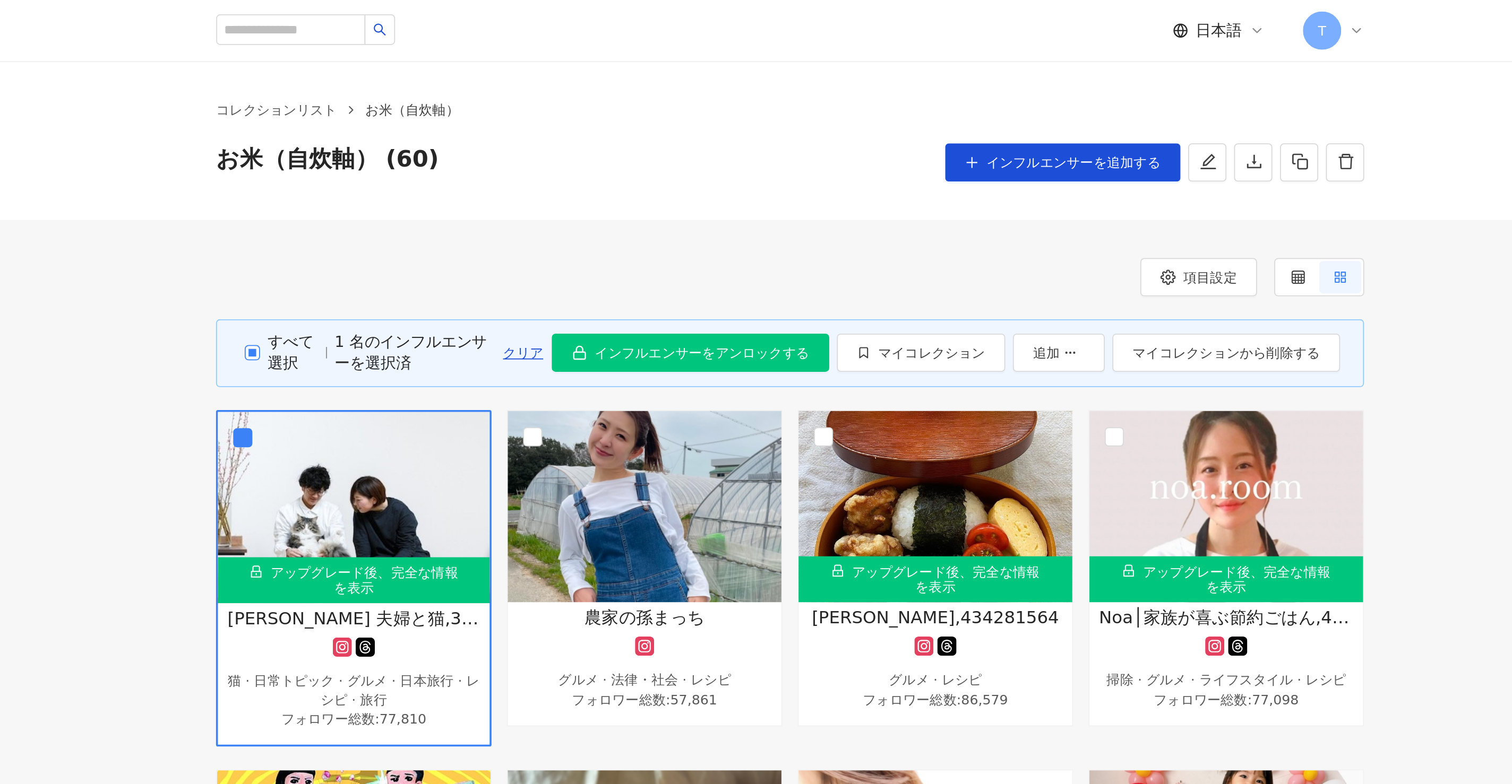
click at [509, 192] on span "すべて選択" at bounding box center [499, 196] width 32 height 24
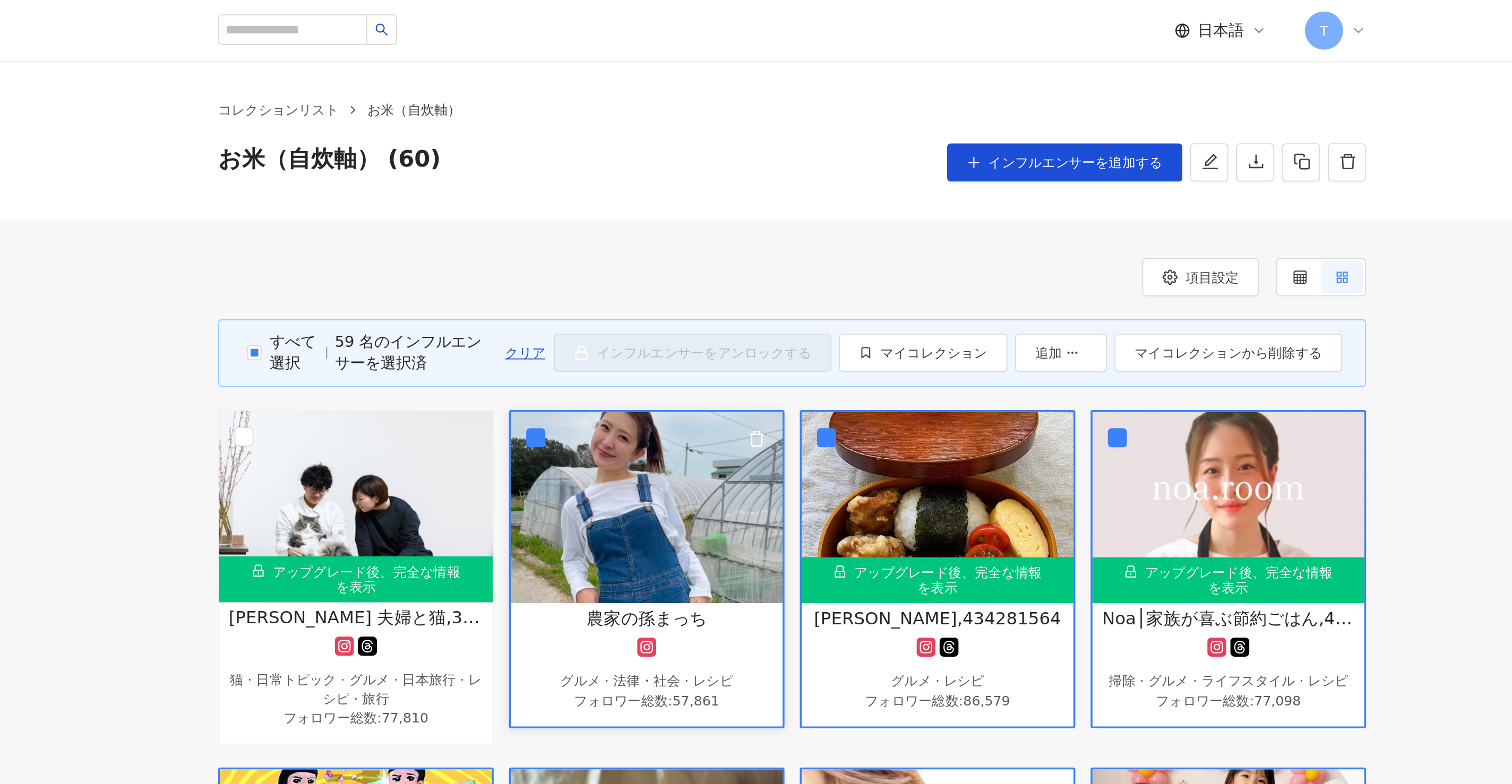
click at [640, 235] on img at bounding box center [697, 281] width 151 height 106
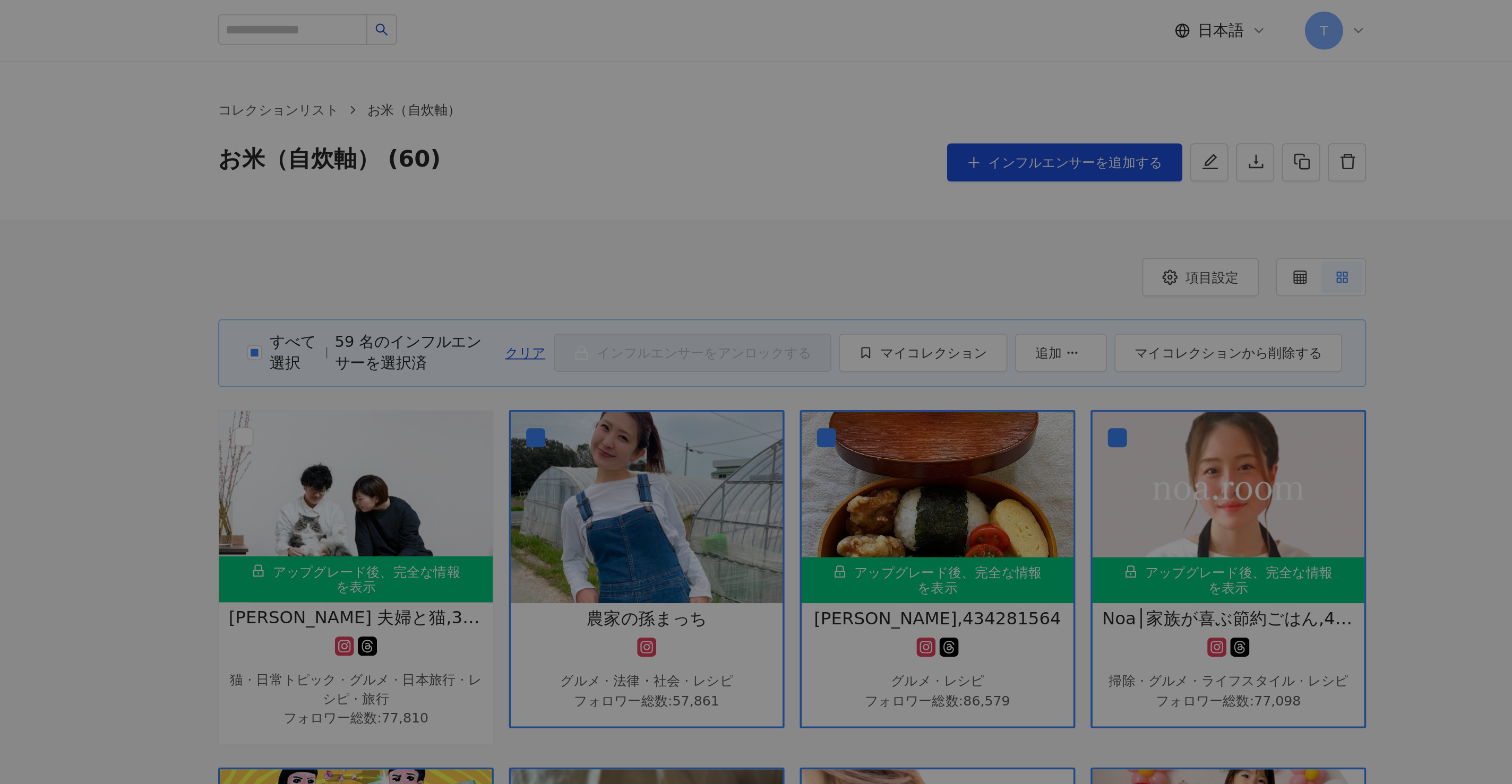
click at [536, 189] on div at bounding box center [756, 392] width 1512 height 784
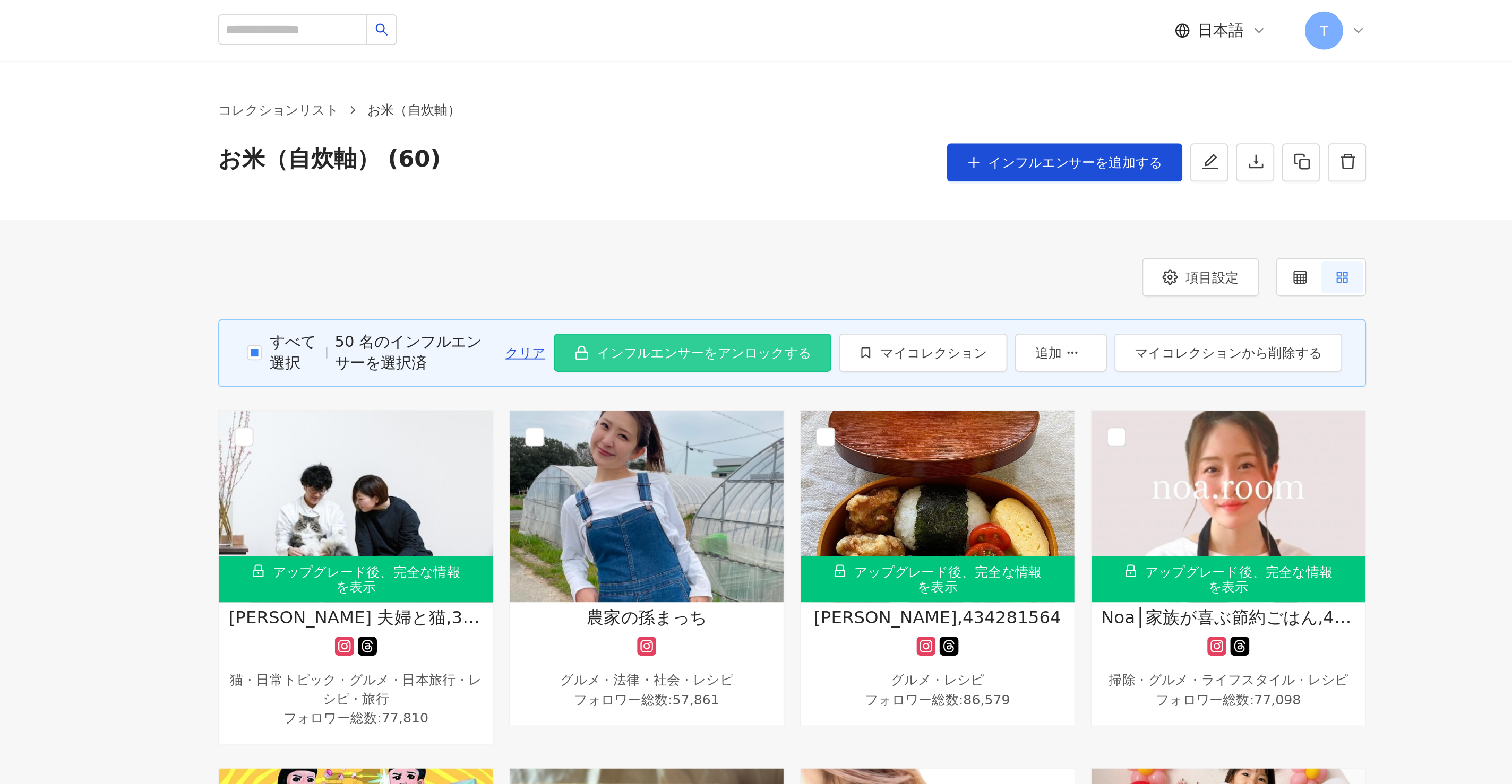
click at [683, 192] on span "インフルエンサーをアンロックする" at bounding box center [729, 196] width 119 height 9
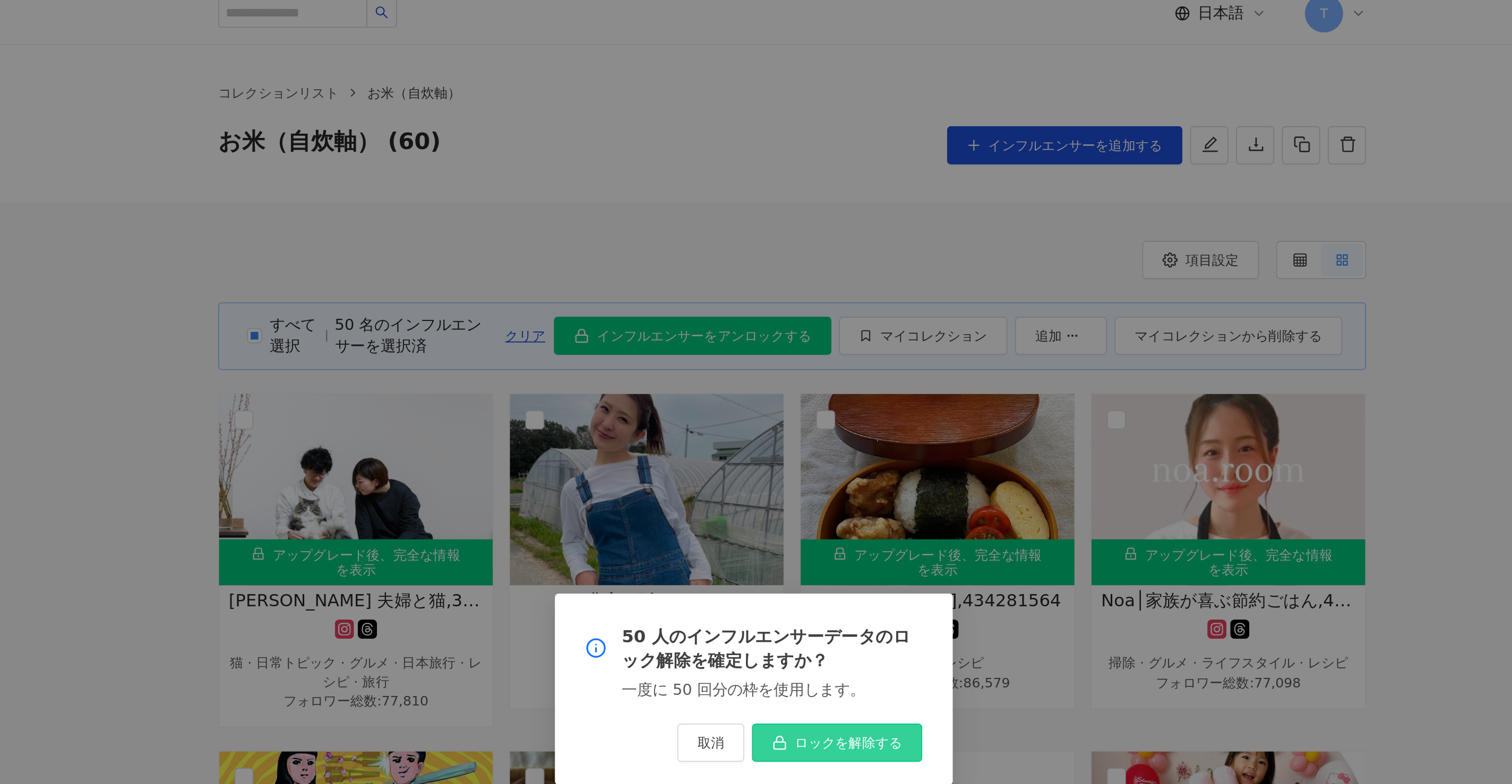
click at [756, 391] on icon "button" at bounding box center [770, 421] width 9 height 9
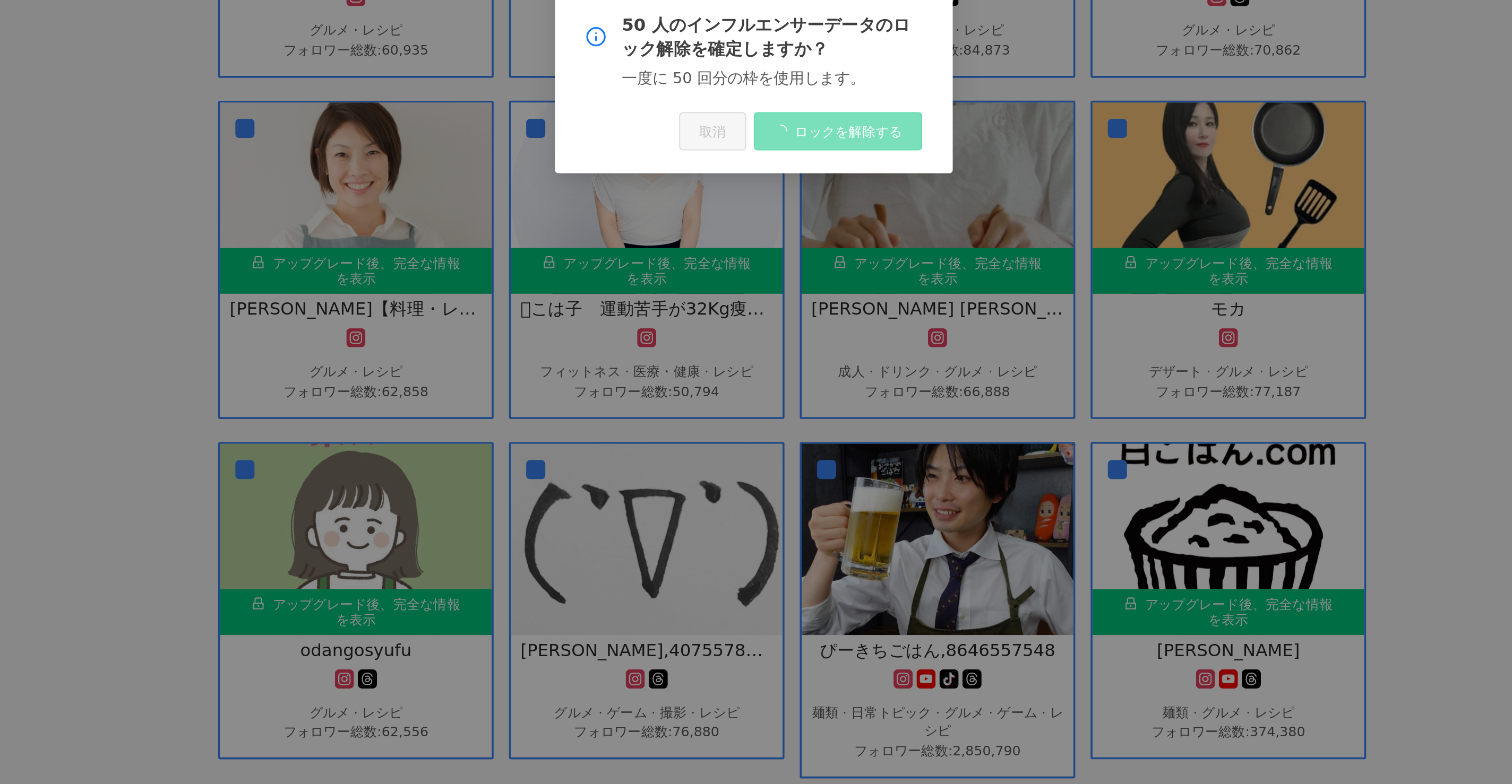
scroll to position [793, 0]
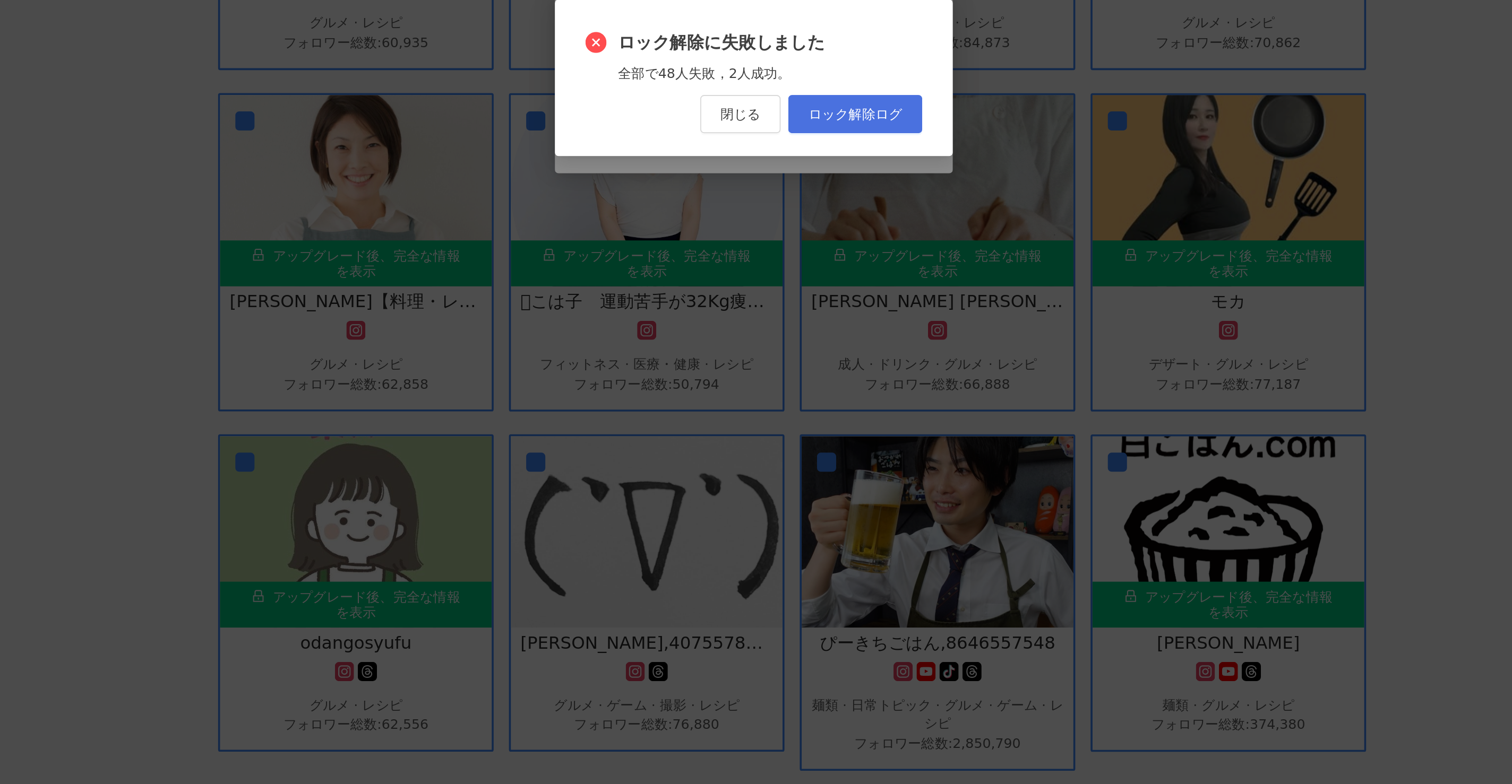
click at [756, 391] on span "ロック解除ログ" at bounding box center [812, 412] width 52 height 9
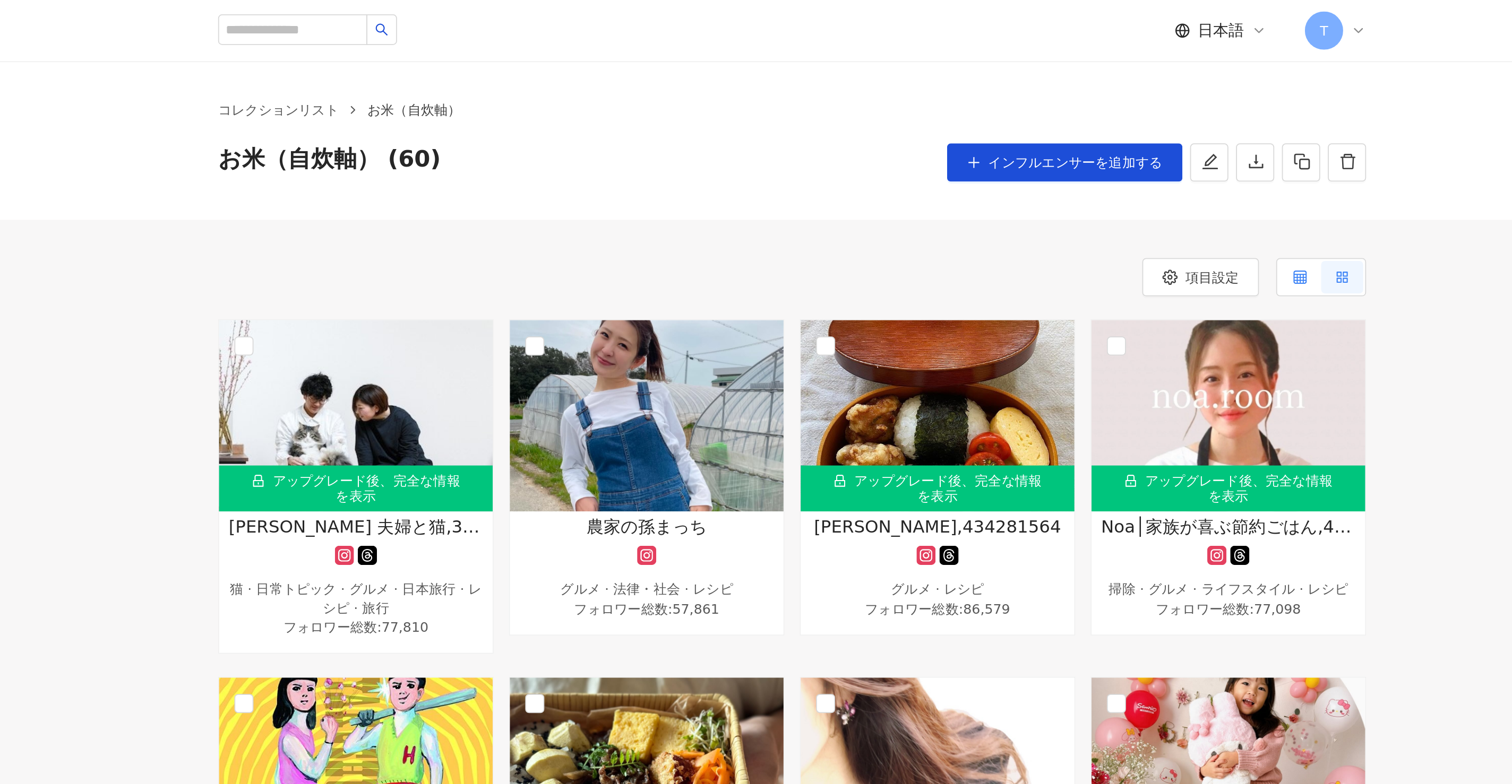
click at [1058, 155] on icon at bounding box center [1059, 153] width 7 height 7
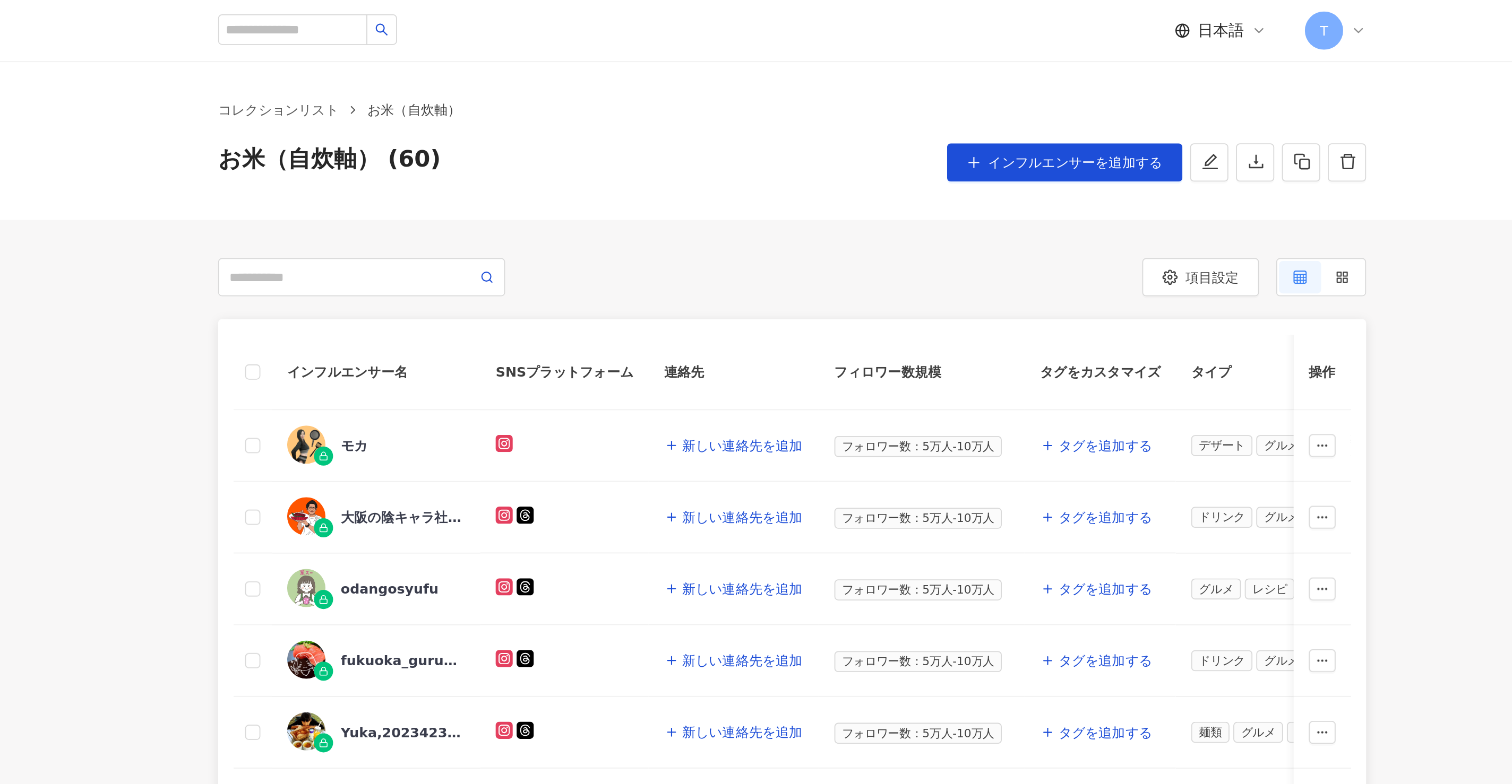
click at [473, 211] on th at bounding box center [478, 207] width 21 height 42
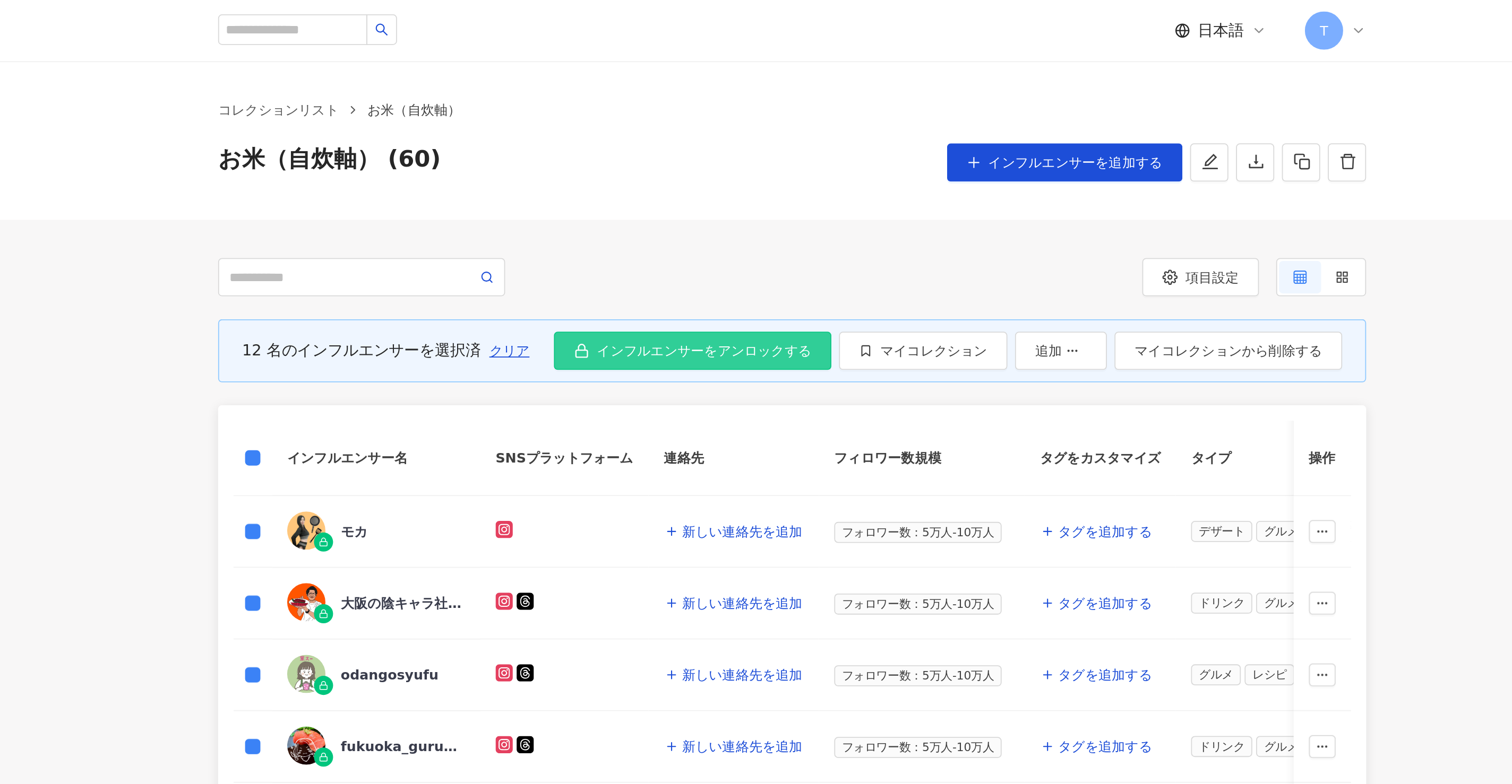
click at [768, 190] on span "インフルエンサーをアンロックする" at bounding box center [729, 194] width 119 height 9
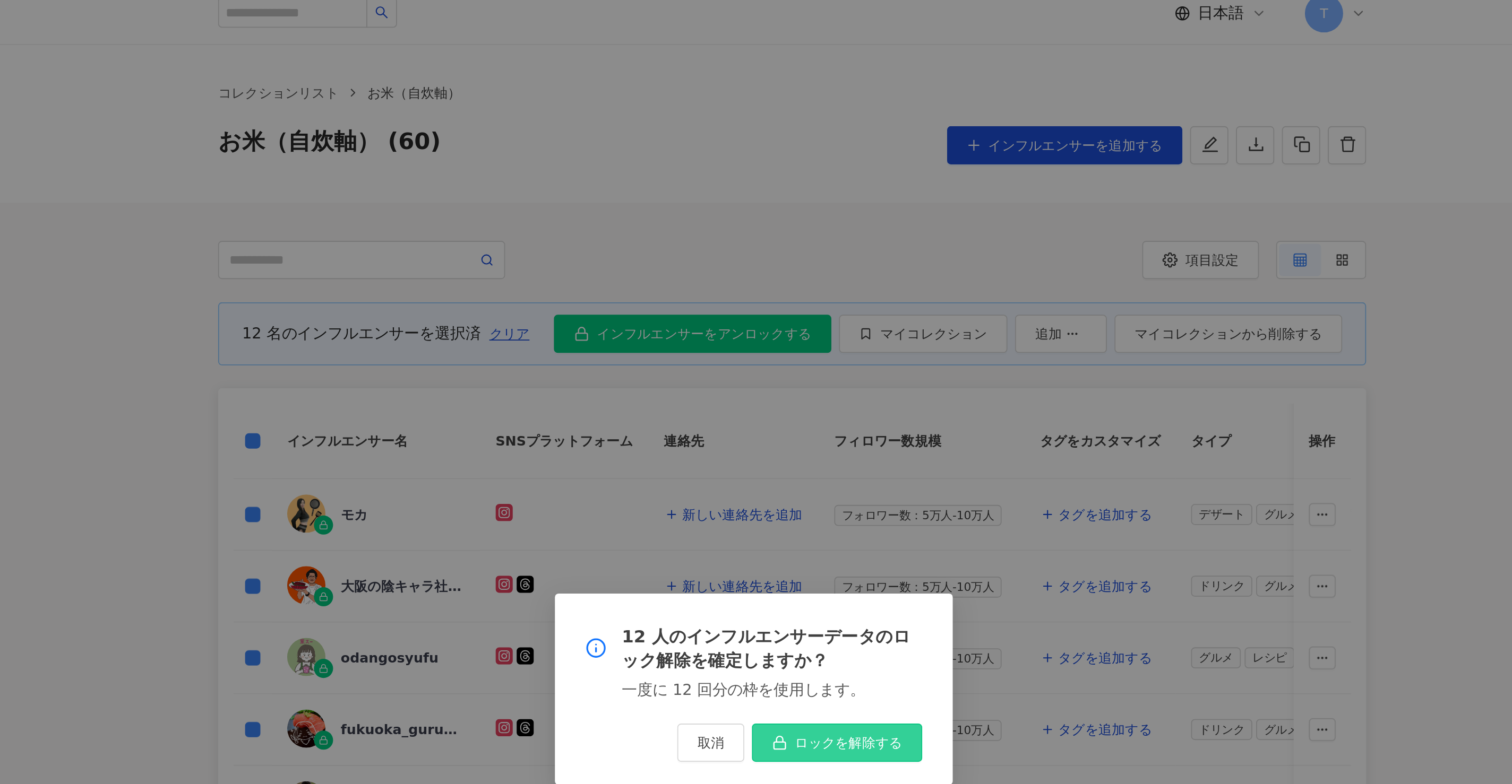
click at [802, 431] on button "ロックを解除する" at bounding box center [802, 421] width 94 height 21
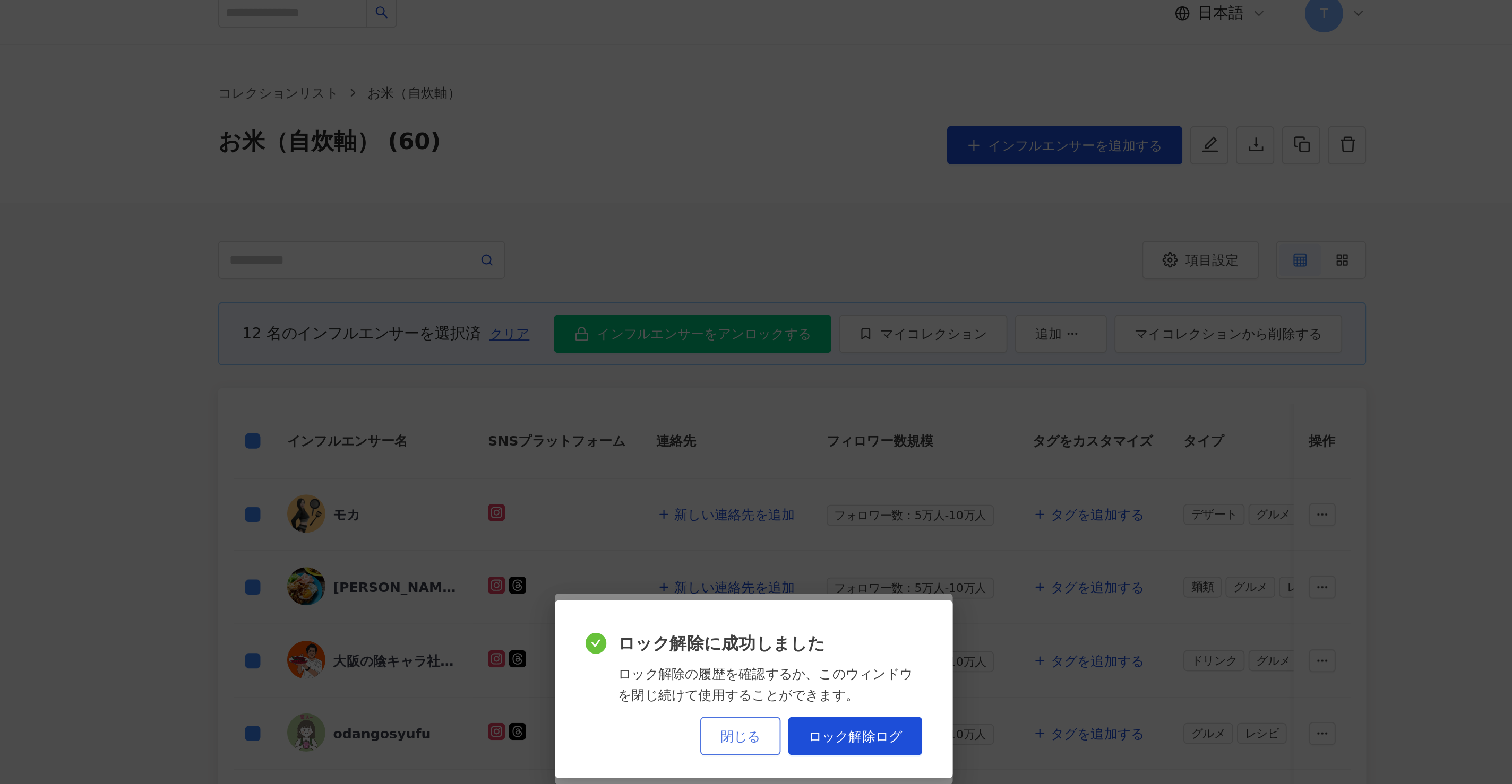
click at [739, 408] on button "閉じる" at bounding box center [748, 418] width 45 height 21
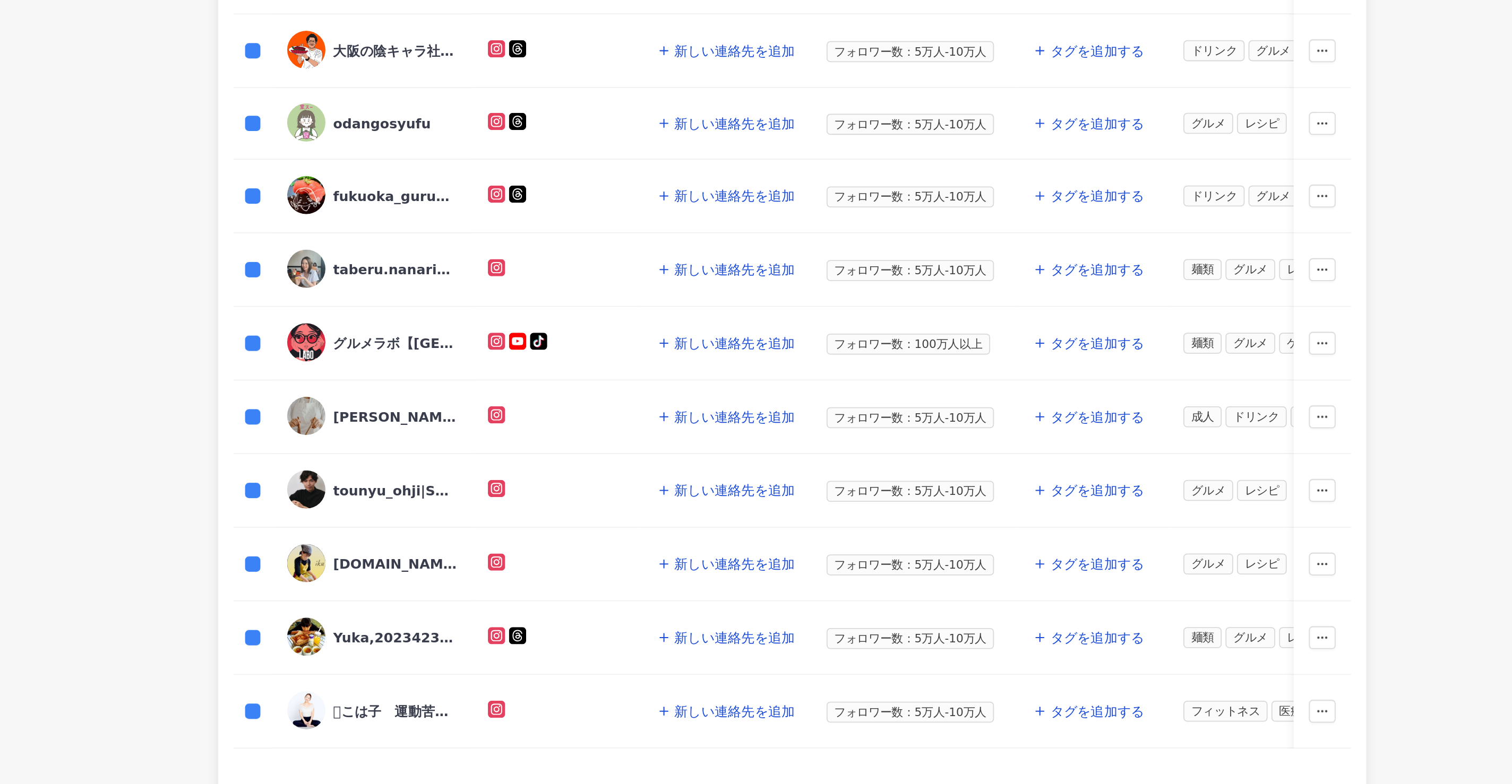
scroll to position [329, 0]
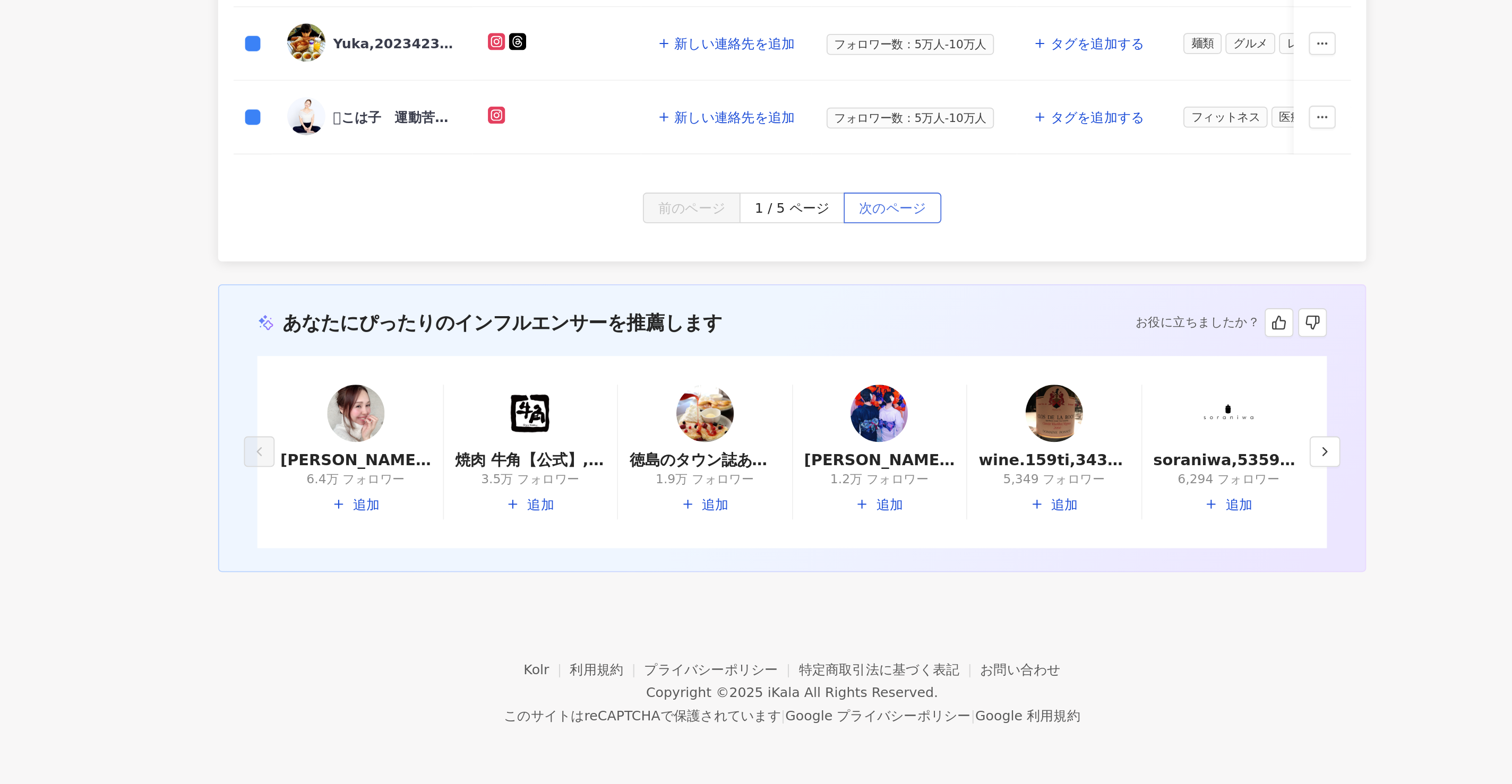
click at [834, 467] on span "次のページ" at bounding box center [833, 465] width 37 height 17
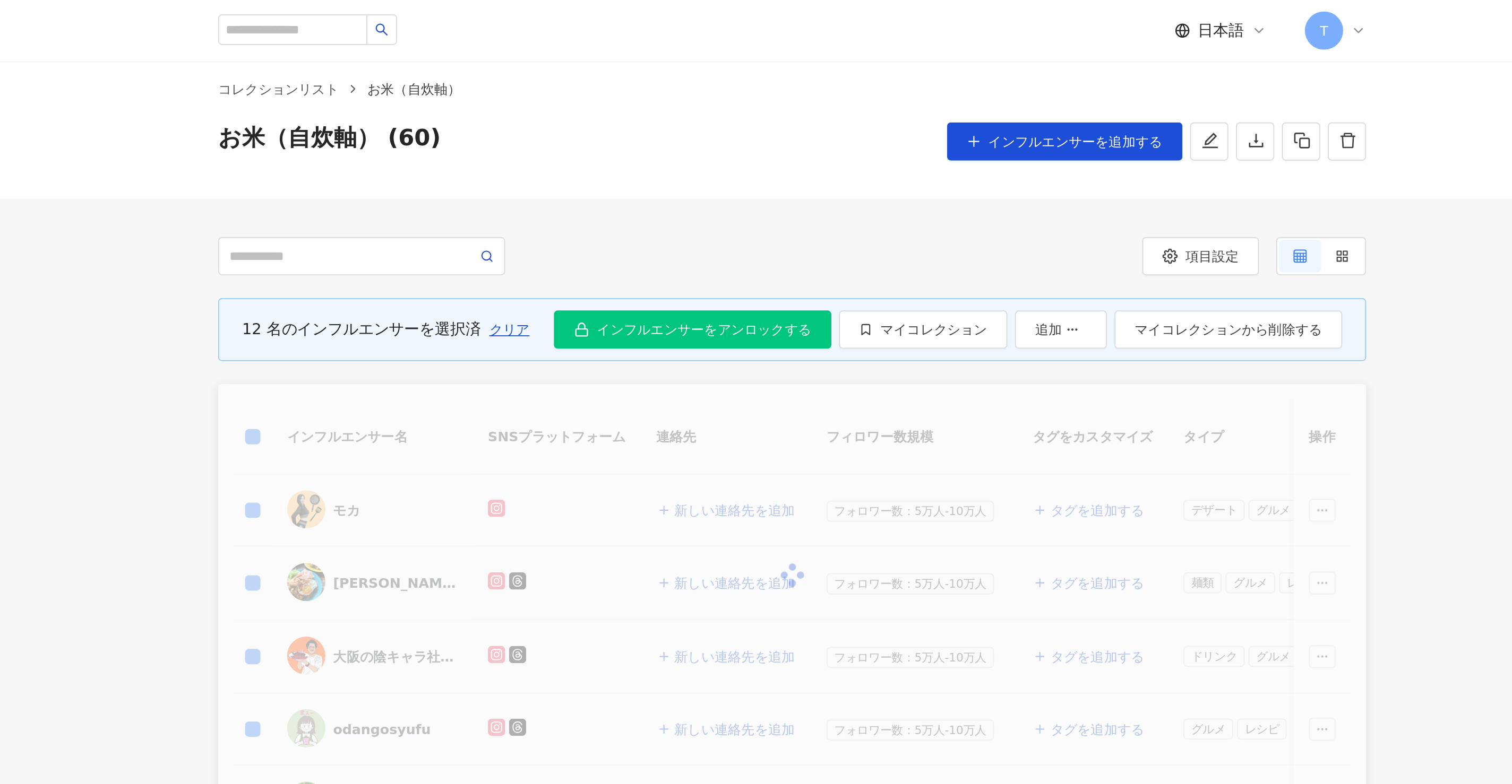
scroll to position [10, 0]
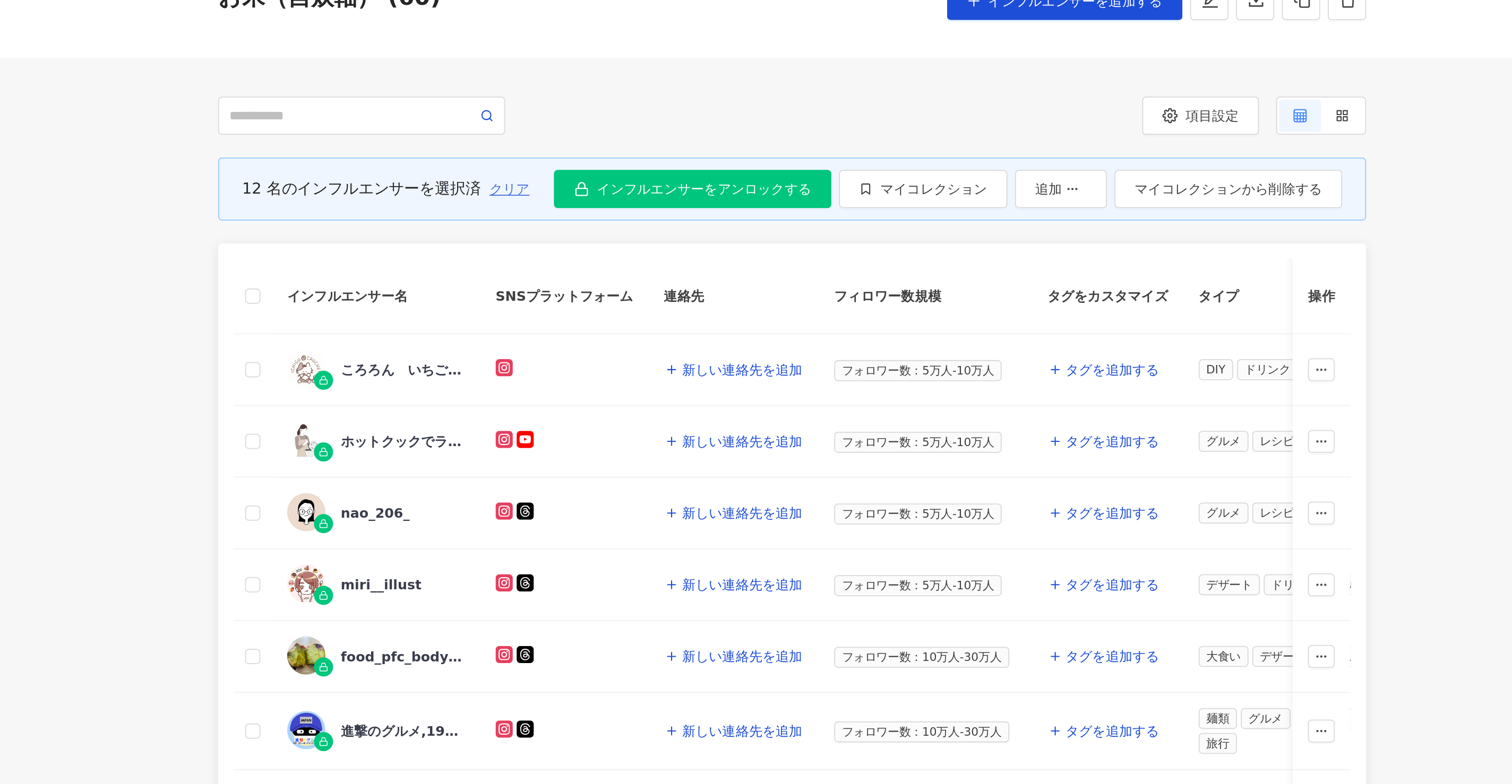
click at [618, 180] on button "クリア" at bounding box center [620, 185] width 24 height 21
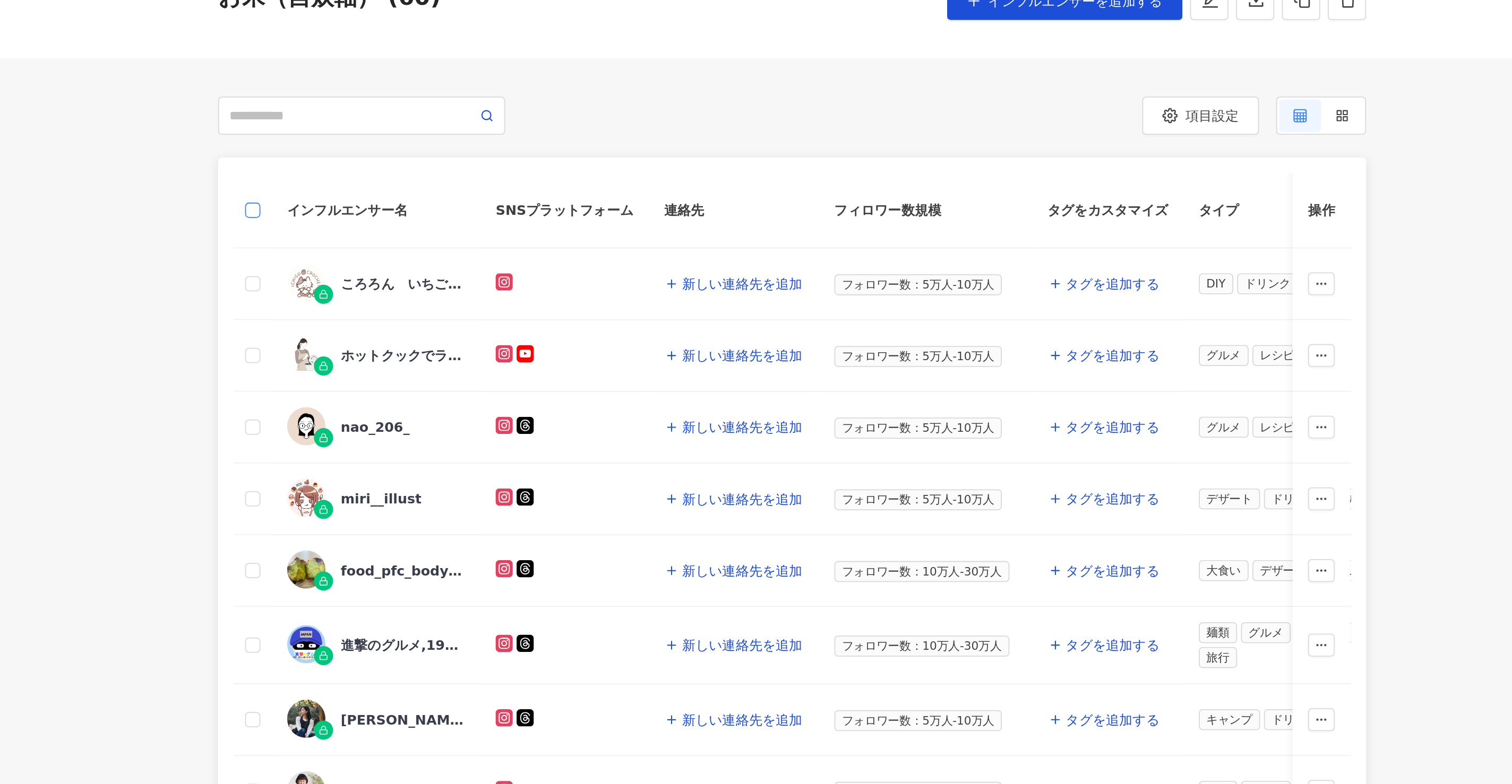
click at [475, 202] on label at bounding box center [477, 197] width 9 height 12
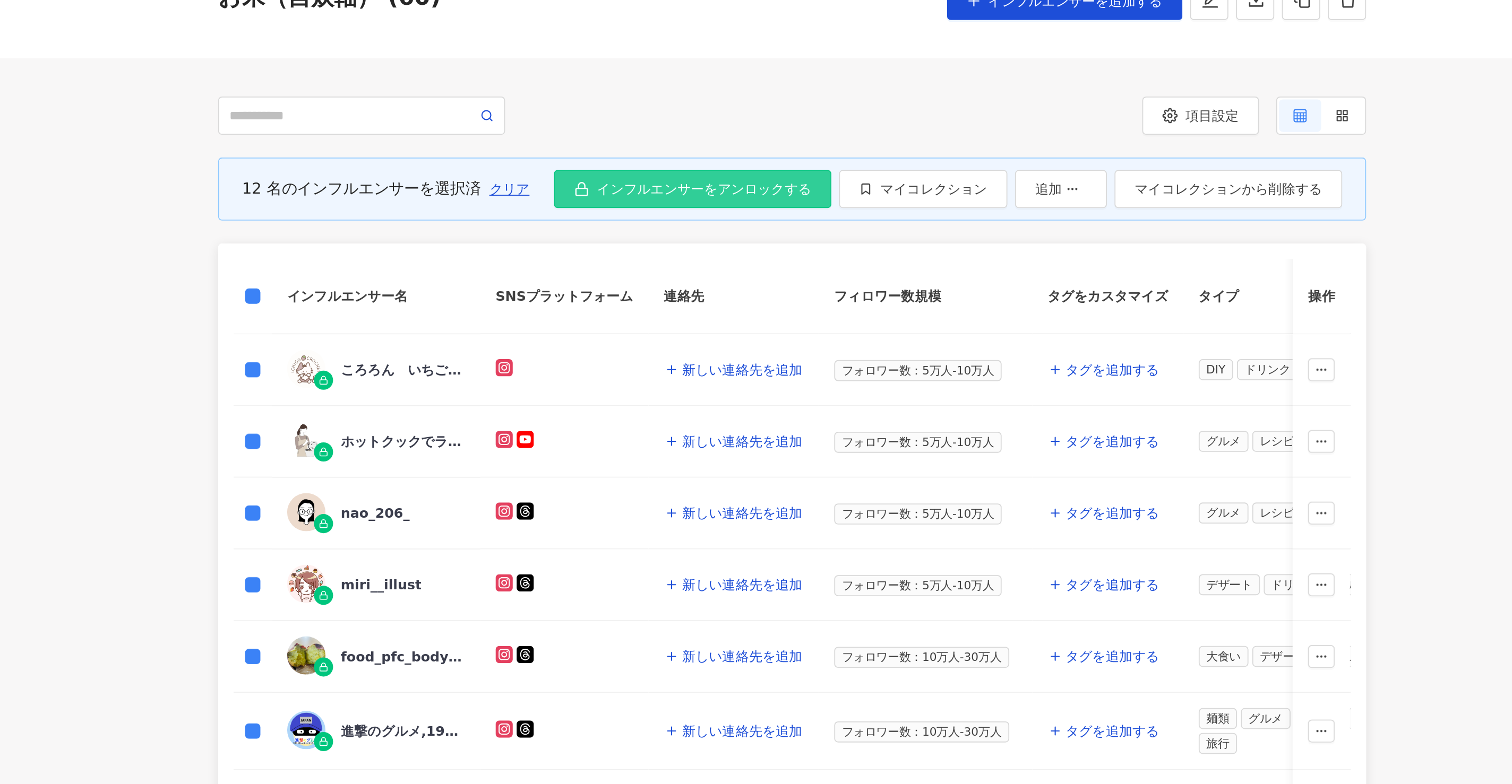
click at [686, 185] on span "インフルエンサーをアンロックする" at bounding box center [729, 185] width 119 height 9
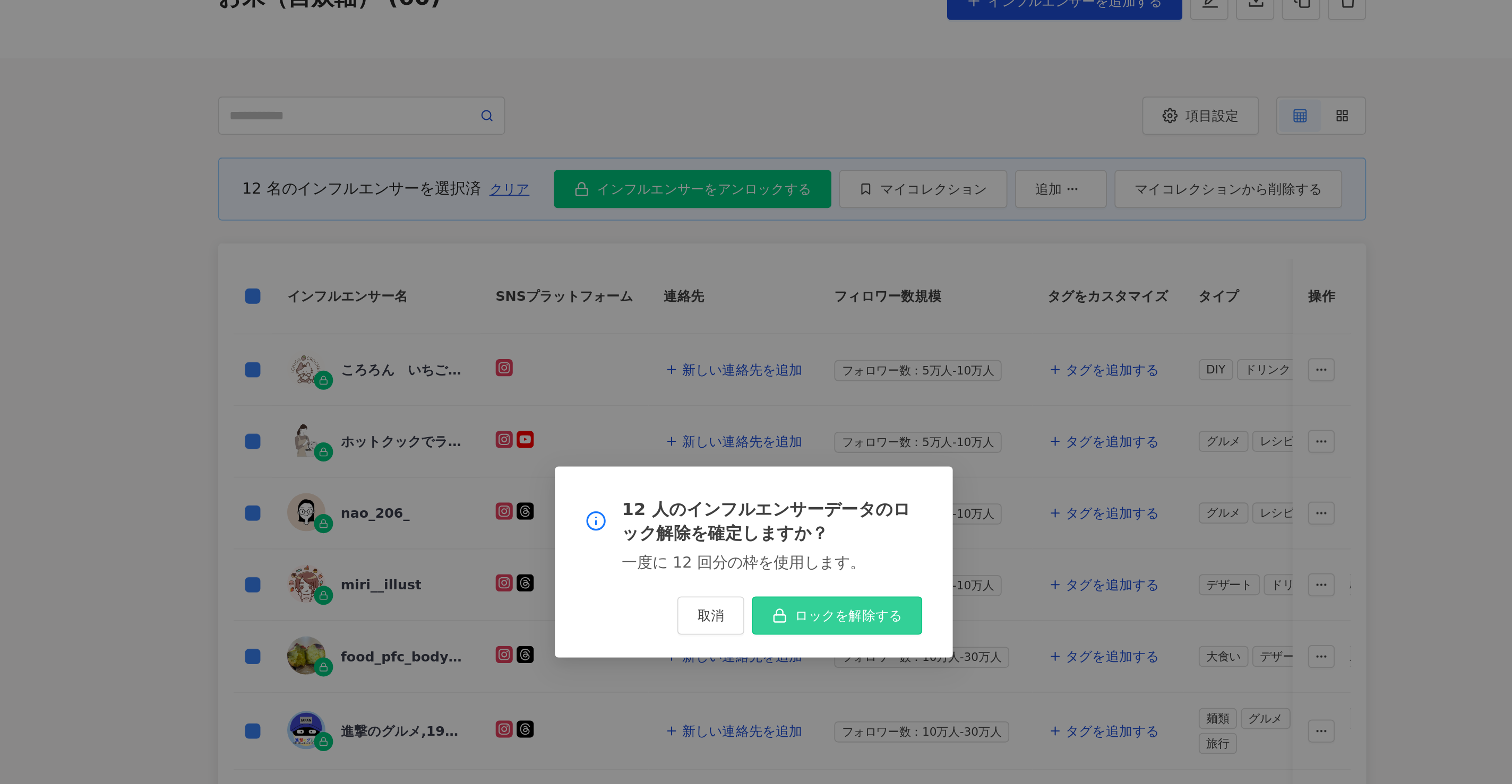
click at [790, 425] on span "ロックを解除する" at bounding box center [809, 421] width 60 height 9
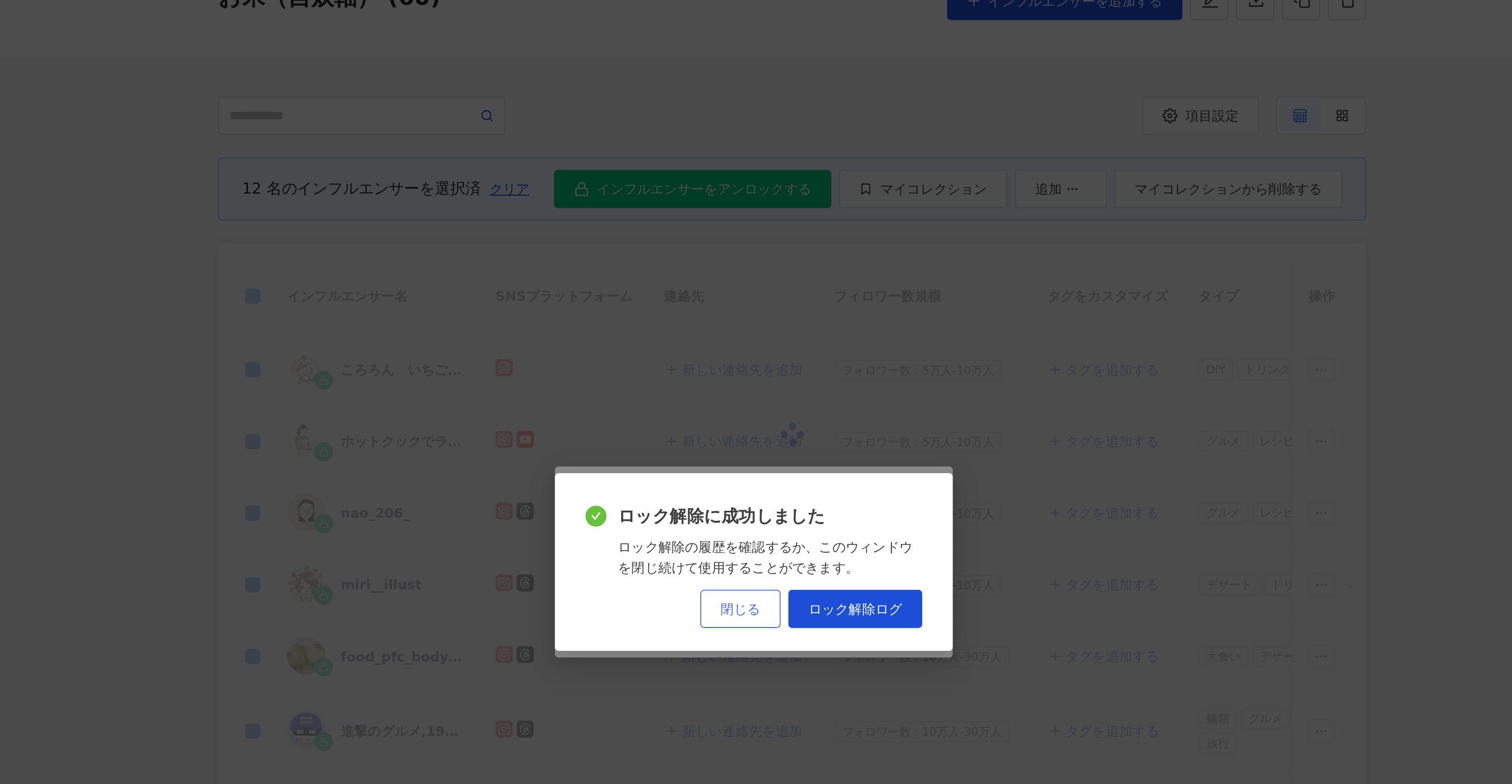
click at [753, 415] on span "閉じる" at bounding box center [748, 418] width 22 height 9
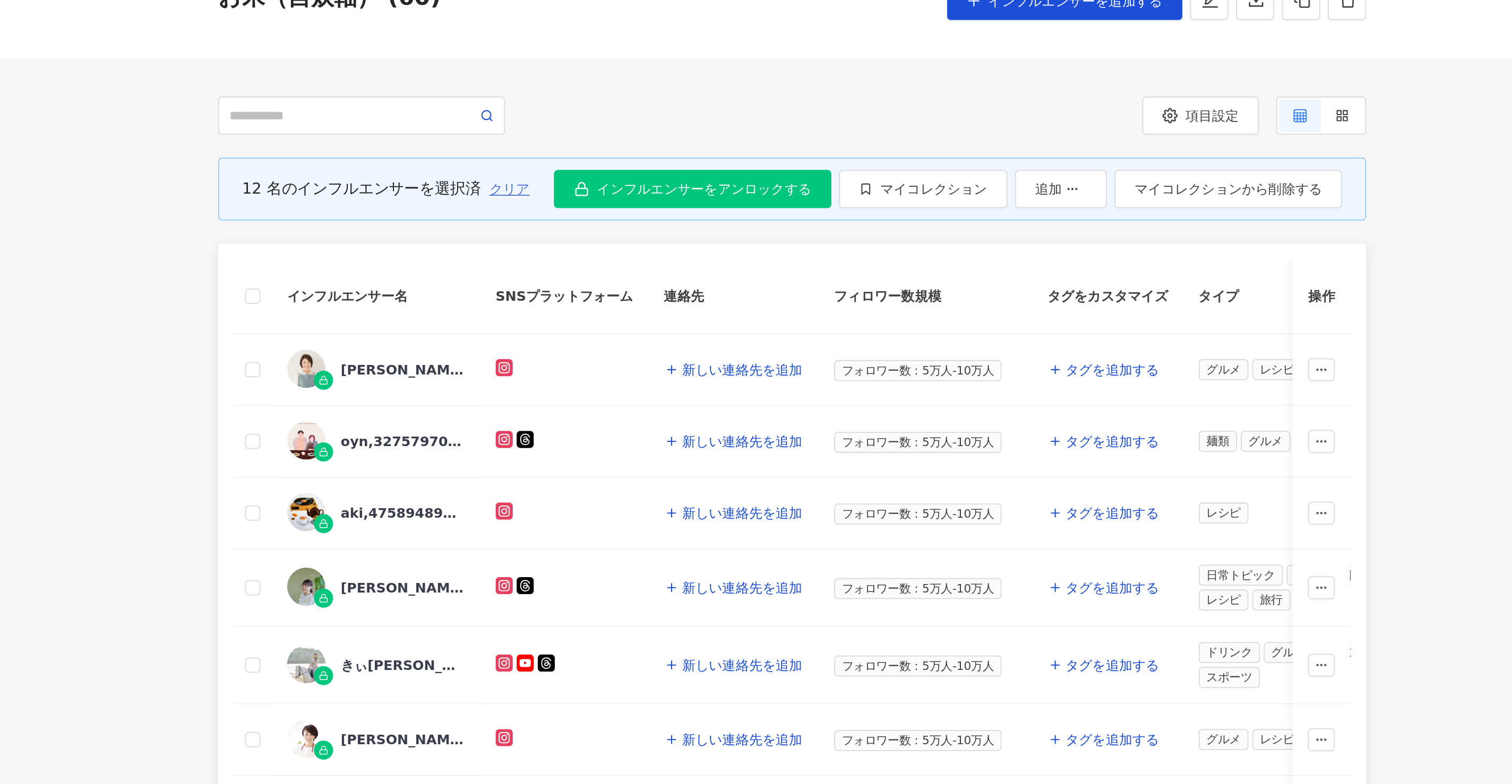
click at [624, 178] on button "クリア" at bounding box center [620, 185] width 24 height 21
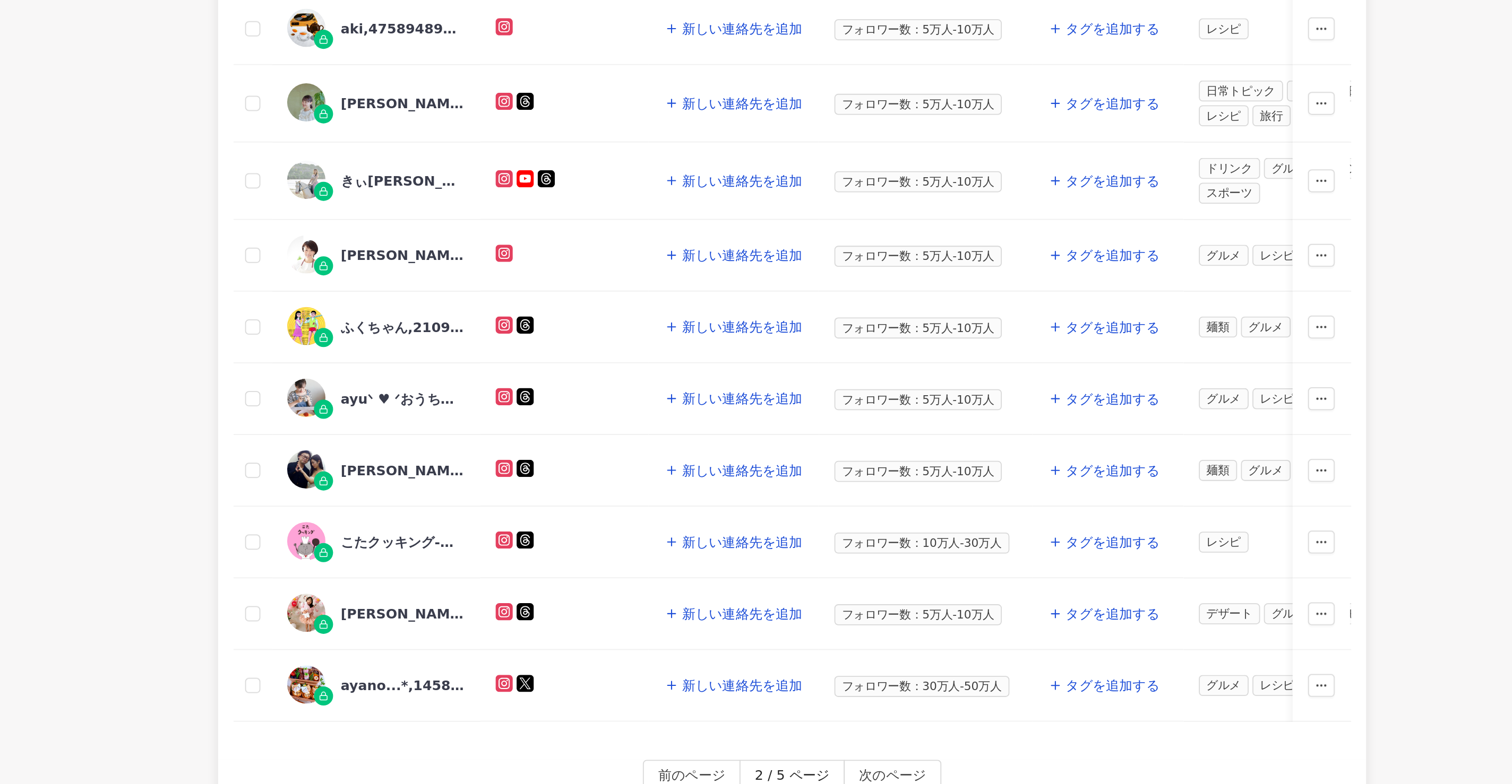
scroll to position [277, 0]
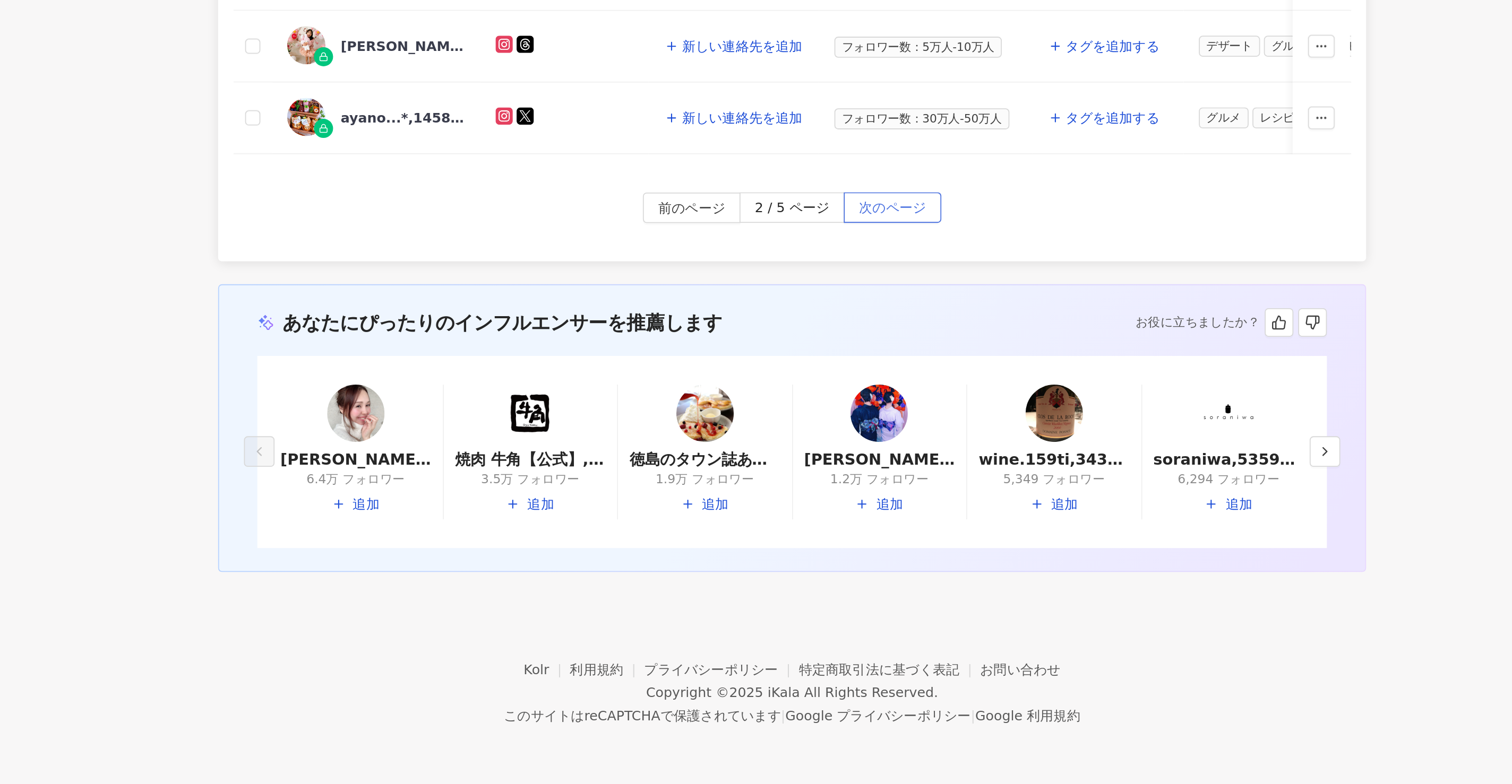
click at [828, 459] on span "次のページ" at bounding box center [833, 465] width 37 height 17
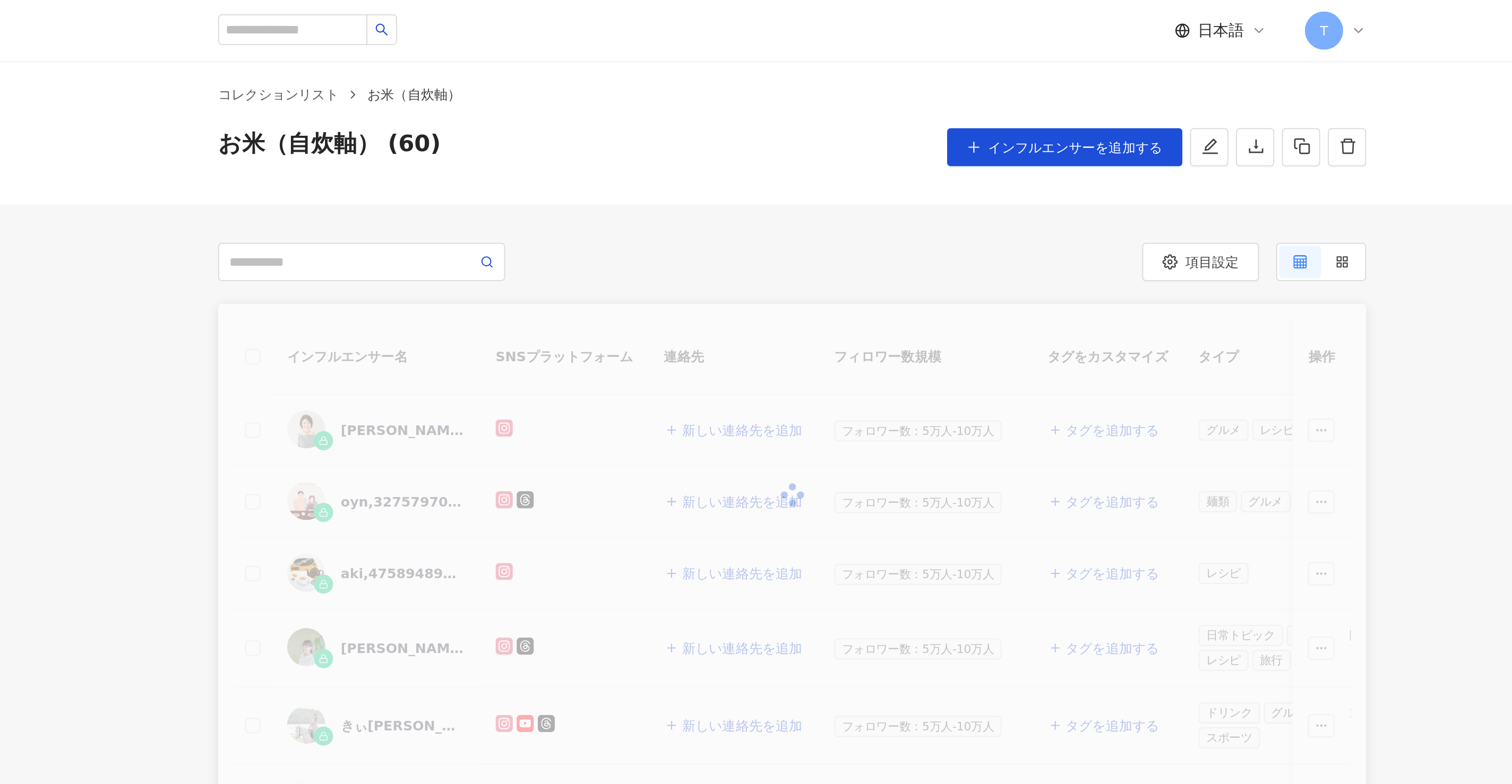
scroll to position [0, 0]
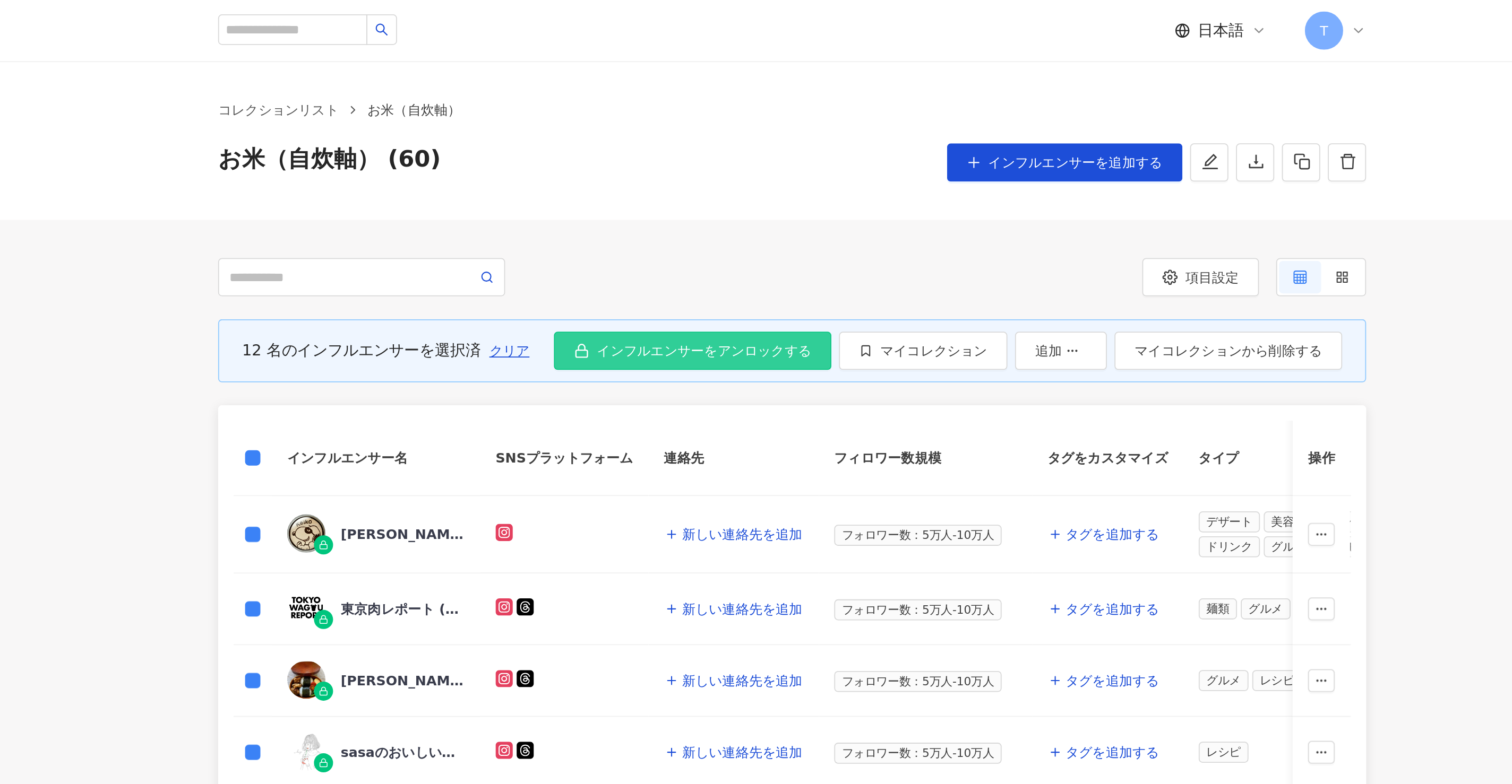
click at [733, 190] on span "インフルエンサーをアンロックする" at bounding box center [729, 194] width 119 height 9
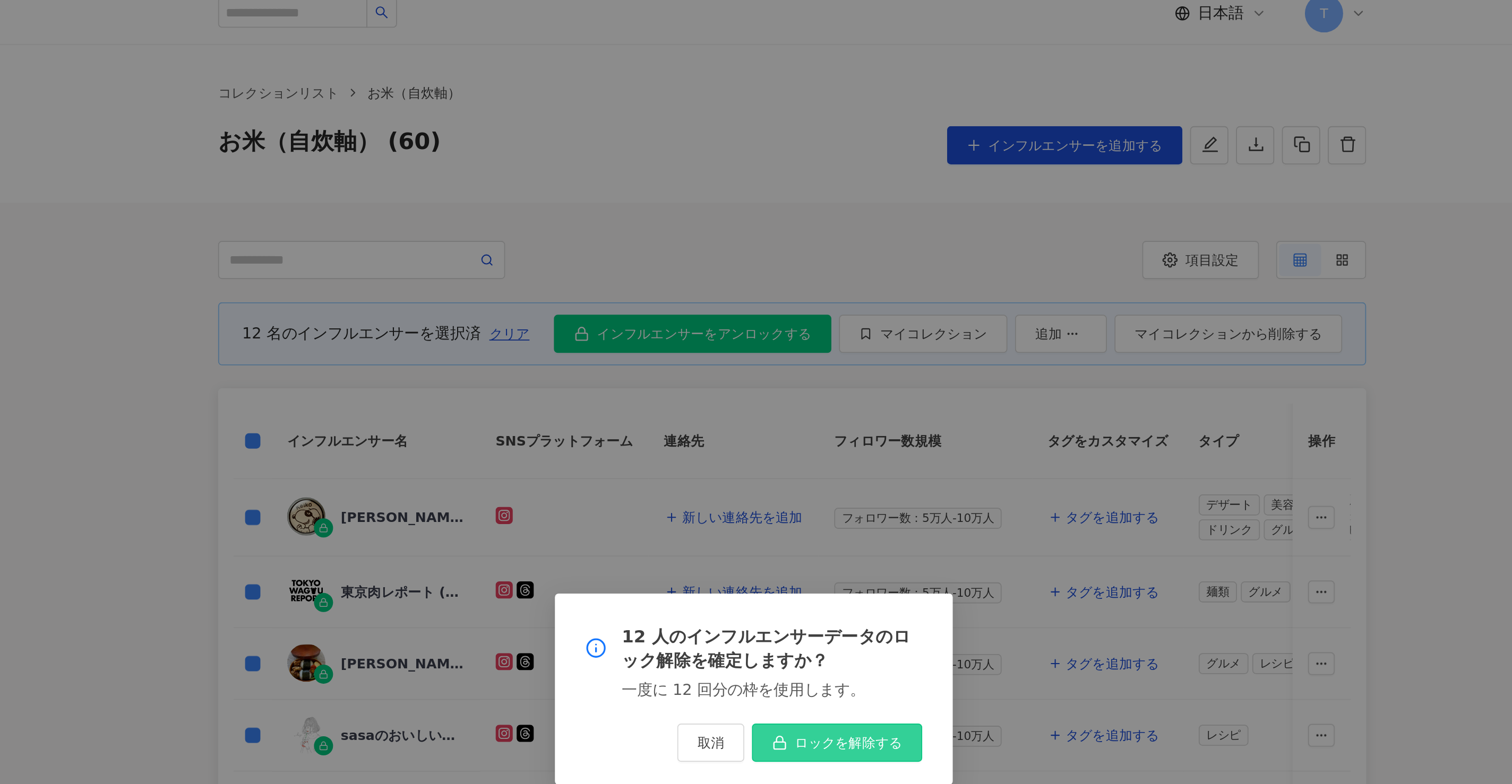
click at [784, 415] on button "ロックを解除する" at bounding box center [802, 421] width 94 height 21
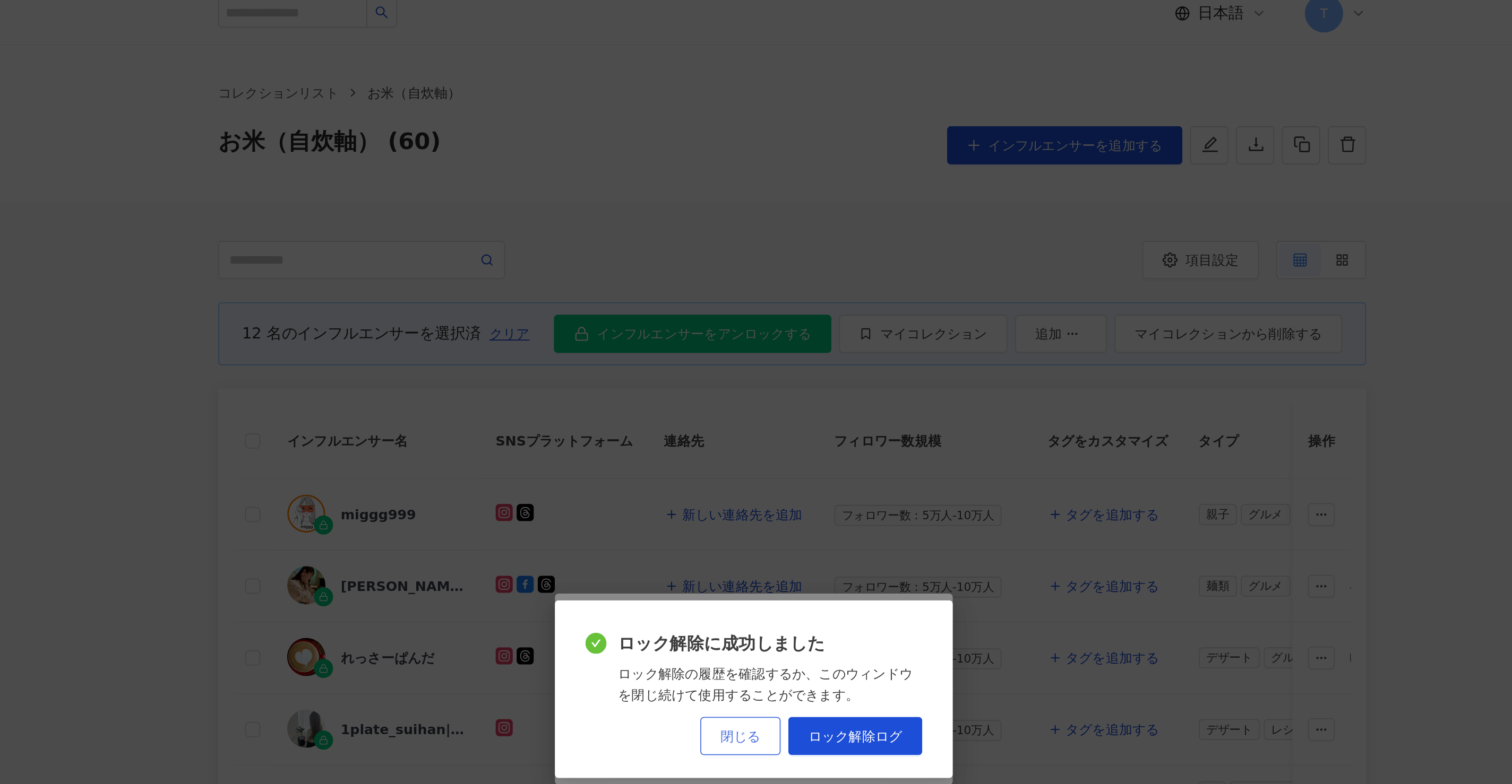
click at [754, 422] on button "閉じる" at bounding box center [748, 418] width 45 height 21
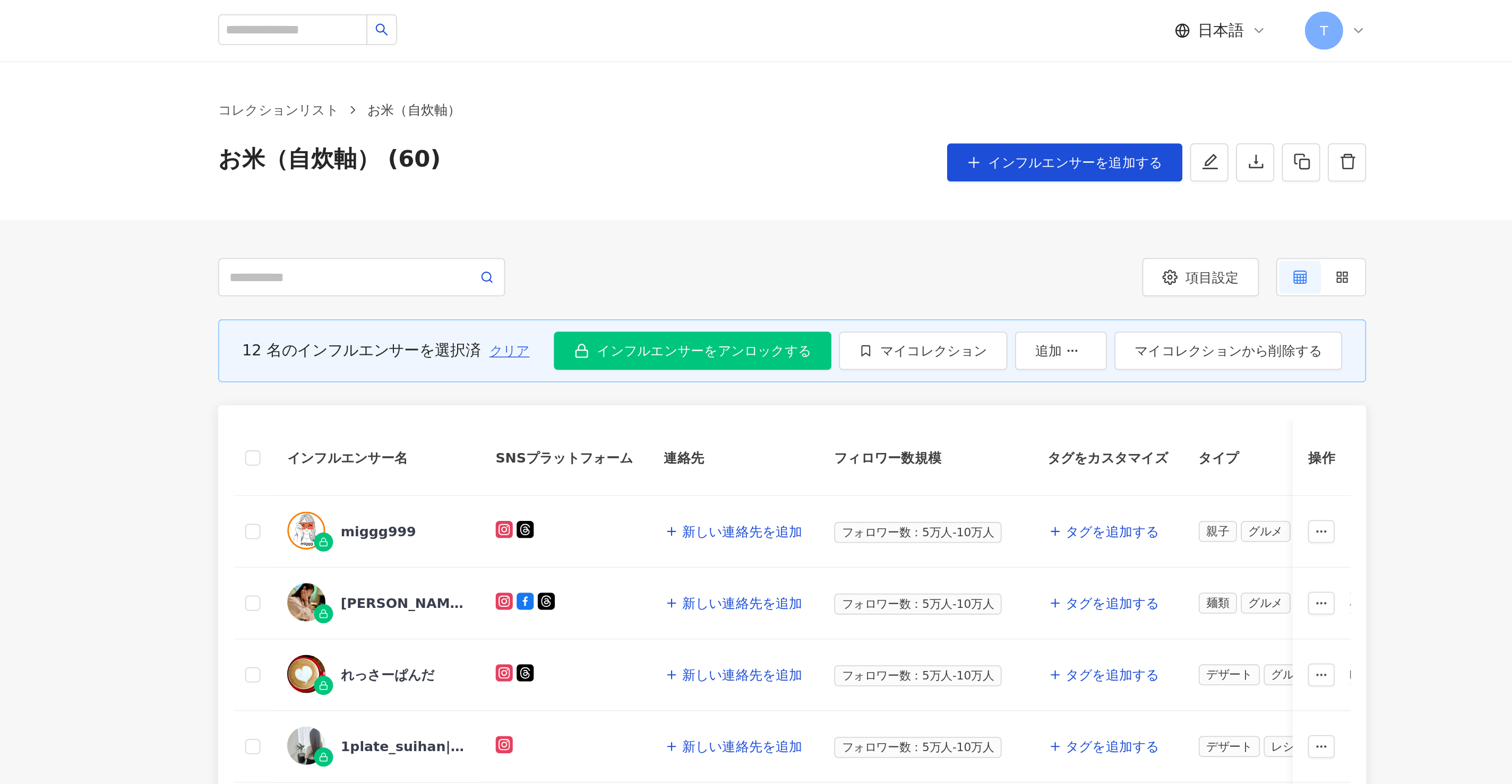
click at [623, 200] on button "クリア" at bounding box center [620, 194] width 24 height 21
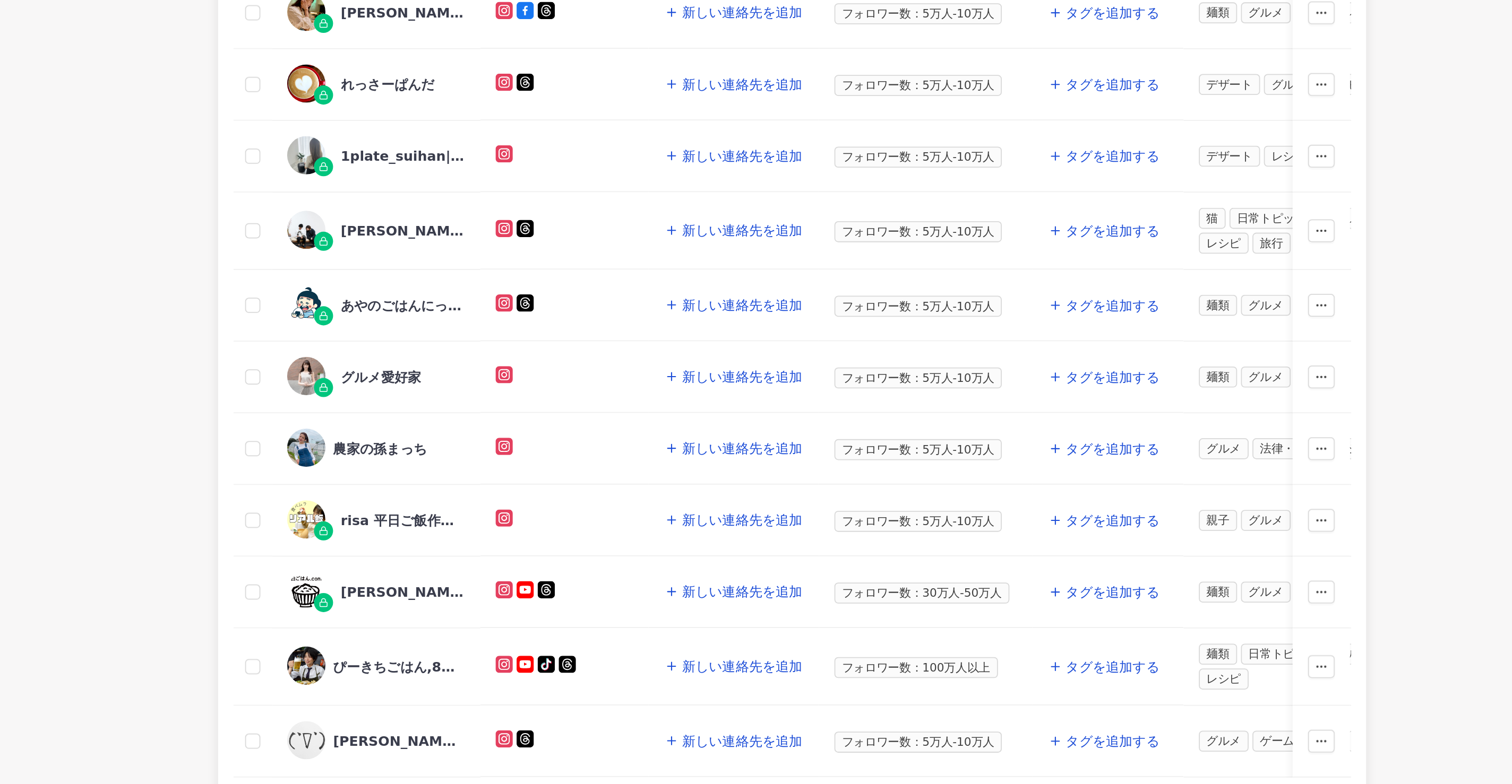
scroll to position [277, 0]
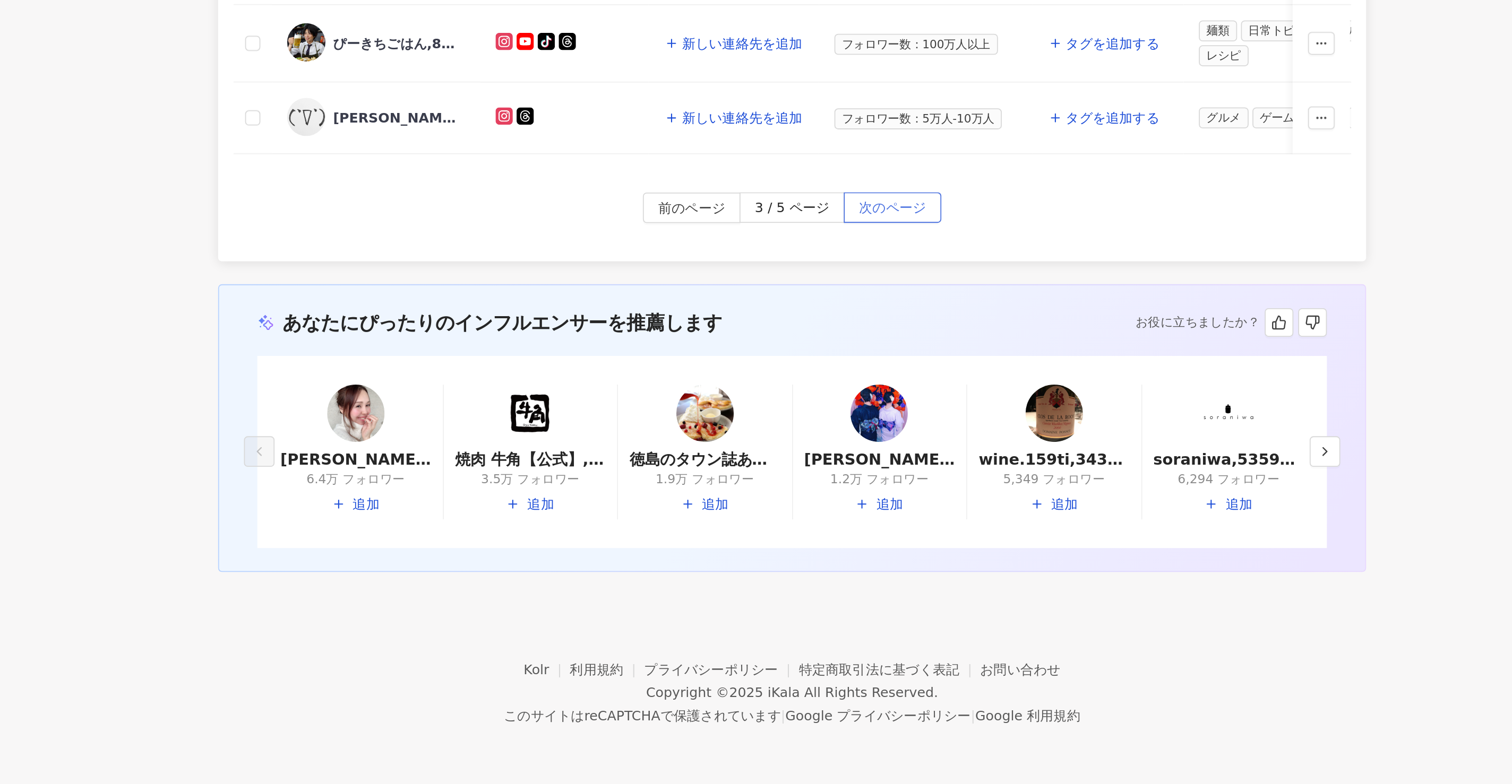
click at [824, 467] on span "次のページ" at bounding box center [833, 465] width 37 height 17
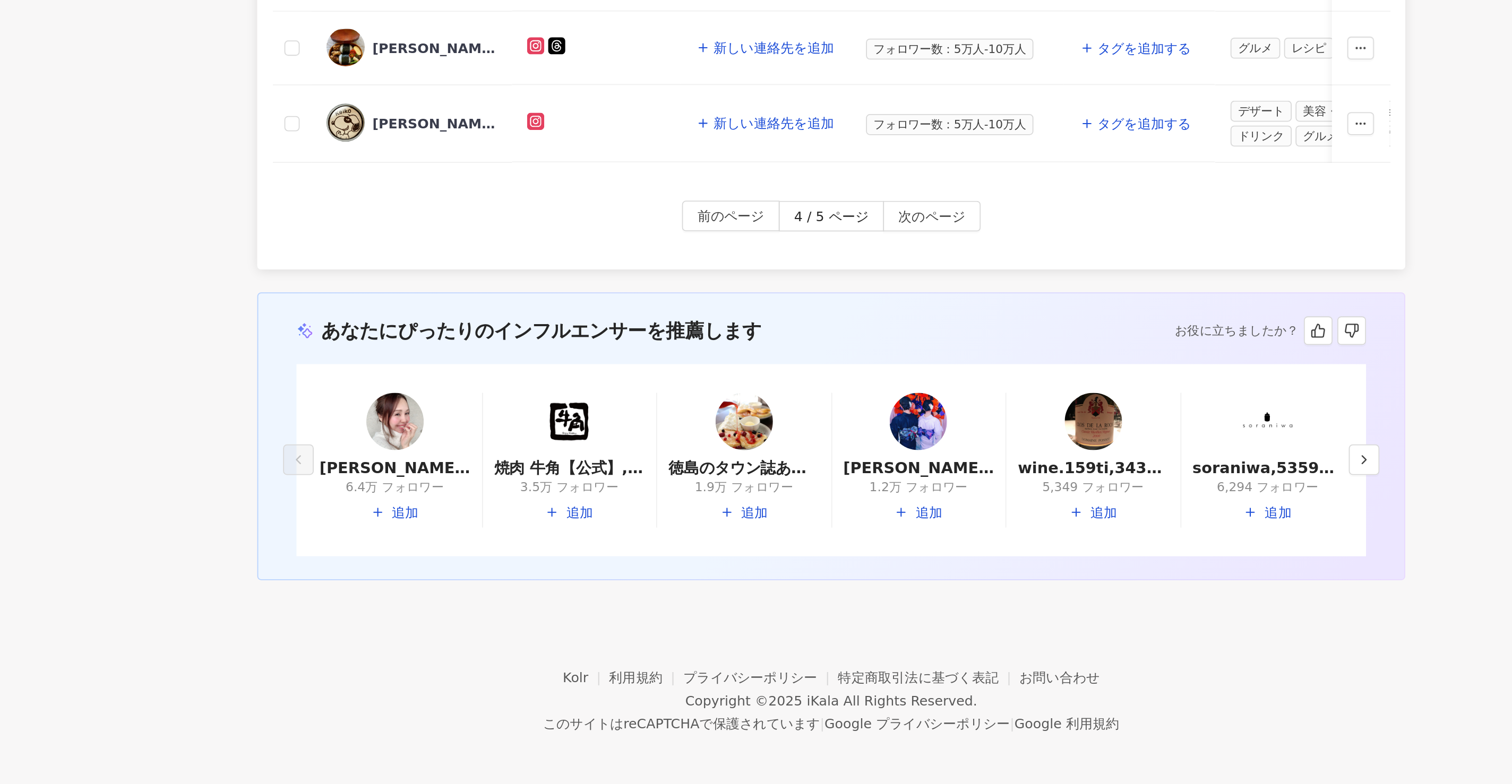
scroll to position [278, 0]
click at [832, 469] on span "次のページ" at bounding box center [833, 466] width 37 height 17
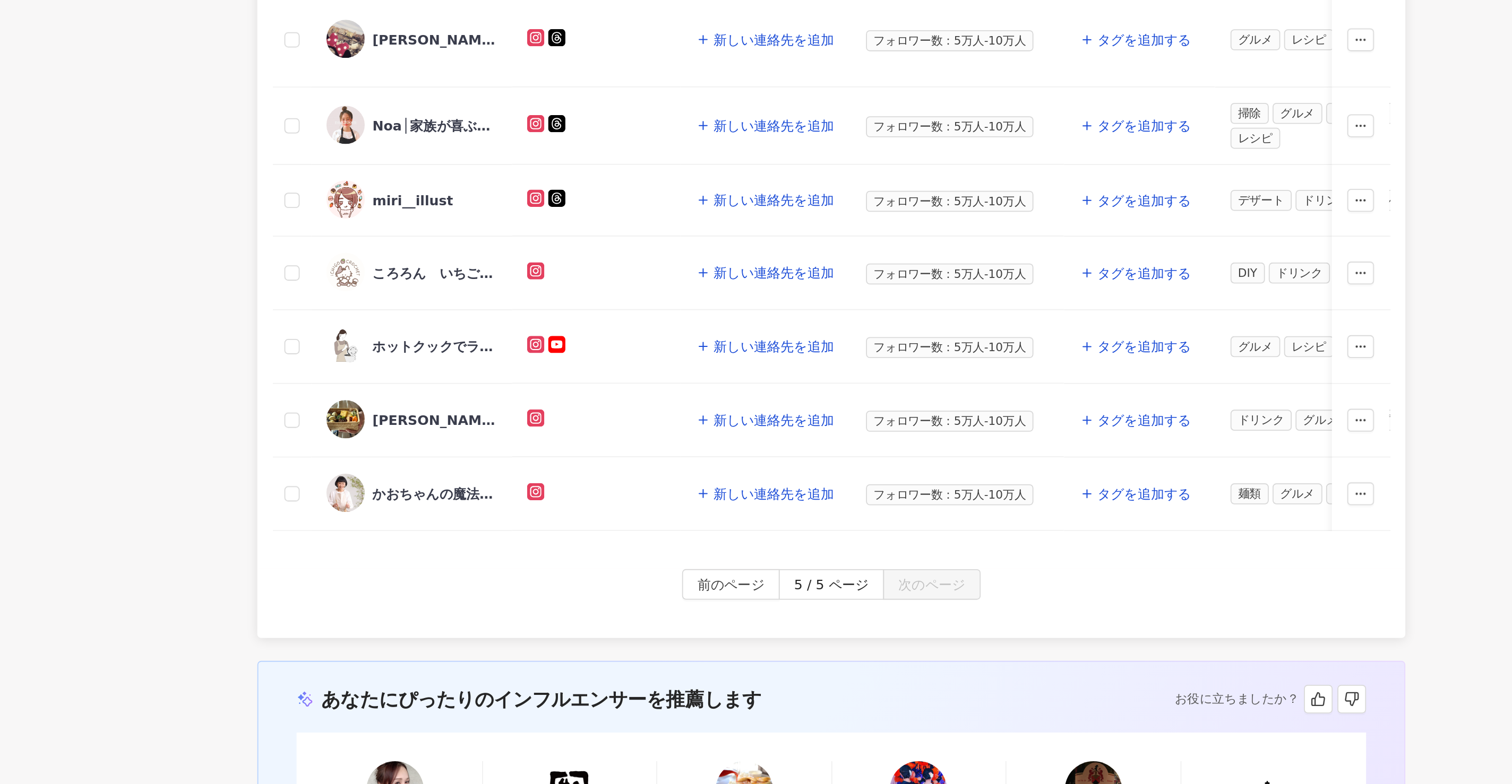
scroll to position [187, 0]
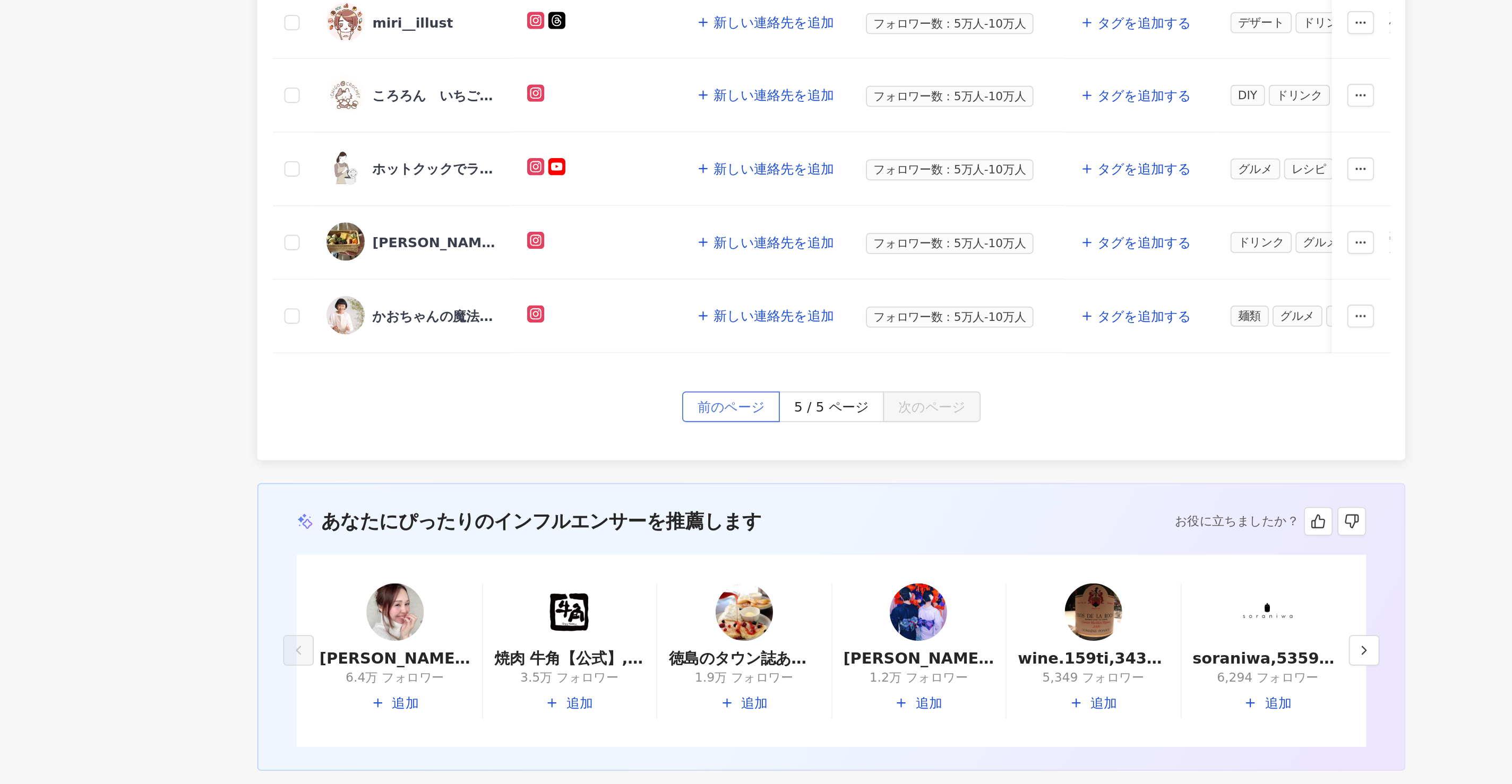
click at [716, 567] on span "前のページ" at bounding box center [722, 575] width 37 height 17
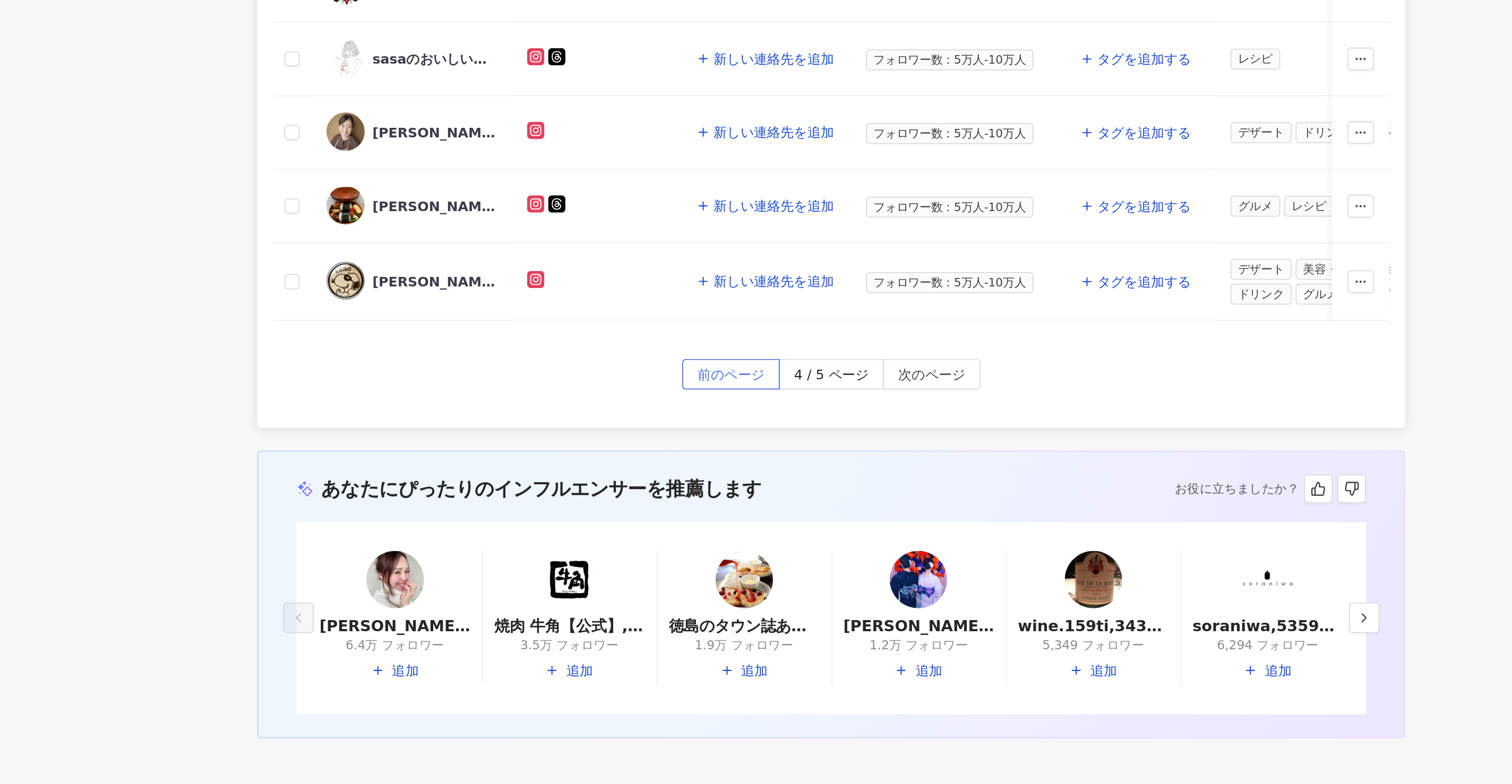
click at [716, 549] on span "前のページ" at bounding box center [722, 557] width 37 height 17
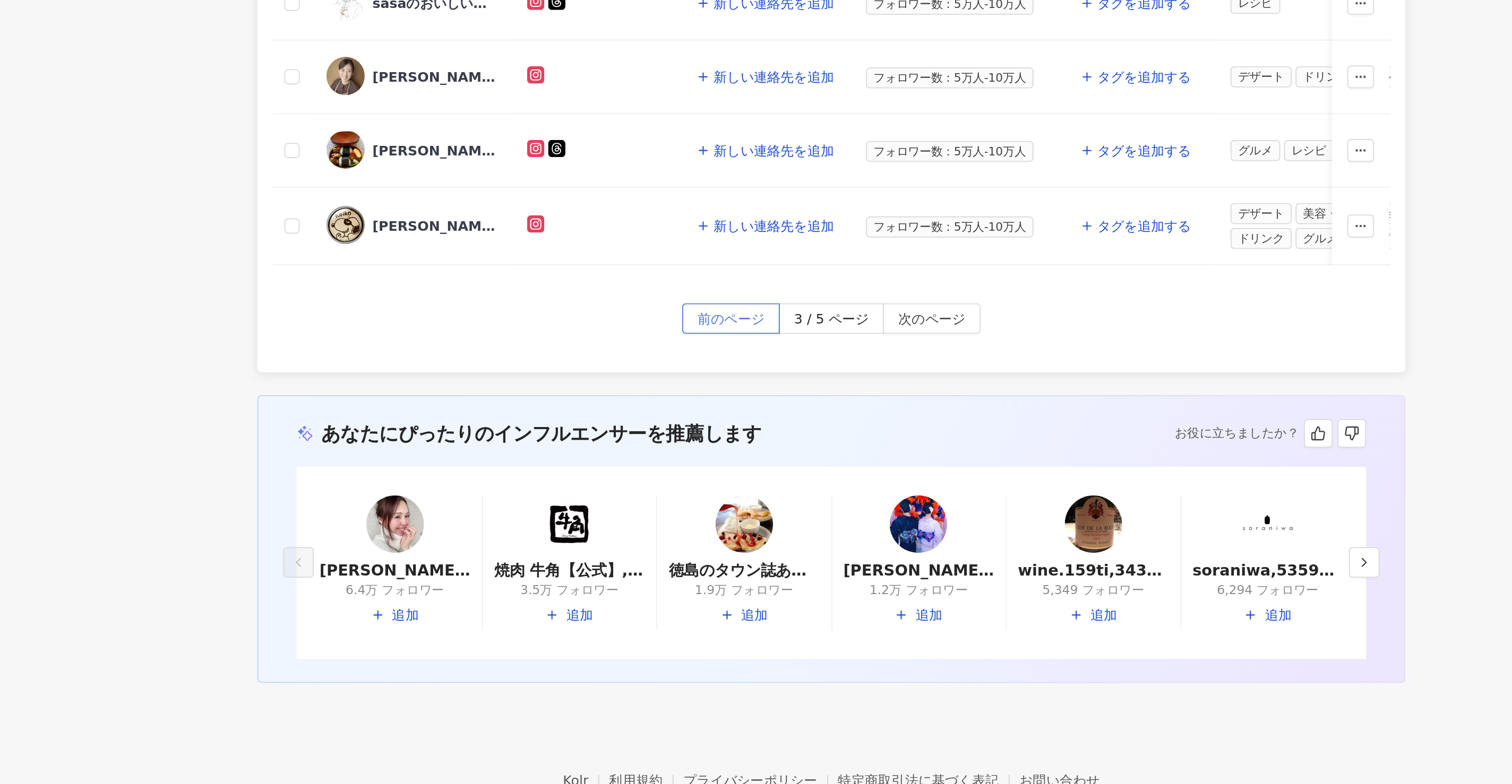
scroll to position [230, 0]
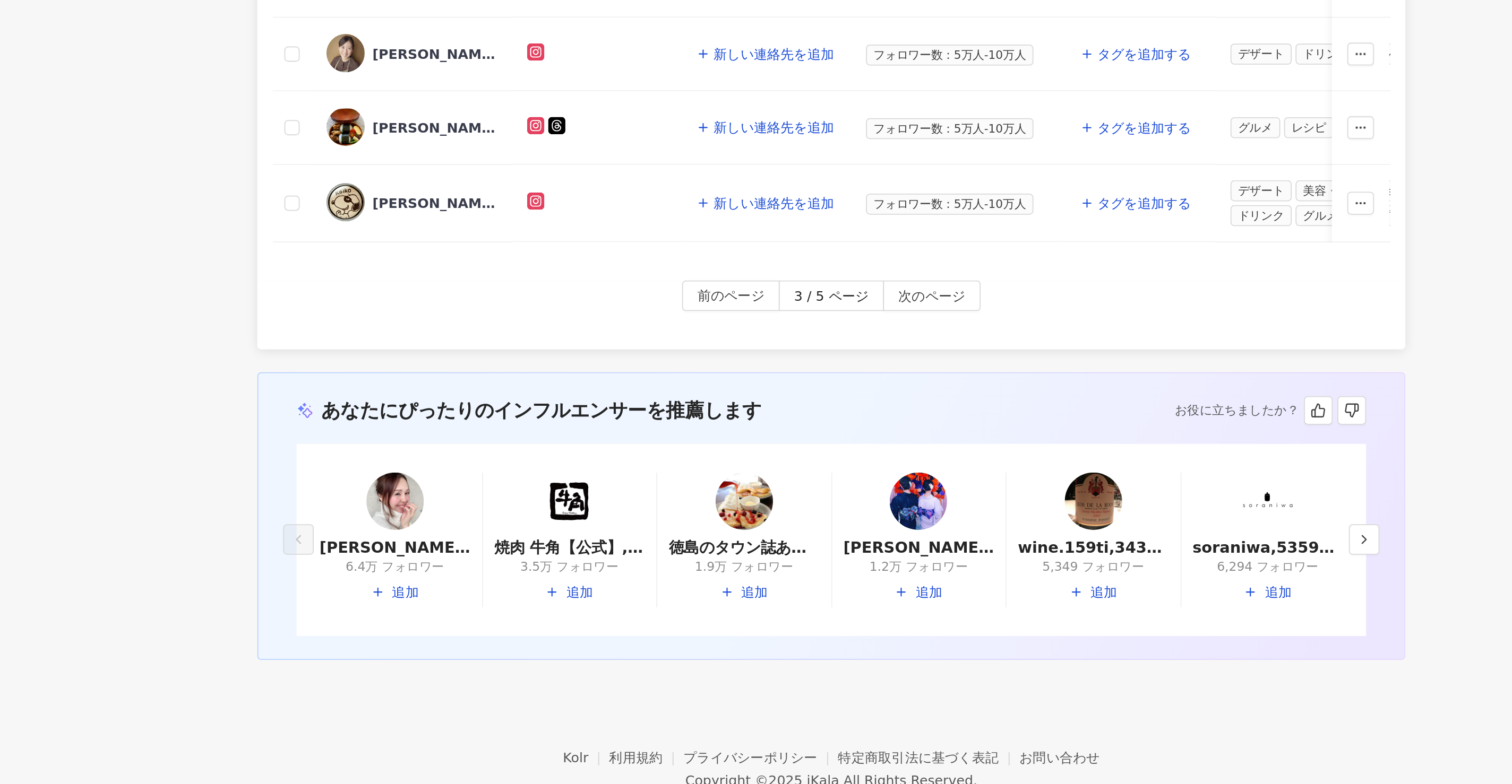
click at [703, 523] on div "前のページ 3 / 5 ページ 次のページ" at bounding box center [777, 524] width 637 height 38
click at [703, 513] on span "前のページ" at bounding box center [722, 514] width 37 height 17
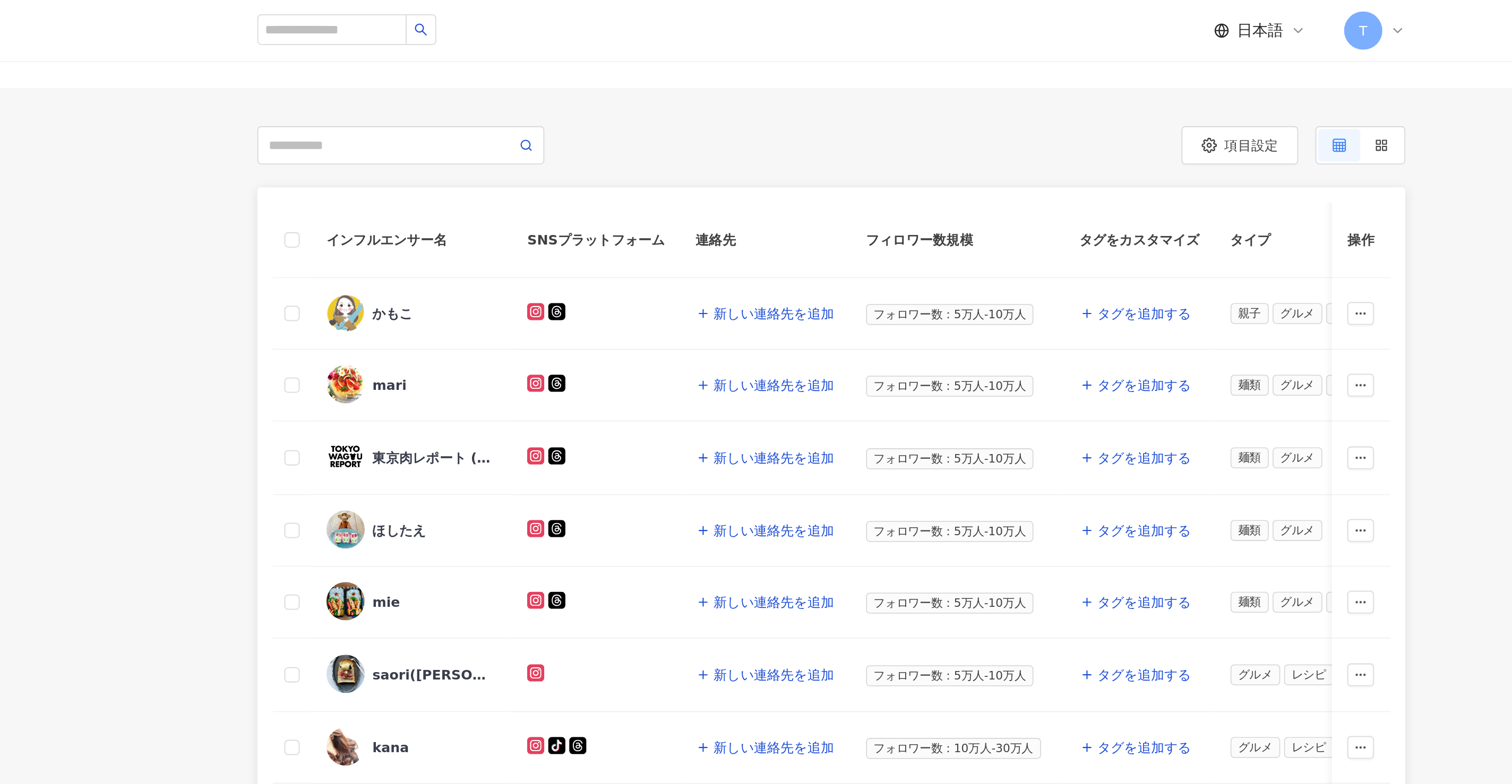
scroll to position [0, 0]
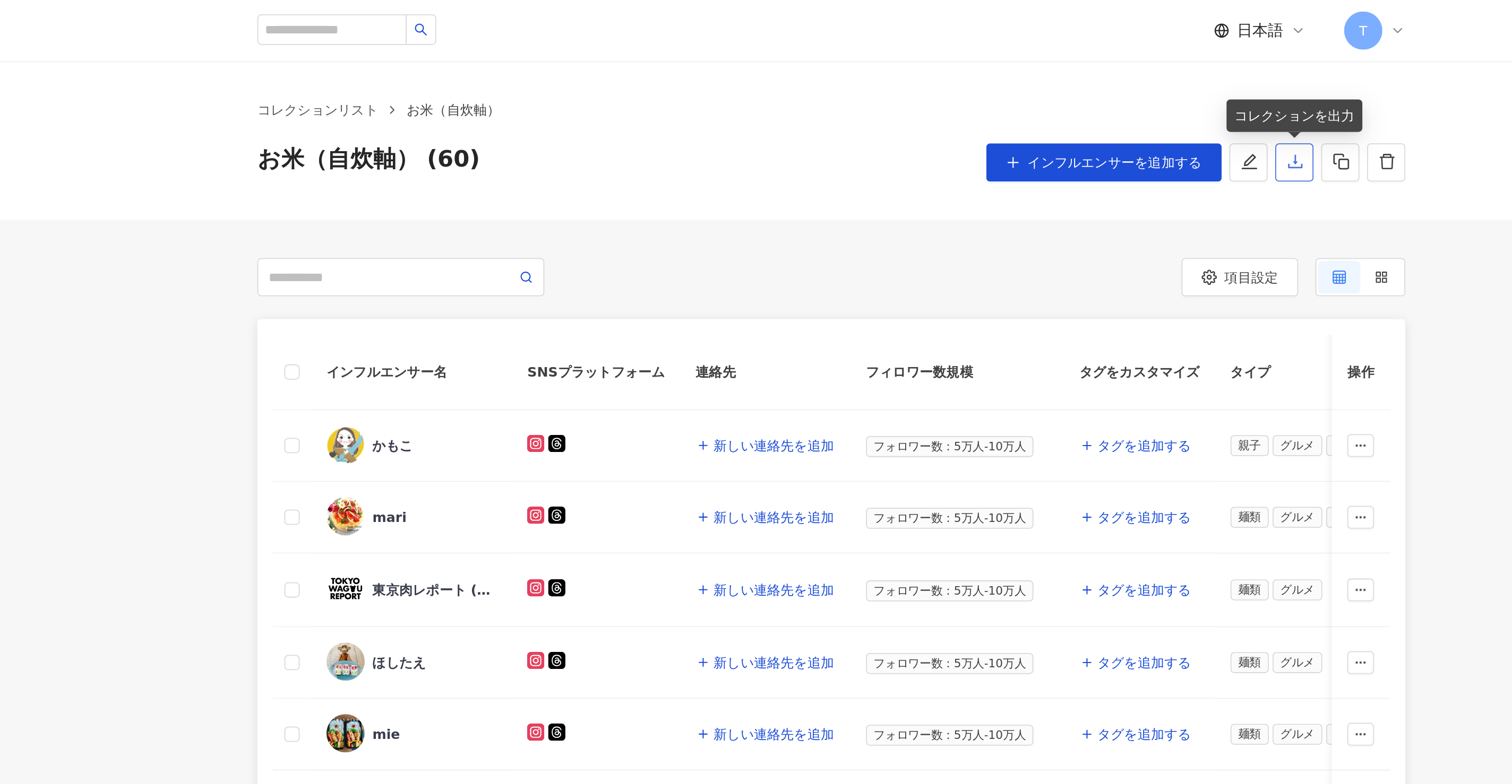
click at [1024, 96] on button "button" at bounding box center [1034, 90] width 21 height 21
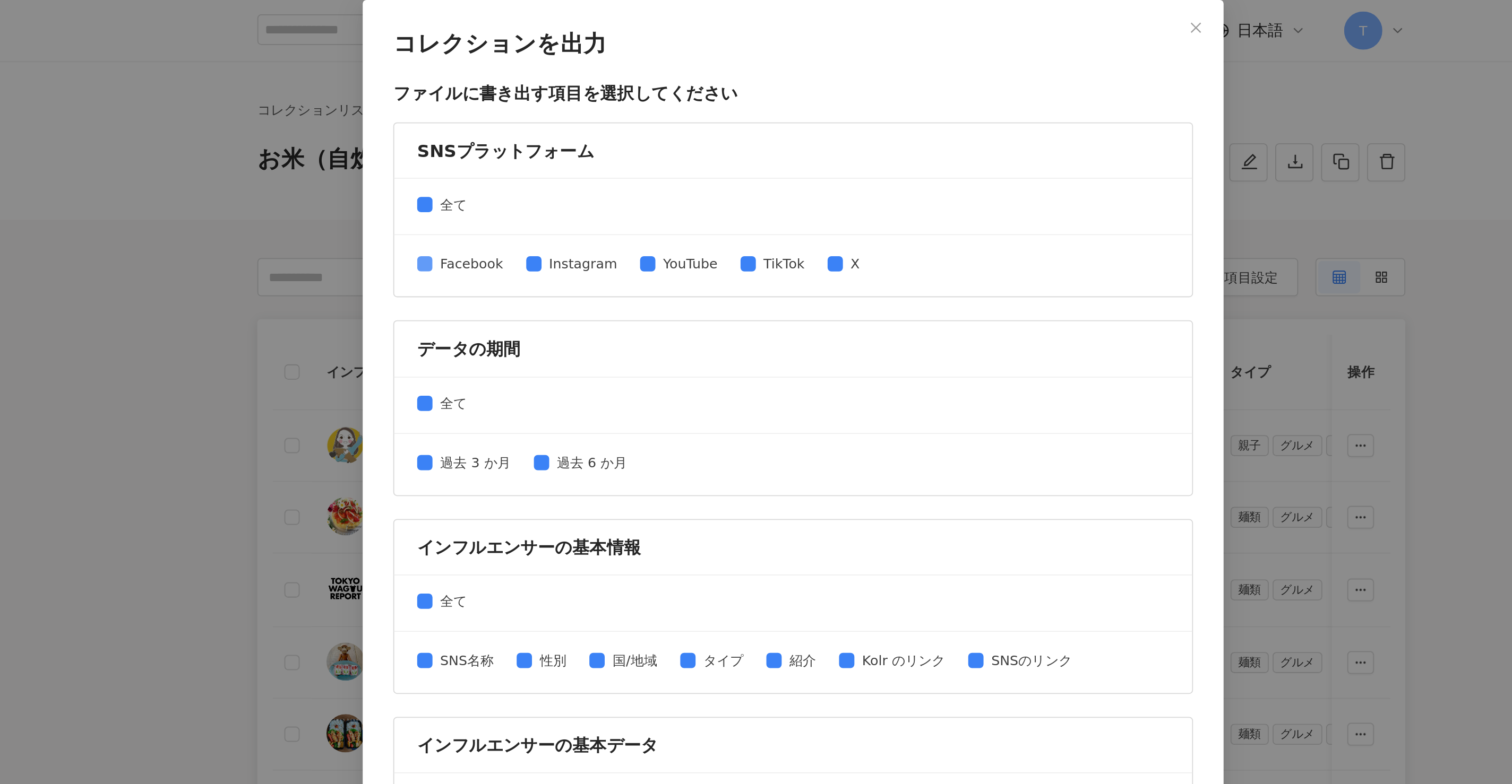
click at [550, 141] on label "Facebook" at bounding box center [573, 147] width 52 height 12
click at [674, 155] on div "Facebook Instagram YouTube TikTok X" at bounding box center [756, 147] width 417 height 17
click at [691, 153] on div "Facebook Instagram YouTube TikTok X" at bounding box center [674, 147] width 254 height 14
click at [695, 147] on span "YouTube" at bounding box center [699, 147] width 39 height 12
click at [735, 141] on span "TikTok" at bounding box center [751, 147] width 31 height 12
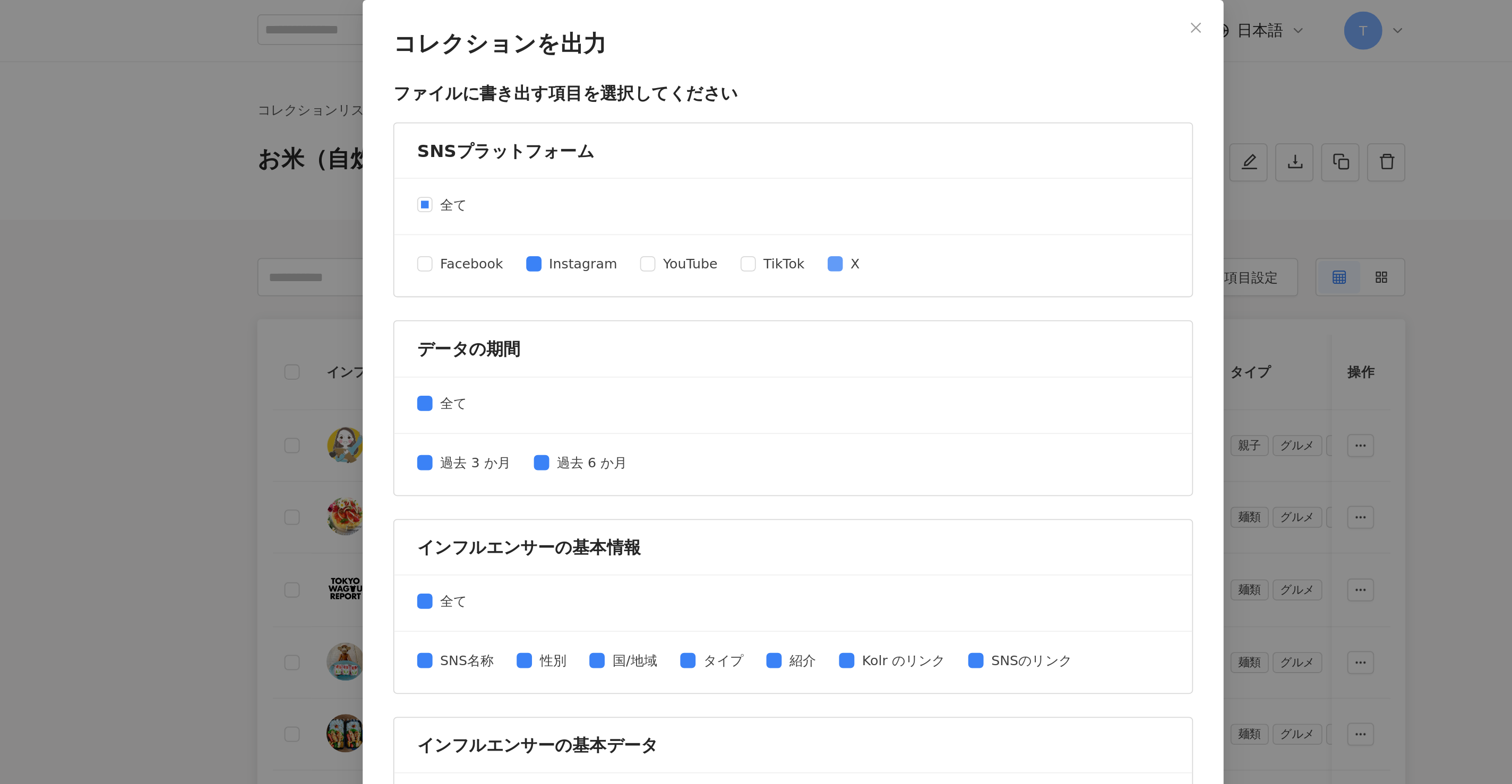
click at [786, 141] on span "X" at bounding box center [790, 147] width 14 height 12
click at [543, 257] on div "過去 3 か月 過去 6 か月" at bounding box center [756, 258] width 443 height 34
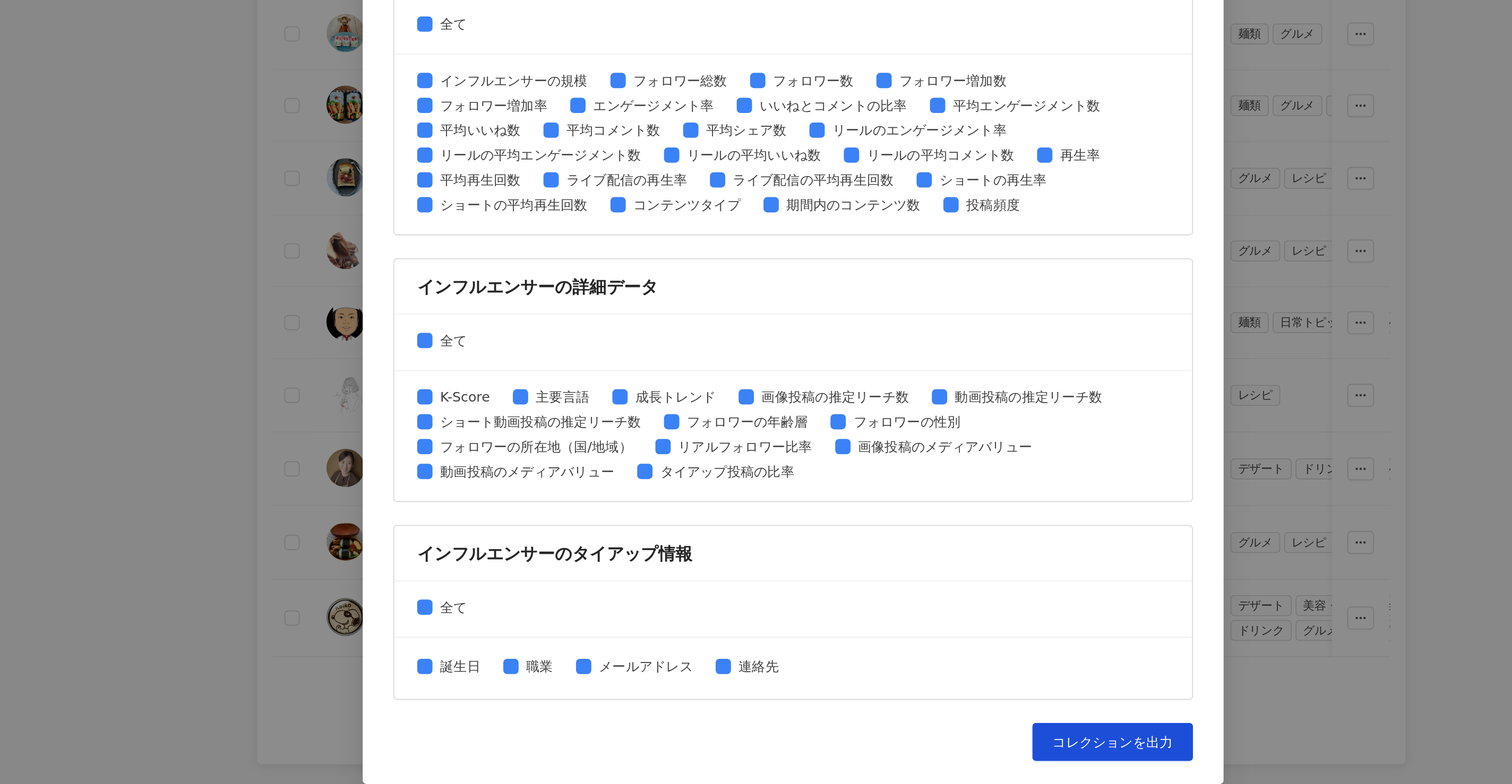
click at [919, 747] on div "コレクションを出力 ファイルに書き出す項目を選択してください SNSプラットフォーム 全て Facebook Instagram YouTube TikTok…" at bounding box center [756, 351] width 478 height 865
click at [919, 764] on span "コレクションを出力" at bounding box center [933, 760] width 67 height 9
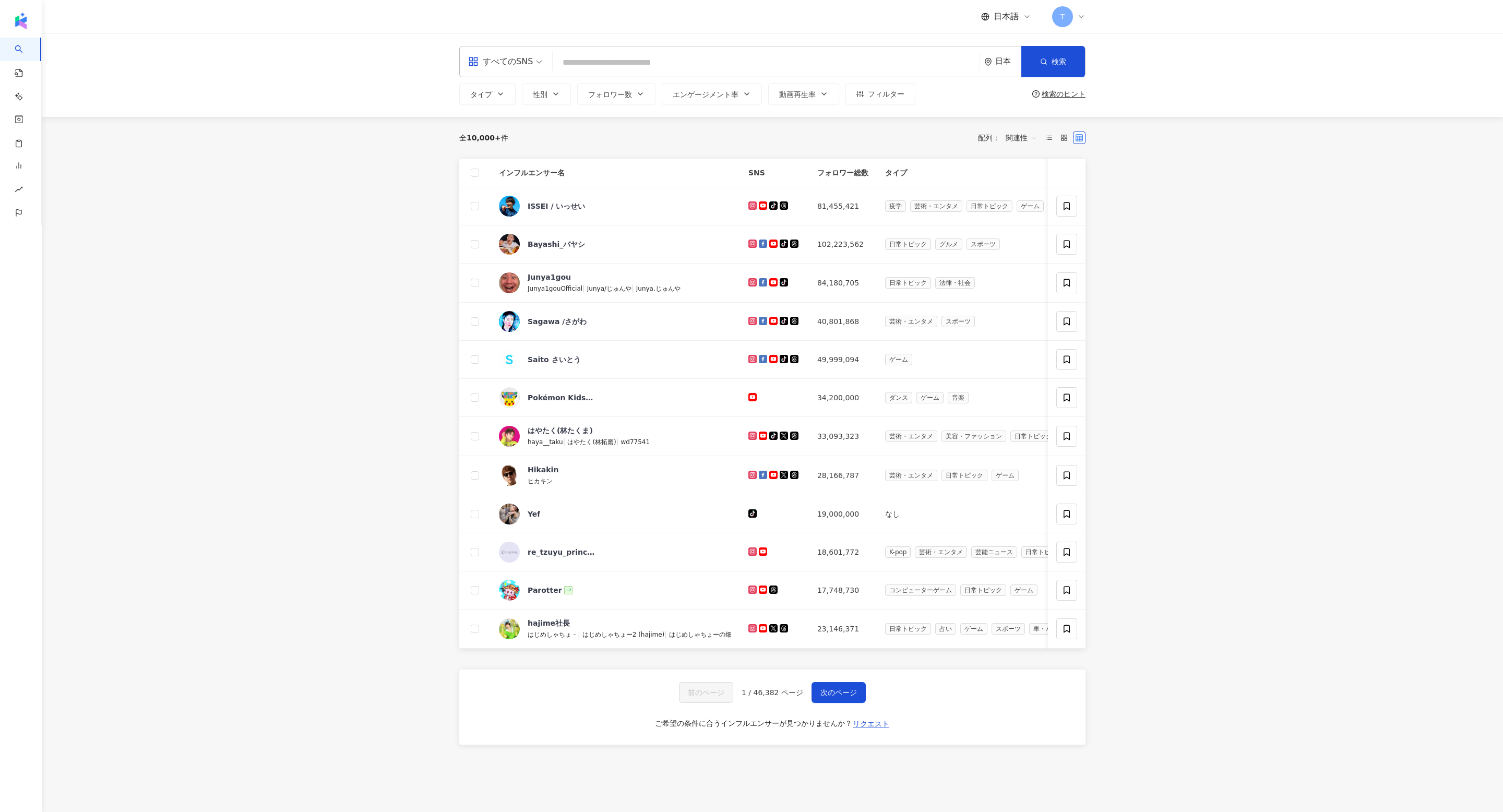
click at [643, 50] on div "すべてのSNS 日本 検索" at bounding box center [772, 61] width 626 height 32
click at [628, 75] on div "すべてのSNS 日本 検索" at bounding box center [772, 61] width 626 height 32
click at [614, 70] on input "search" at bounding box center [766, 62] width 418 height 20
paste input "**********"
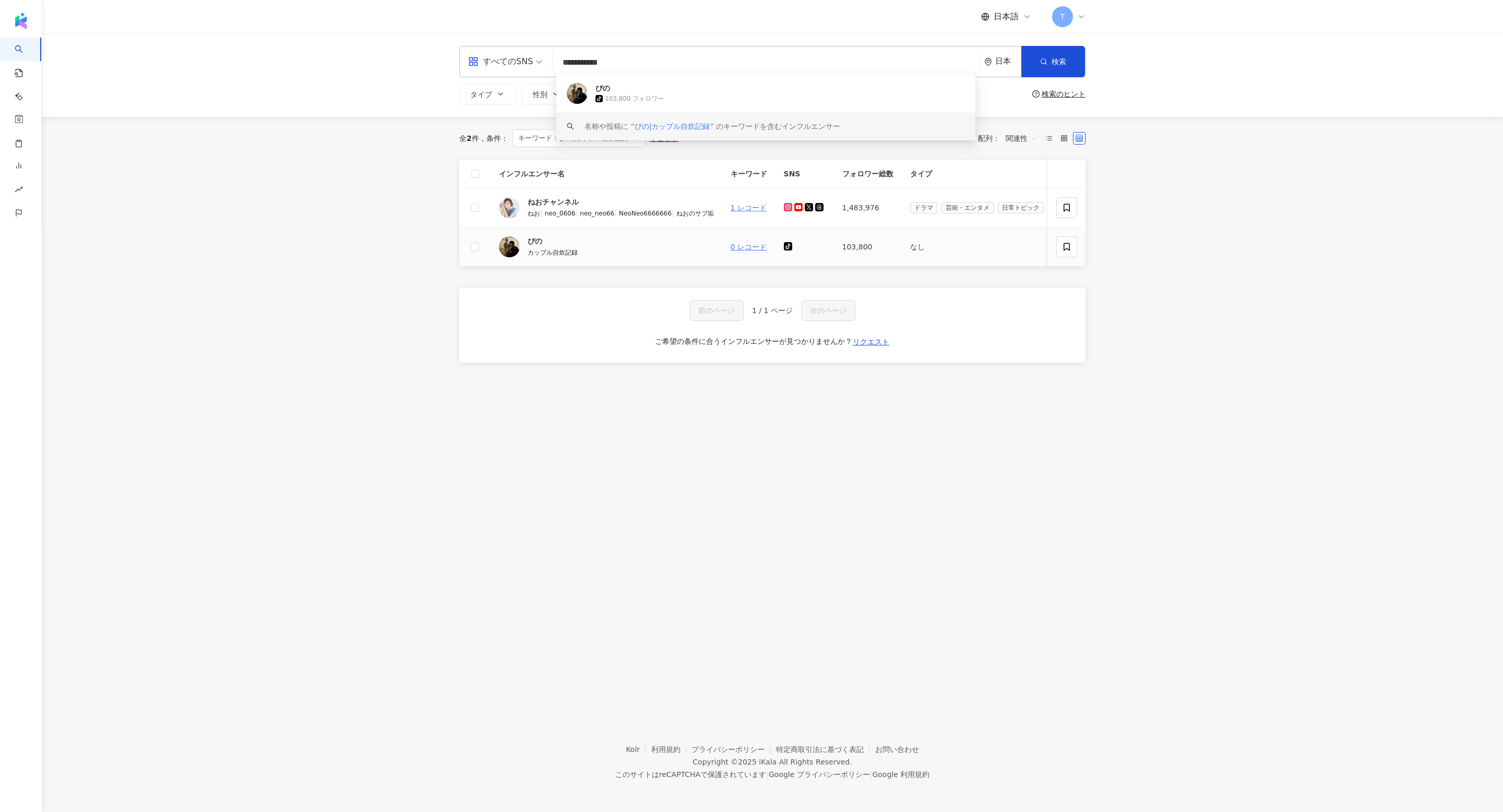
type input "**********"
click at [539, 233] on td "ぴの カップル自炊記録" at bounding box center [606, 247] width 232 height 39
click at [536, 236] on div "ぴの" at bounding box center [535, 241] width 15 height 10
click at [14, 123] on icon "button" at bounding box center [16, 126] width 7 height 7
click at [37, 147] on link "全てのコレクション" at bounding box center [58, 150] width 66 height 10
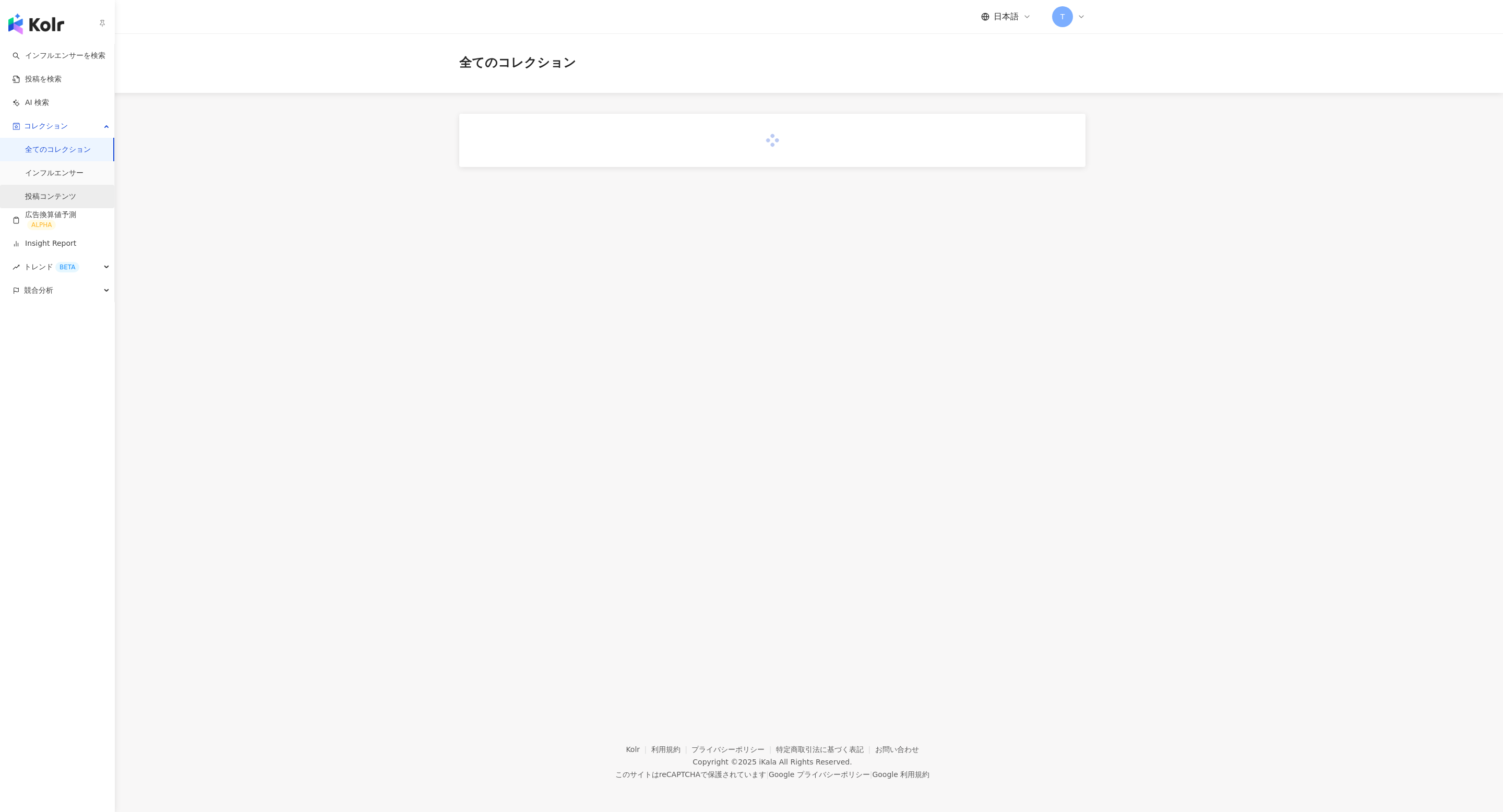
click at [50, 192] on link "投稿コンテンツ" at bounding box center [50, 197] width 51 height 10
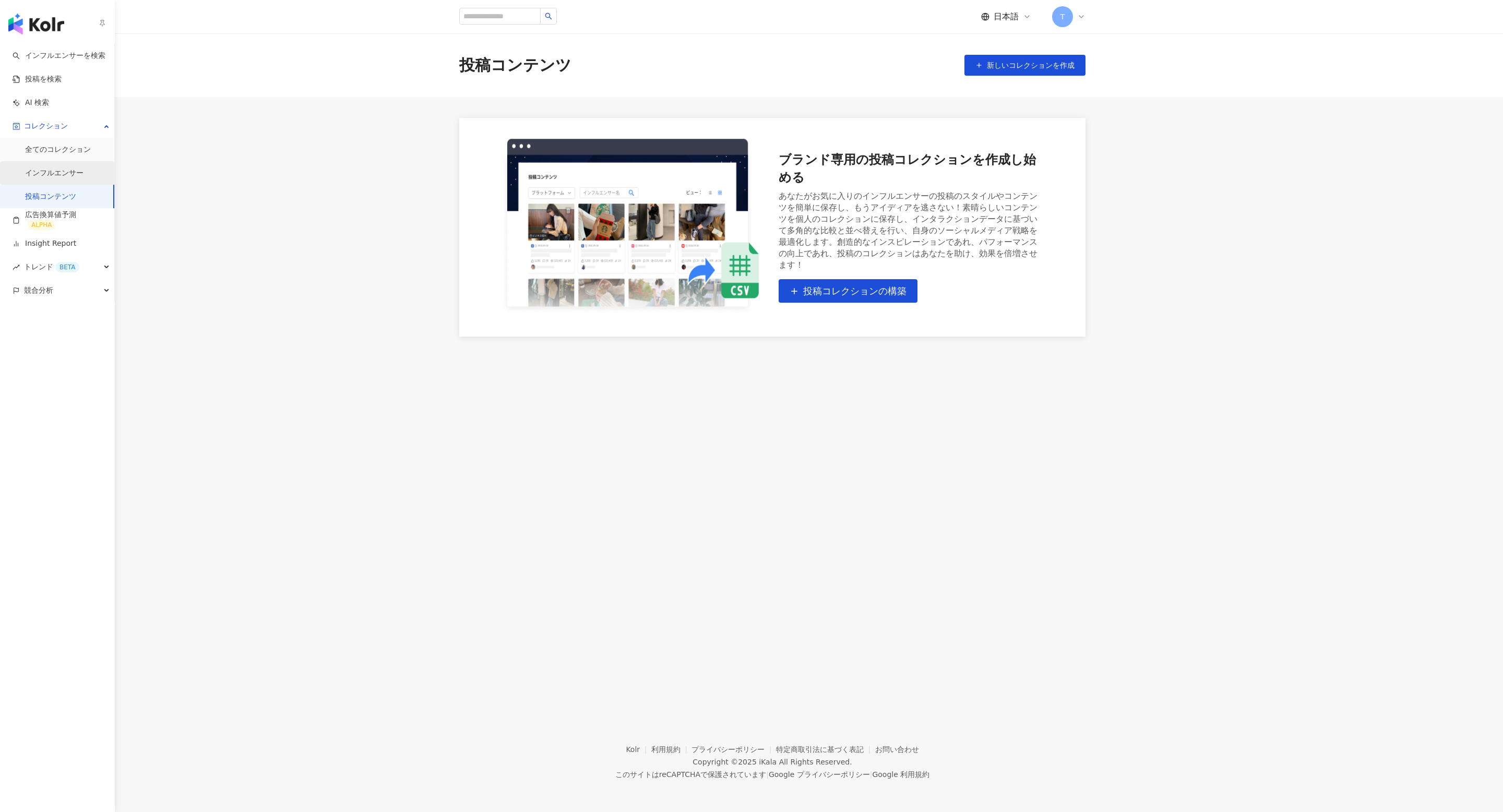
click at [41, 176] on link "インフルエンサー" at bounding box center [54, 173] width 59 height 10
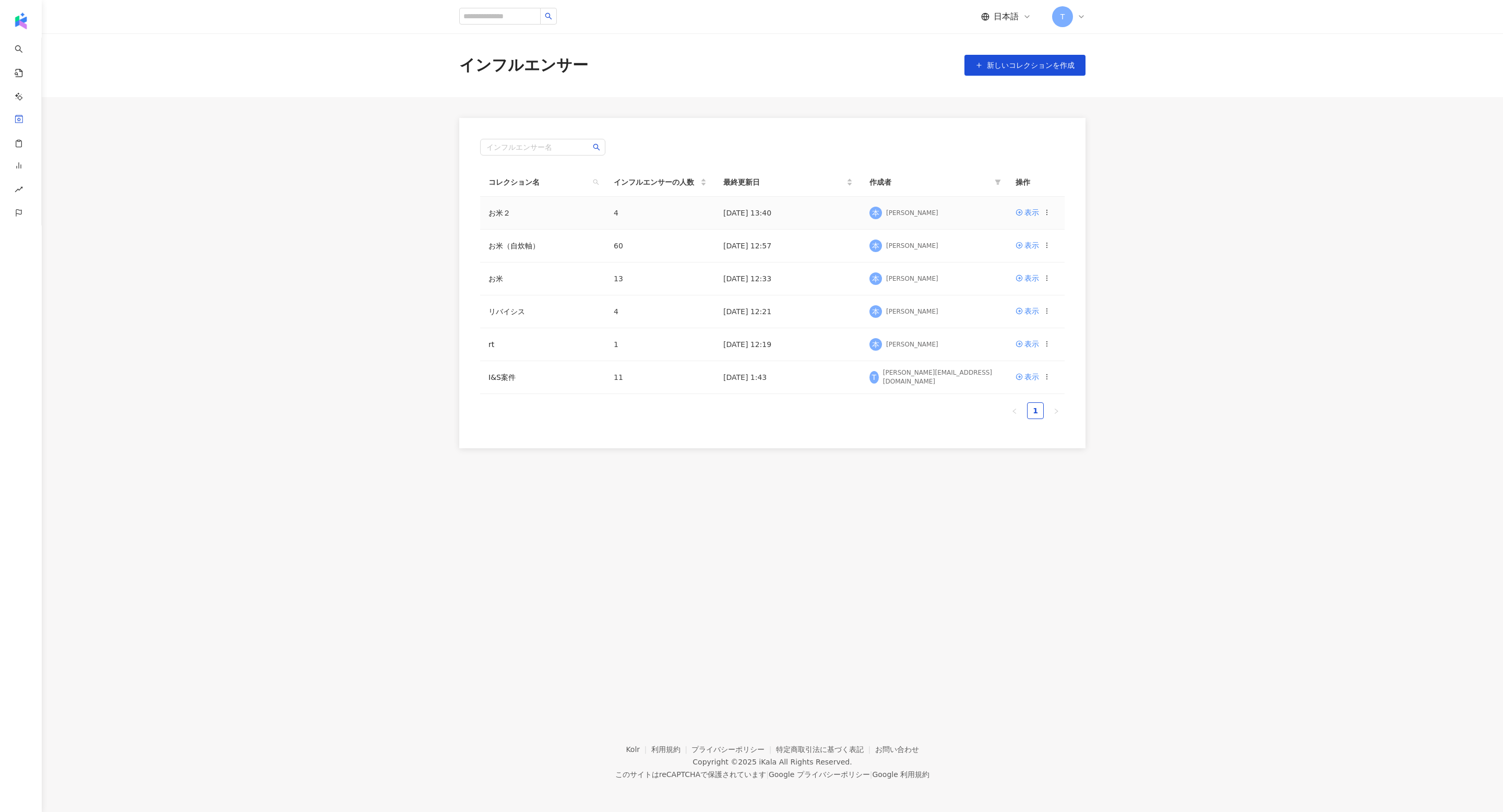
click at [1037, 205] on td "表示" at bounding box center [1036, 213] width 57 height 33
click at [1033, 214] on div "表示" at bounding box center [1032, 212] width 15 height 12
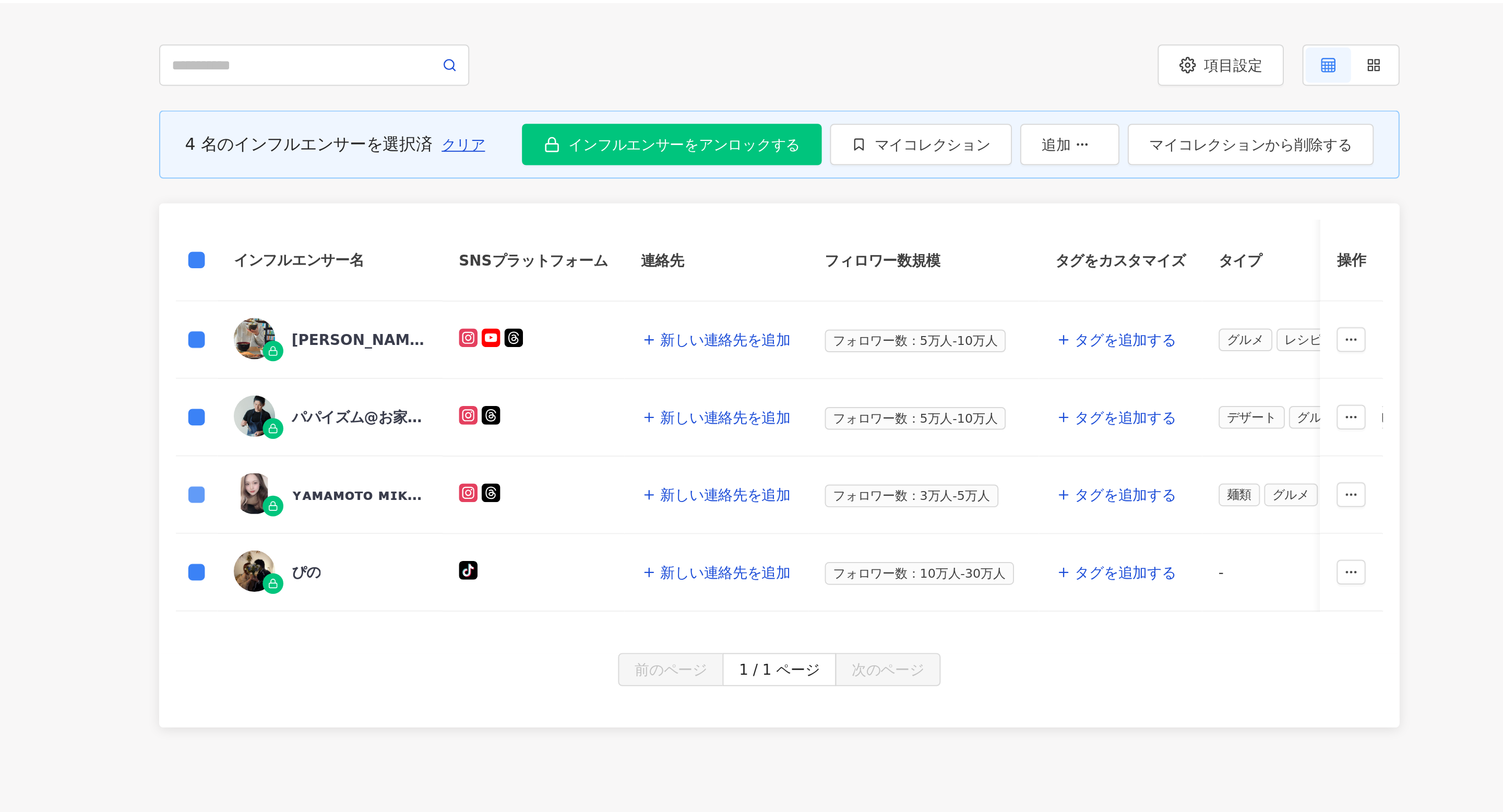
click at [479, 363] on label at bounding box center [478, 369] width 8 height 12
click at [702, 194] on span "インフルエンサーをアンロックする" at bounding box center [725, 191] width 117 height 8
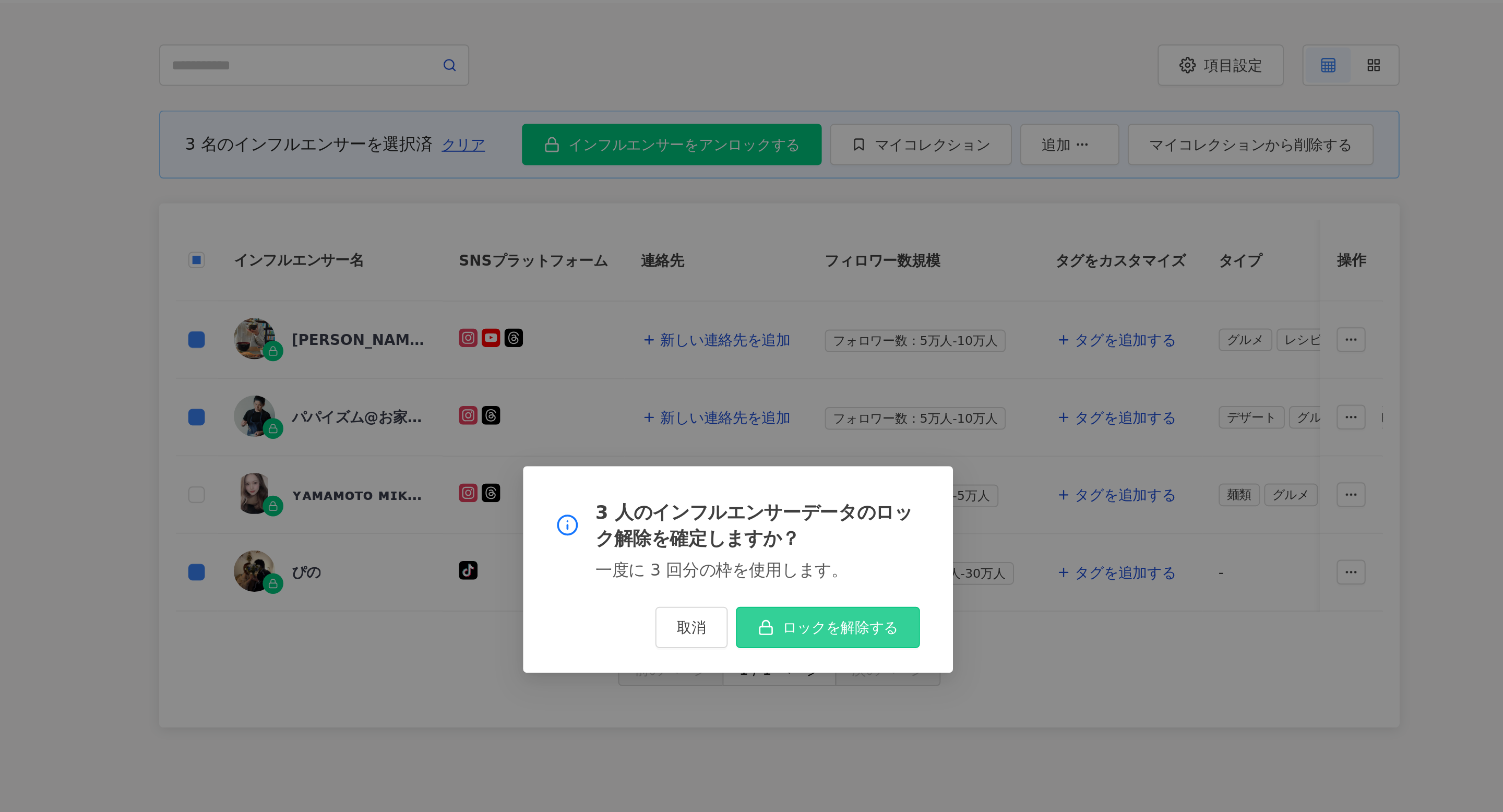
click at [776, 437] on span "ロックを解除する" at bounding box center [803, 435] width 59 height 8
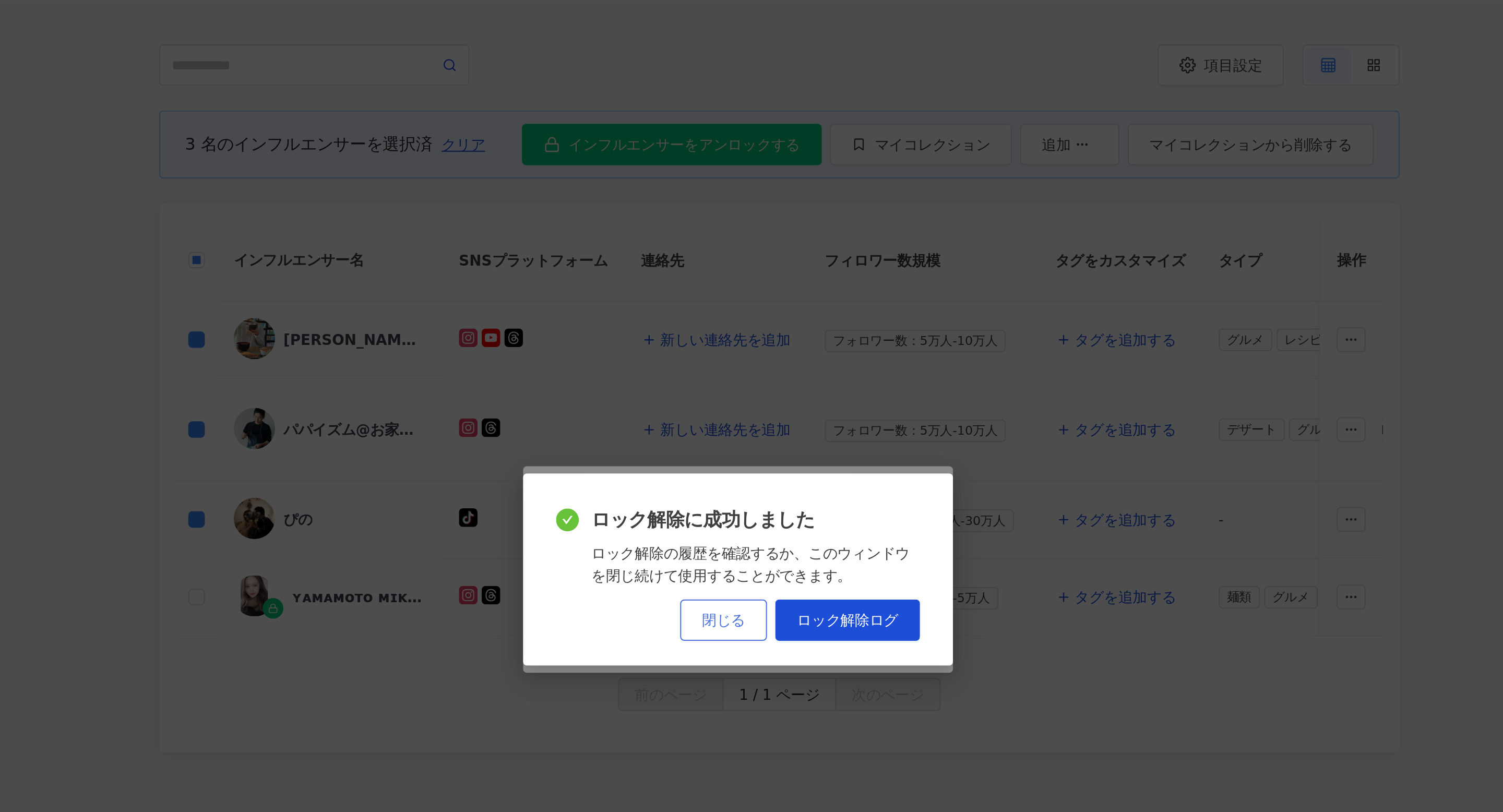
click at [747, 429] on span "閉じる" at bounding box center [744, 431] width 22 height 8
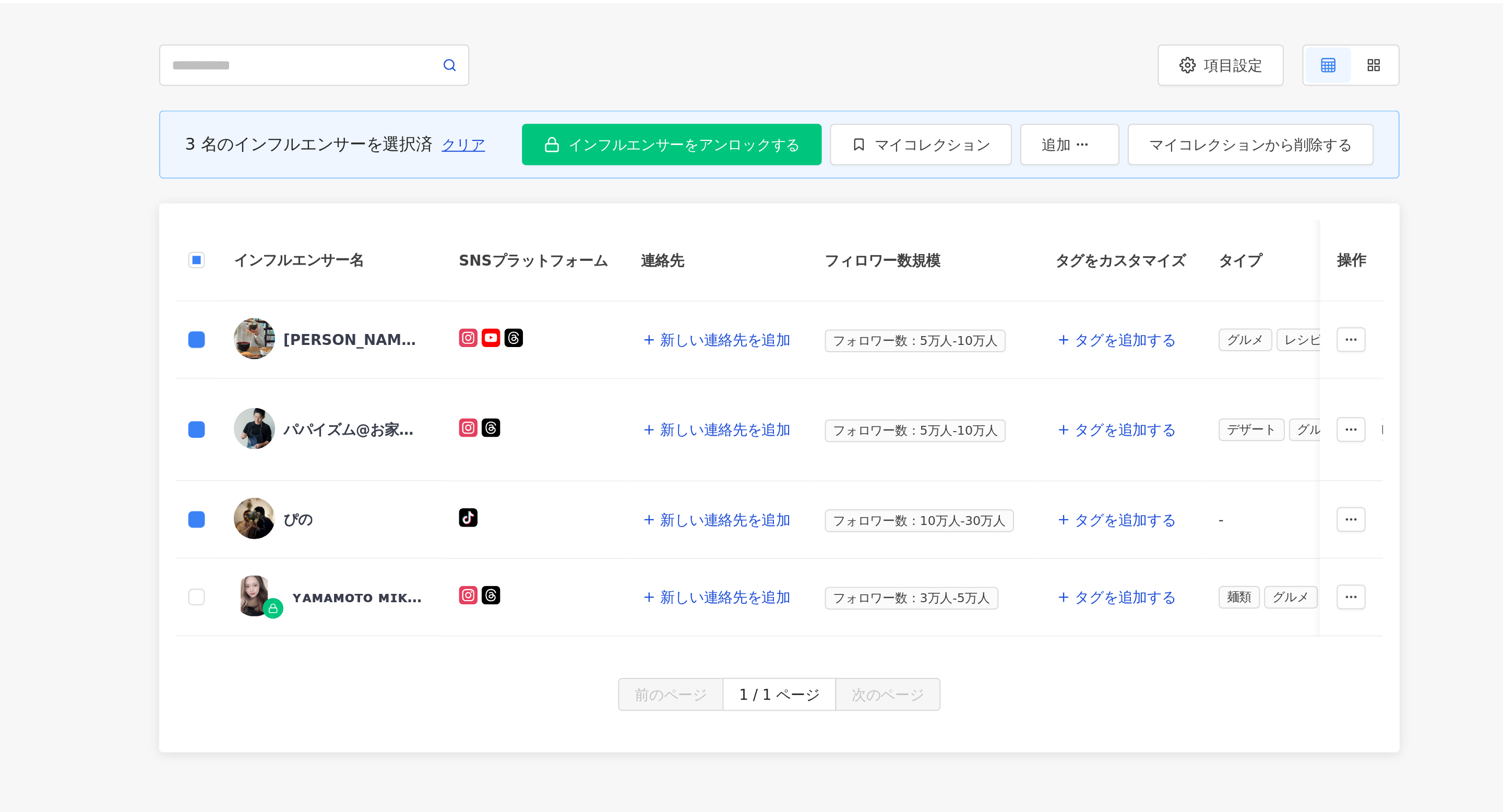
click at [1138, 286] on div "3 名のインフルエンサーを選択済 クリア インフルエンサーをアンロックする 3 人のインフルエンサーデータのロック解除を確定しますか？ 一度に 3 回分の枠を…" at bounding box center [772, 337] width 1461 height 324
click at [617, 286] on icon at bounding box center [615, 289] width 5 height 5
click at [547, 335] on div "パパイズム@お家で作れる外食風レシピ,30425440367" at bounding box center [555, 335] width 68 height 10
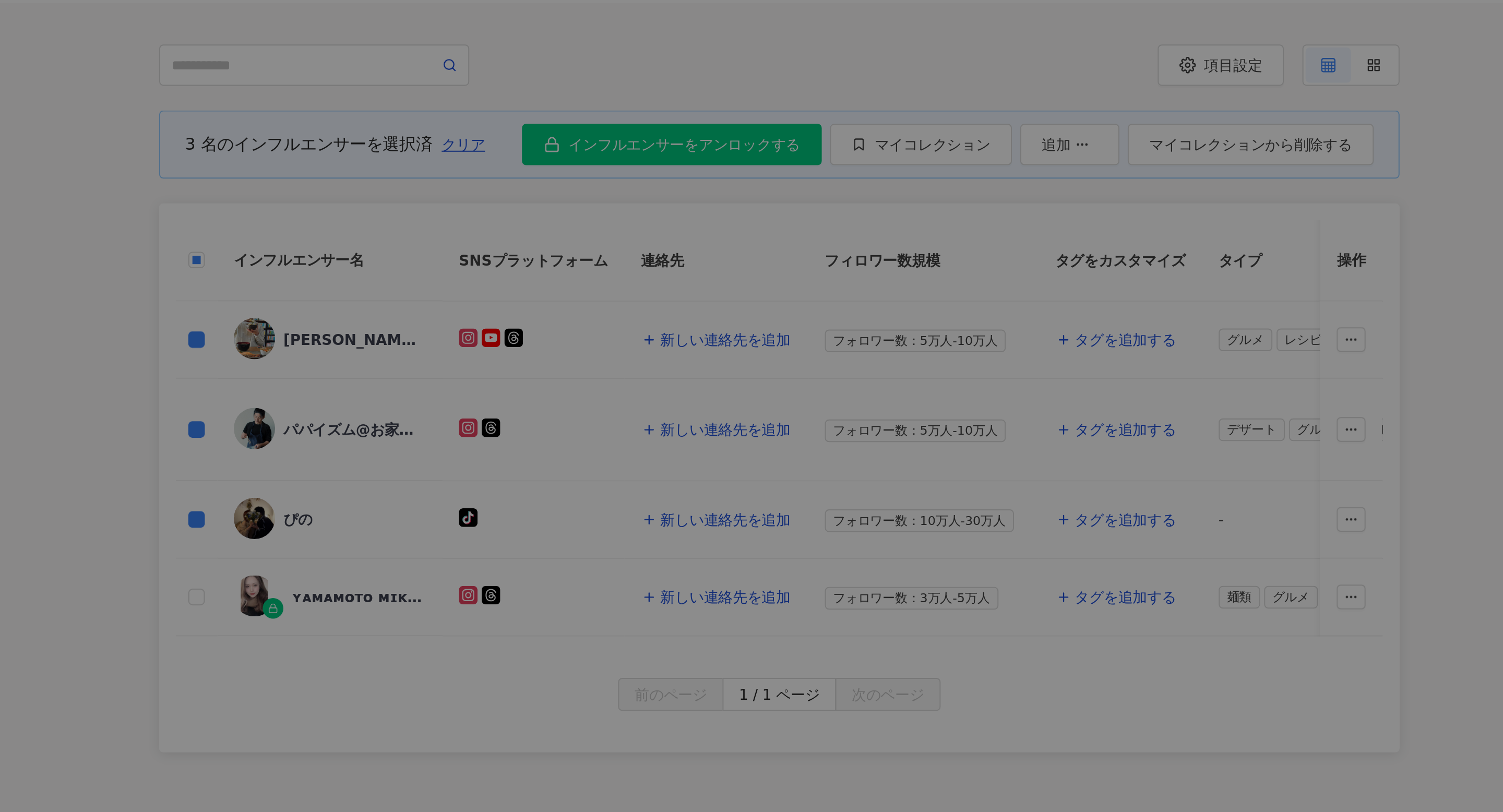
click at [636, 318] on div at bounding box center [751, 406] width 1503 height 812
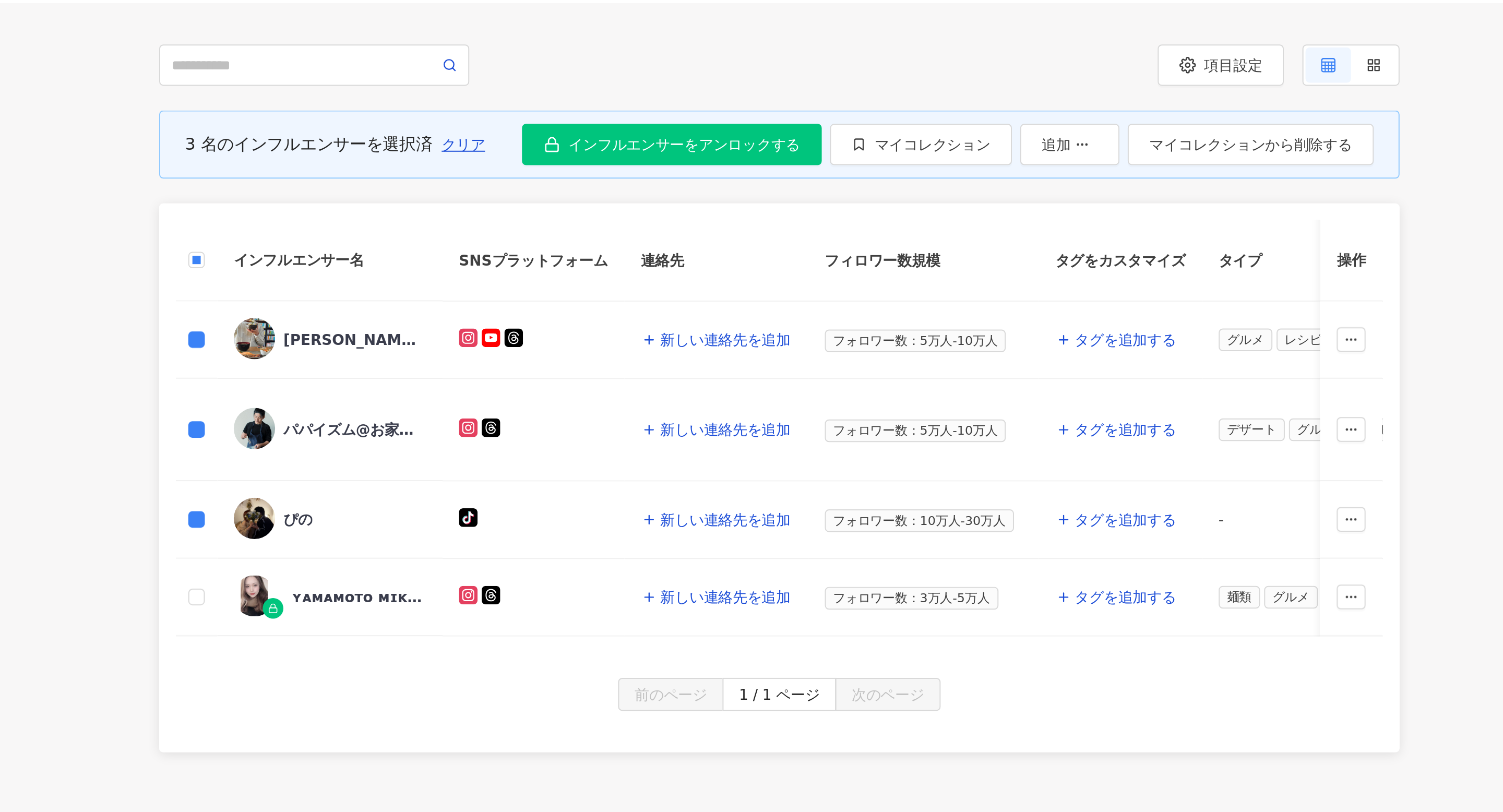
click at [616, 335] on icon at bounding box center [615, 334] width 2 height 2
click at [528, 384] on div "ぴの" at bounding box center [529, 381] width 15 height 10
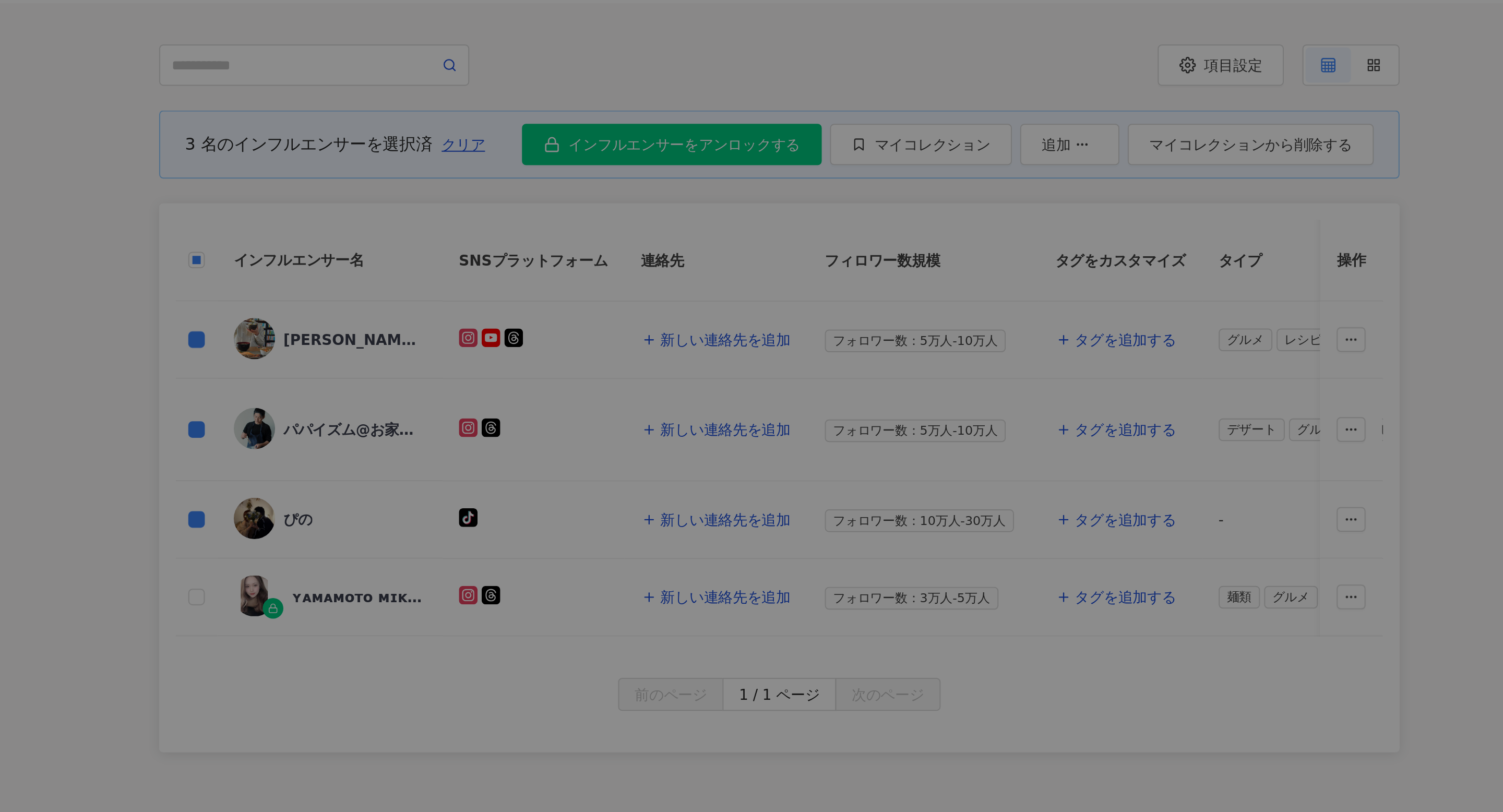
click at [617, 171] on div at bounding box center [751, 406] width 1503 height 812
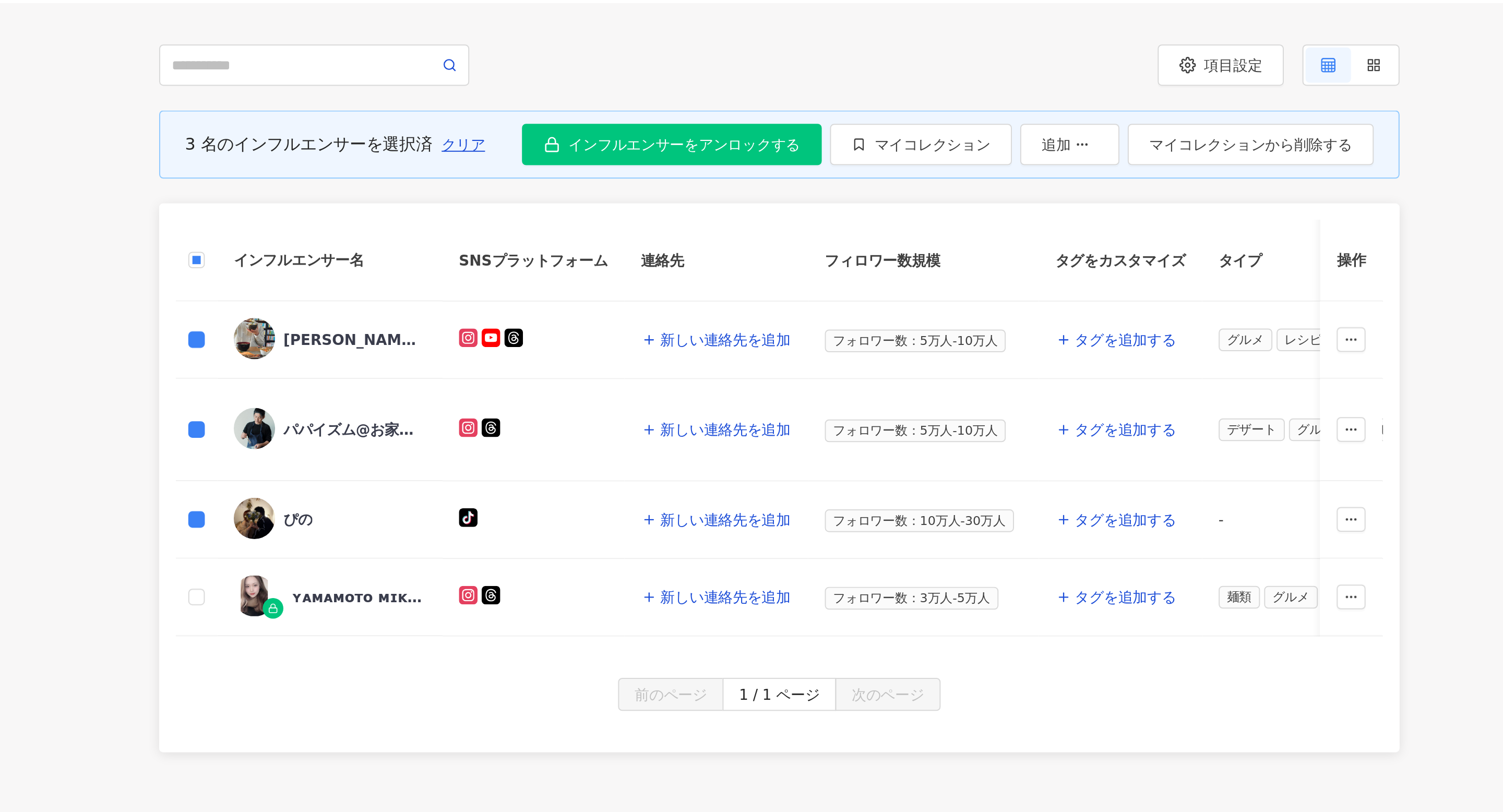
click at [509, 376] on img at bounding box center [507, 380] width 21 height 21
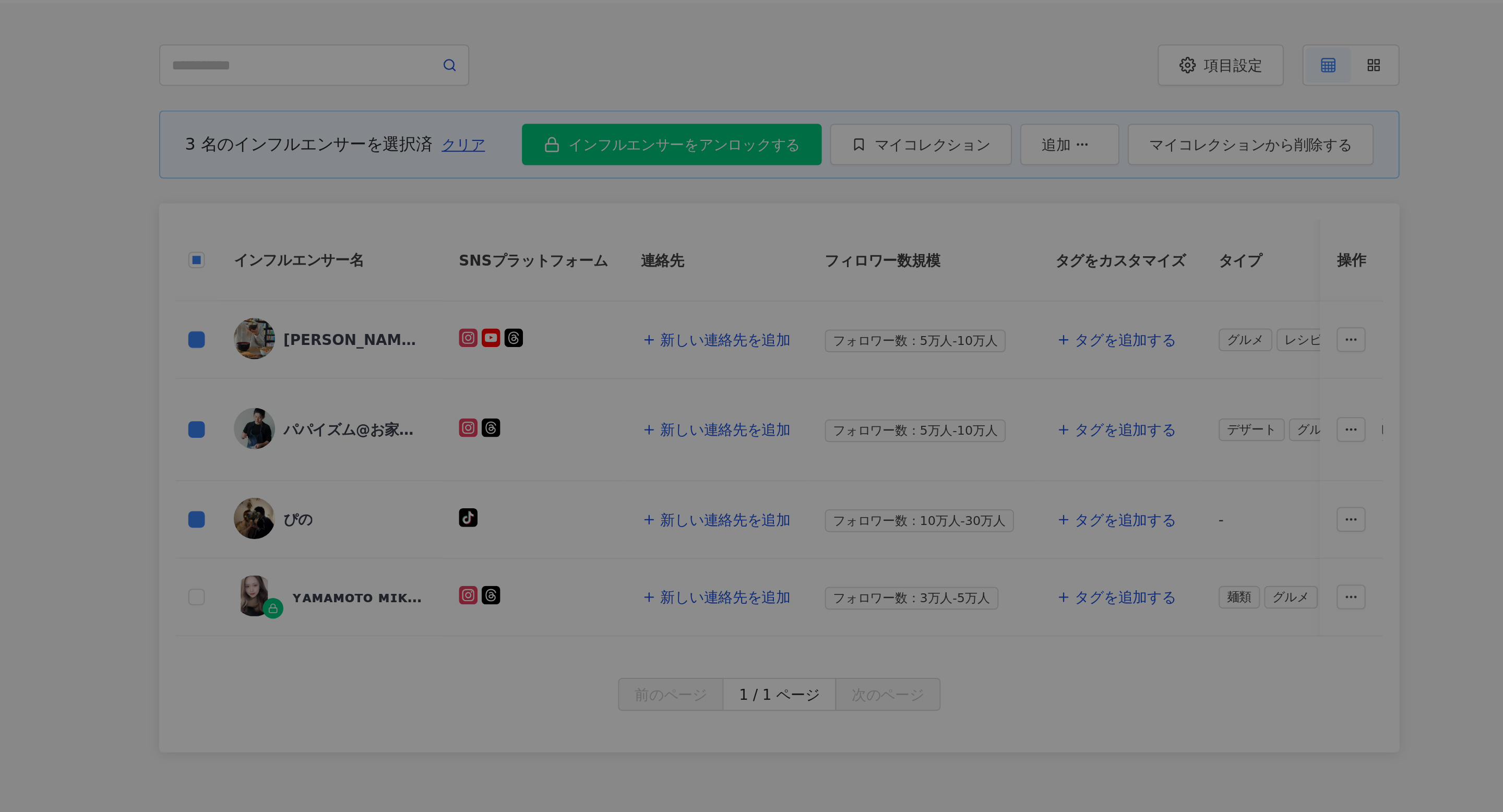
click at [437, 324] on div at bounding box center [751, 406] width 1503 height 812
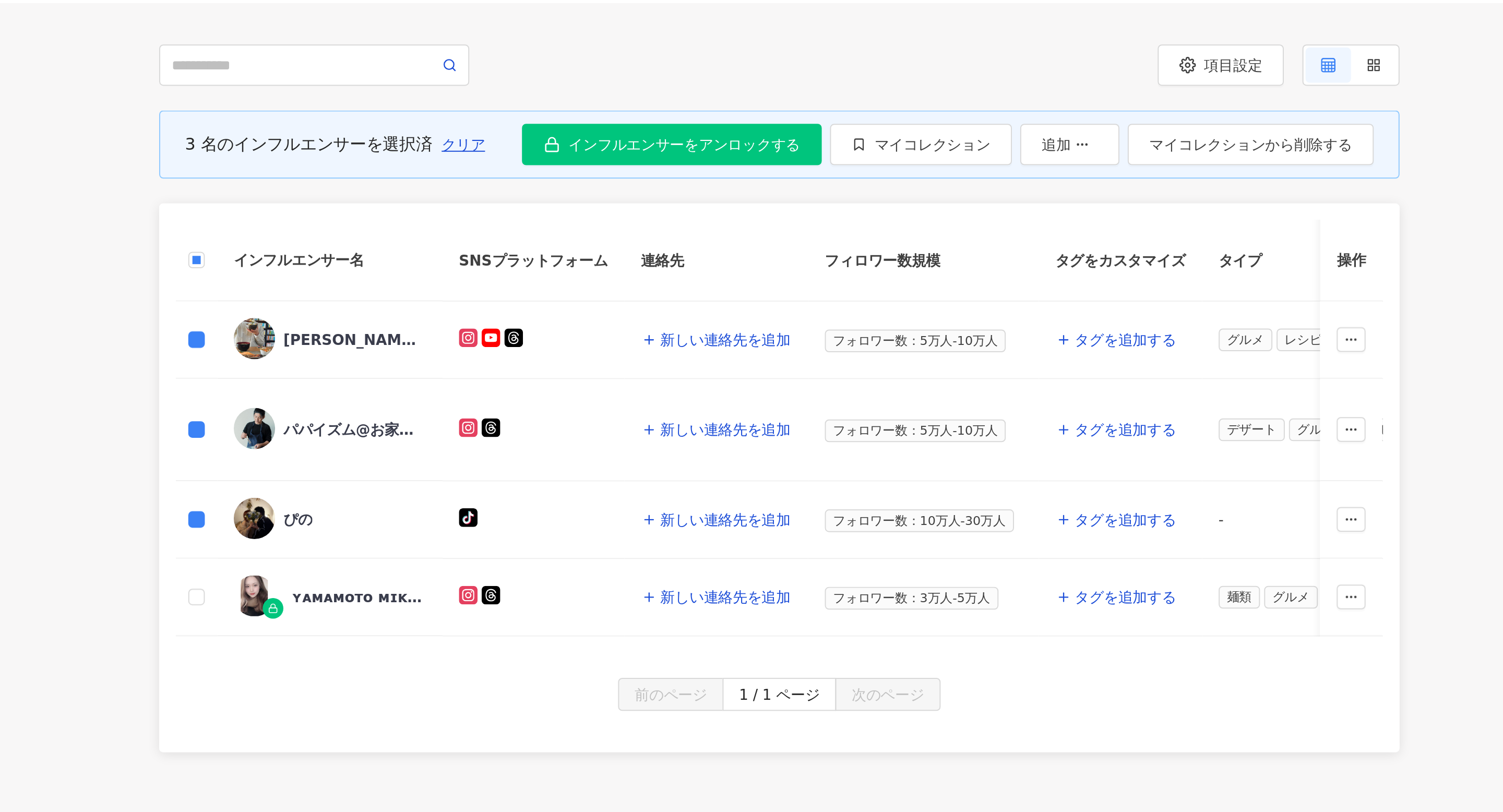
click at [518, 382] on div "ぴの" at bounding box center [545, 381] width 97 height 22
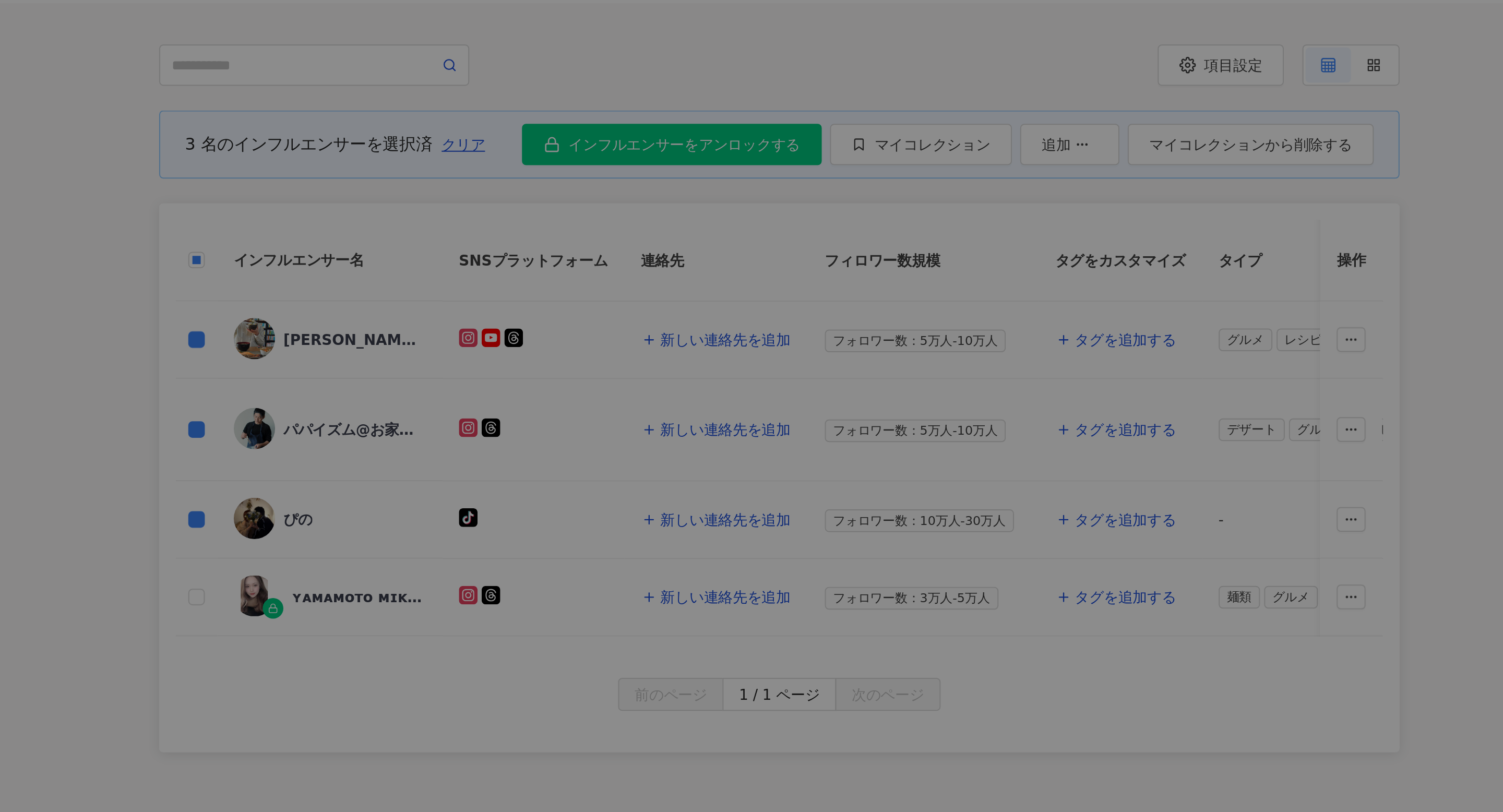
click at [397, 300] on div at bounding box center [751, 406] width 1503 height 812
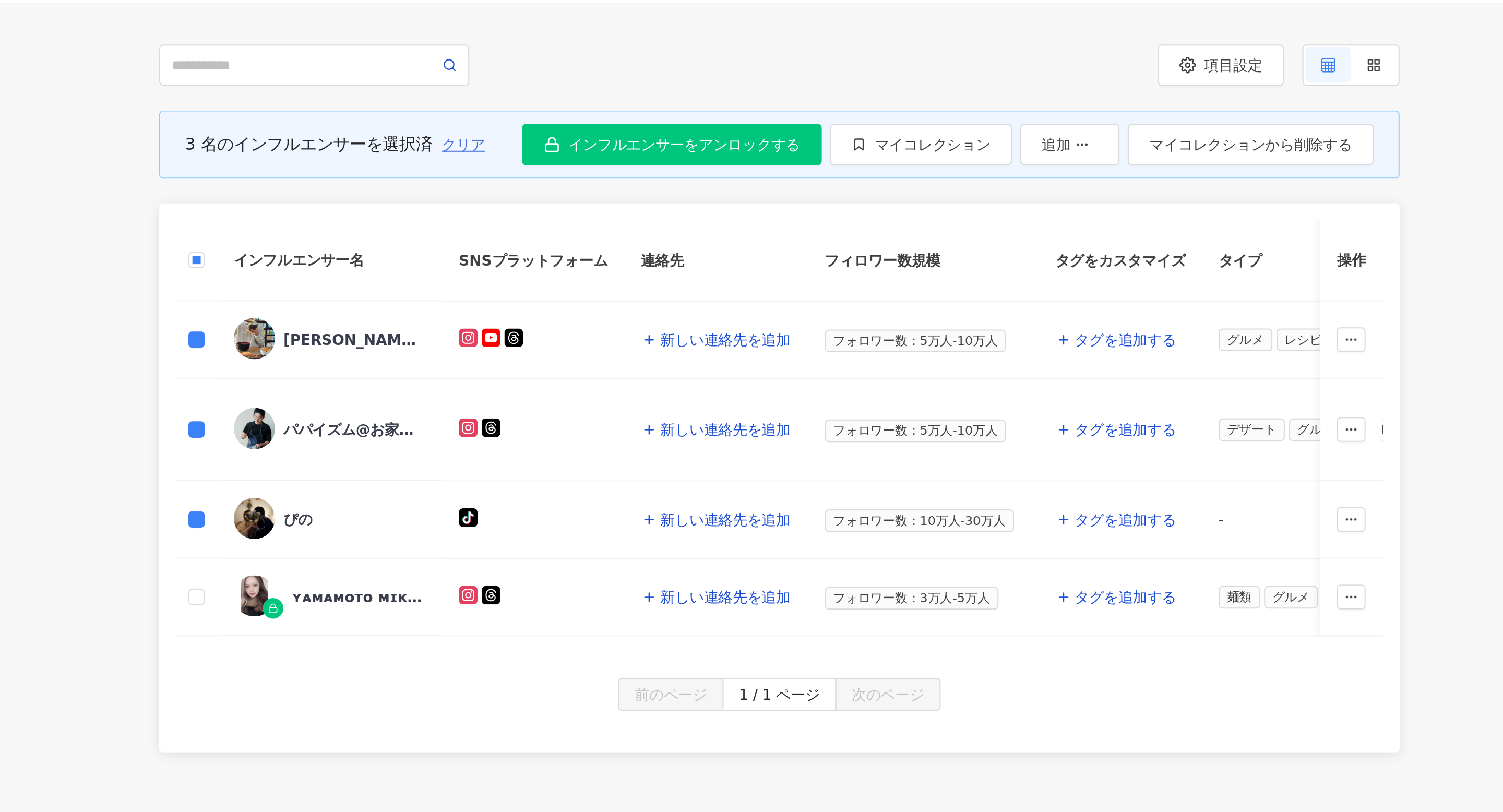
click at [610, 189] on span "クリア" at bounding box center [613, 191] width 22 height 8
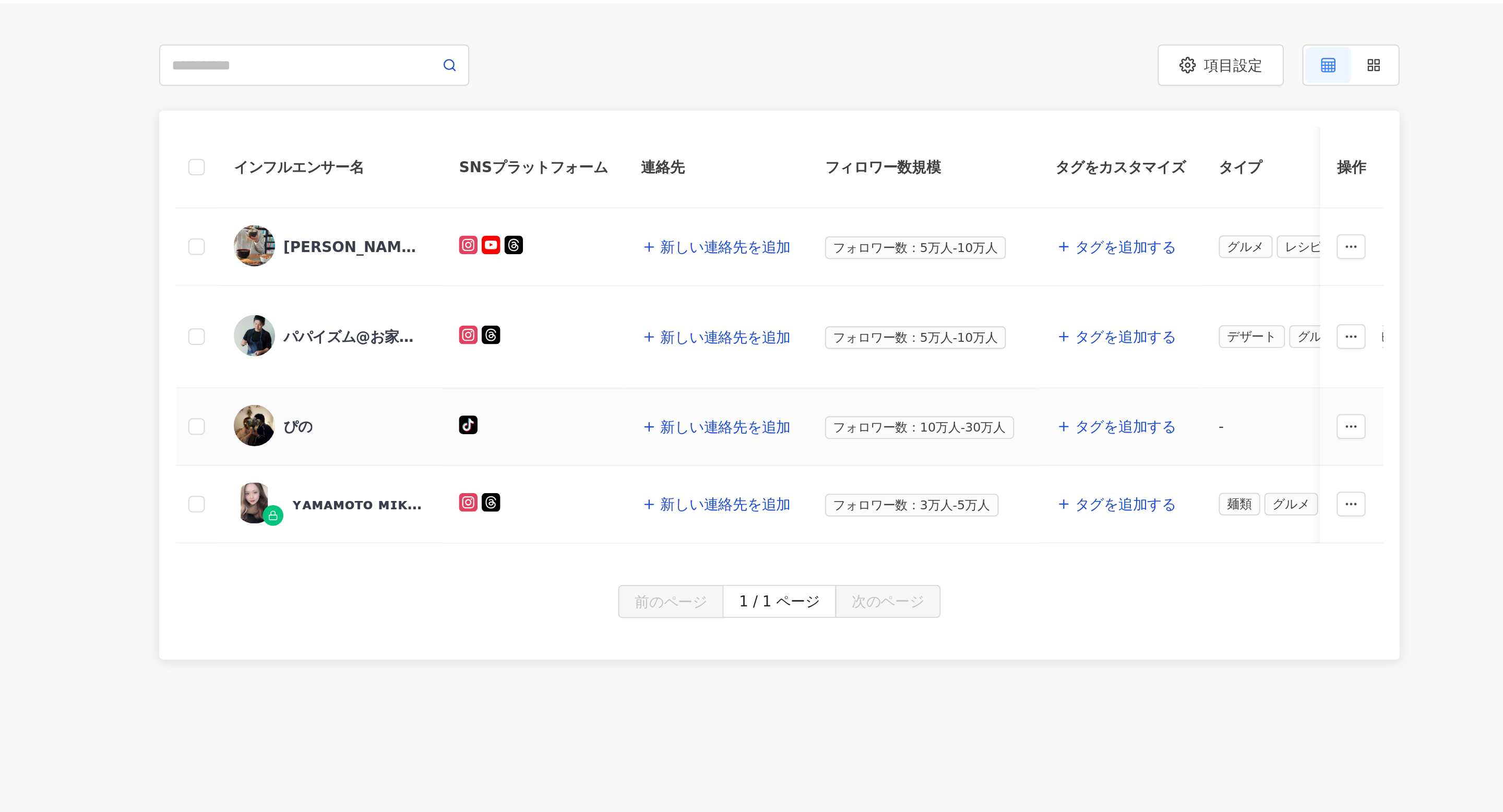
click at [520, 335] on div "ぴの" at bounding box center [545, 334] width 97 height 22
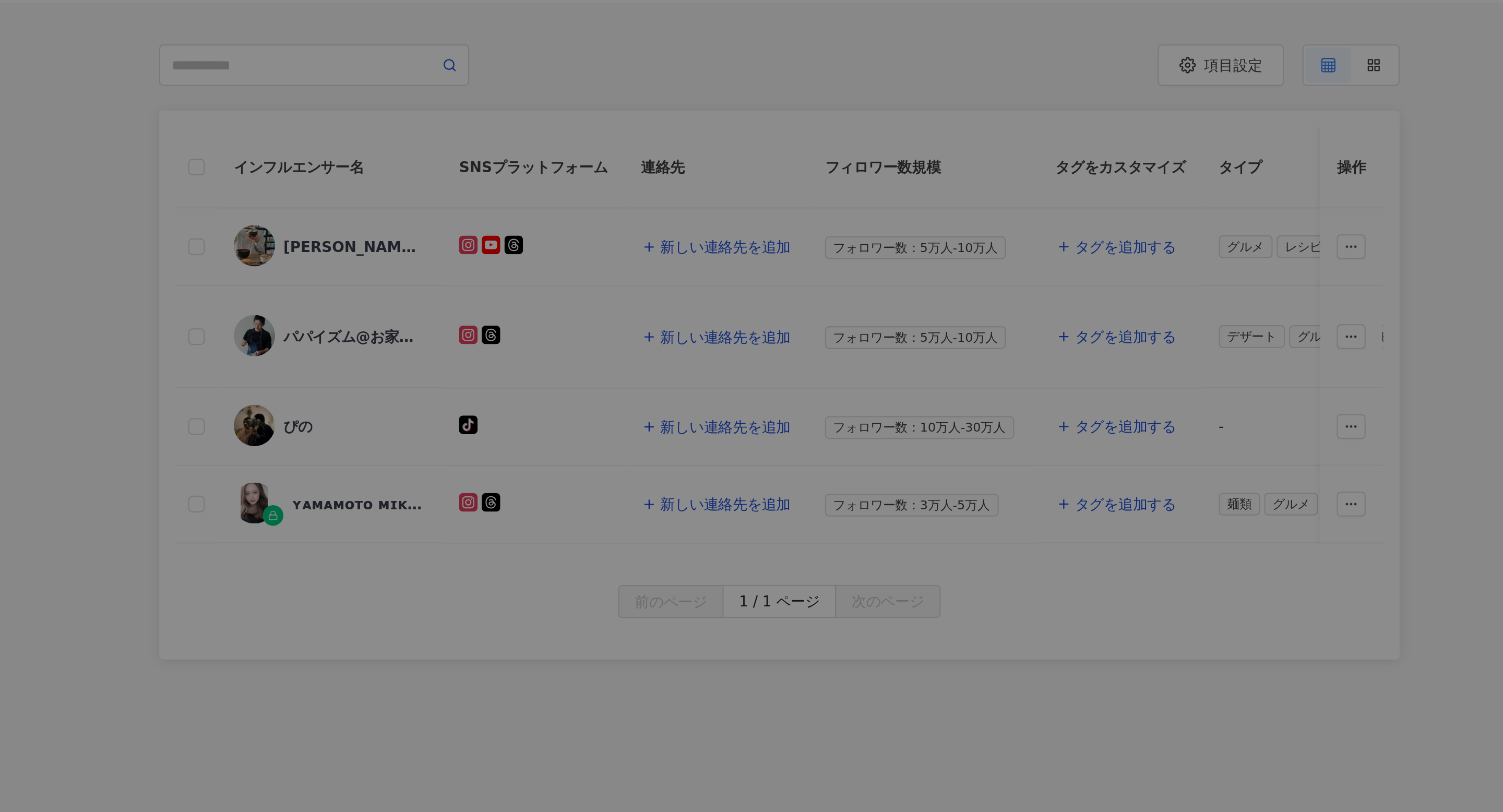
click at [506, 335] on div at bounding box center [751, 406] width 1503 height 812
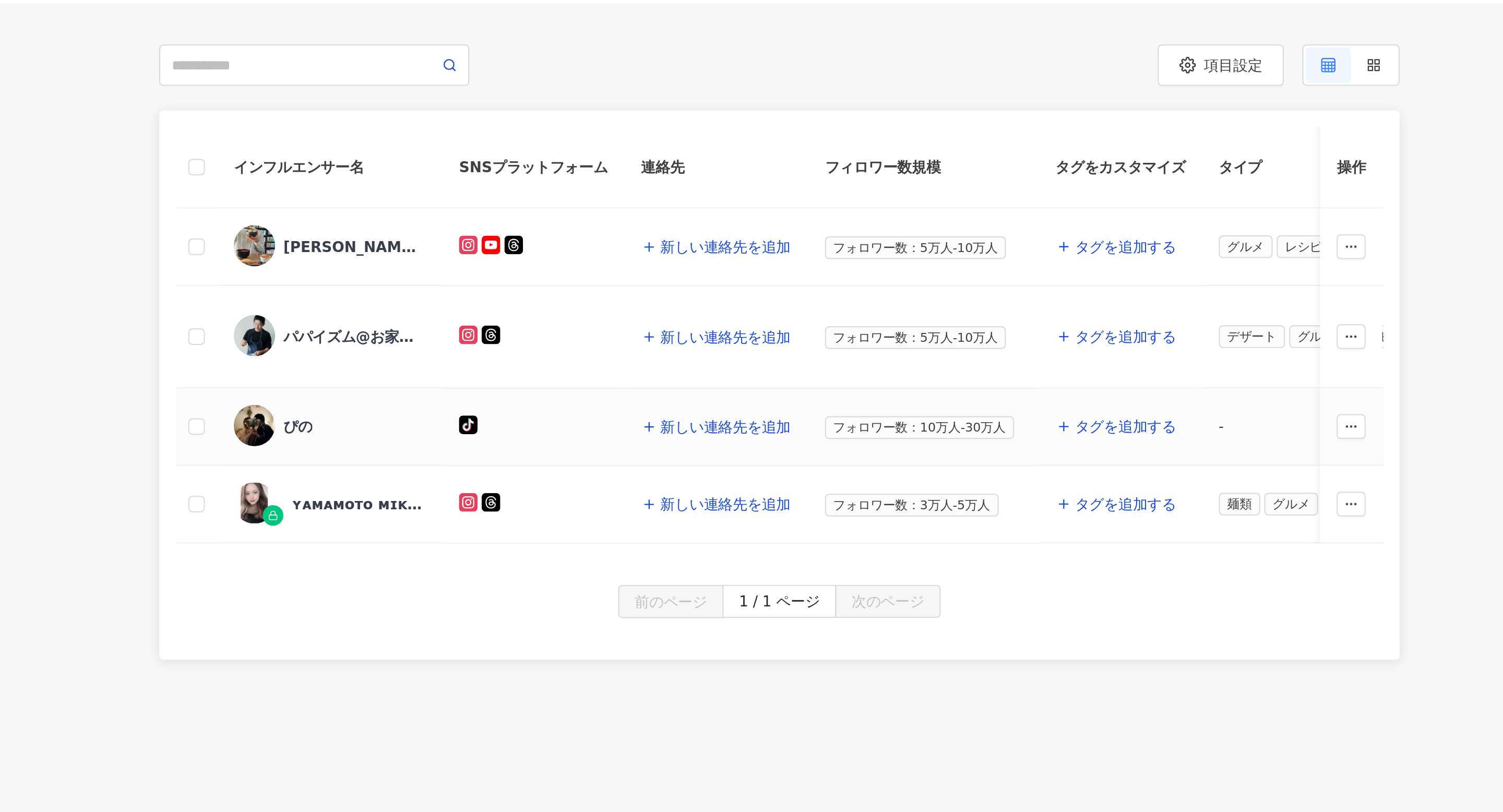
click at [506, 335] on img at bounding box center [507, 333] width 21 height 21
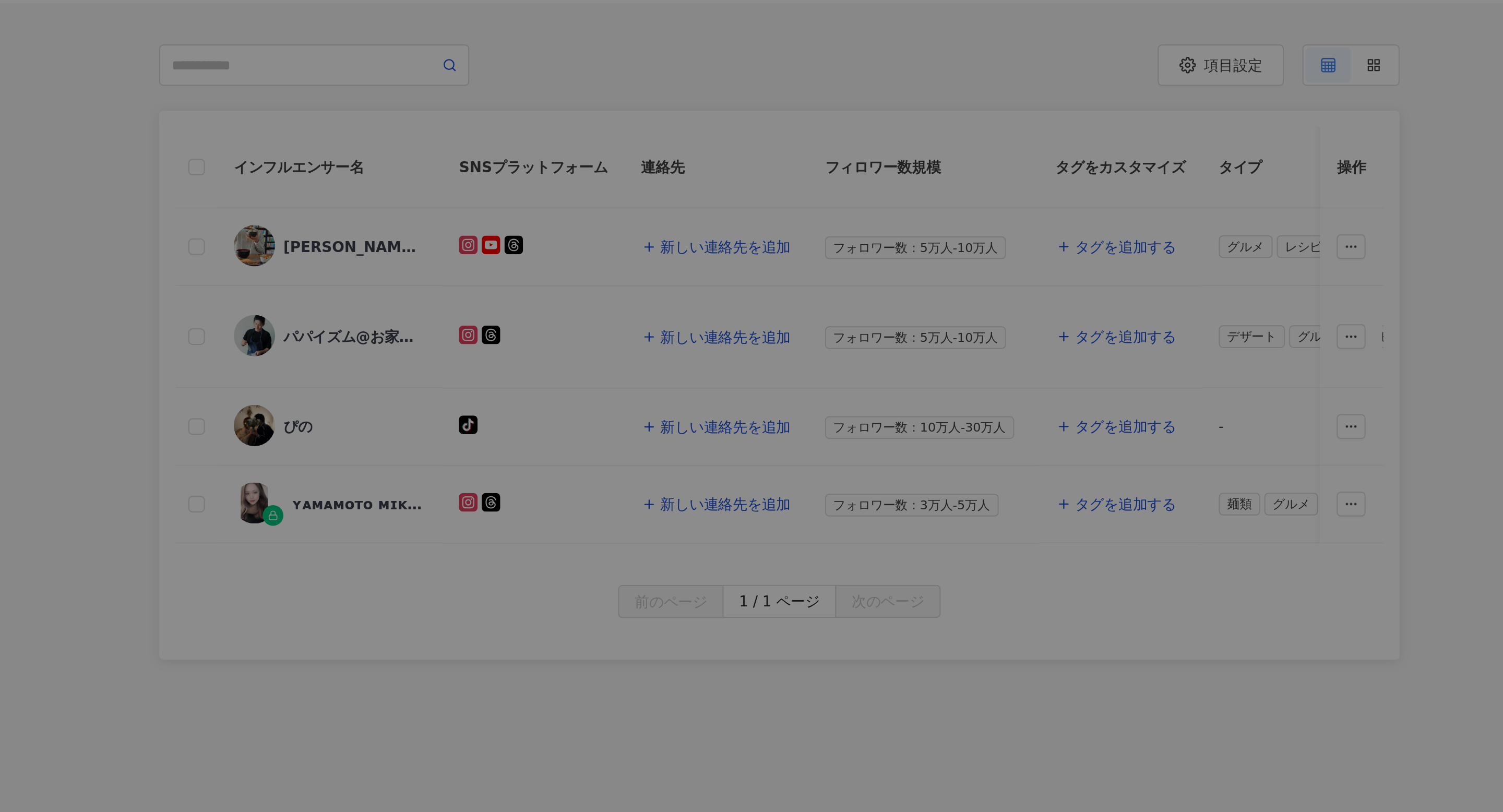
click at [411, 156] on div at bounding box center [751, 406] width 1503 height 812
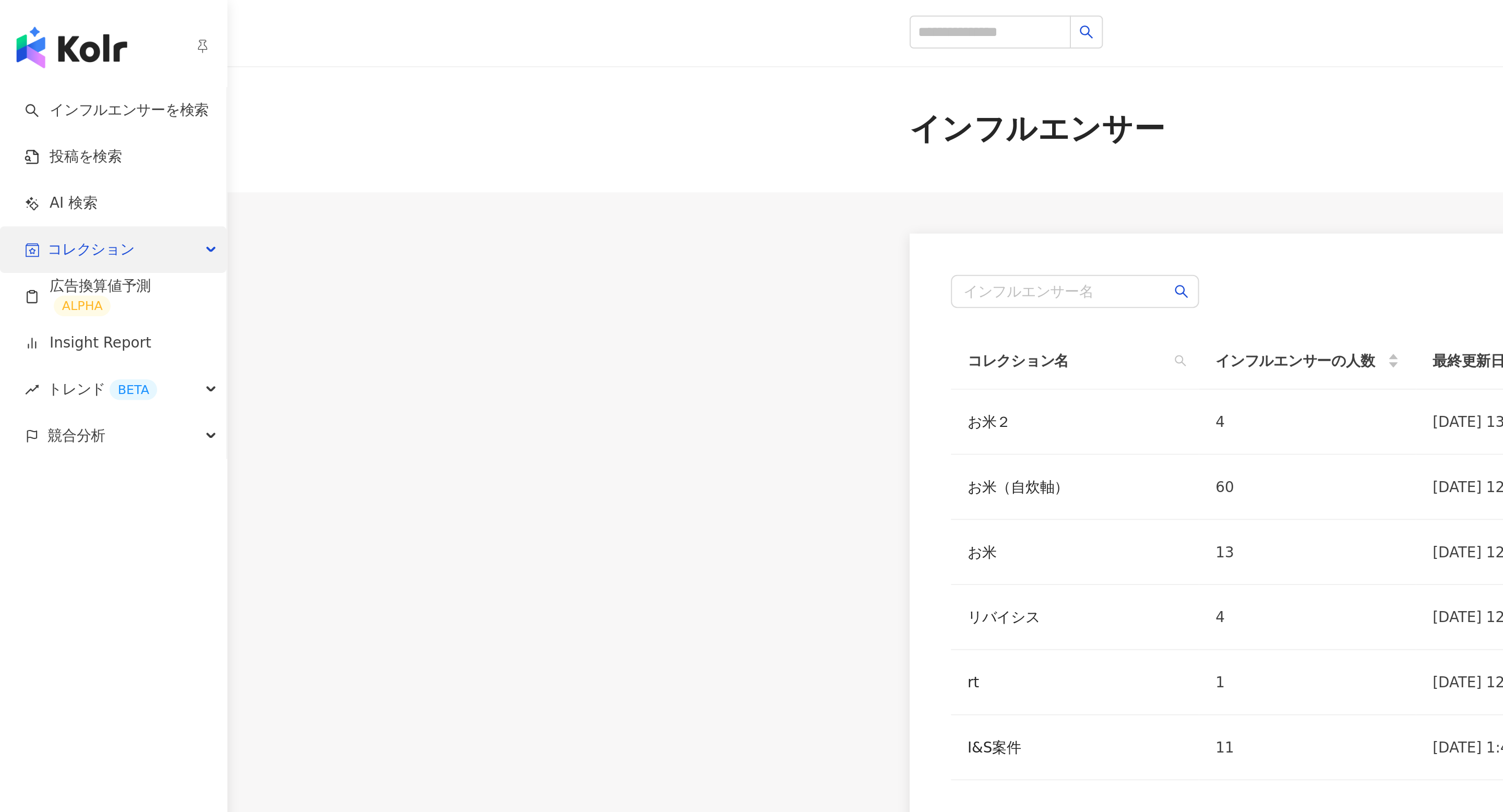
click at [53, 116] on span "コレクション" at bounding box center [46, 126] width 44 height 23
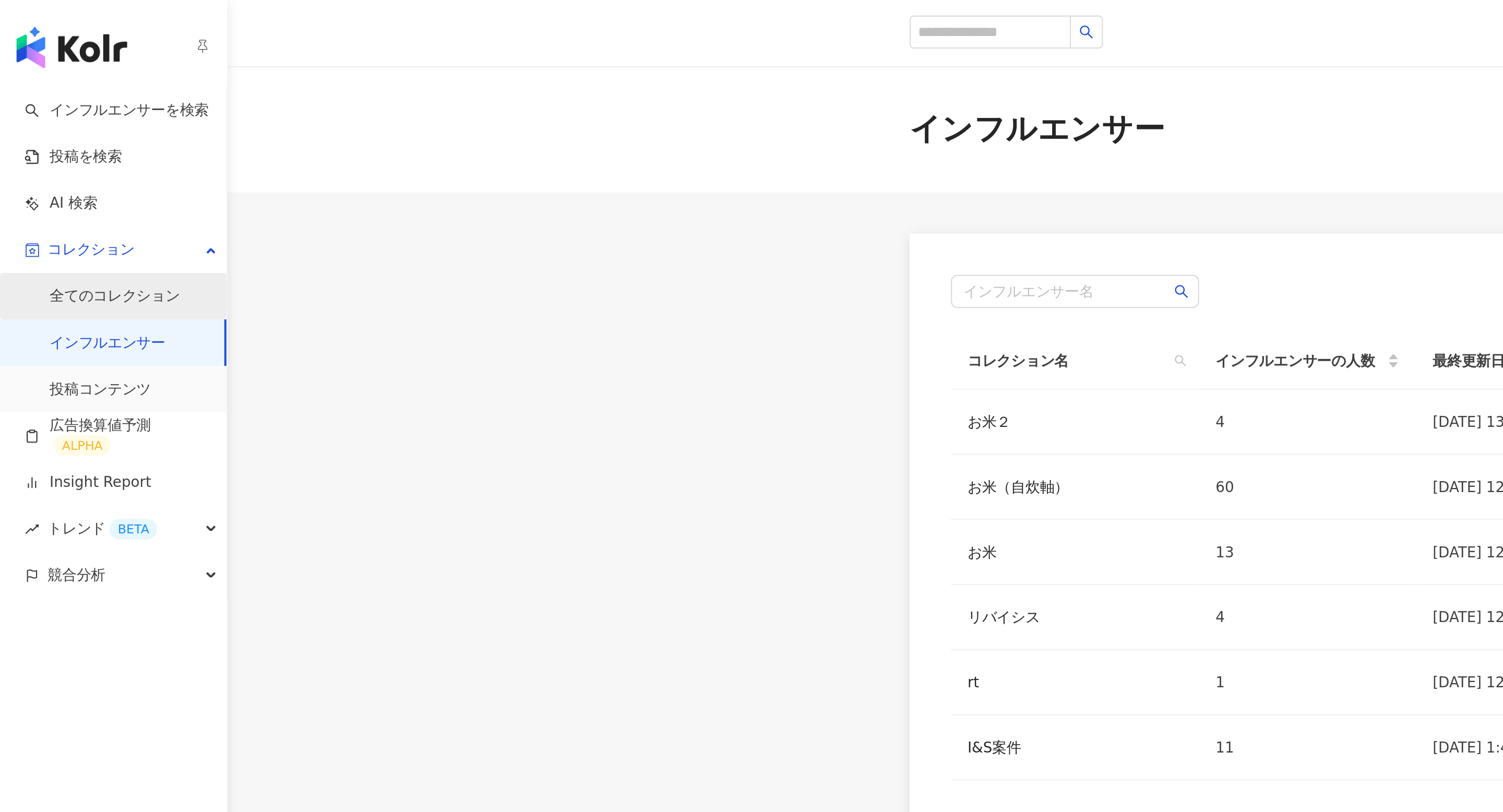
click at [54, 145] on link "全てのコレクション" at bounding box center [58, 150] width 66 height 10
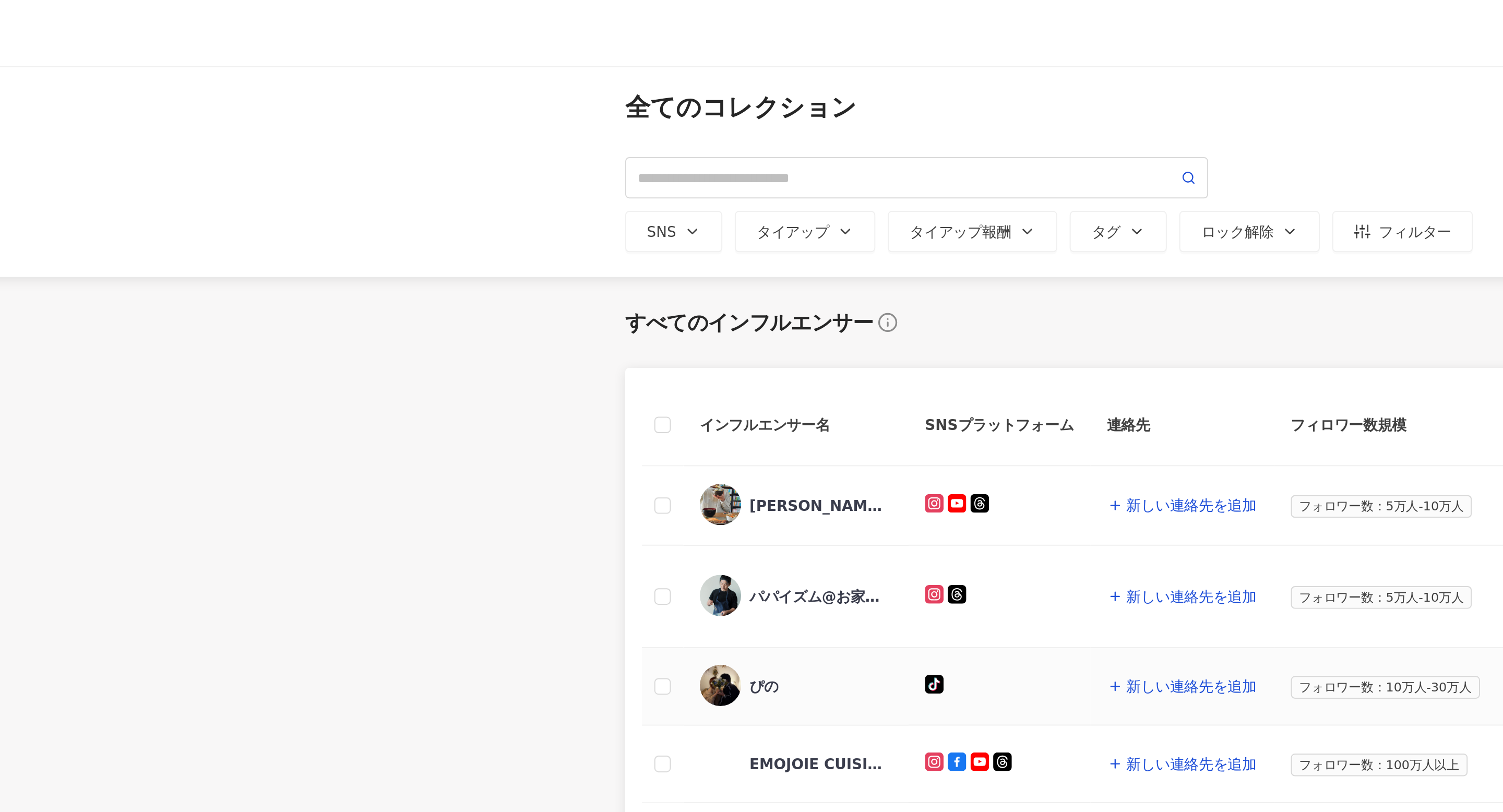
click at [530, 349] on div "ぴの" at bounding box center [529, 346] width 15 height 10
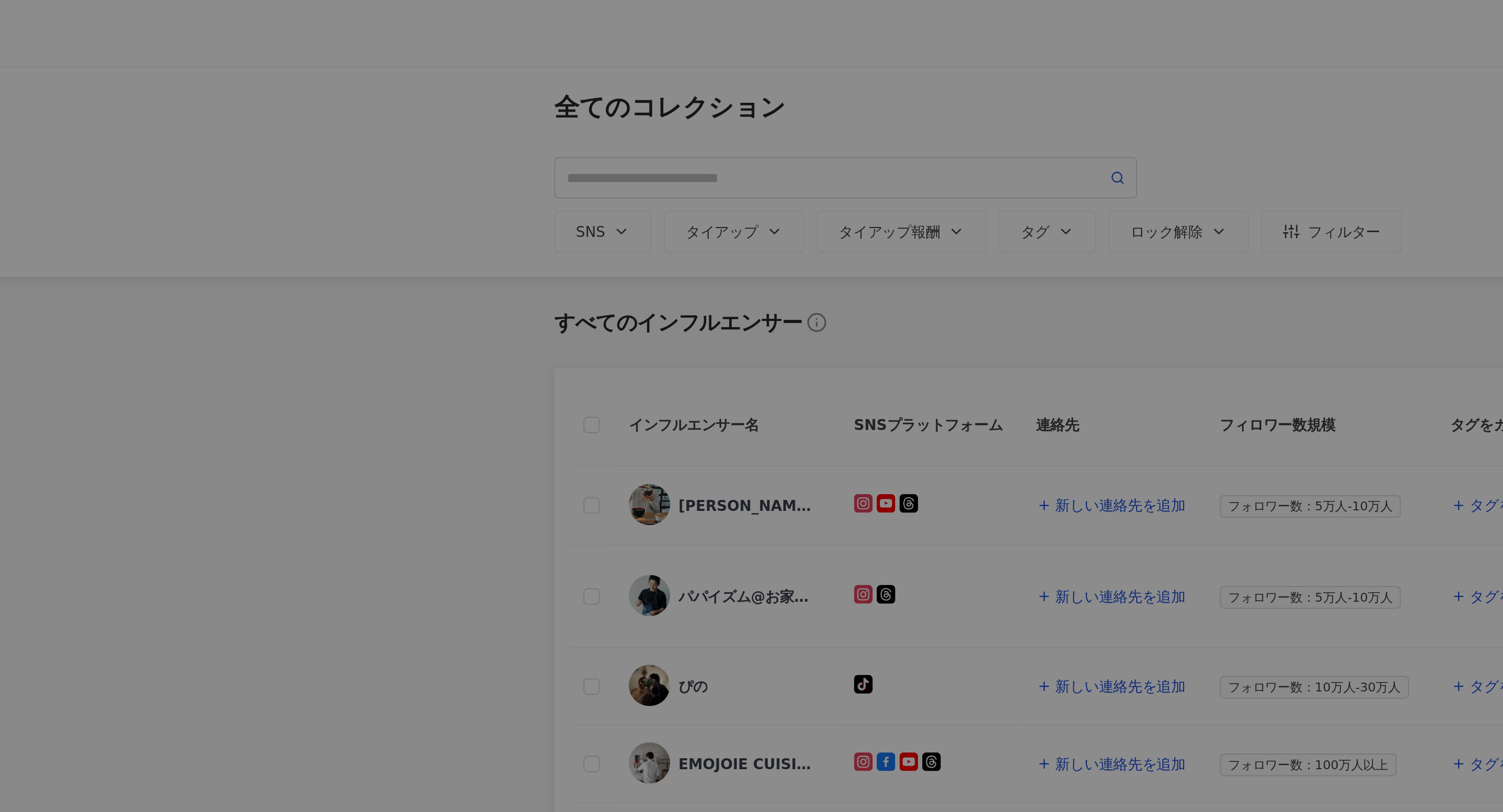
click at [566, 349] on div at bounding box center [751, 406] width 1503 height 812
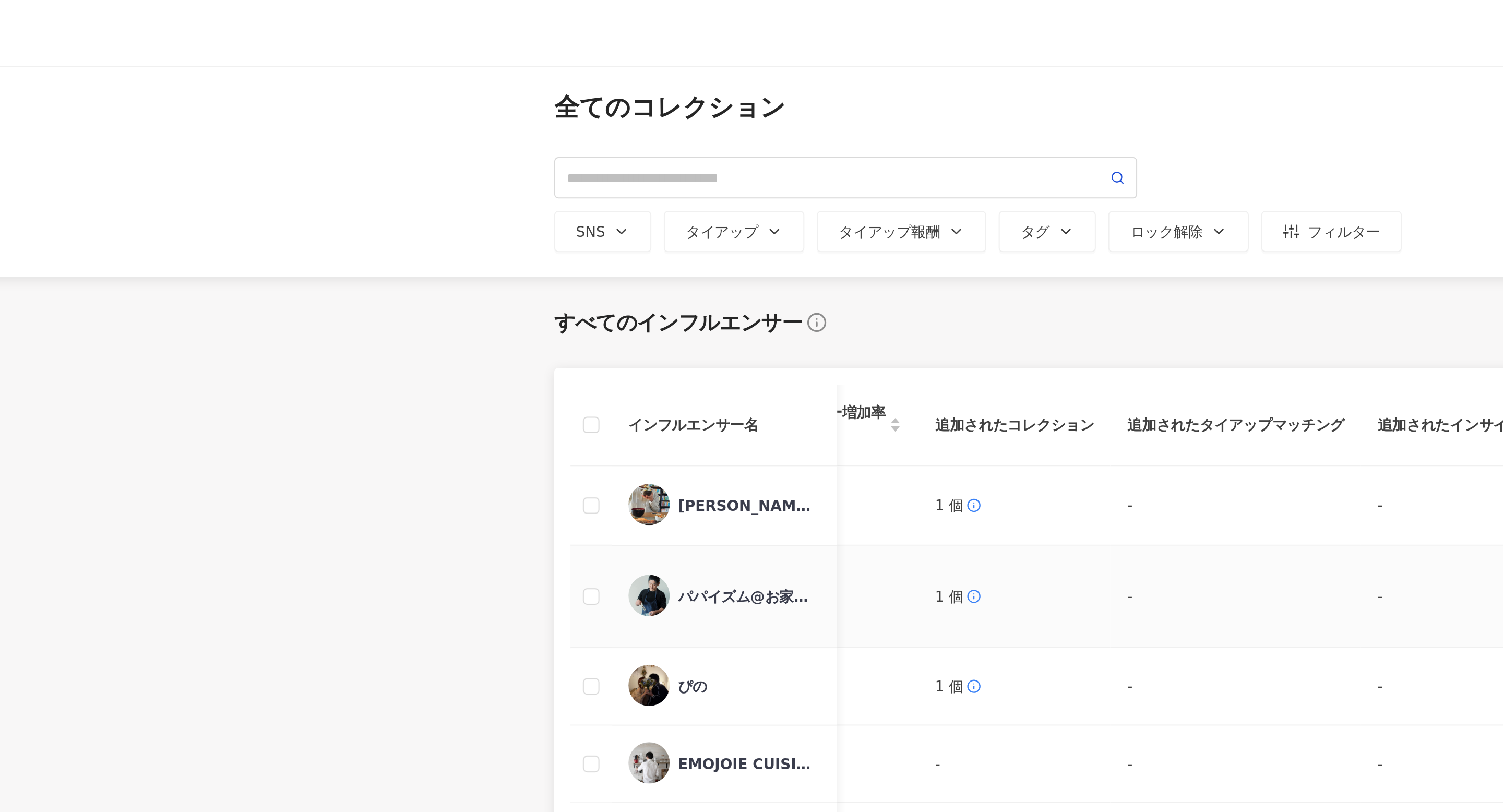
scroll to position [0, 1350]
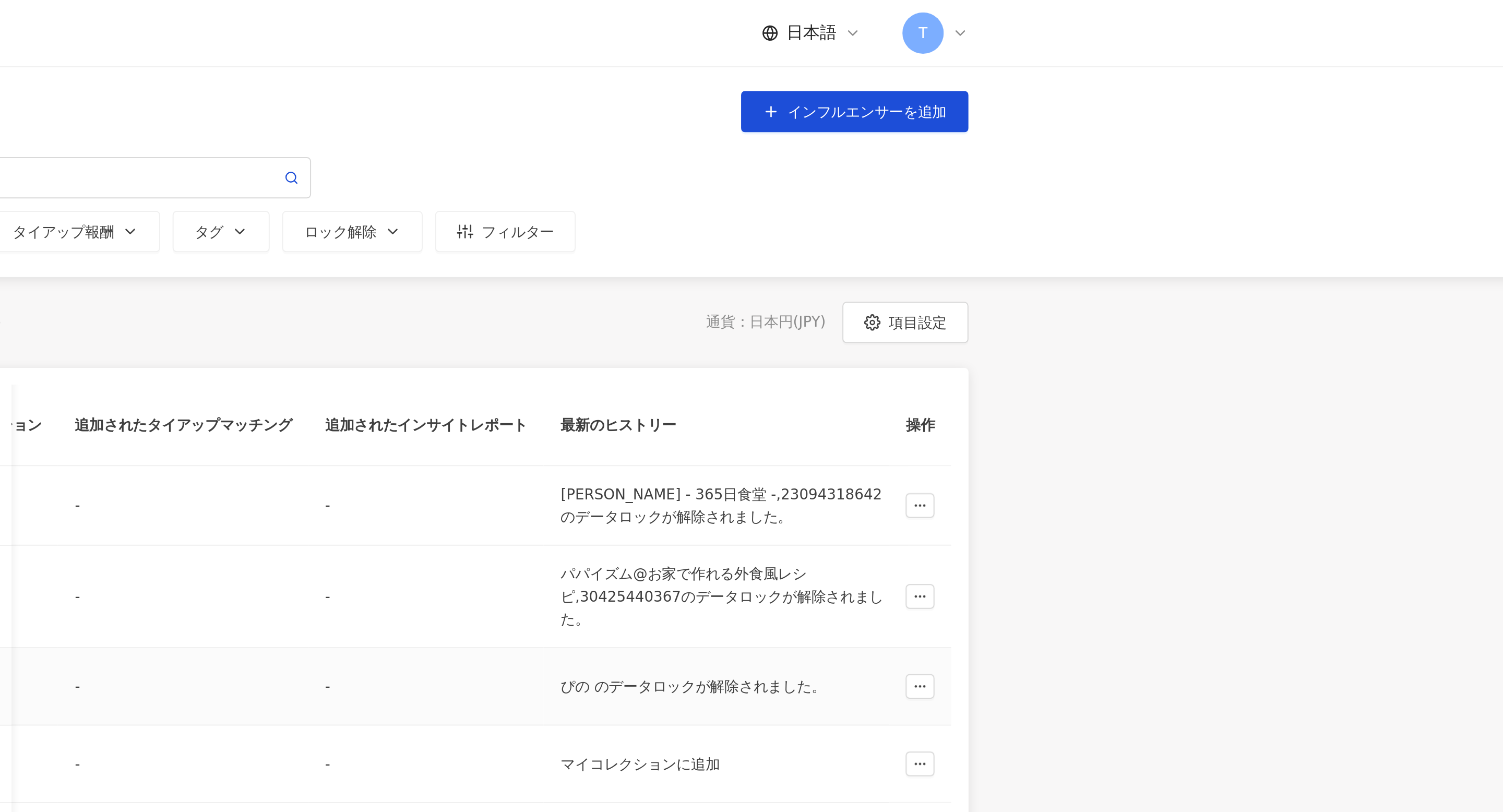
click at [924, 350] on div "ぴの のデータロックが解除されました。" at bounding box center [962, 346] width 167 height 12
click at [1066, 344] on button "button" at bounding box center [1061, 346] width 15 height 12
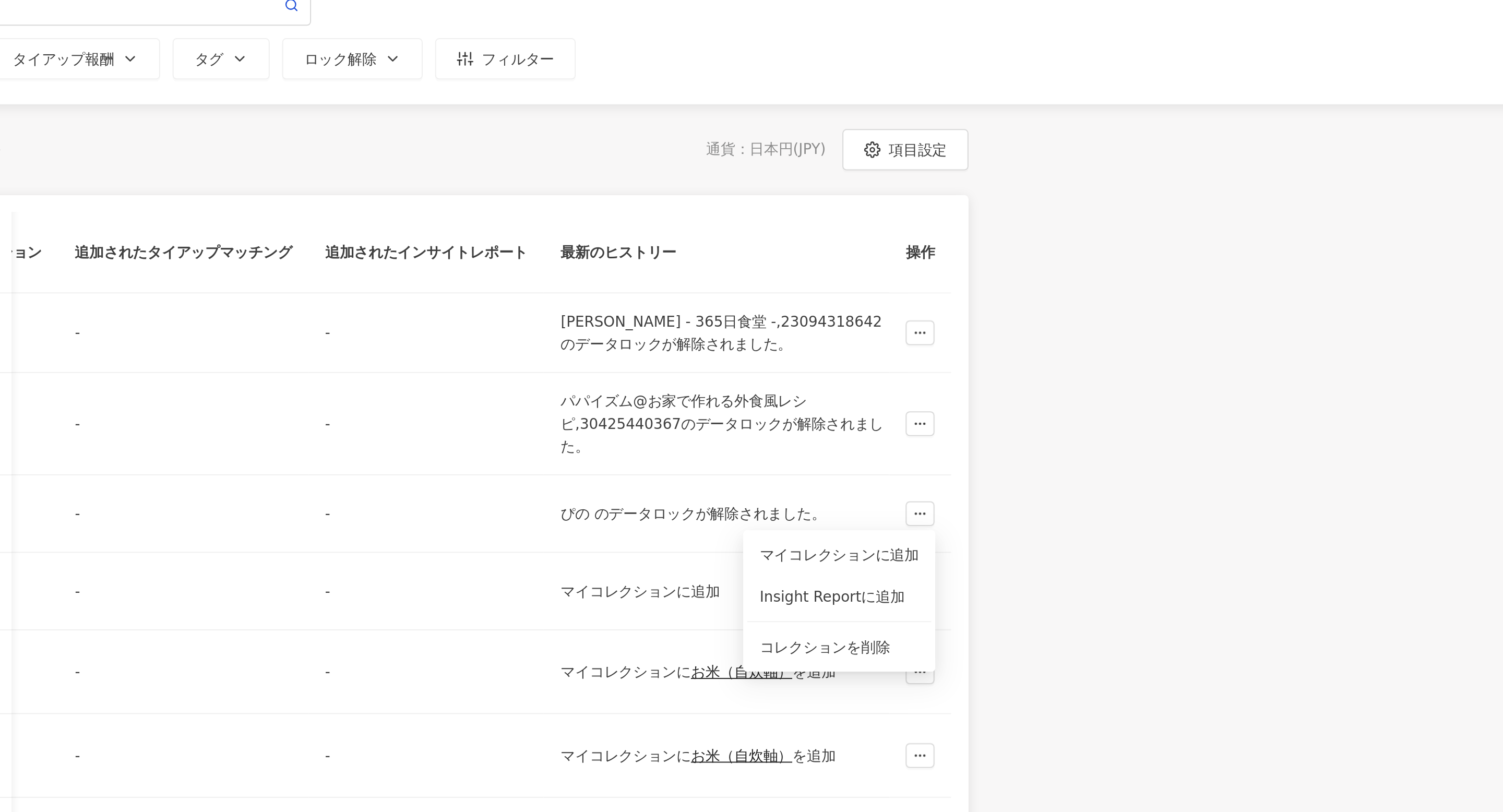
click at [1085, 399] on div "インフルエンサー名 SNSプラットフォーム 連絡先 フィロワー数規模 タグをカスタマイズ タイプ フォロワー数 K-Score 過去 3 か月 オーディエンス…" at bounding box center [772, 466] width 626 height 561
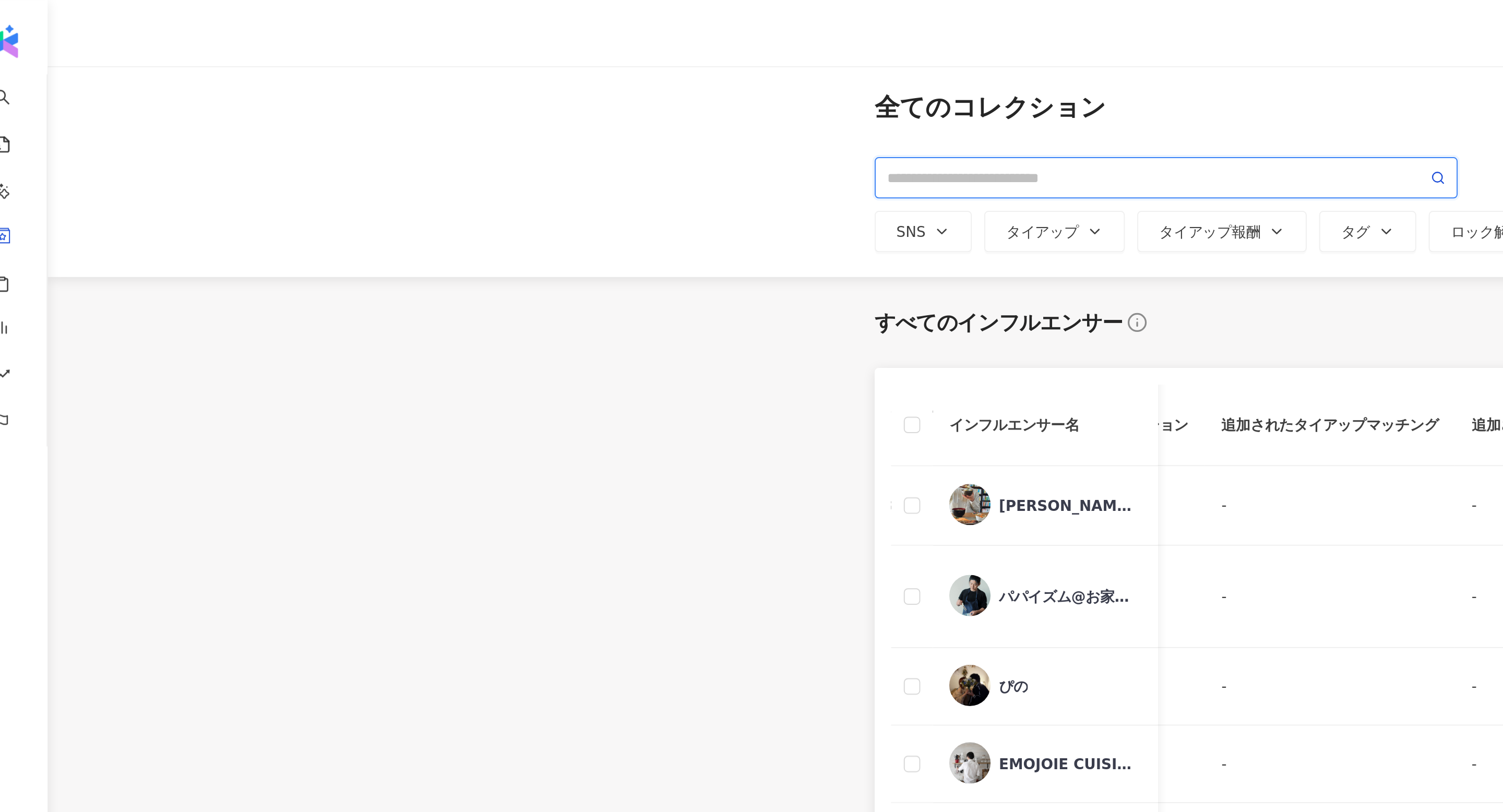
click at [524, 89] on input "search" at bounding box center [601, 90] width 272 height 12
click at [524, 89] on input "***" at bounding box center [601, 90] width 272 height 12
type input "*"
type input "**"
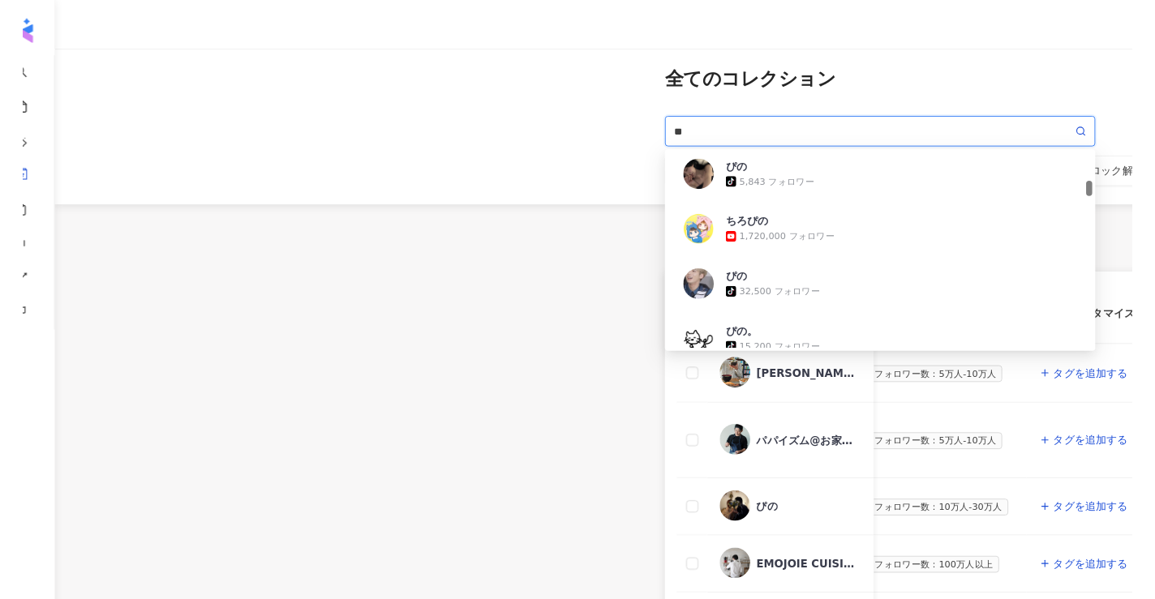
scroll to position [513, 0]
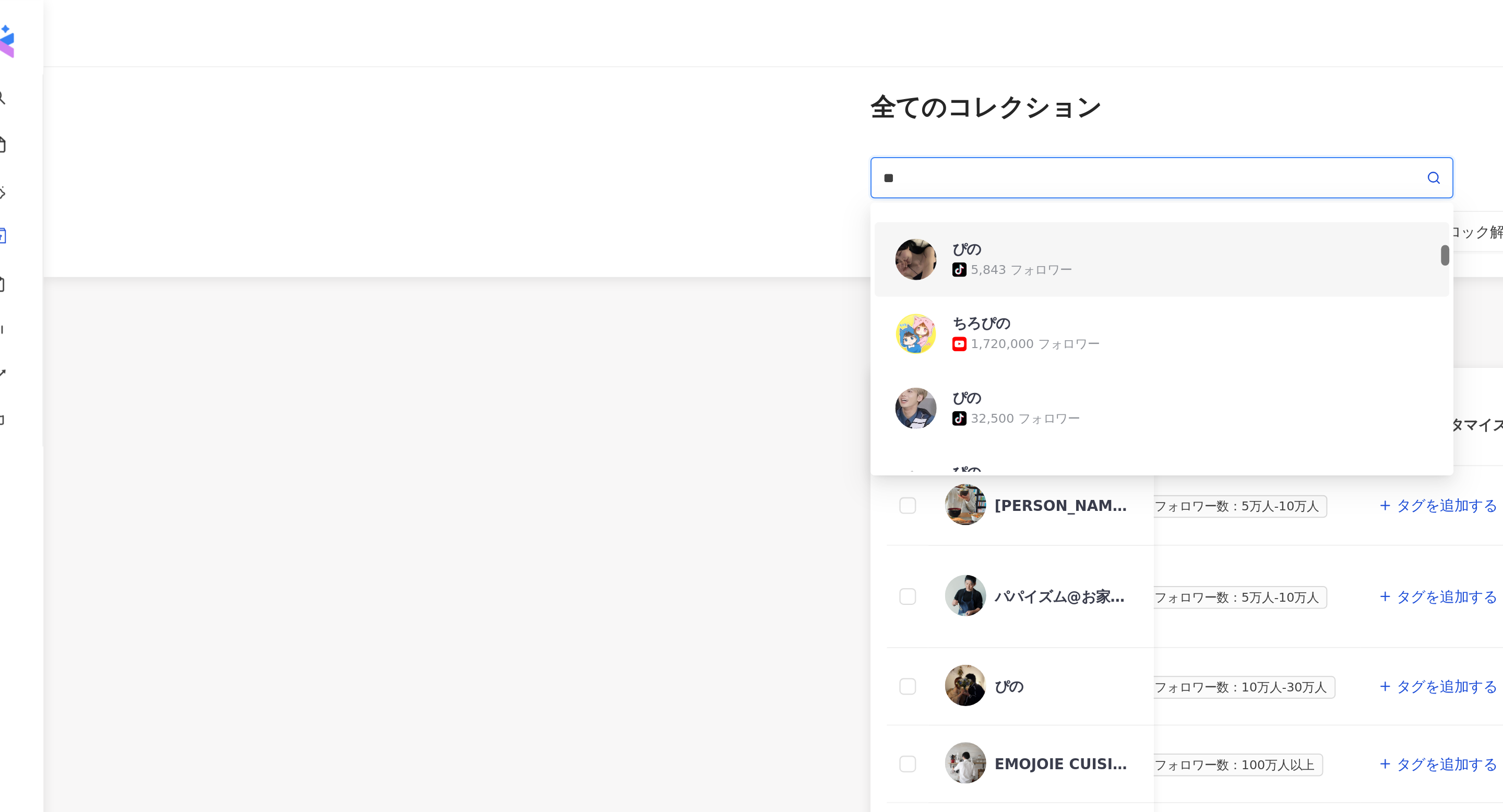
click at [510, 124] on div "ぴの" at bounding box center [508, 125] width 15 height 10
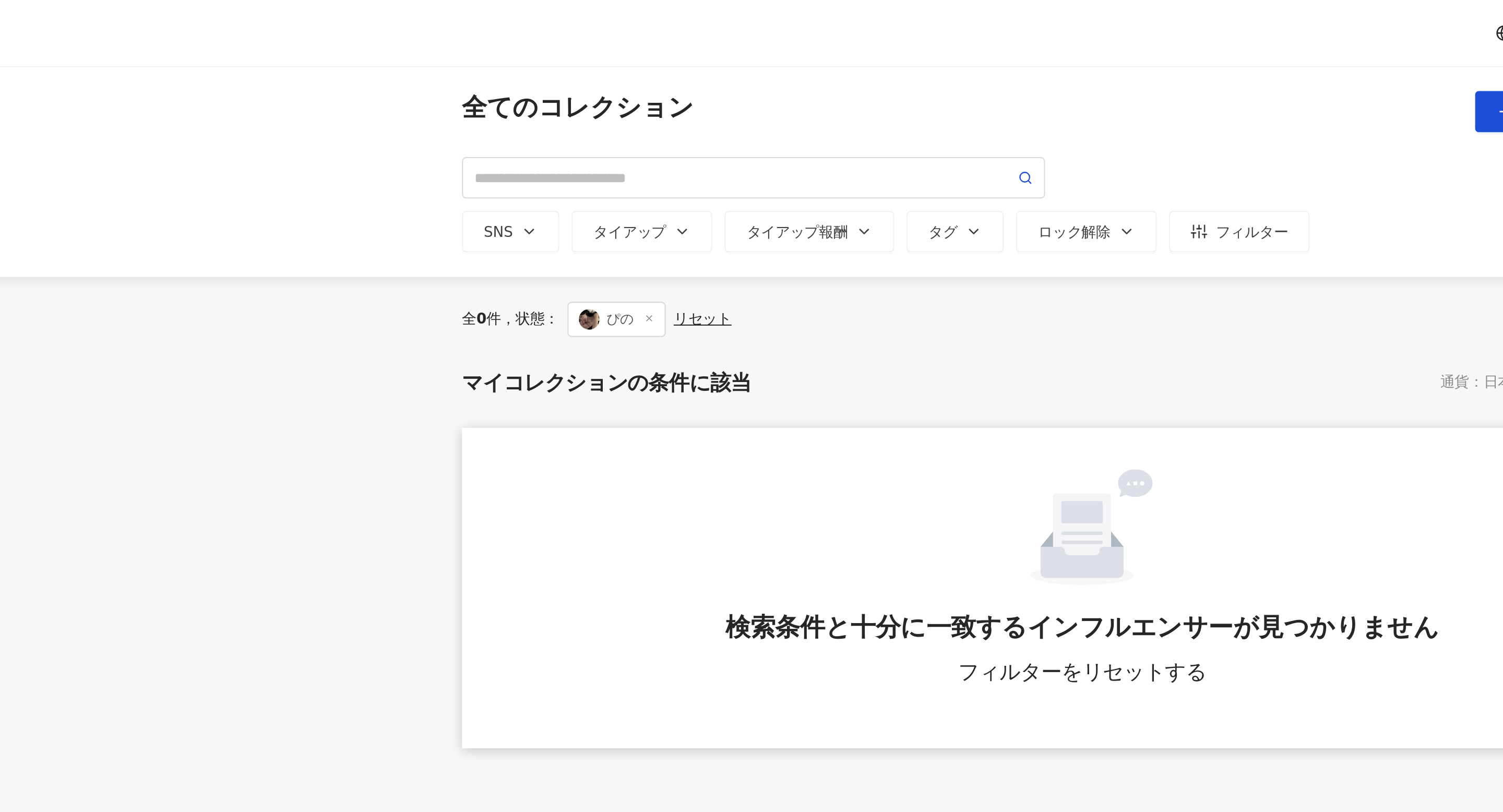
click at [550, 162] on span "ぴの" at bounding box center [537, 161] width 50 height 18
click at [555, 162] on icon at bounding box center [554, 161] width 5 height 5
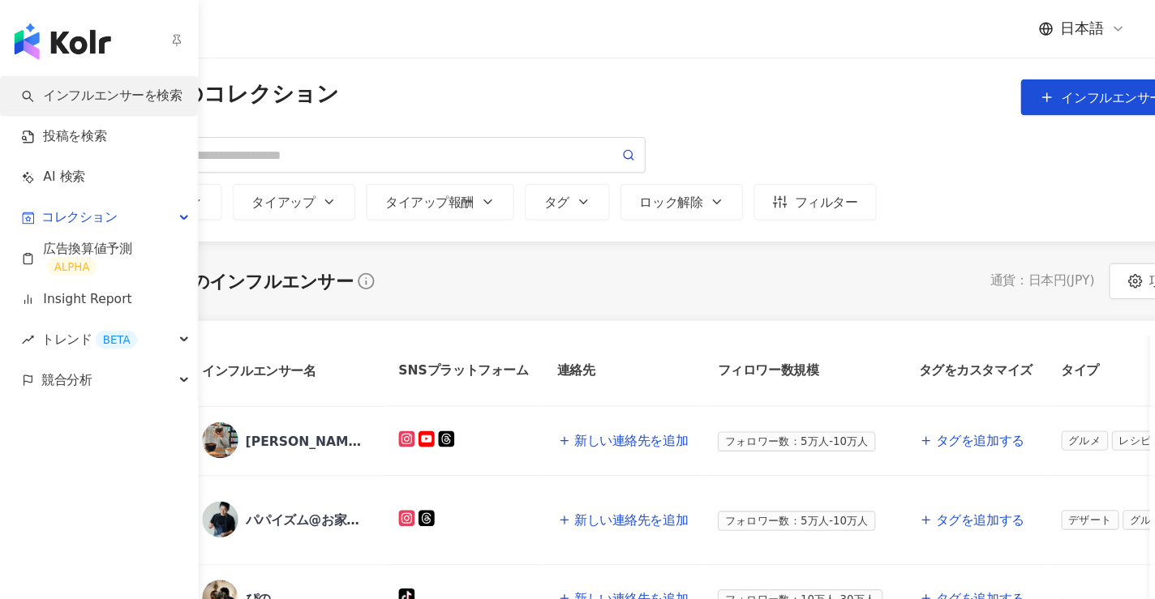
click at [39, 79] on link "インフルエンサーを検索" at bounding box center [91, 87] width 144 height 16
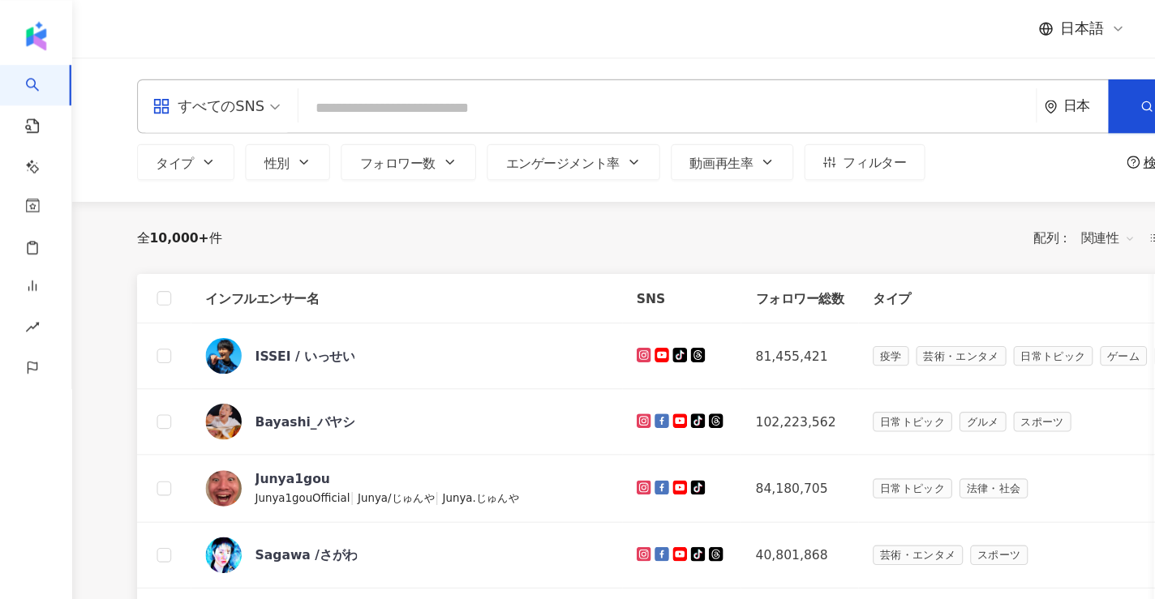
click at [335, 63] on div "すべてのSNS 日本 検索 タイプ 性別 フォロワー数 エンゲージメント率 動画再生率 フィルター 検索のヒント" at bounding box center [610, 117] width 1090 height 130
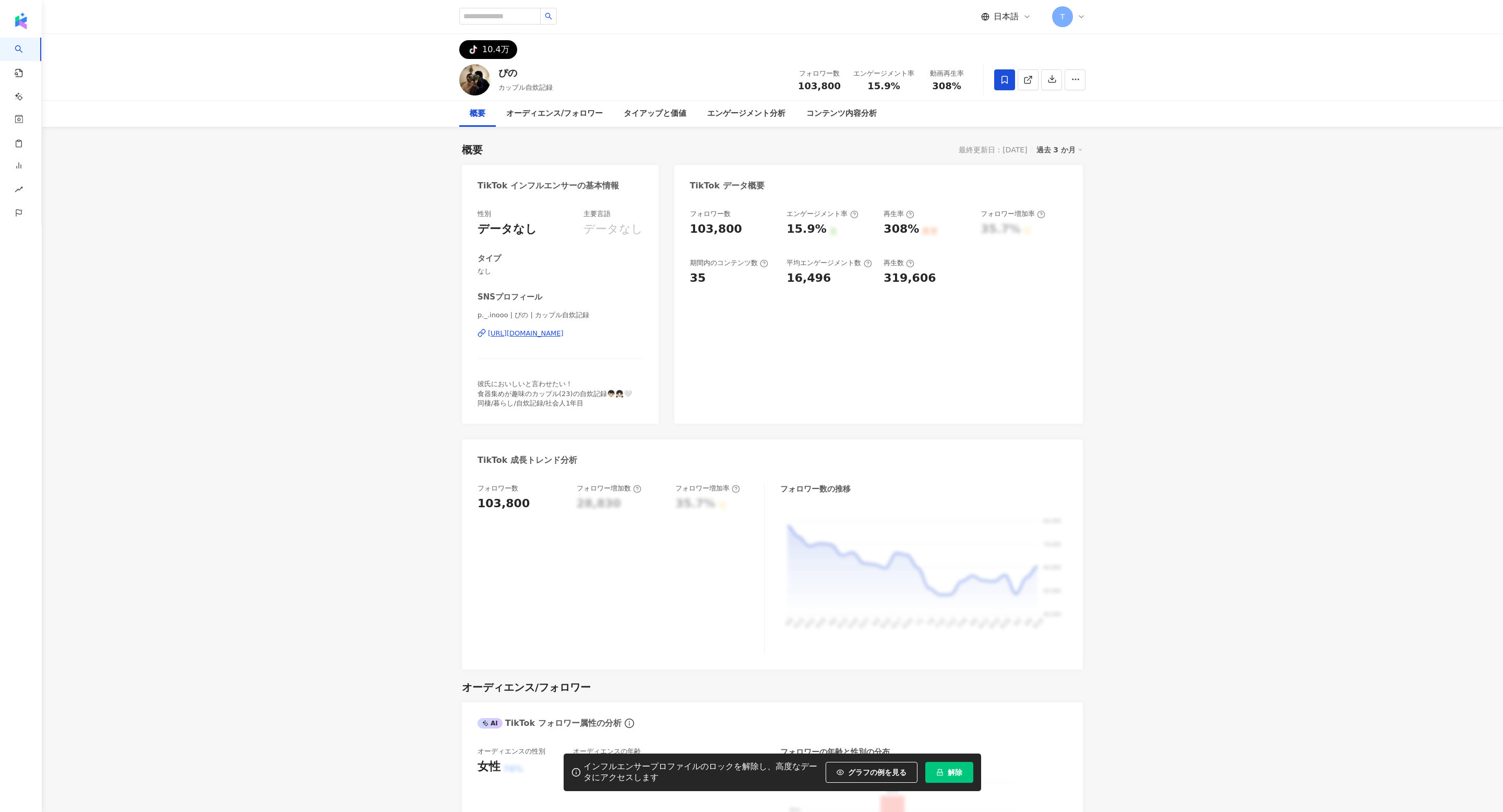
click at [1000, 84] on span at bounding box center [1005, 80] width 21 height 21
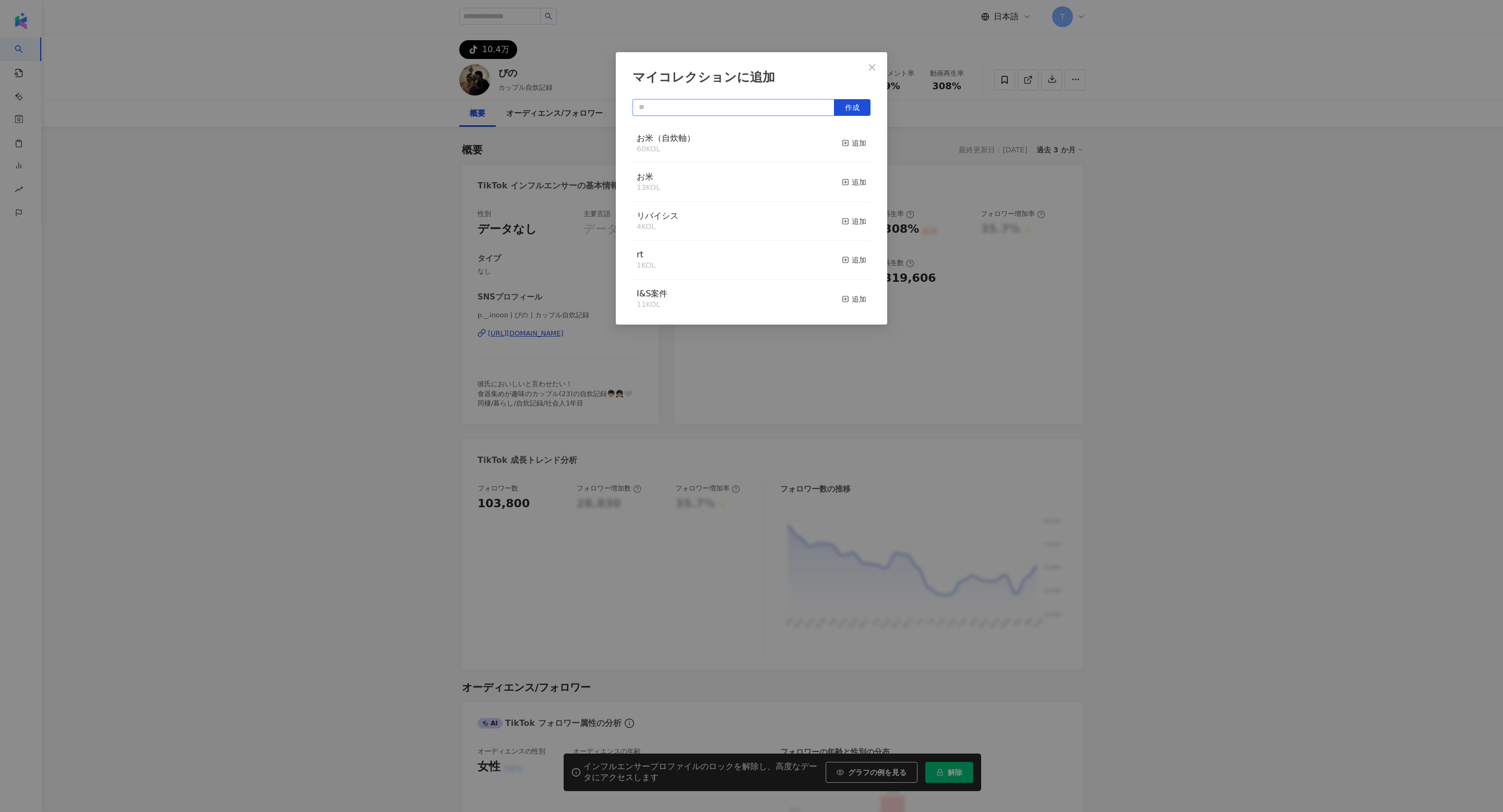
click at [785, 108] on input "text" at bounding box center [734, 107] width 202 height 17
click at [784, 107] on input "*****" at bounding box center [734, 107] width 202 height 17
type input "*****"
type input "***"
click at [850, 99] on button "作成" at bounding box center [852, 107] width 37 height 17
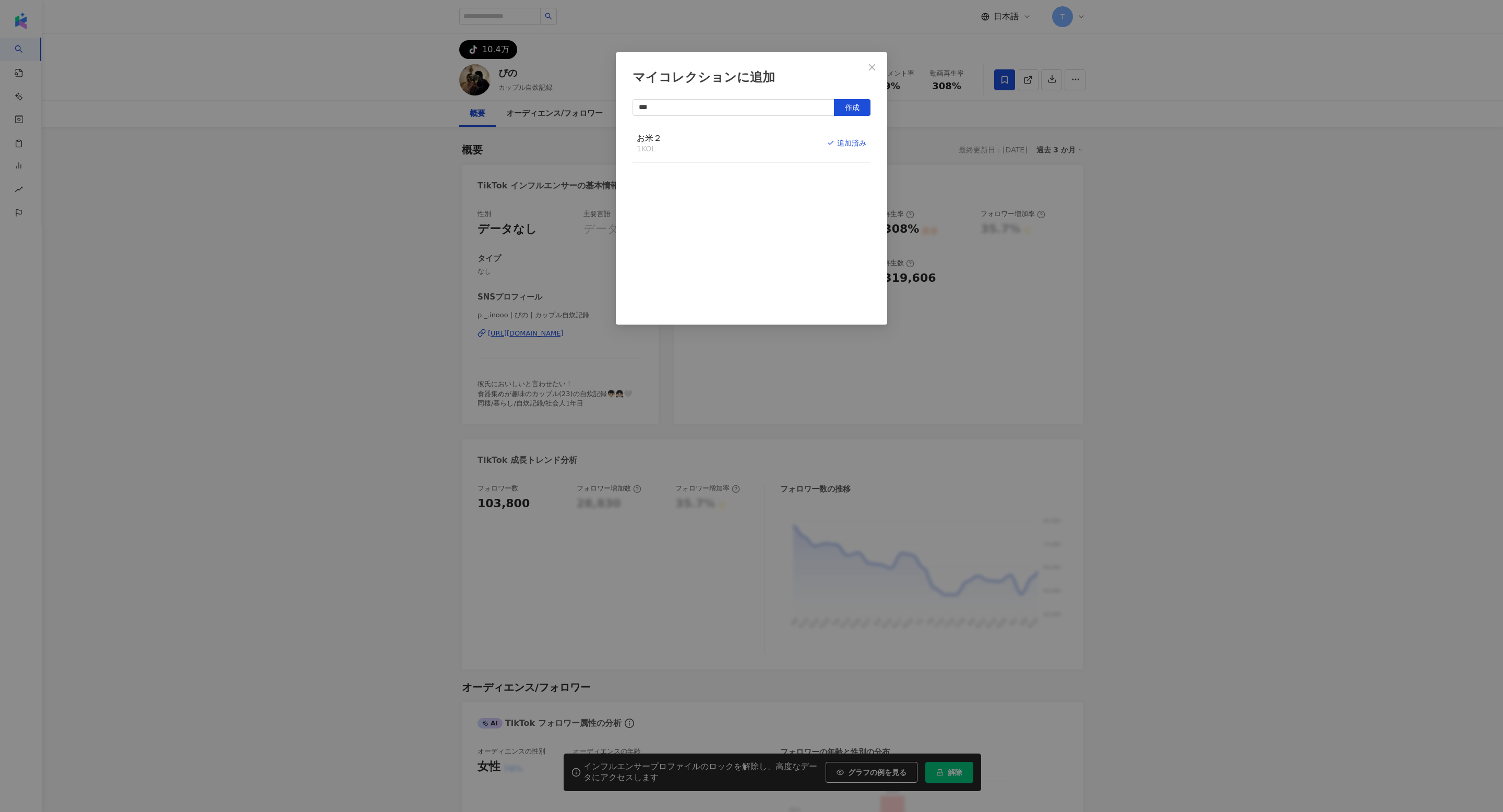
click at [1135, 239] on div "マイコレクションに追加 *** 作成 お米２ 1 KOL 追加済み" at bounding box center [751, 406] width 1503 height 812
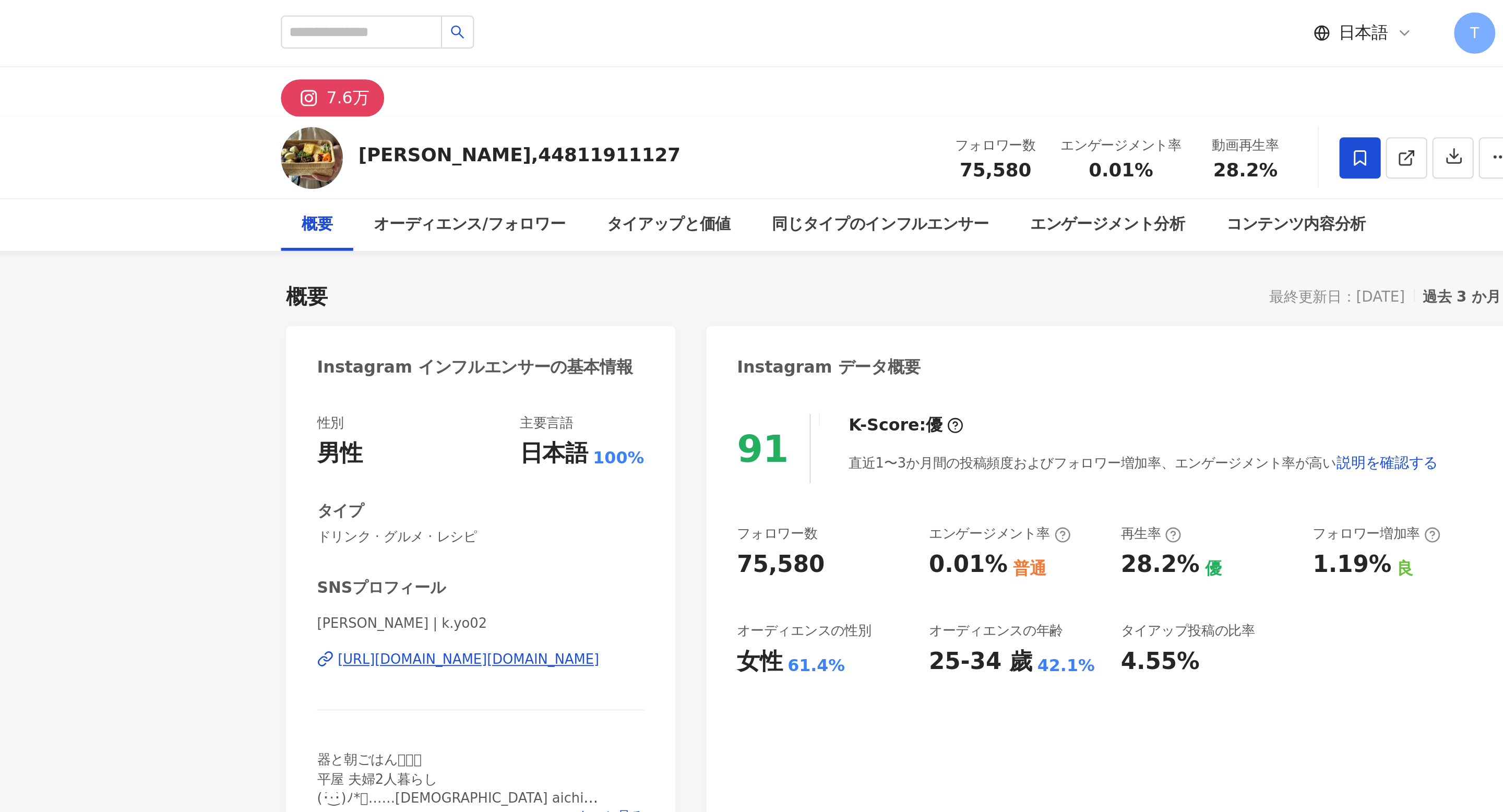
click at [487, 48] on div "7.6万" at bounding box center [492, 50] width 21 height 15
click at [476, 49] on icon at bounding box center [474, 50] width 7 height 7
click at [555, 330] on div "[URL][DOMAIN_NAME][DOMAIN_NAME]" at bounding box center [554, 333] width 132 height 10
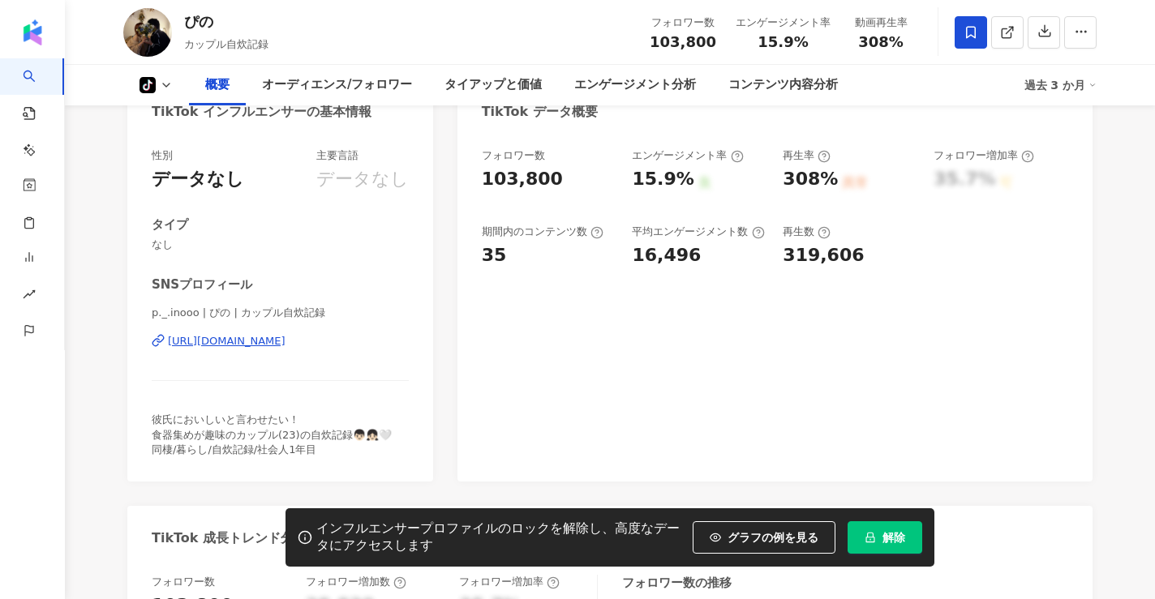
scroll to position [211, 0]
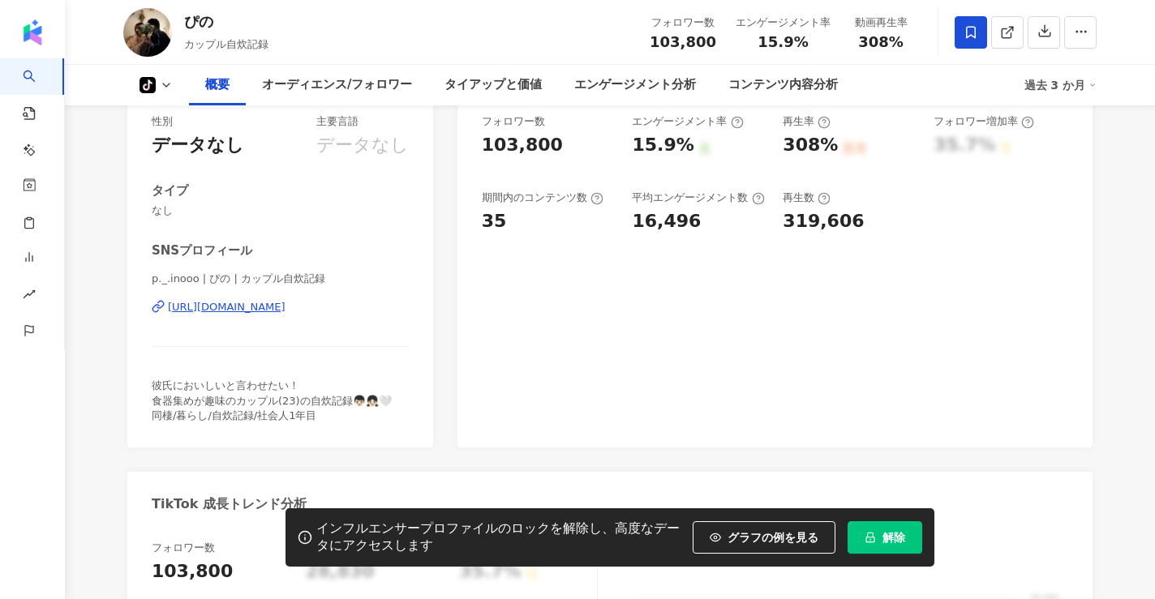
click at [205, 310] on div "[URL][DOMAIN_NAME]" at bounding box center [227, 307] width 118 height 15
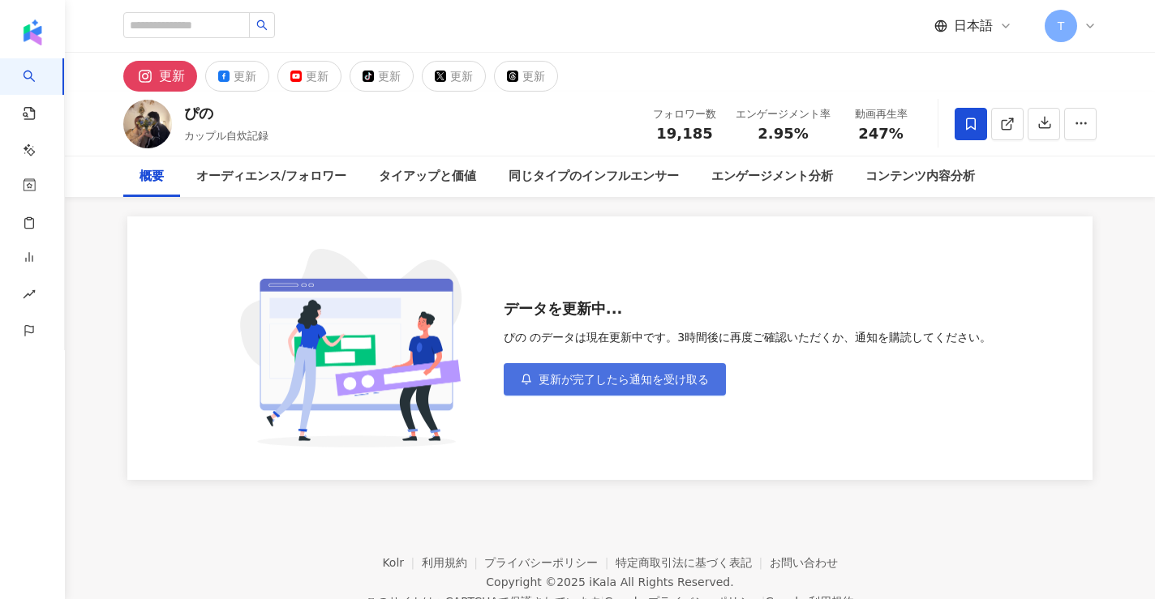
click at [586, 371] on button "更新が完了したら通知を受け取る" at bounding box center [615, 379] width 222 height 32
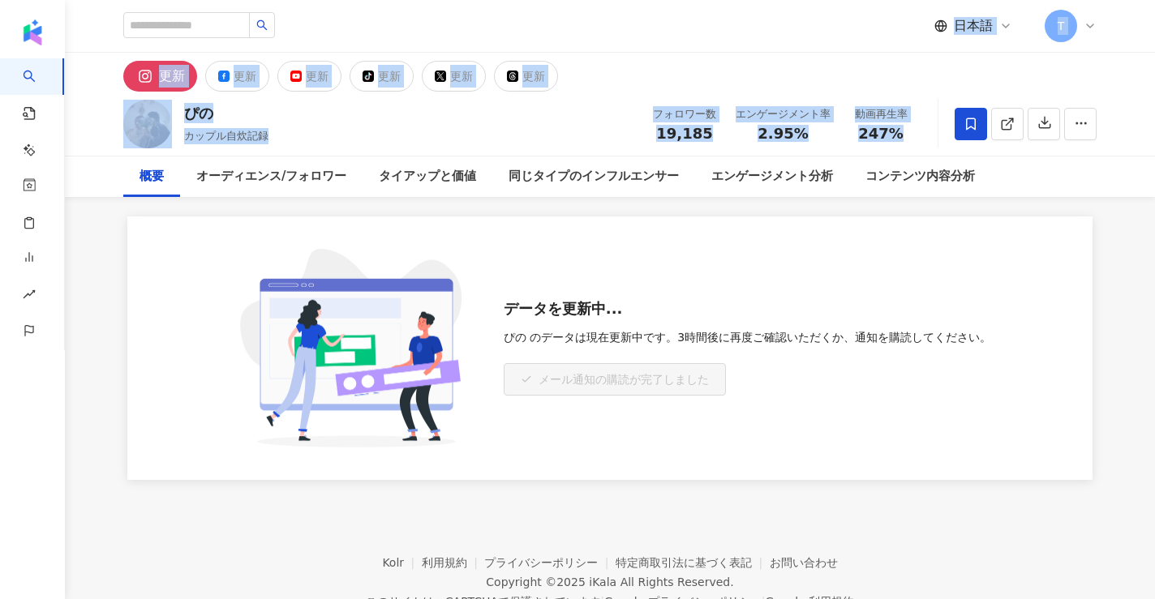
drag, startPoint x: 979, startPoint y: 118, endPoint x: 478, endPoint y: 31, distance: 507.8
click at [478, 31] on div "日本語 T 更新 更新 更新 tiktok-icon 更新 更新 更新 ぴの カップル自炊記録 フォロワー数 19,185 エンゲージメント率 2.95% 動…" at bounding box center [577, 330] width 1155 height 660
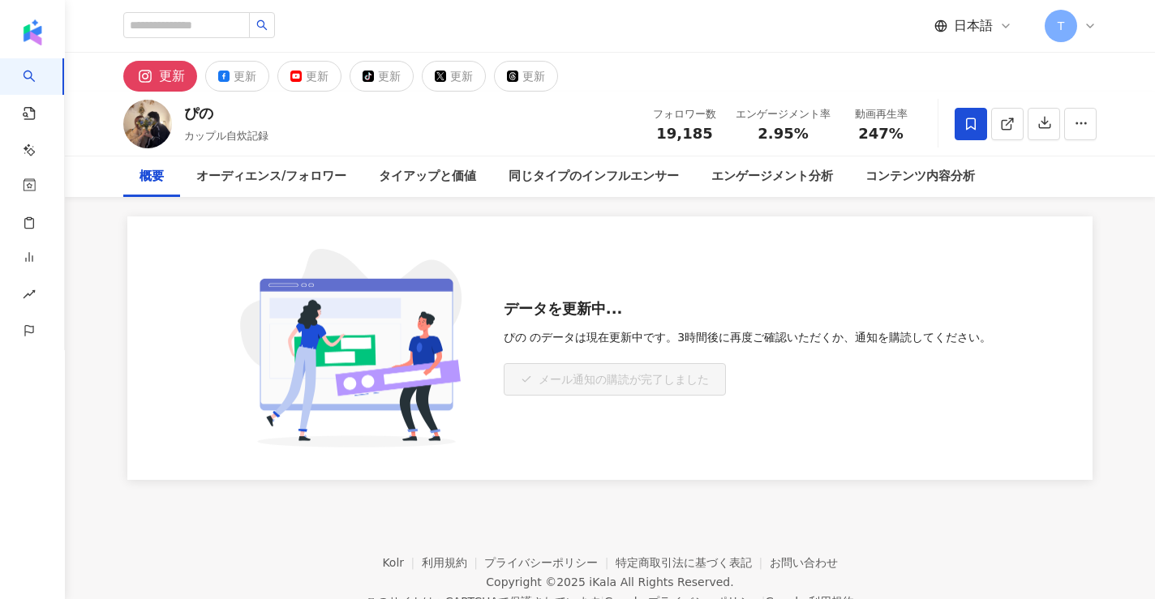
click at [632, 58] on div "更新 更新 更新 tiktok-icon 更新 更新 更新" at bounding box center [610, 72] width 1038 height 39
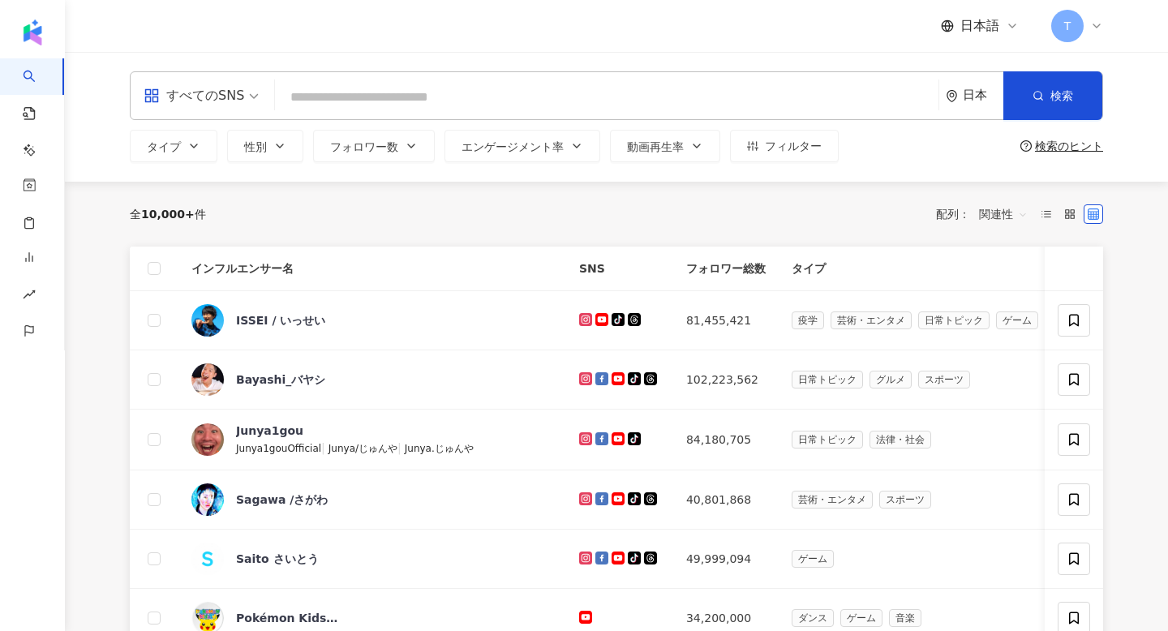
click at [555, 14] on div "日本語 T" at bounding box center [616, 26] width 973 height 52
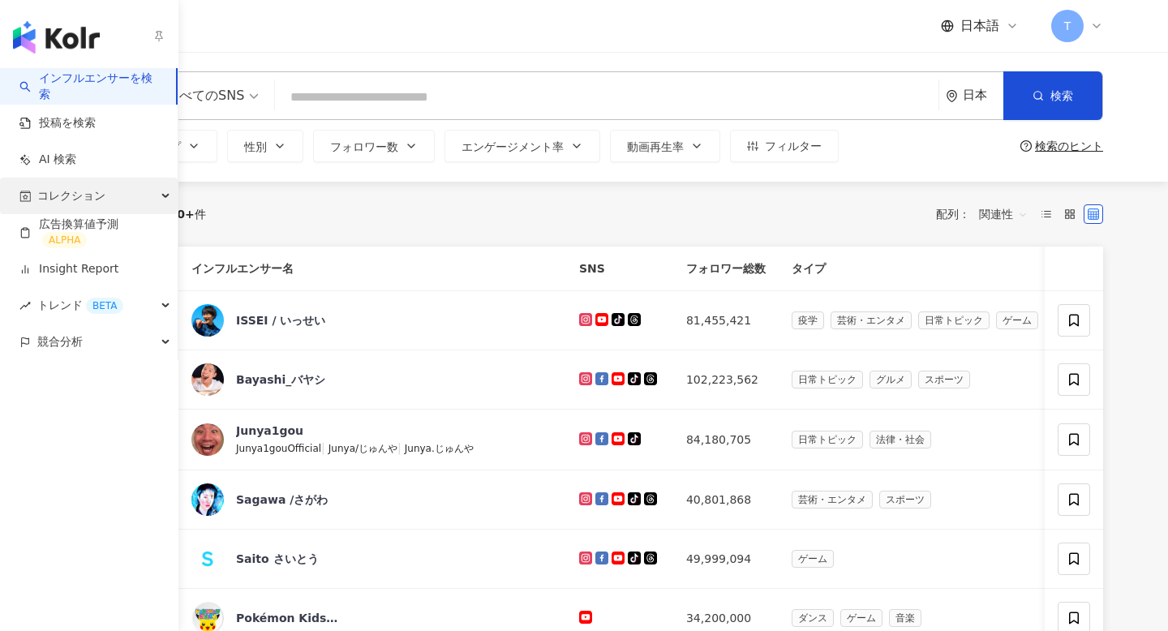
click at [102, 185] on span "コレクション" at bounding box center [71, 196] width 68 height 36
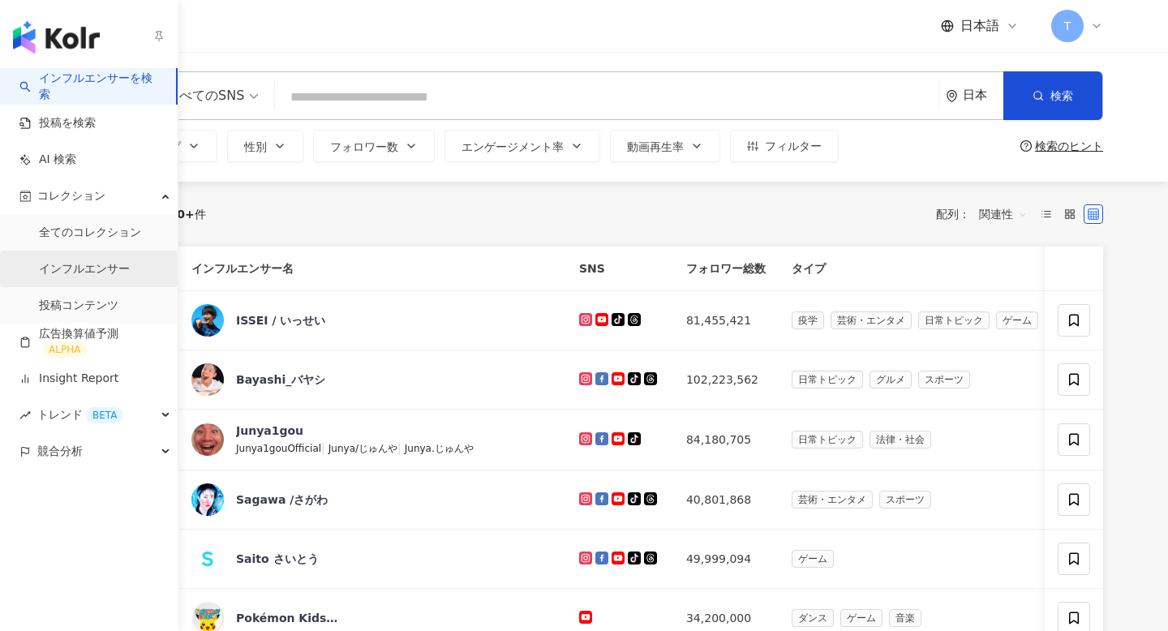
click at [81, 273] on link "インフルエンサー" at bounding box center [84, 269] width 91 height 16
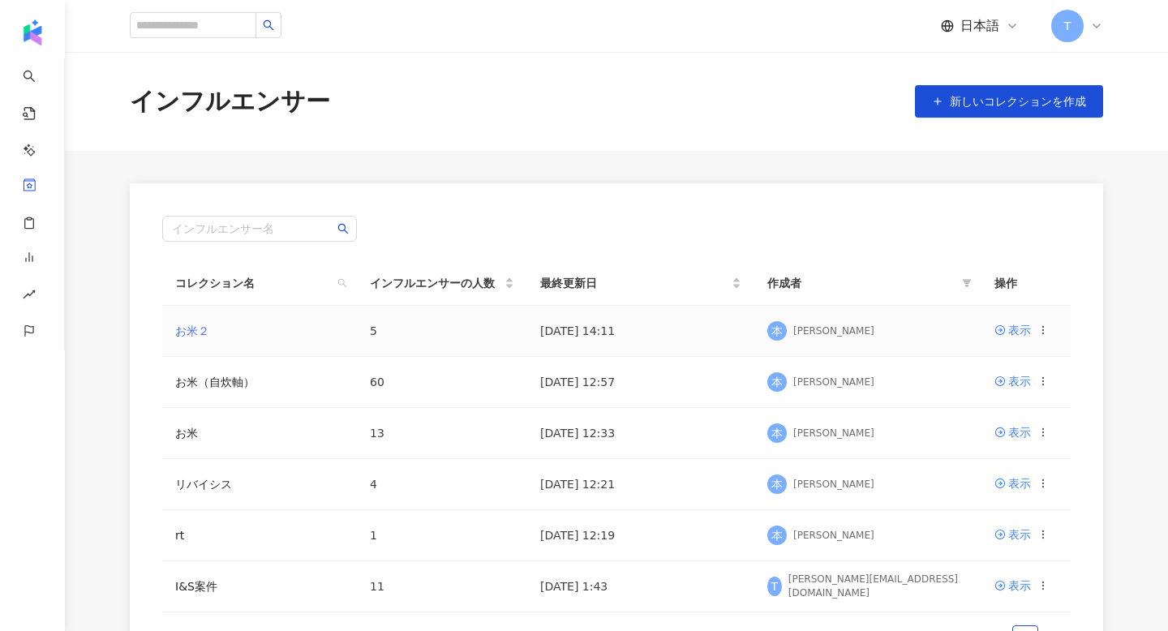
click at [191, 326] on link "お米２" at bounding box center [192, 330] width 34 height 13
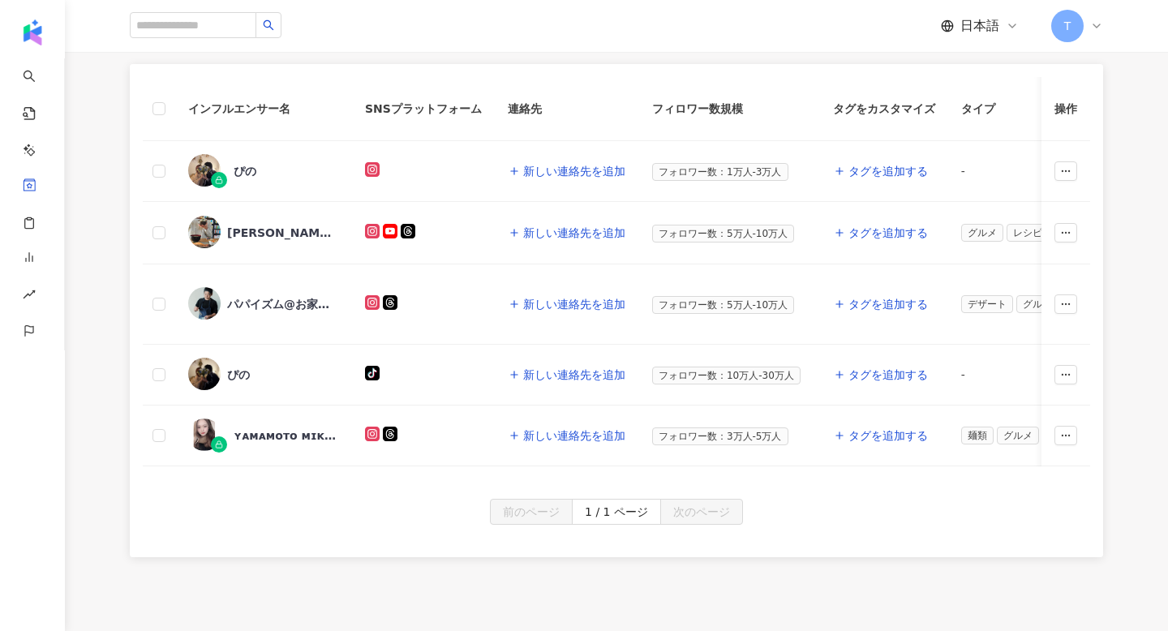
scroll to position [208, 0]
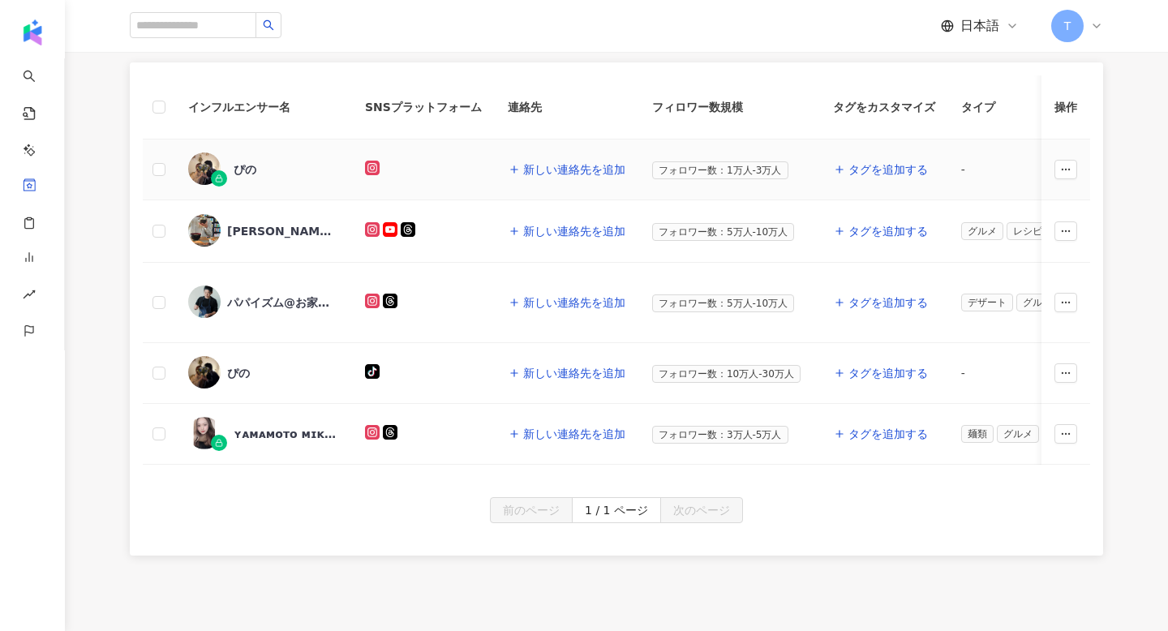
click at [374, 166] on rect at bounding box center [371, 167] width 11 height 11
click at [375, 232] on icon at bounding box center [372, 229] width 8 height 8
click at [369, 302] on icon at bounding box center [372, 301] width 8 height 8
click at [365, 431] on icon at bounding box center [372, 432] width 15 height 15
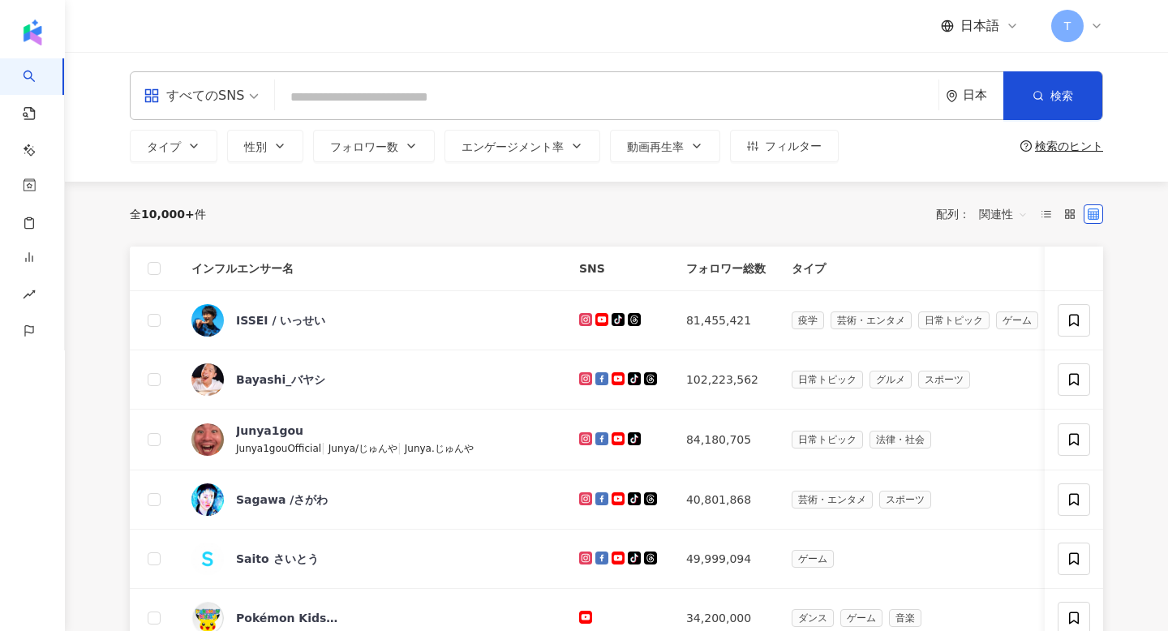
click at [404, 88] on input "search" at bounding box center [606, 97] width 650 height 31
type input "*"
click at [404, 88] on input "**" at bounding box center [606, 97] width 650 height 31
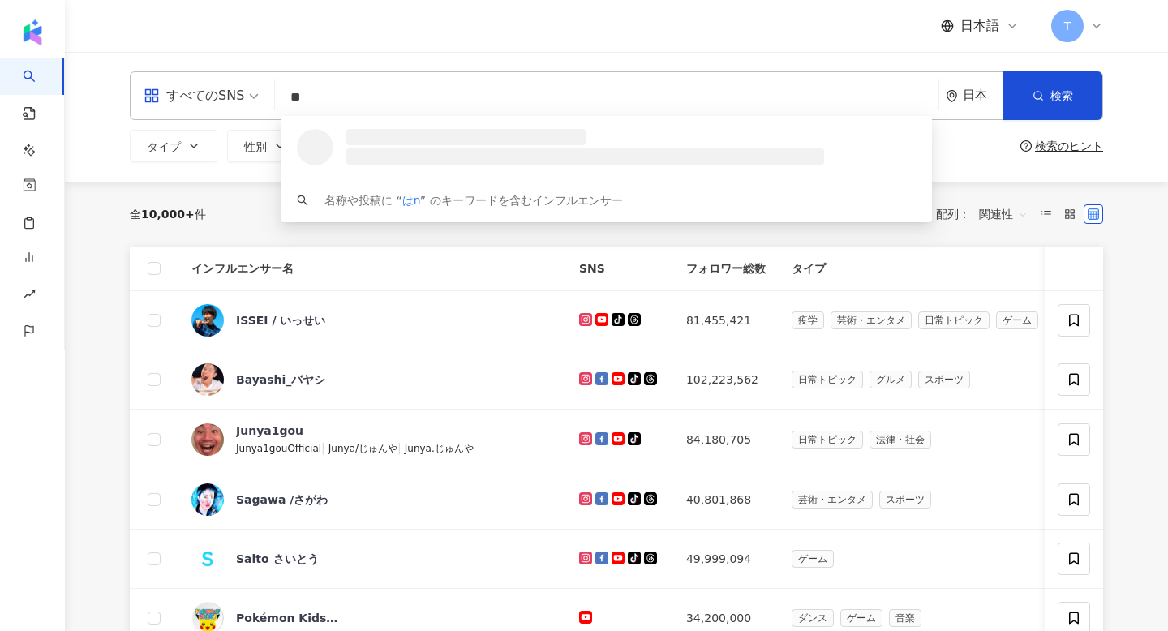
type input "*"
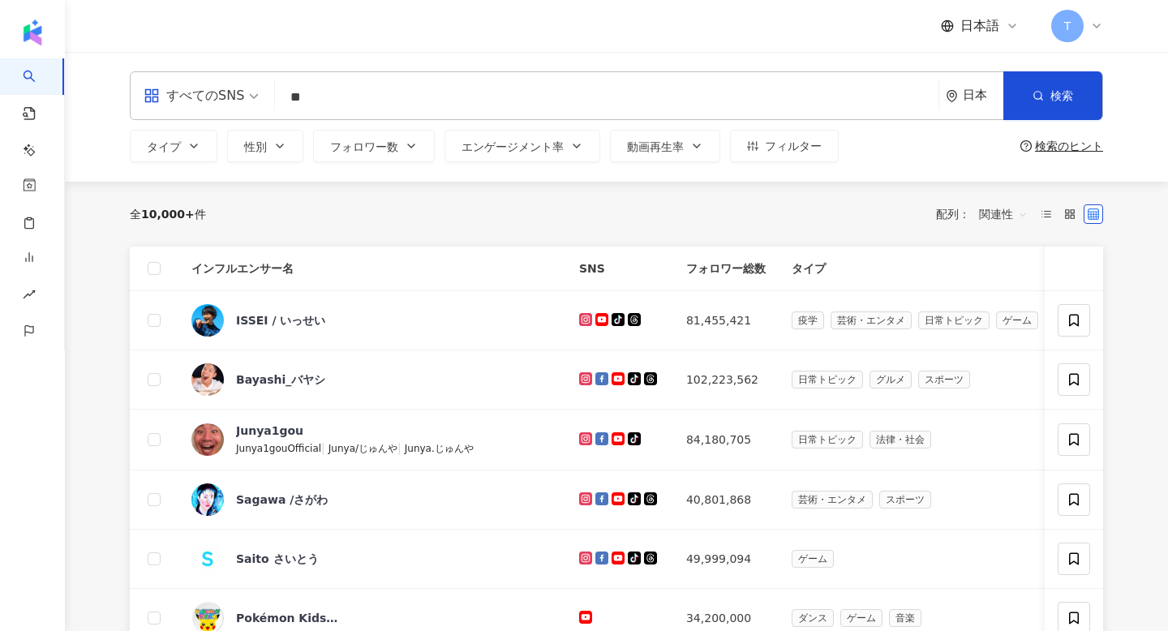
type input "*"
click at [404, 88] on input "****" at bounding box center [606, 97] width 650 height 31
type input "****"
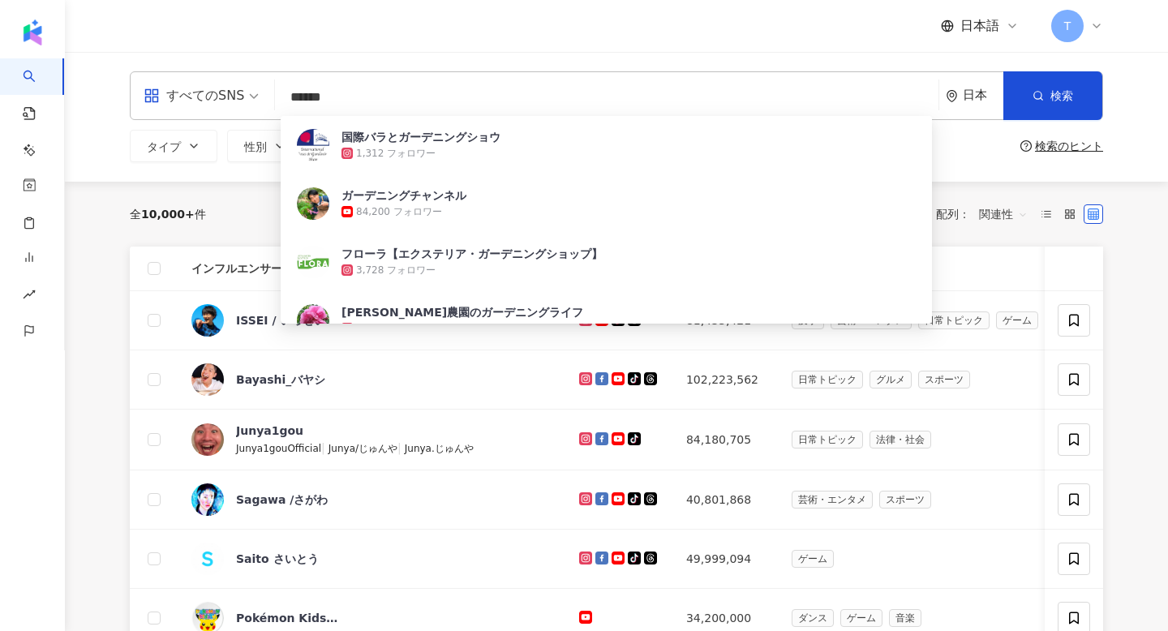
click at [246, 88] on span "すべてのSNS" at bounding box center [201, 96] width 115 height 26
type input "******"
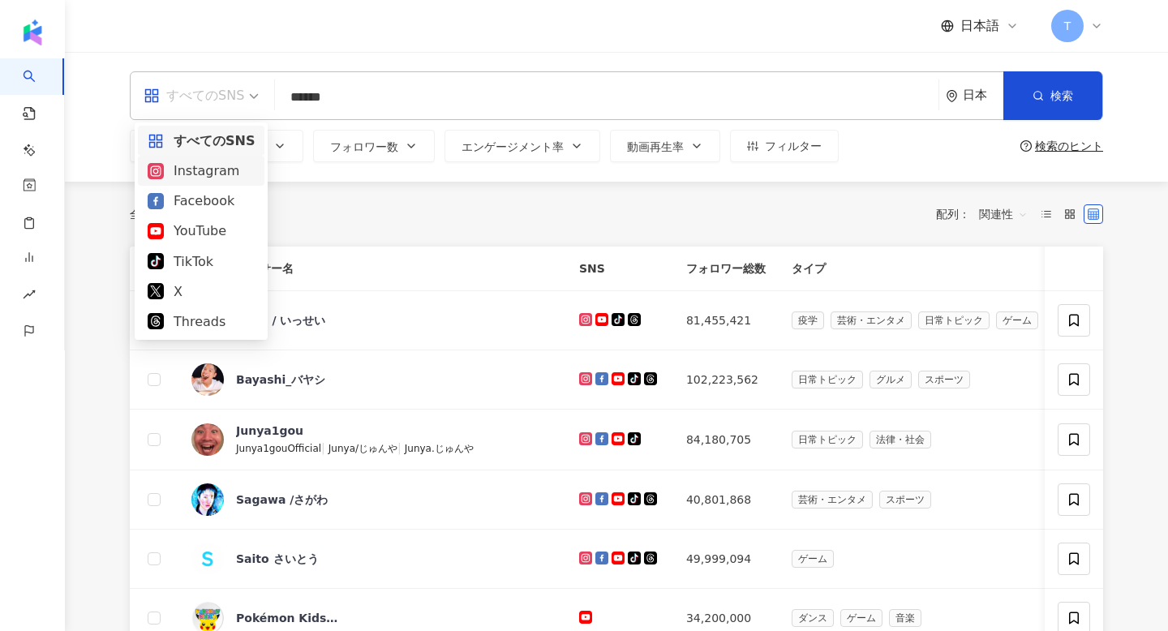
click at [222, 165] on div "Instagram" at bounding box center [201, 171] width 107 height 20
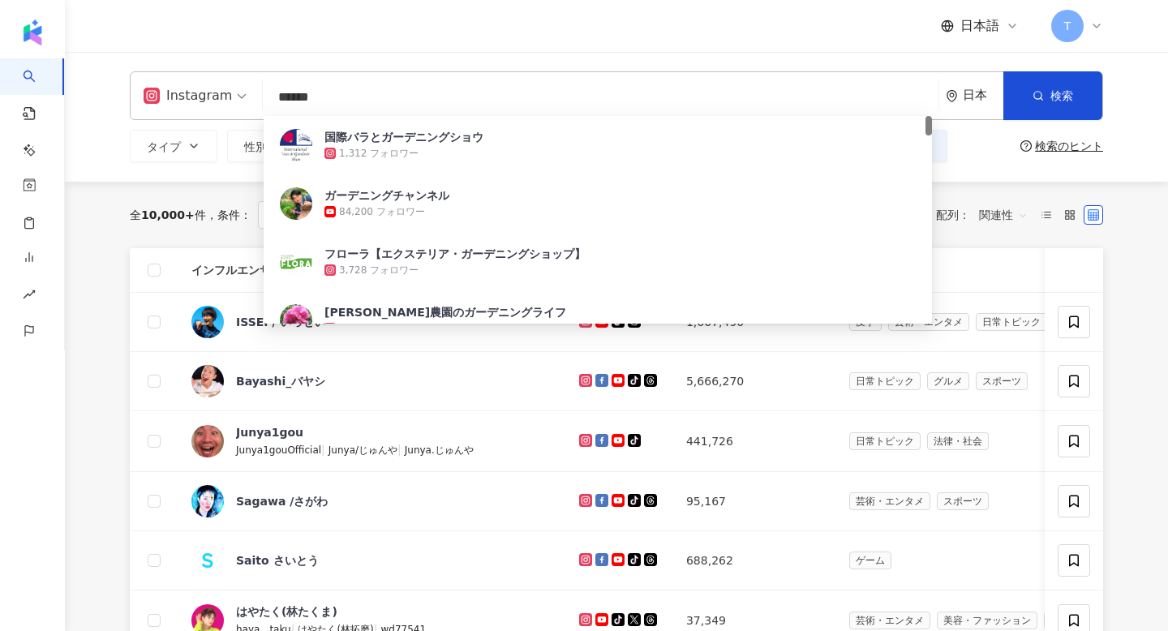
click at [792, 97] on input "******" at bounding box center [600, 97] width 662 height 31
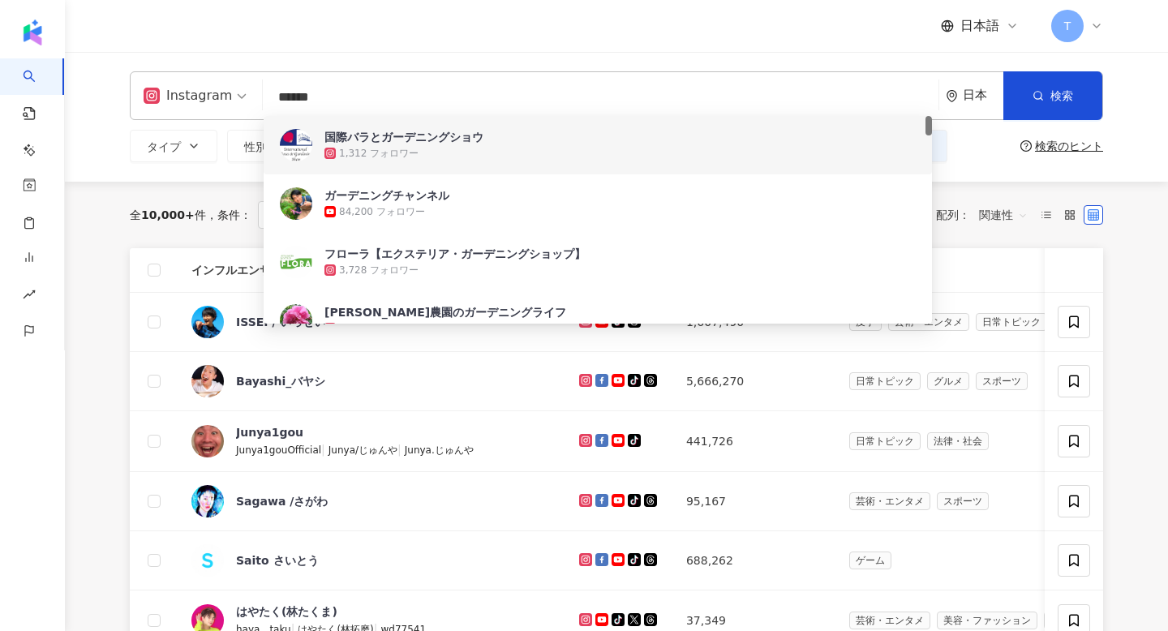
click at [512, 87] on input "******" at bounding box center [600, 97] width 662 height 31
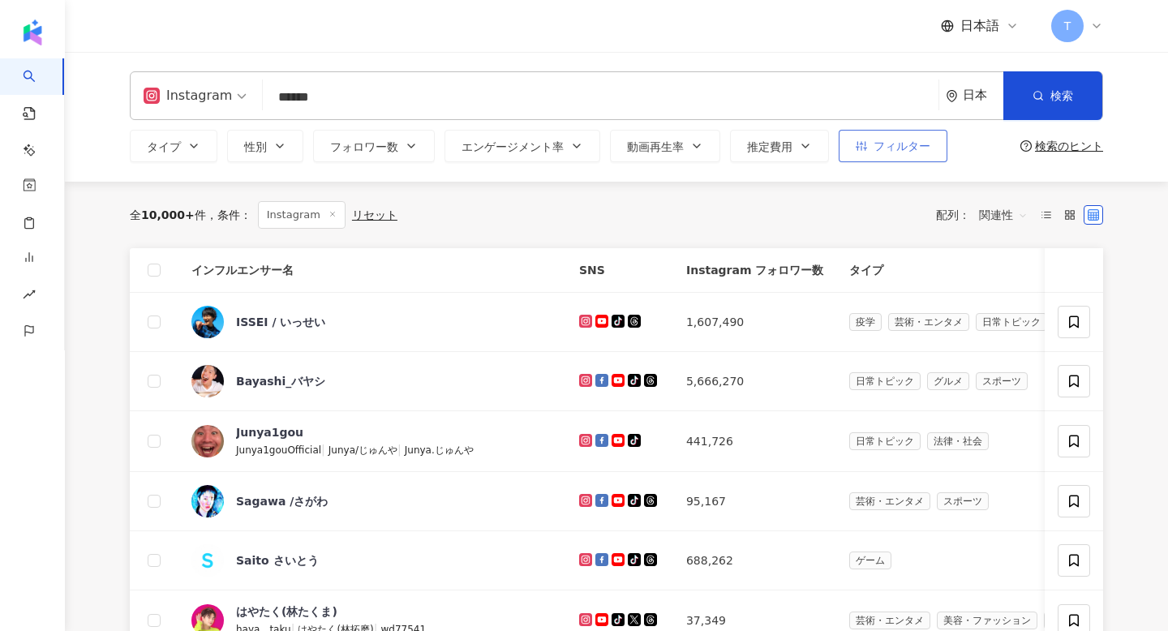
click at [937, 132] on button "フィルター" at bounding box center [892, 146] width 109 height 32
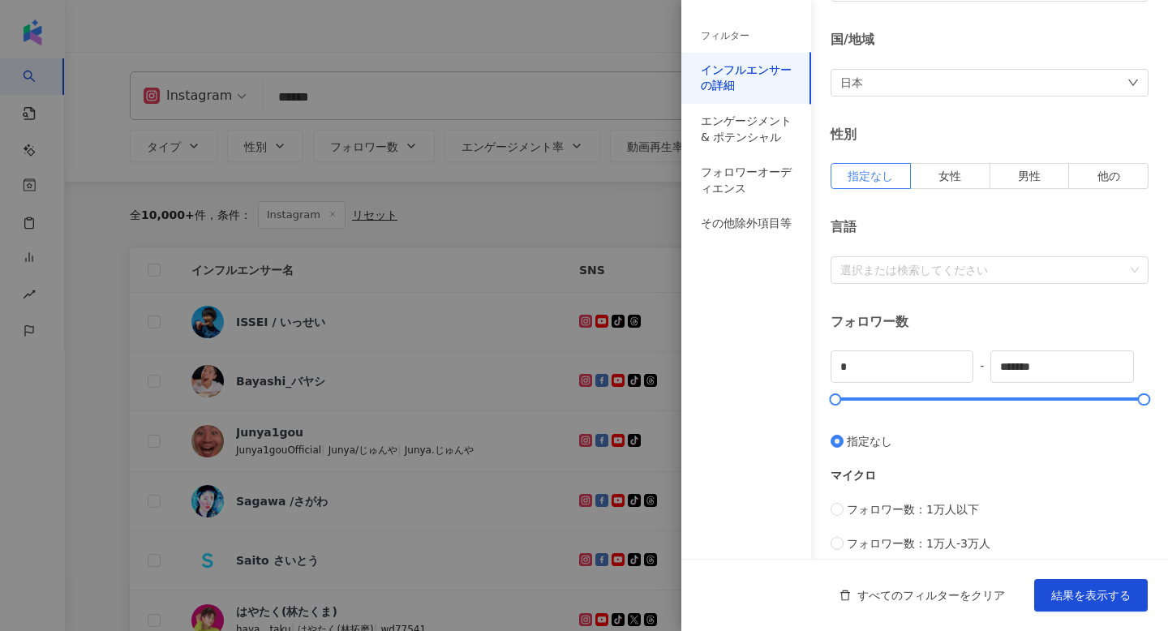
scroll to position [137, 0]
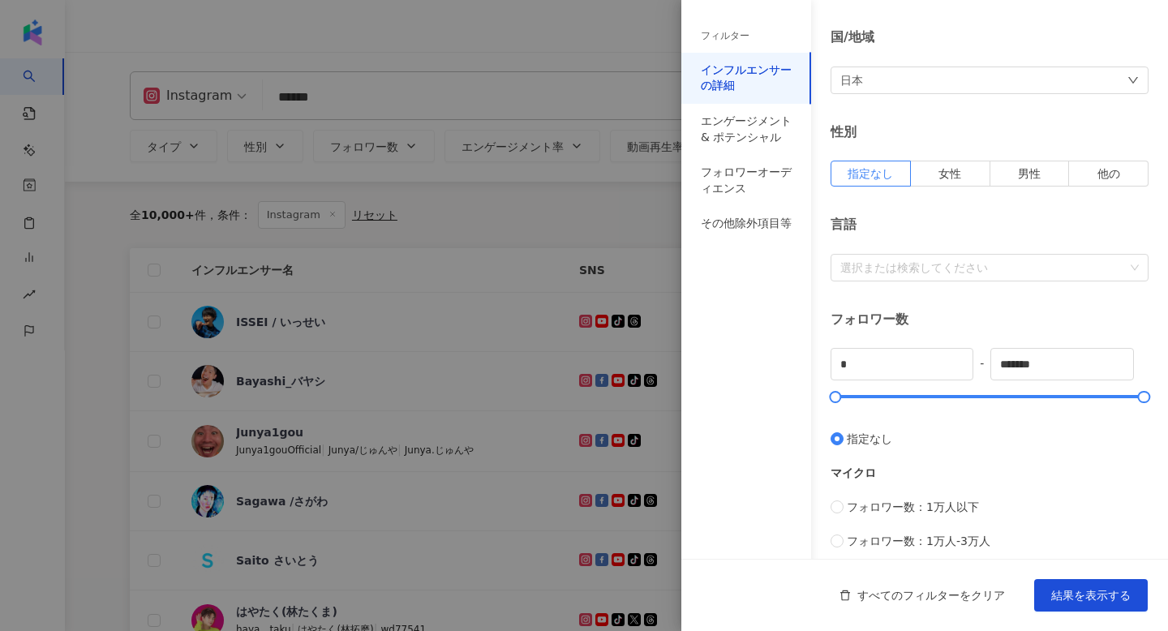
click at [932, 276] on div "選択または検索してください" at bounding box center [989, 268] width 318 height 28
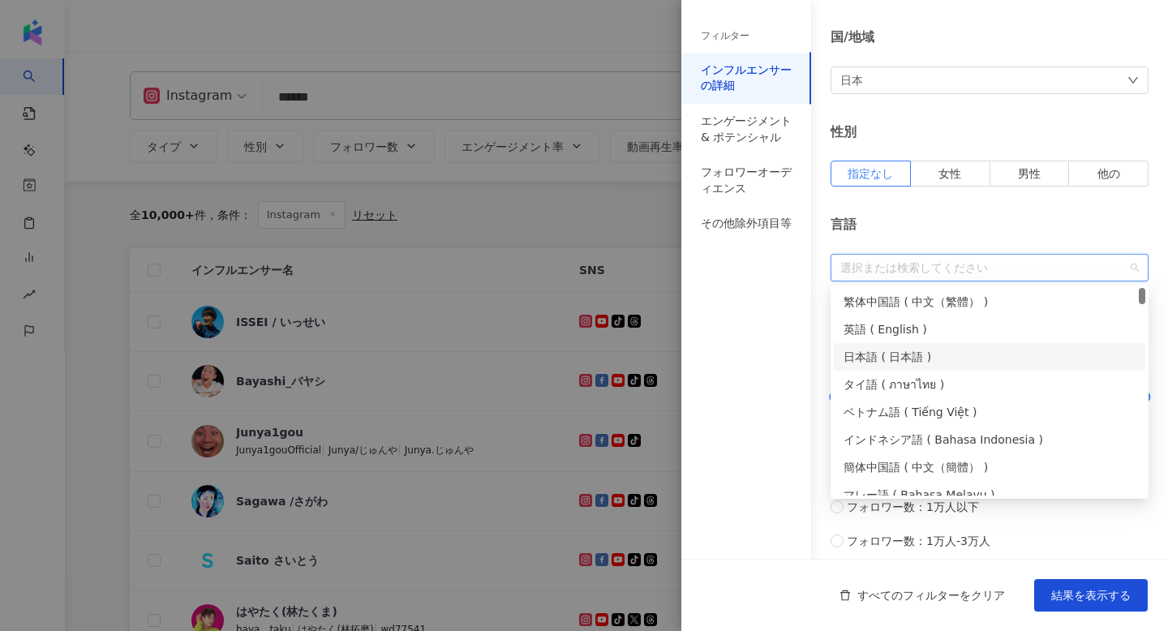
click at [911, 351] on div "日本語 ( 日本語 )" at bounding box center [989, 357] width 292 height 18
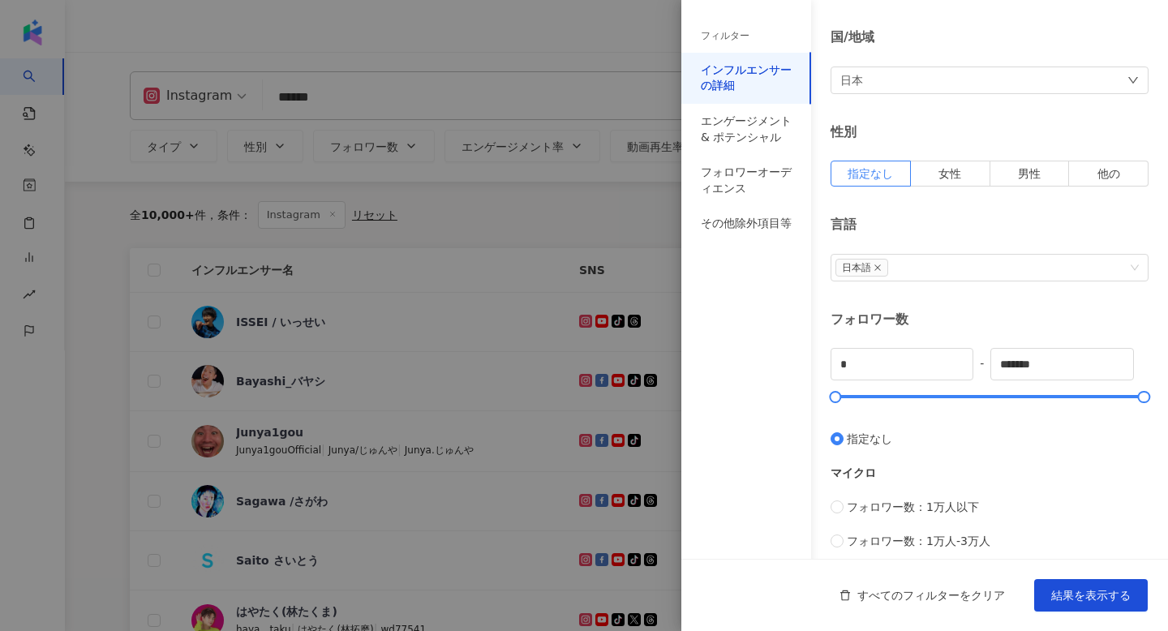
click at [819, 342] on div "インフルエンサーの詳細 タイプ ( 検索したいタイプを選択して下さい： ) お選びください 国/地域 日本 性別 指定なし 女性 男性 他の 言語 日本語 フ…" at bounding box center [924, 439] width 487 height 1153
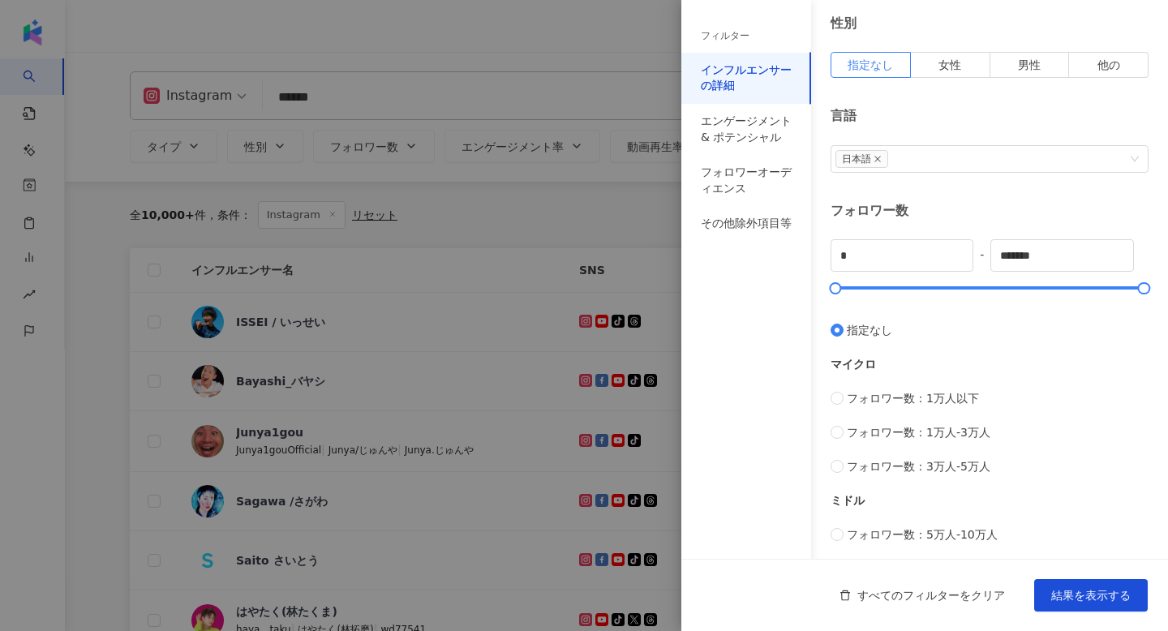
drag, startPoint x: 838, startPoint y: 295, endPoint x: 891, endPoint y: 295, distance: 53.5
click at [891, 295] on div "* - ******* 指定なし マイクロ フォロワー数：1万人以下 フォロワー数：1万人-3万人 フォロワー数：3万人-5万人 ミドル フォロワー数：5万人…" at bounding box center [989, 476] width 318 height 474
click at [872, 293] on div "* - ******* 指定なし マイクロ フォロワー数：1万人以下 フォロワー数：1万人-3万人 フォロワー数：3万人-5万人 ミドル フォロワー数：5万人…" at bounding box center [989, 476] width 318 height 474
type input "*****"
drag, startPoint x: 838, startPoint y: 289, endPoint x: 854, endPoint y: 289, distance: 15.4
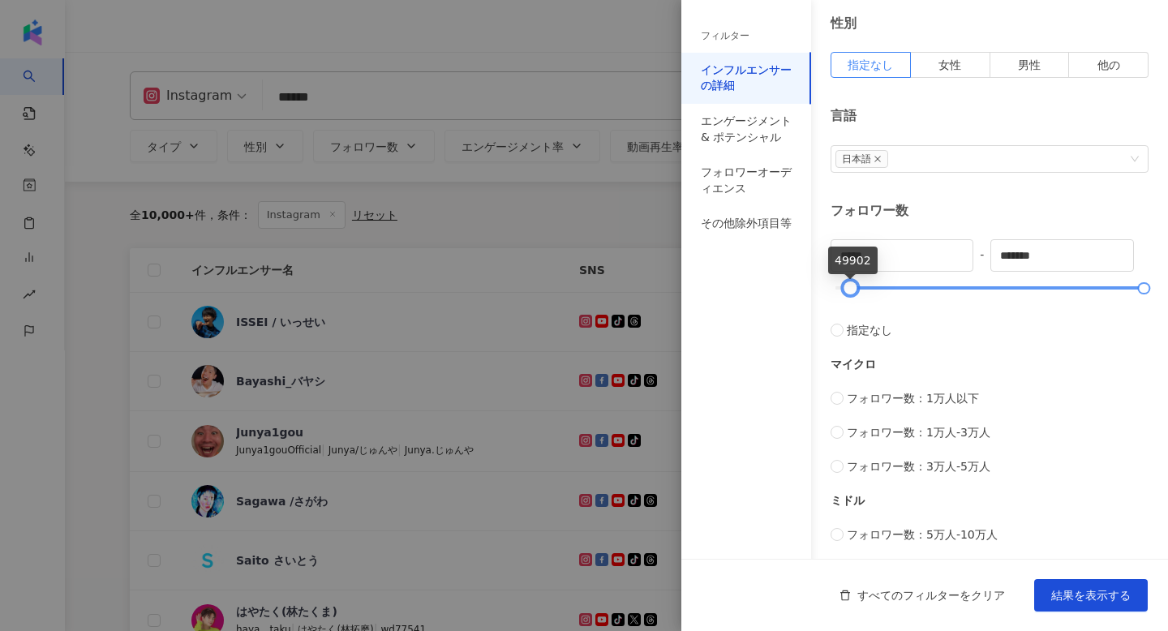
click at [854, 289] on div at bounding box center [850, 288] width 9 height 9
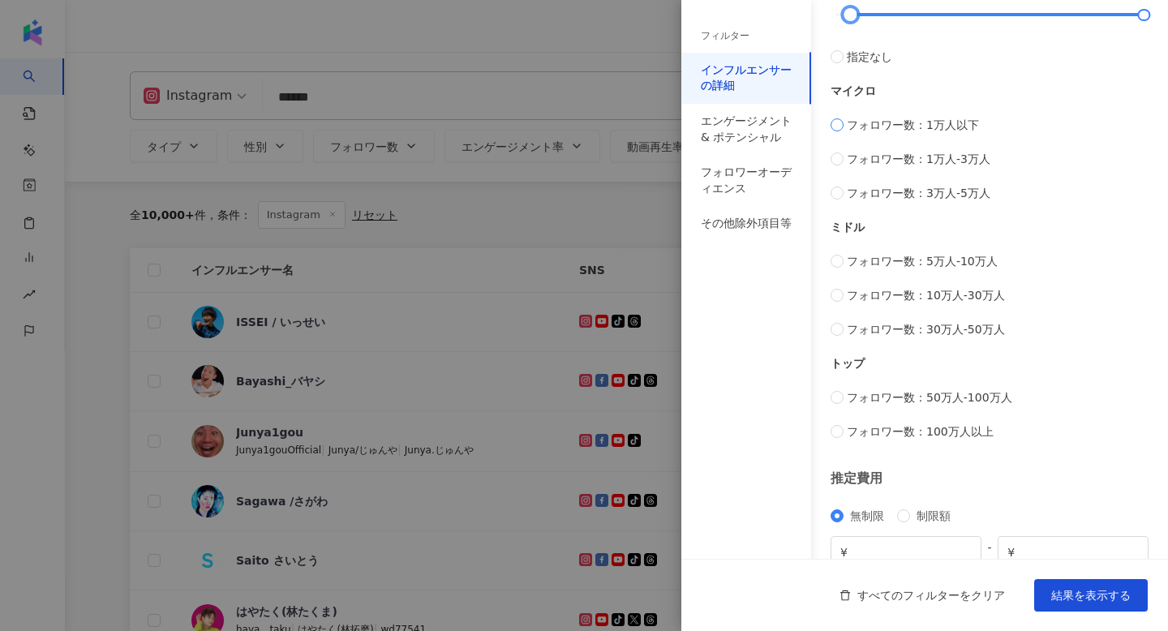
scroll to position [594, 0]
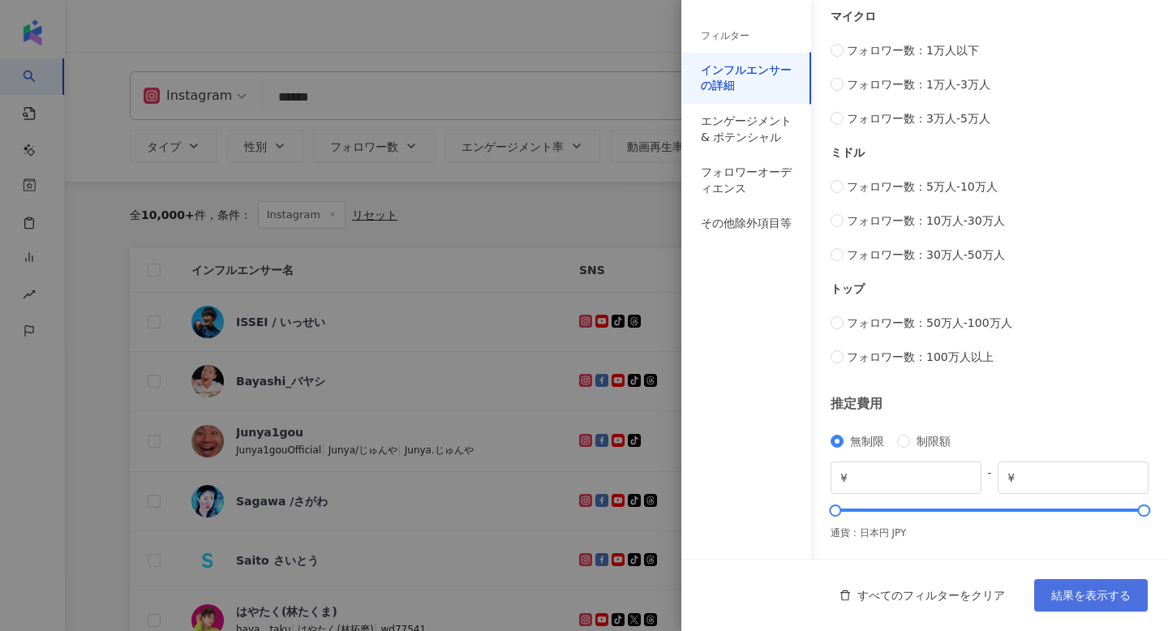
click at [1075, 600] on span "結果を表示する" at bounding box center [1090, 595] width 79 height 13
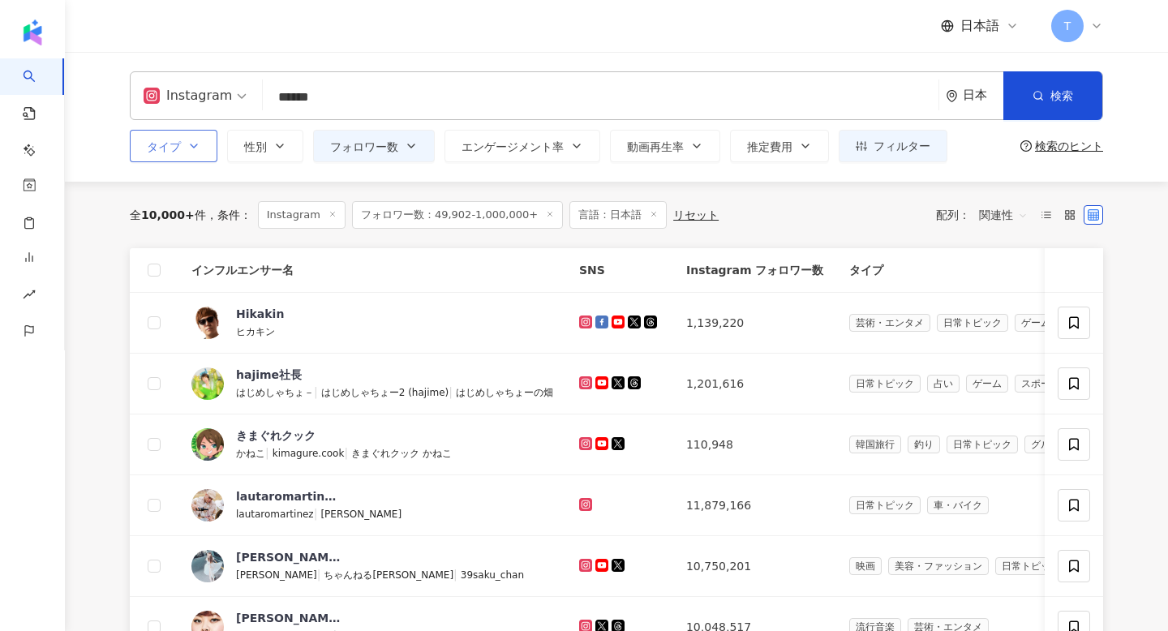
click at [206, 130] on button "タイプ" at bounding box center [174, 146] width 88 height 32
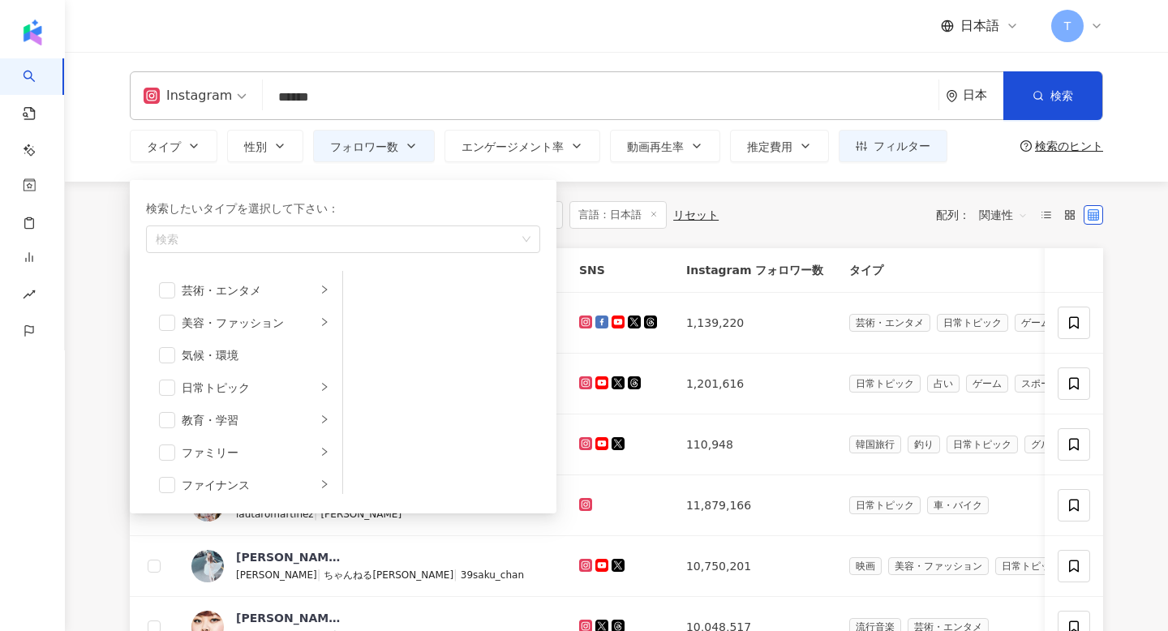
click at [373, 98] on input "******" at bounding box center [600, 97] width 662 height 31
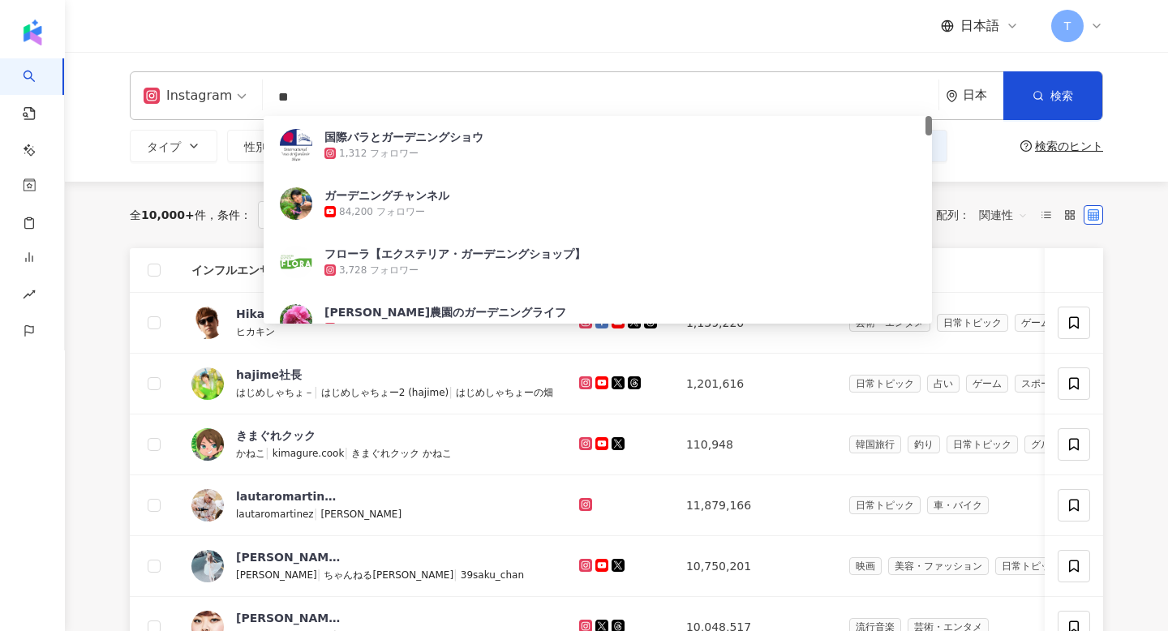
type input "*"
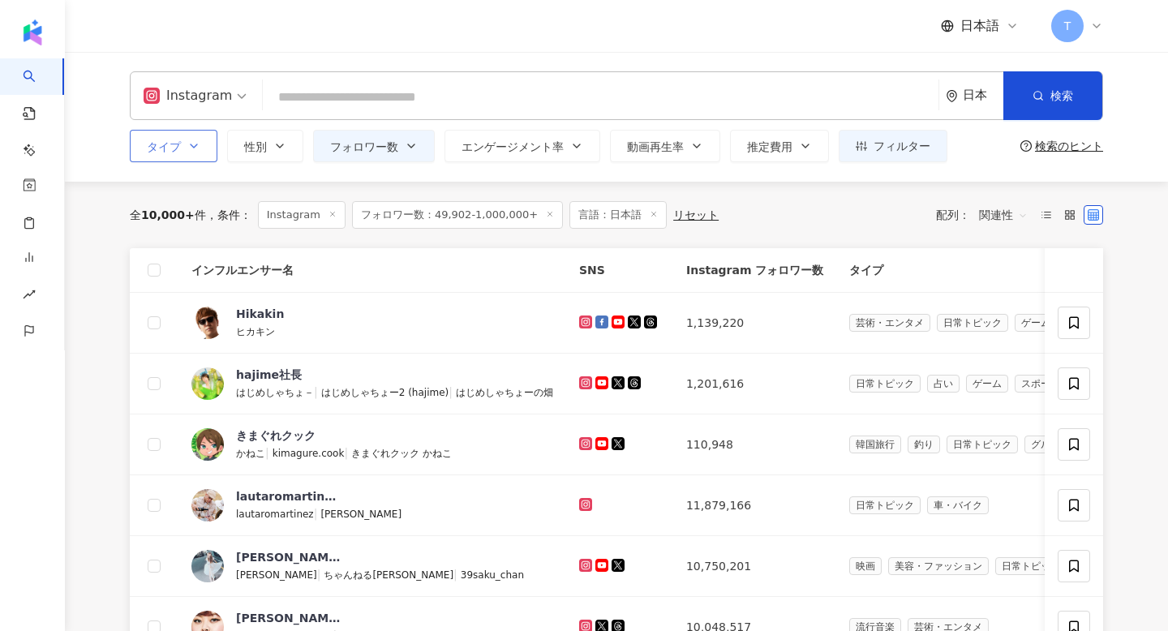
click at [189, 135] on button "タイプ" at bounding box center [174, 146] width 88 height 32
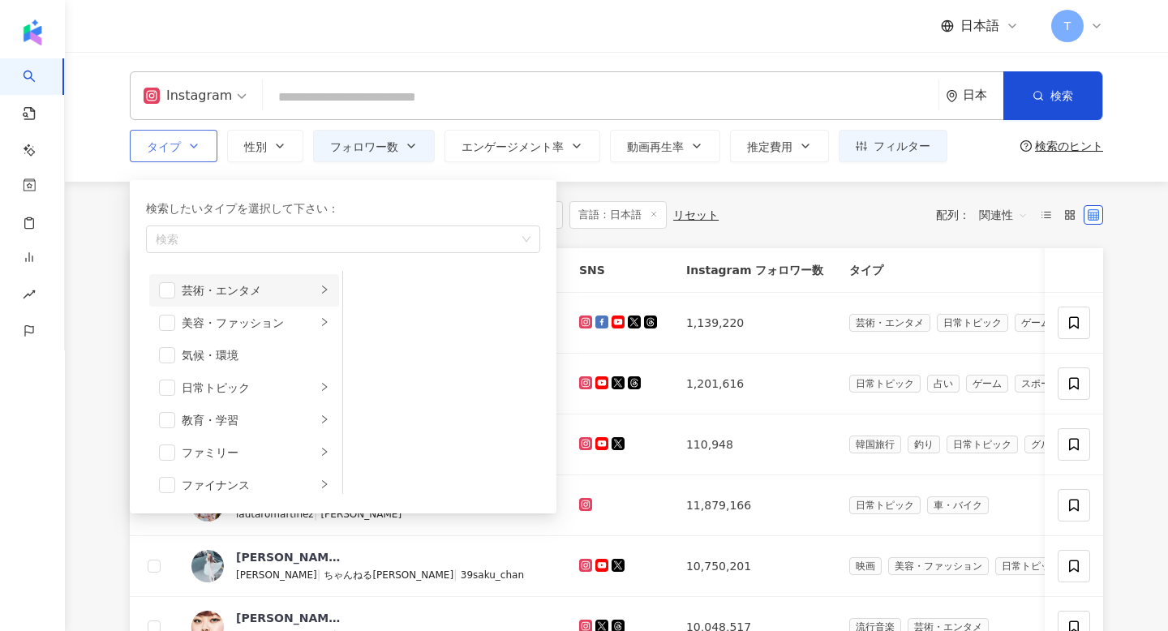
click at [171, 280] on li "芸術・エンタメ" at bounding box center [244, 290] width 190 height 32
click at [285, 357] on div "気候・環境" at bounding box center [256, 355] width 148 height 18
click at [173, 352] on span "button" at bounding box center [167, 355] width 16 height 16
click at [224, 379] on div "日常トピック" at bounding box center [249, 388] width 135 height 18
click at [365, 325] on span "button" at bounding box center [364, 323] width 16 height 16
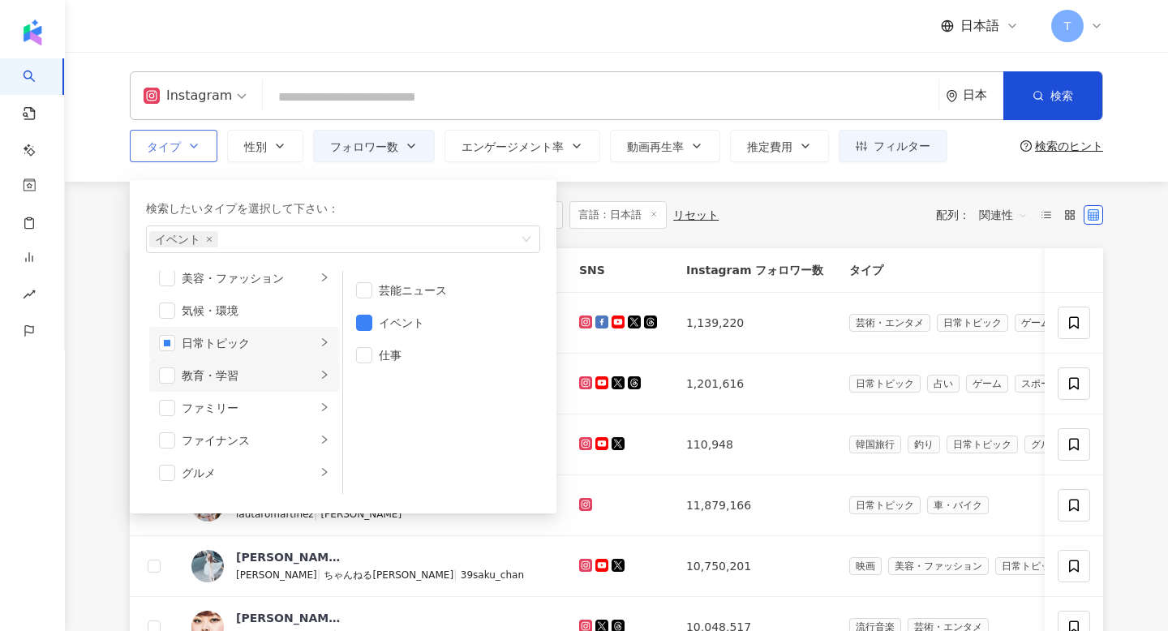
scroll to position [60, 0]
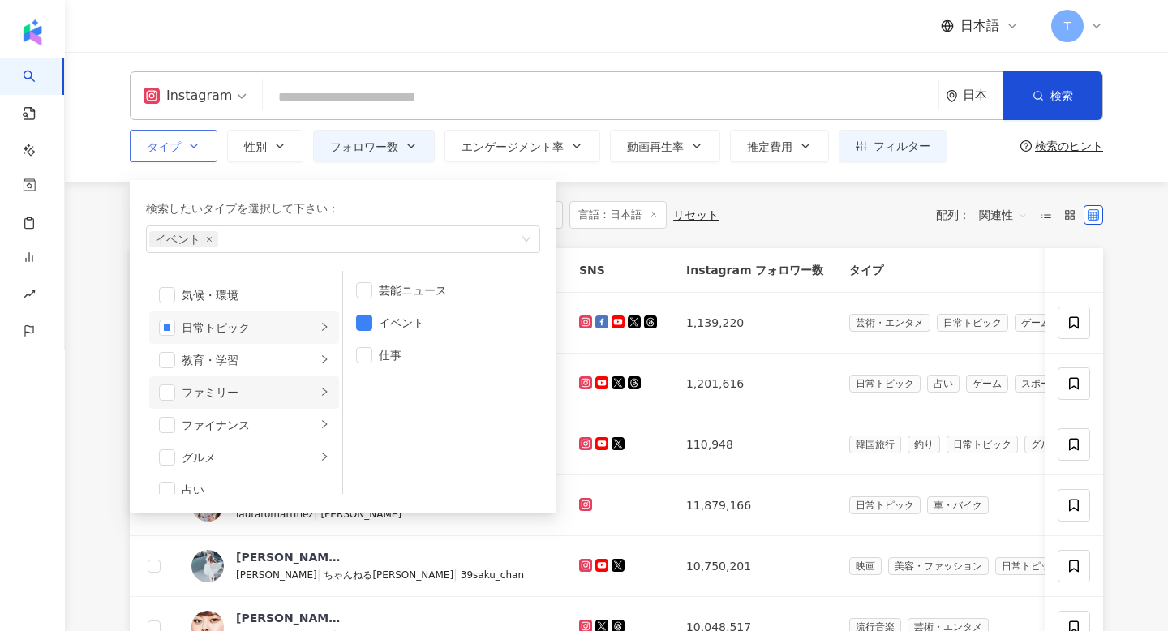
click at [238, 403] on li "ファミリー" at bounding box center [244, 392] width 190 height 32
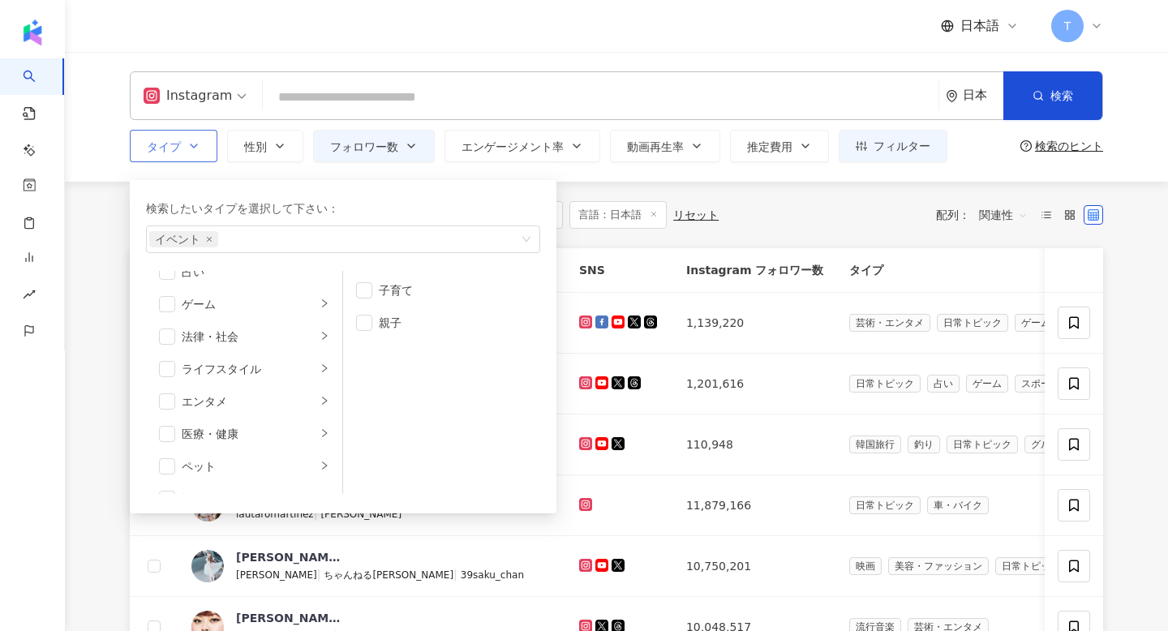
scroll to position [327, 0]
click at [260, 360] on div "エンタメ" at bounding box center [249, 353] width 135 height 18
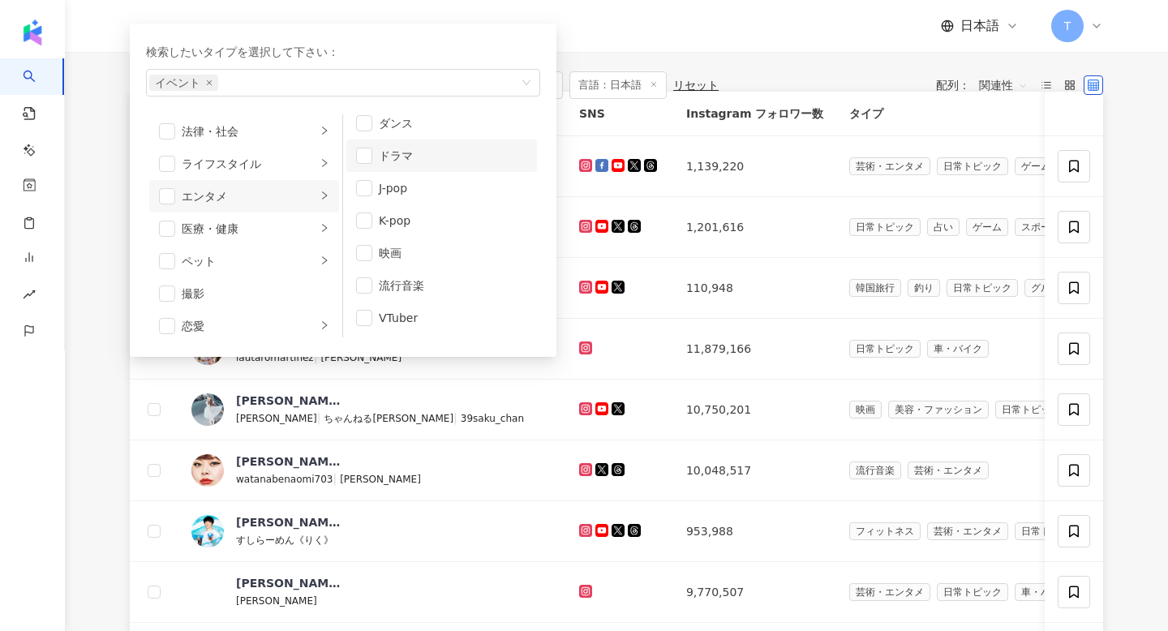
scroll to position [174, 0]
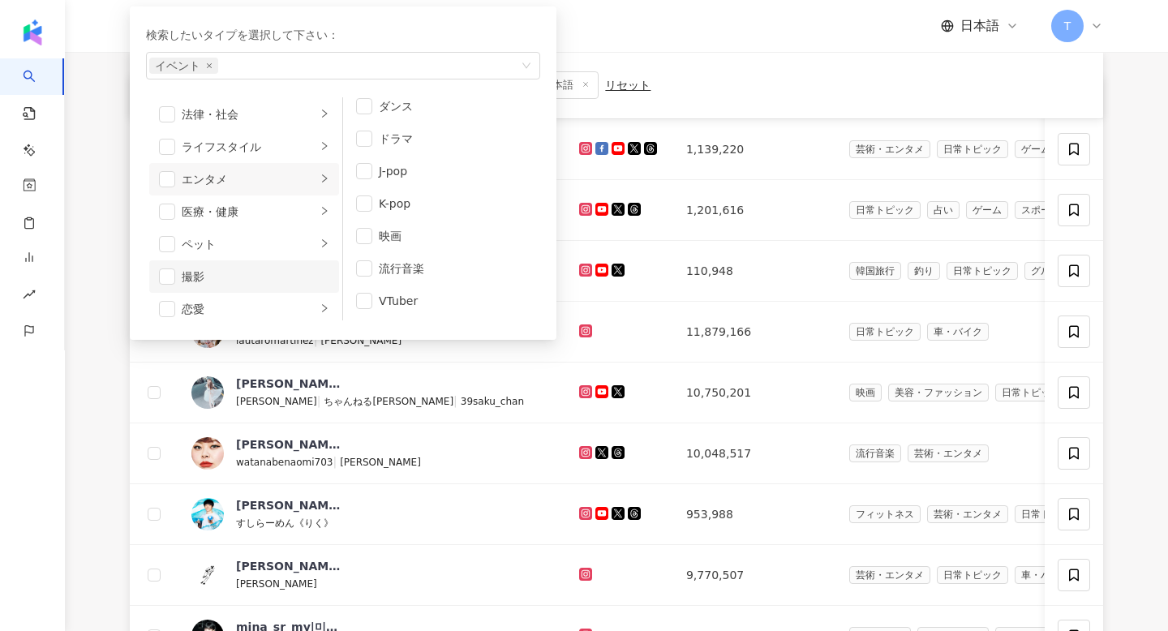
click at [238, 271] on div "撮影" at bounding box center [256, 277] width 148 height 18
click at [203, 276] on div "撮影" at bounding box center [256, 277] width 148 height 18
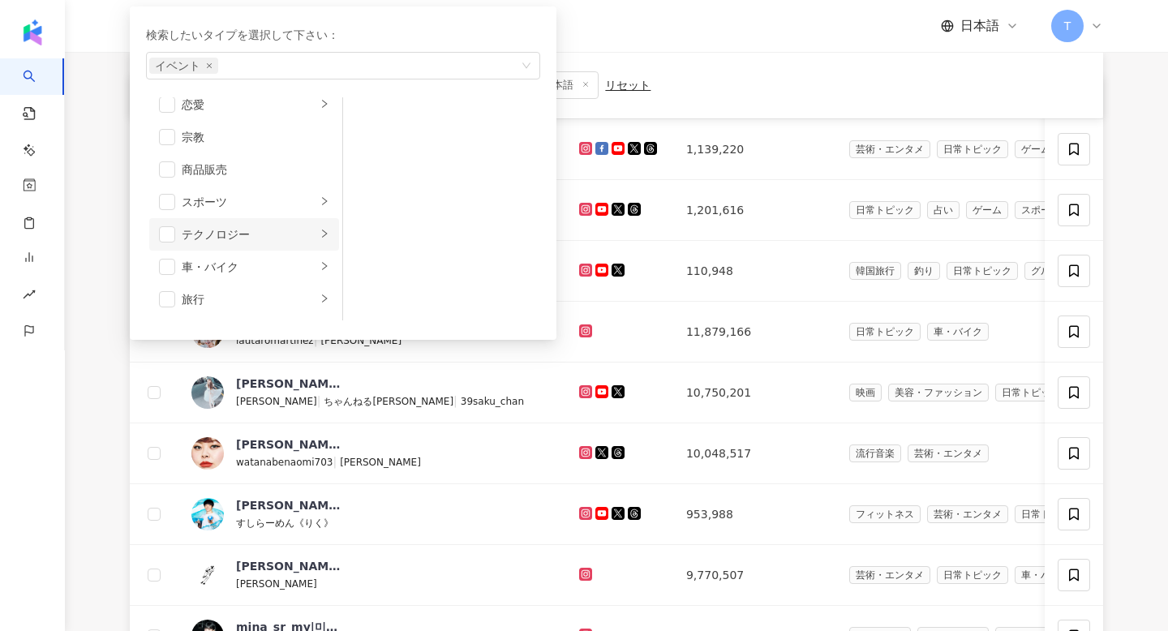
scroll to position [562, 0]
click at [235, 264] on div "旅行" at bounding box center [249, 268] width 135 height 18
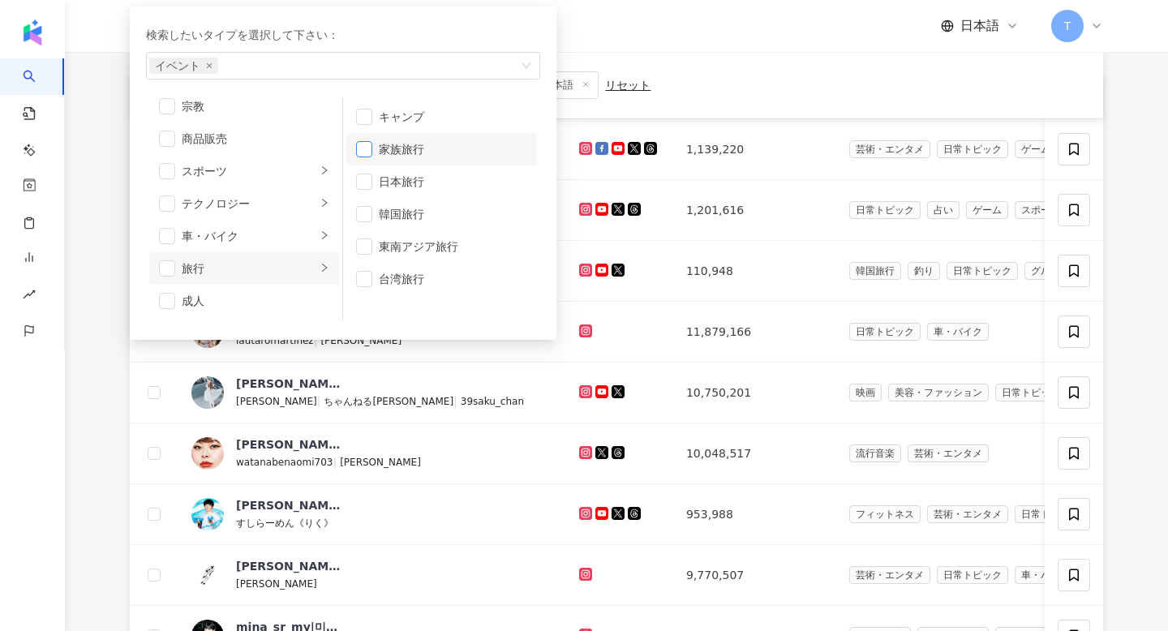
click at [369, 149] on span "button" at bounding box center [364, 149] width 16 height 16
click at [369, 189] on span "button" at bounding box center [364, 182] width 16 height 16
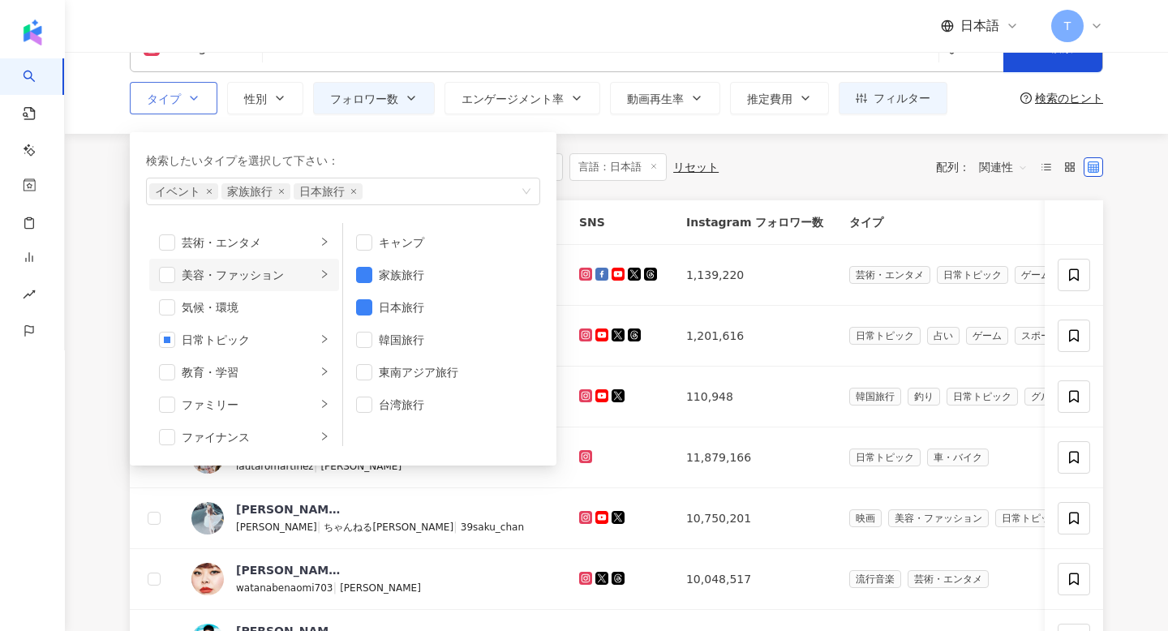
scroll to position [0, 0]
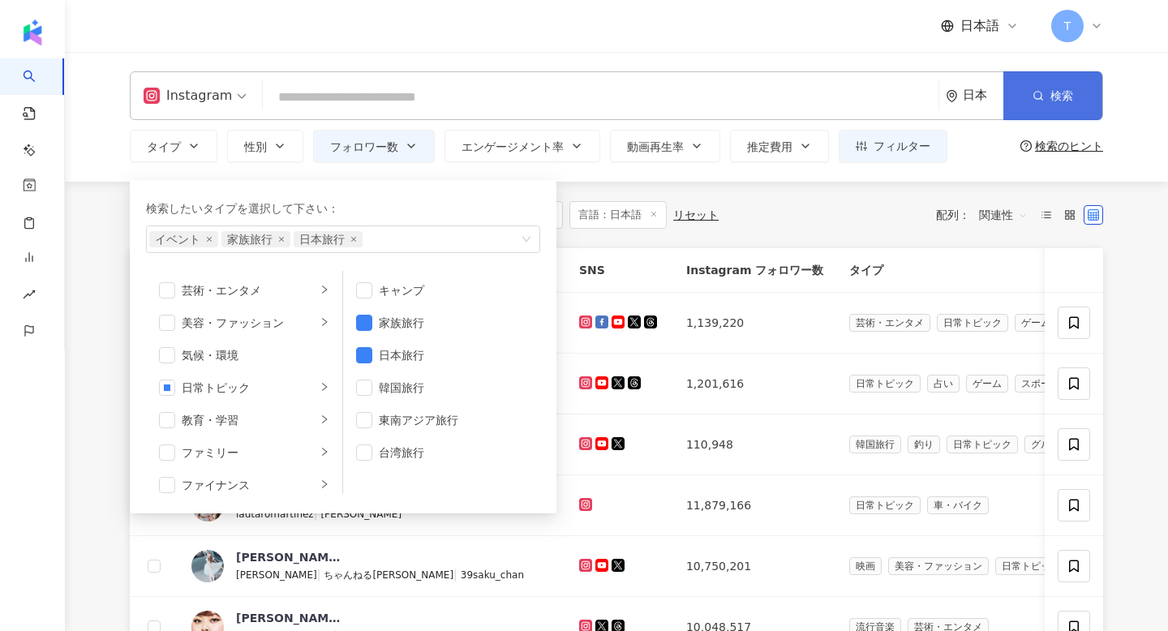
click at [1031, 101] on button "検索" at bounding box center [1052, 95] width 99 height 49
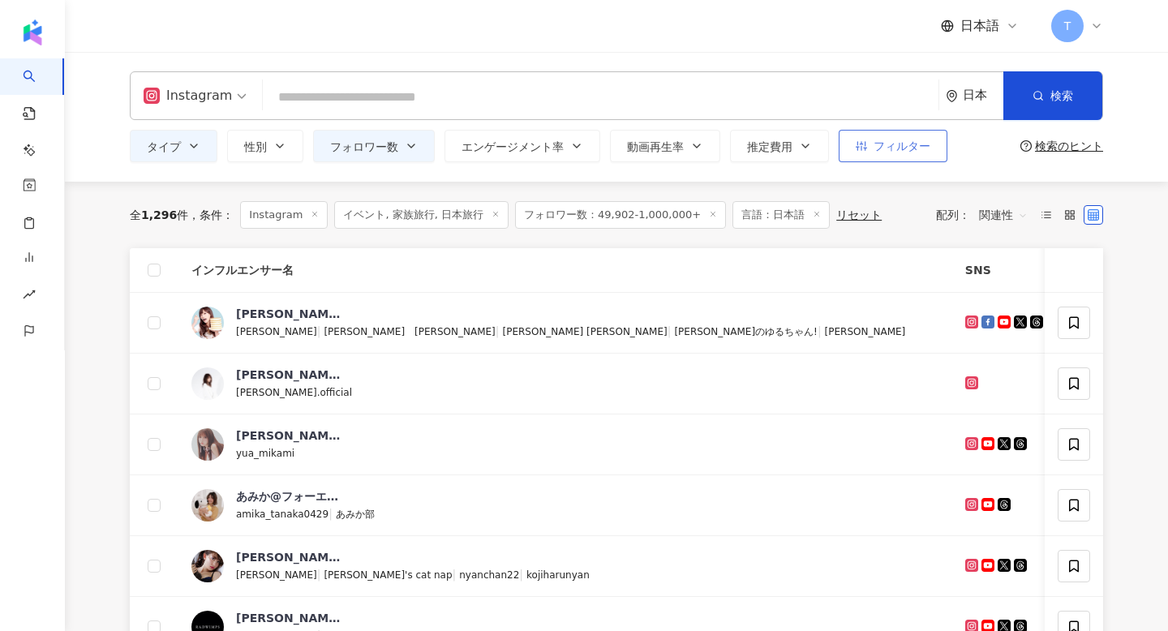
click at [894, 137] on button "フィルター" at bounding box center [892, 146] width 109 height 32
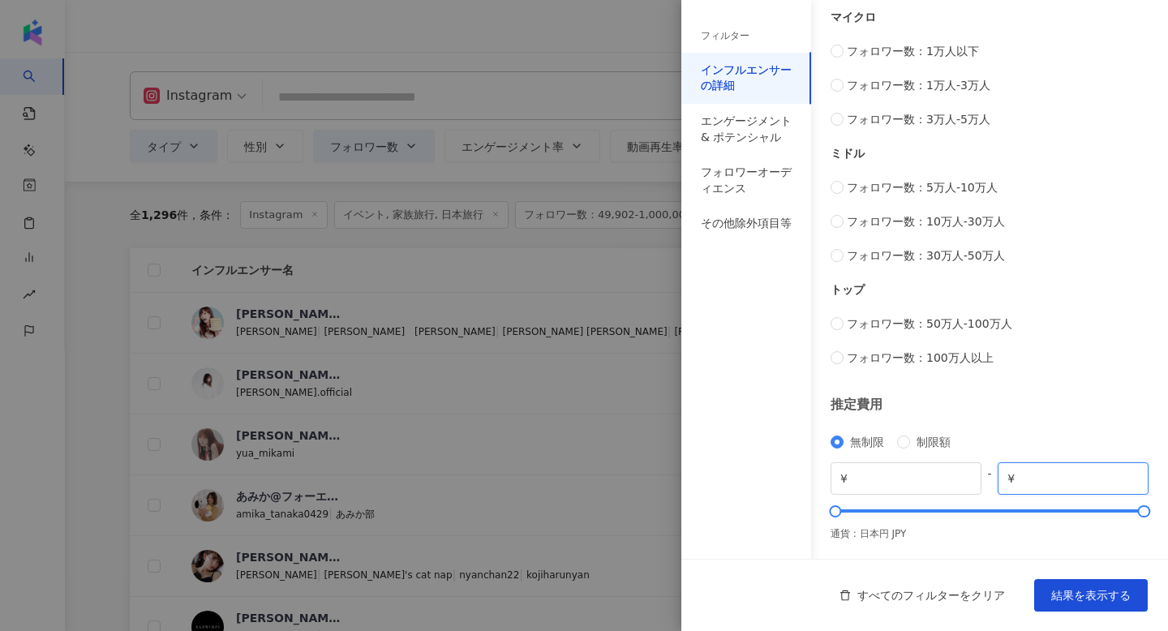
click at [1059, 474] on input "*******" at bounding box center [1078, 478] width 121 height 18
click at [1134, 477] on input "*******" at bounding box center [1078, 478] width 121 height 18
click at [1134, 483] on input "*******" at bounding box center [1078, 478] width 121 height 18
type input "*******"
click at [1134, 477] on input "*******" at bounding box center [1078, 478] width 121 height 18
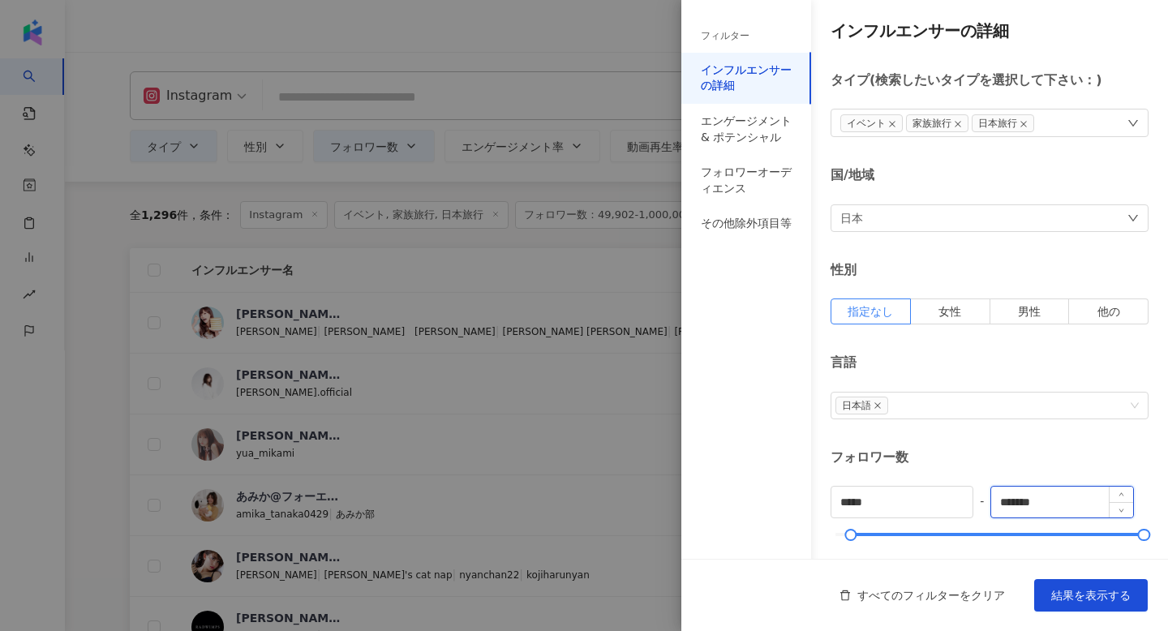
click at [1053, 491] on input "*******" at bounding box center [1061, 502] width 141 height 31
click at [1054, 503] on input "*******" at bounding box center [1061, 502] width 141 height 31
type input "*"
type input "******"
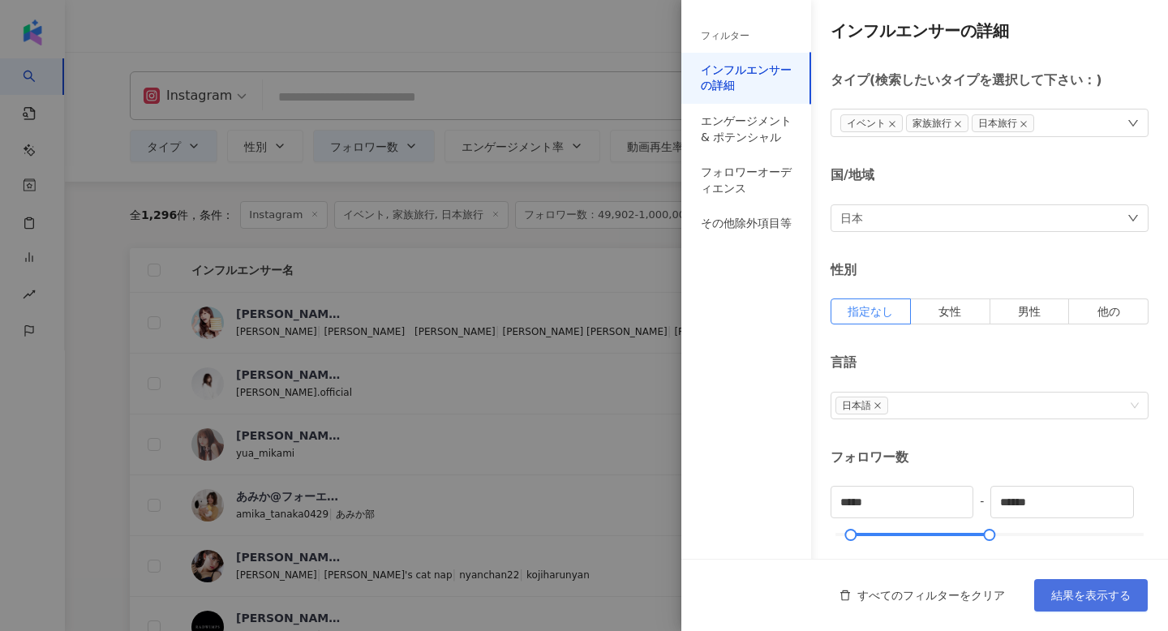
click at [1098, 594] on span "結果を表示する" at bounding box center [1090, 595] width 79 height 13
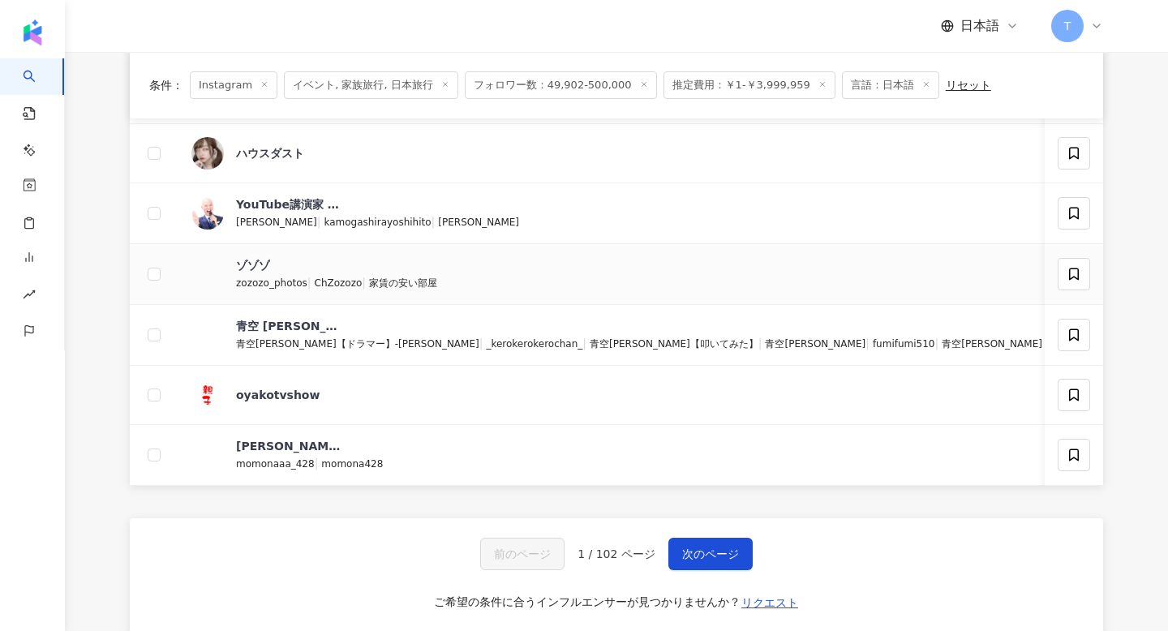
scroll to position [534, 0]
click at [735, 558] on span "次のページ" at bounding box center [710, 552] width 57 height 13
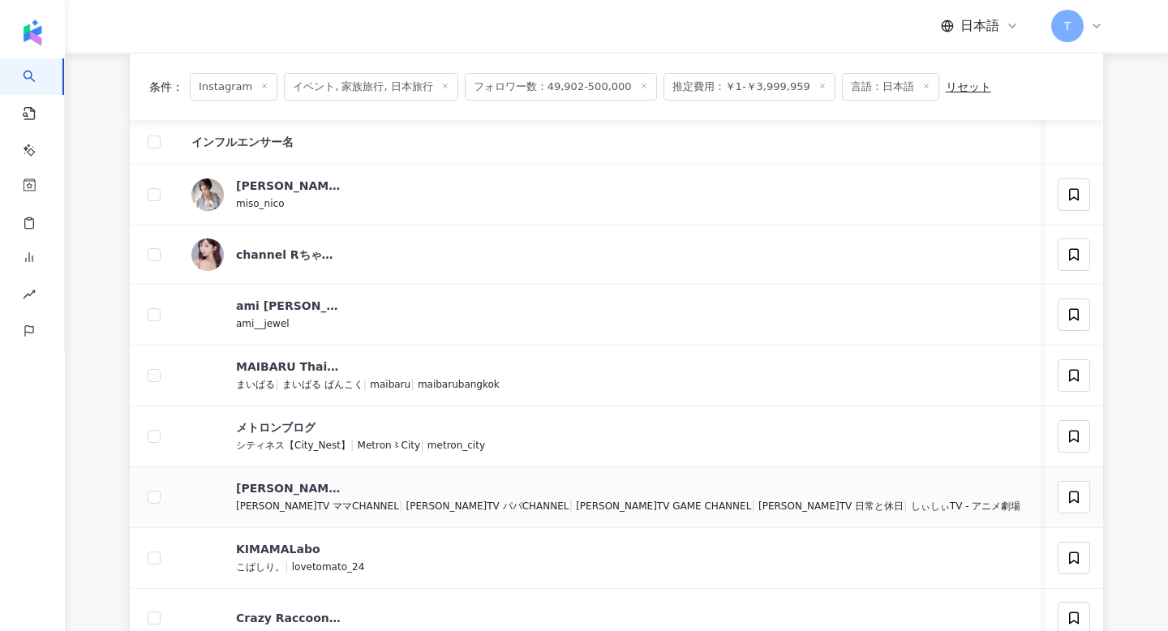
scroll to position [0, 0]
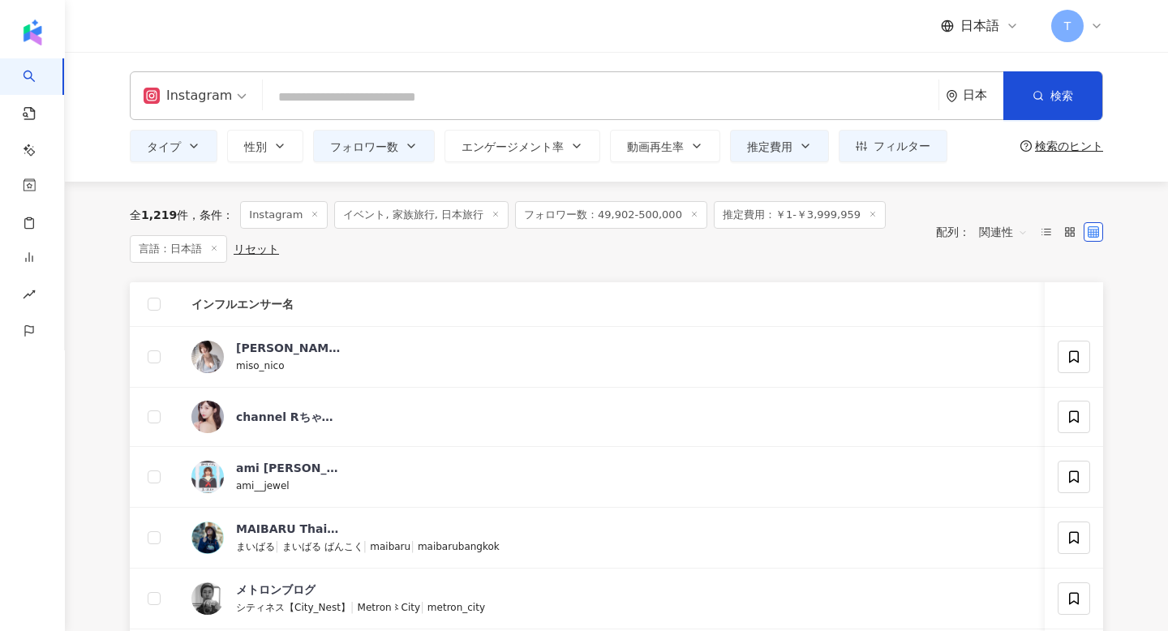
click at [560, 96] on input "search" at bounding box center [600, 97] width 662 height 31
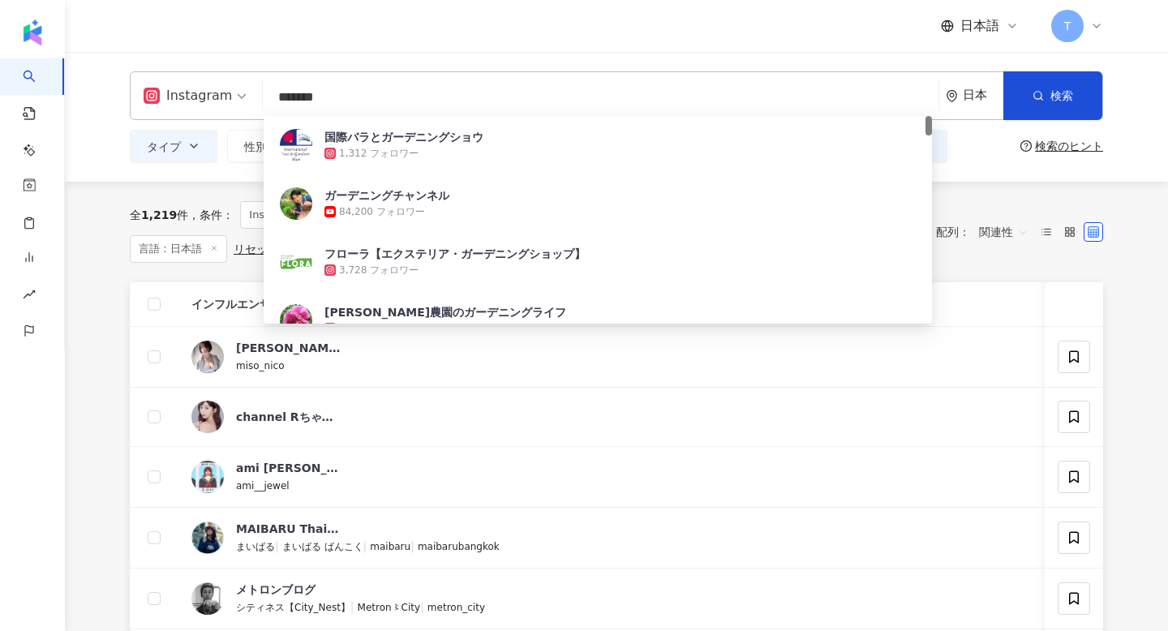
type input "*******"
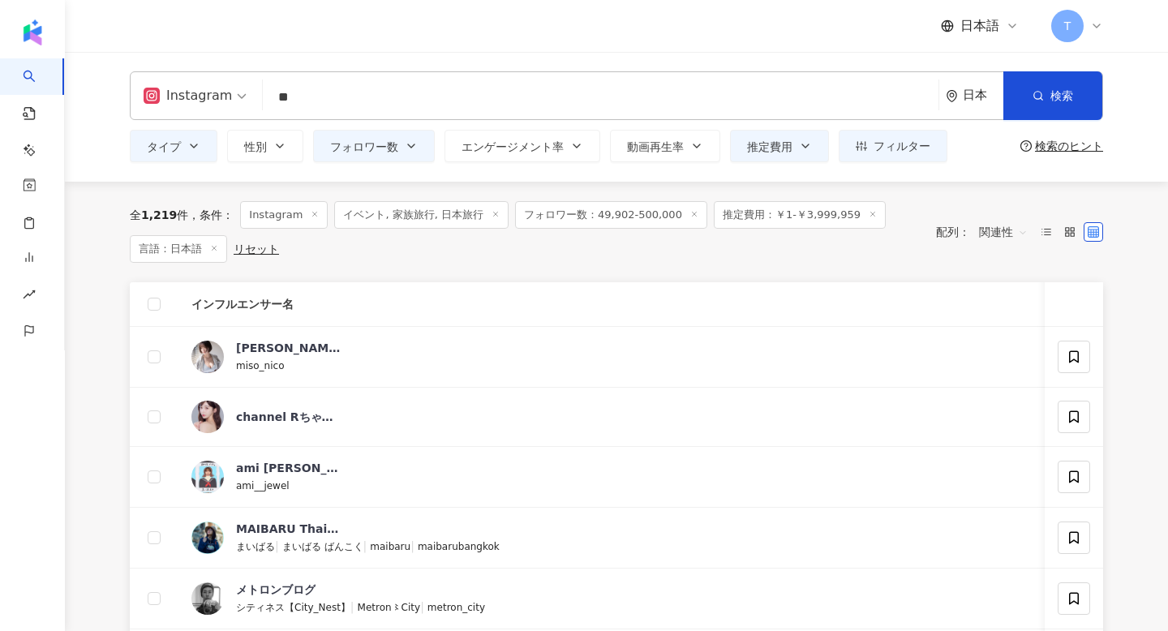
type input "*"
click at [555, 100] on input "*" at bounding box center [600, 97] width 662 height 31
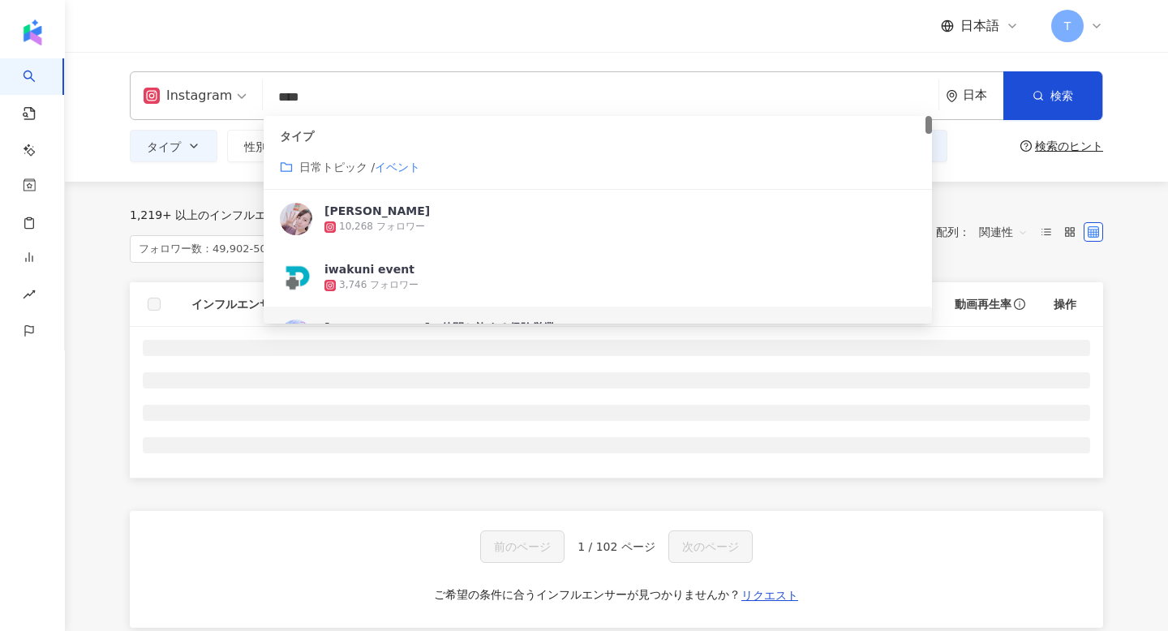
type input "****"
click at [94, 277] on main "Instagram **** 日本 検索 29a86d29-b0fd-4eb6-8cca-767832cc233d cbd2ea29-f40d-4477-80…" at bounding box center [616, 360] width 1103 height 616
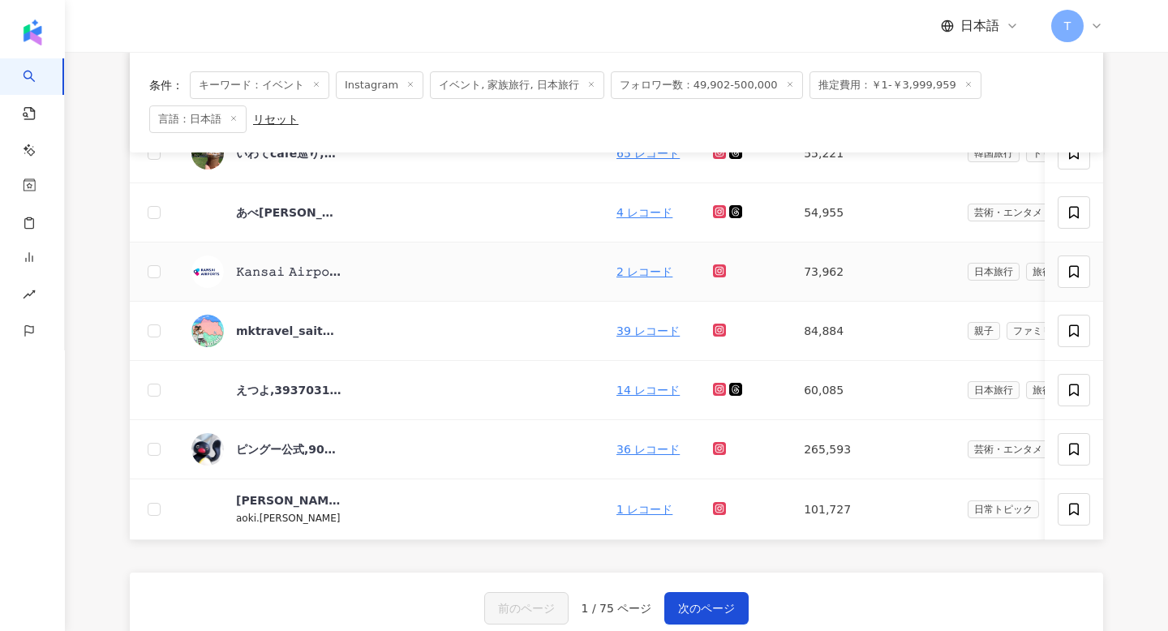
scroll to position [554, 0]
